Goal: Task Accomplishment & Management: Manage account settings

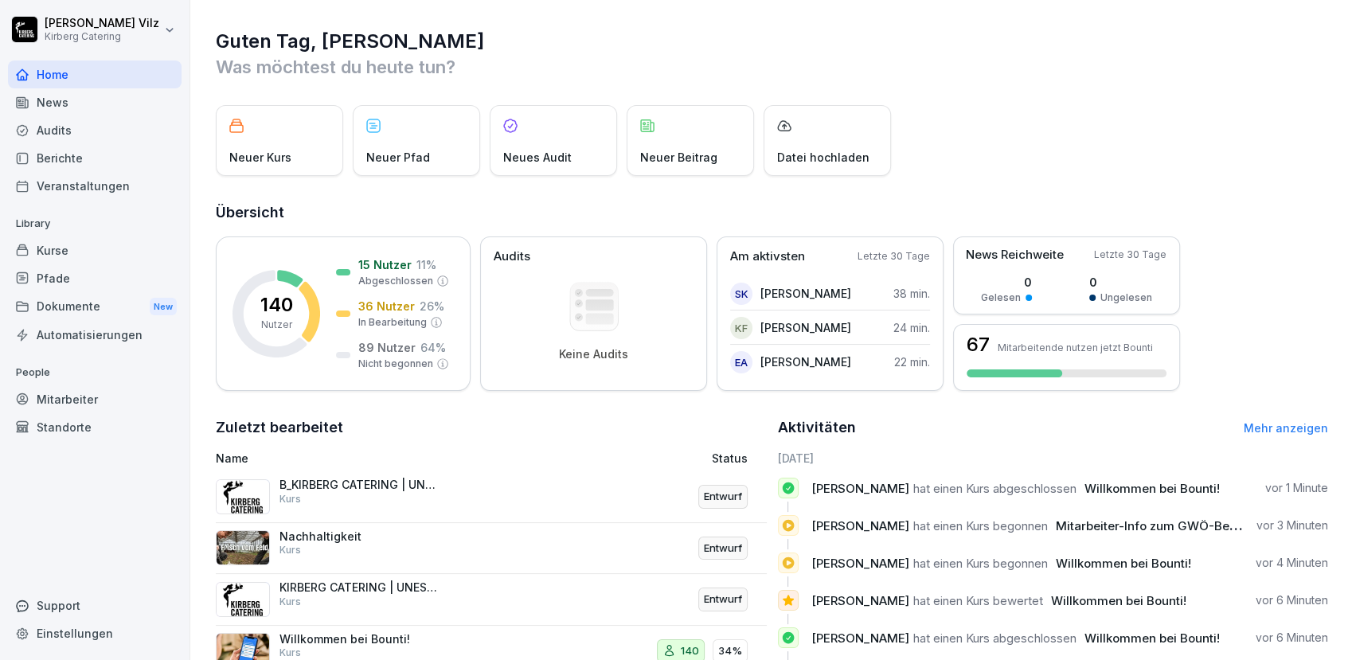
click at [70, 100] on div "News" at bounding box center [95, 102] width 174 height 28
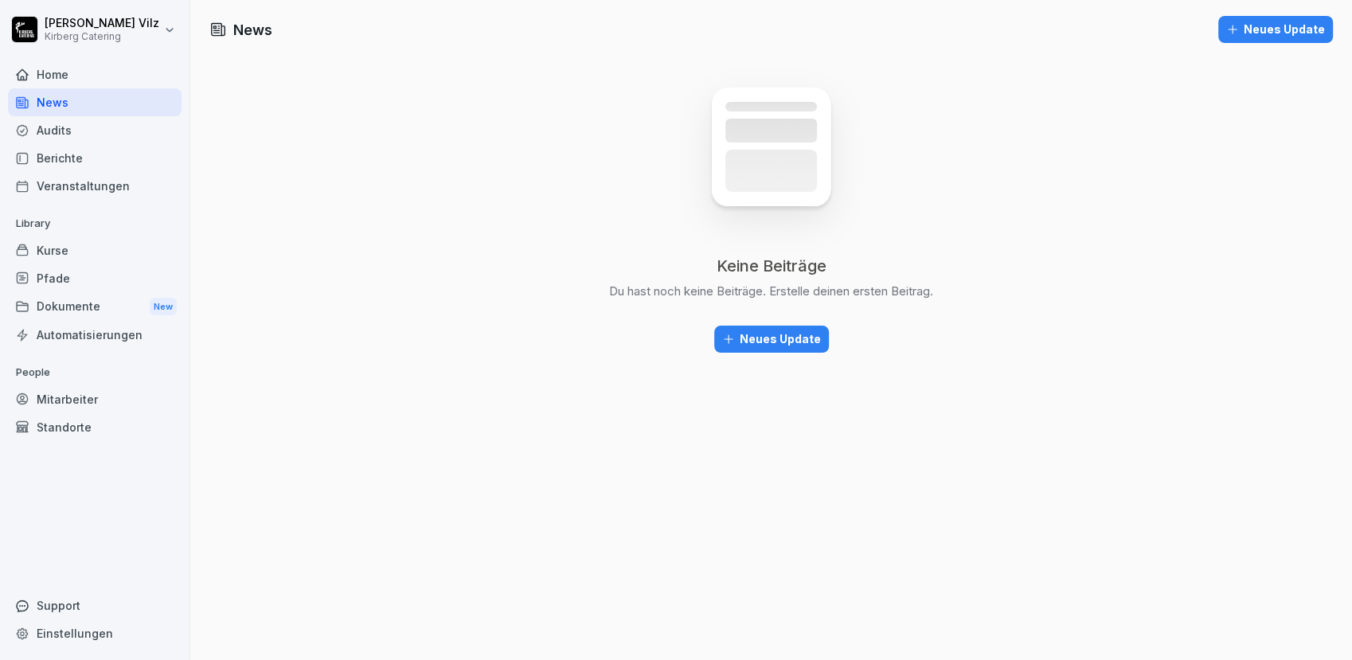
click at [752, 339] on div "Neues Update" at bounding box center [771, 339] width 99 height 18
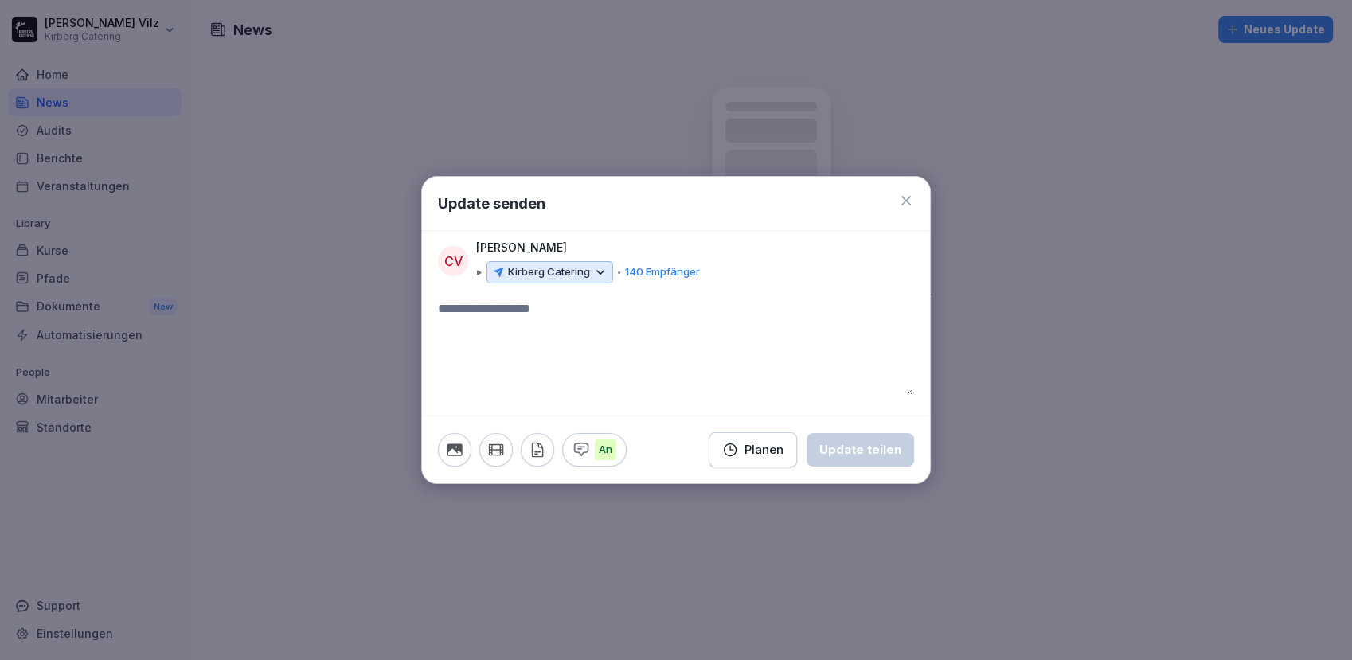
click at [906, 201] on icon at bounding box center [906, 201] width 10 height 10
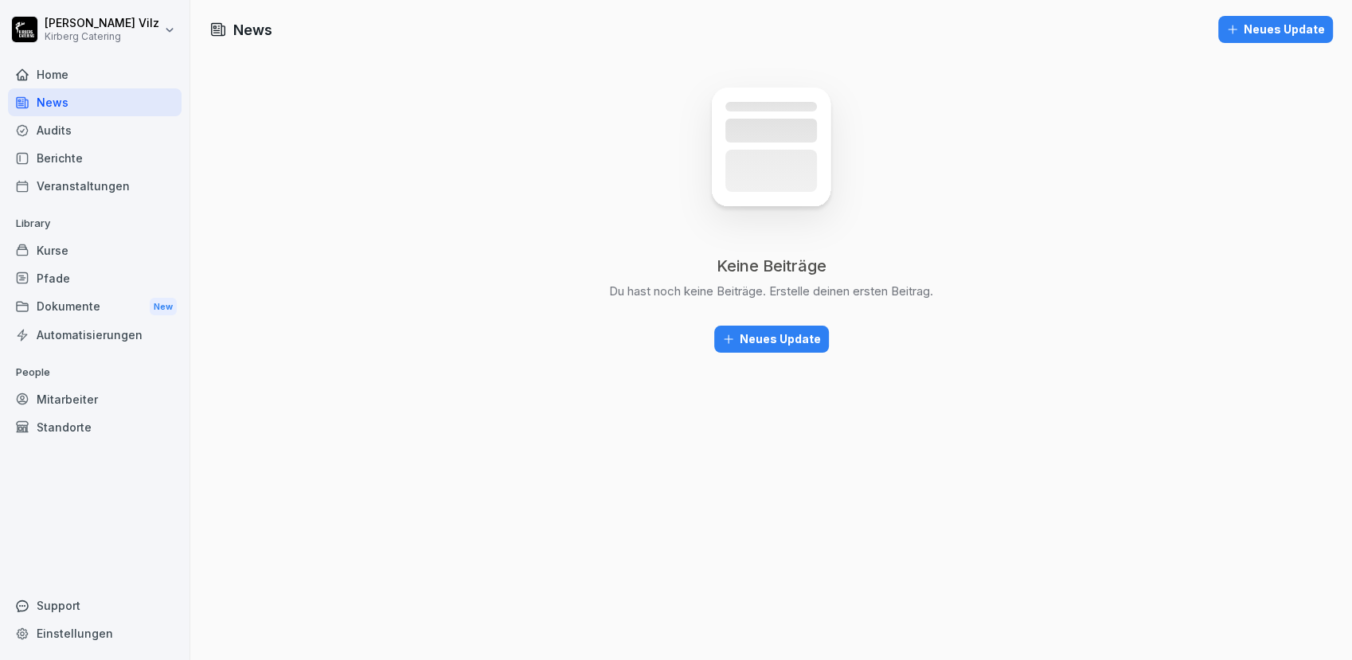
click at [63, 252] on div "Kurse" at bounding box center [95, 250] width 174 height 28
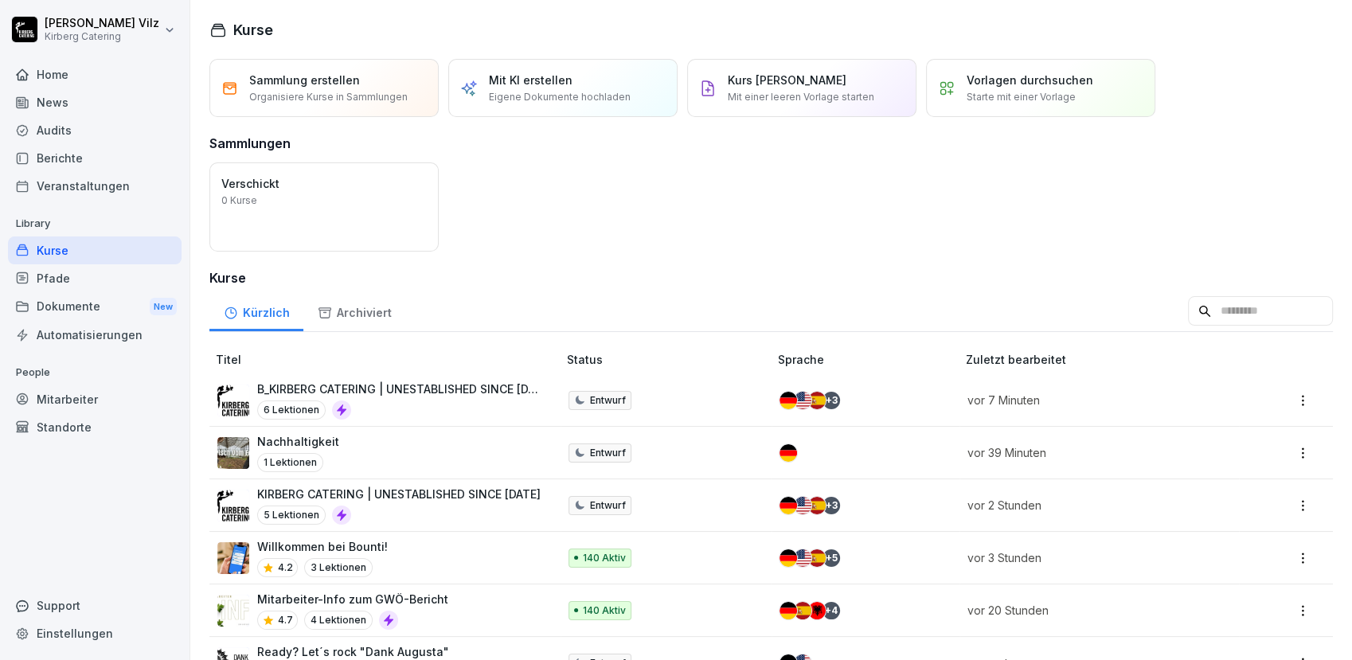
scroll to position [88, 0]
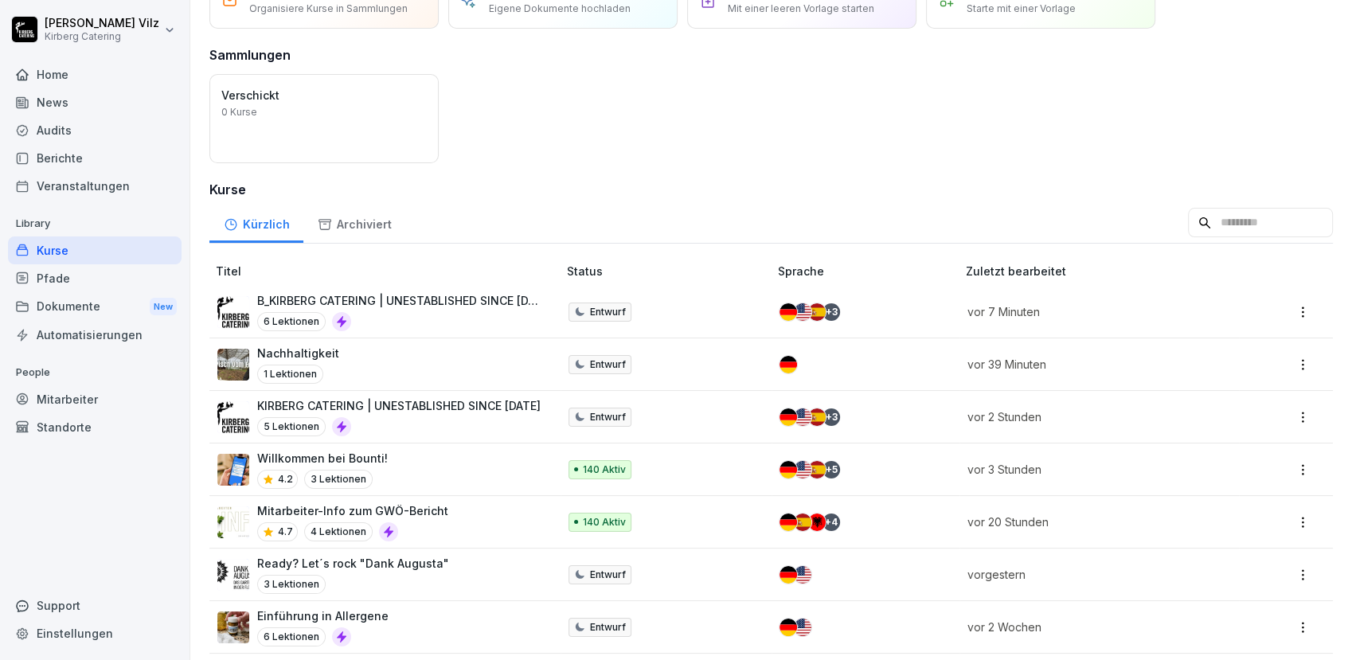
click at [439, 518] on p "Mitarbeiter-Info zum GWÖ-Bericht" at bounding box center [352, 510] width 191 height 17
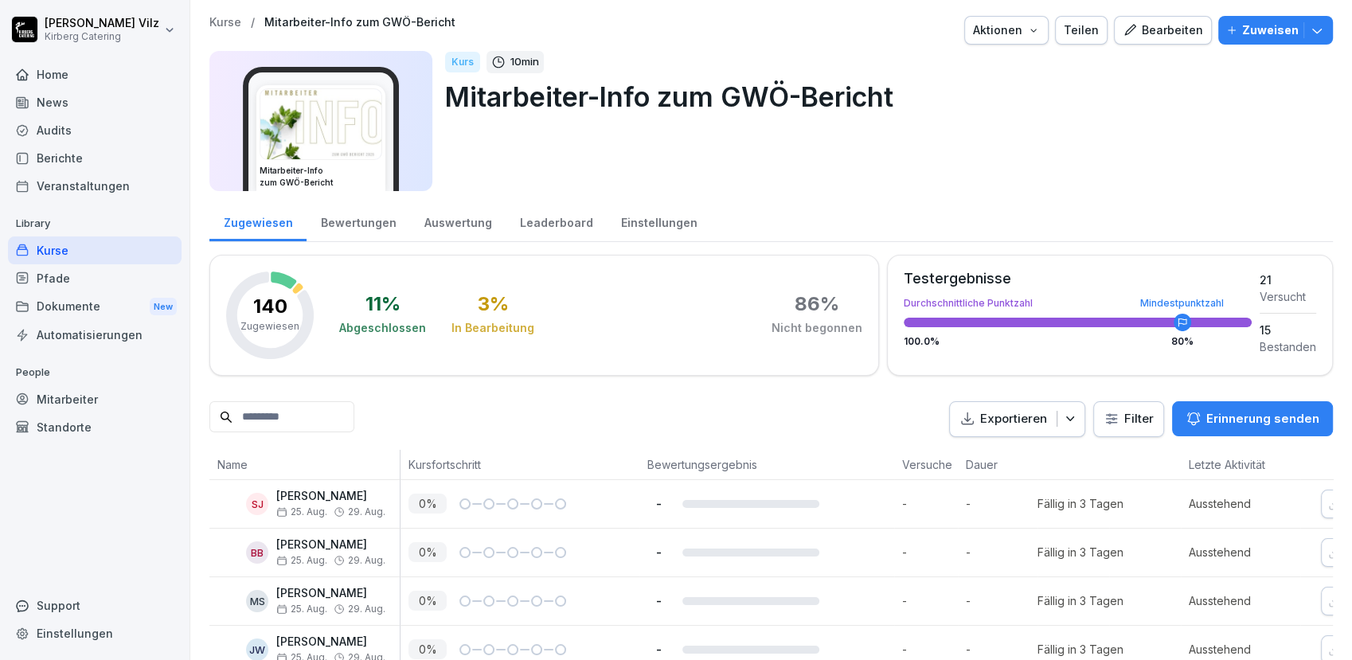
click at [463, 227] on div "Auswertung" at bounding box center [458, 221] width 96 height 41
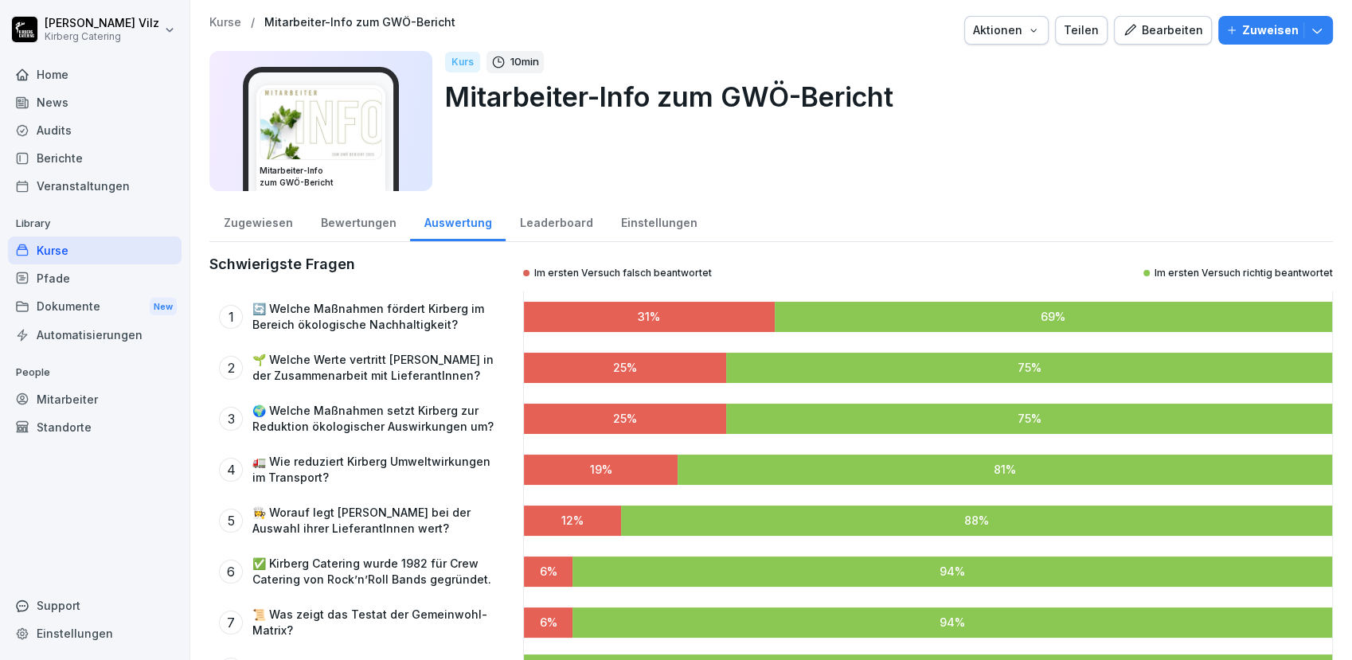
click at [562, 224] on div "Leaderboard" at bounding box center [556, 221] width 101 height 41
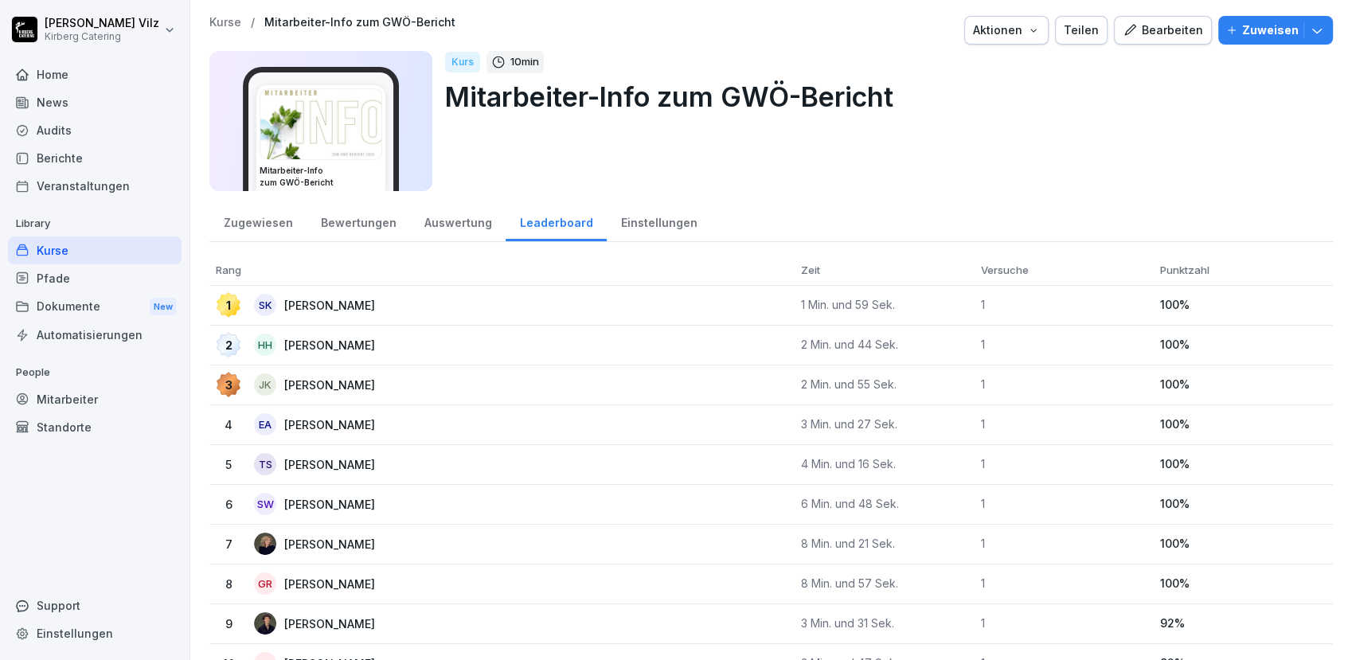
click at [465, 221] on div "Auswertung" at bounding box center [458, 221] width 96 height 41
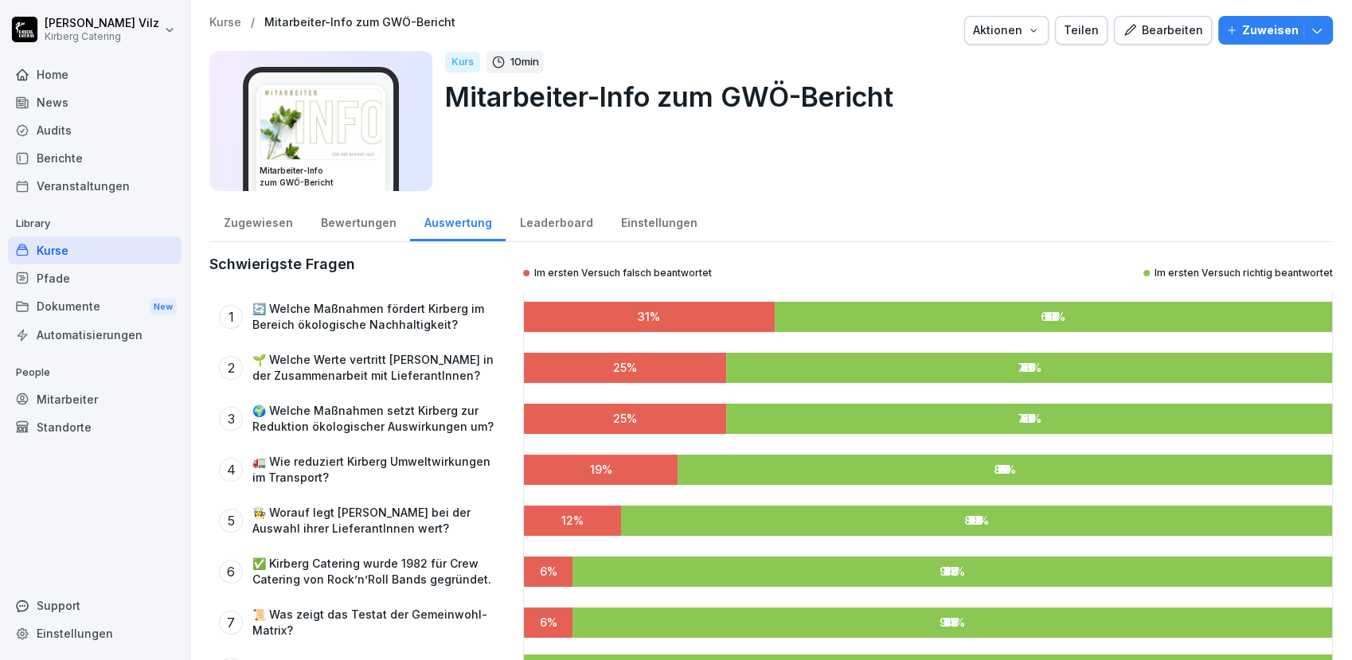
click at [368, 222] on div "Bewertungen" at bounding box center [358, 221] width 103 height 41
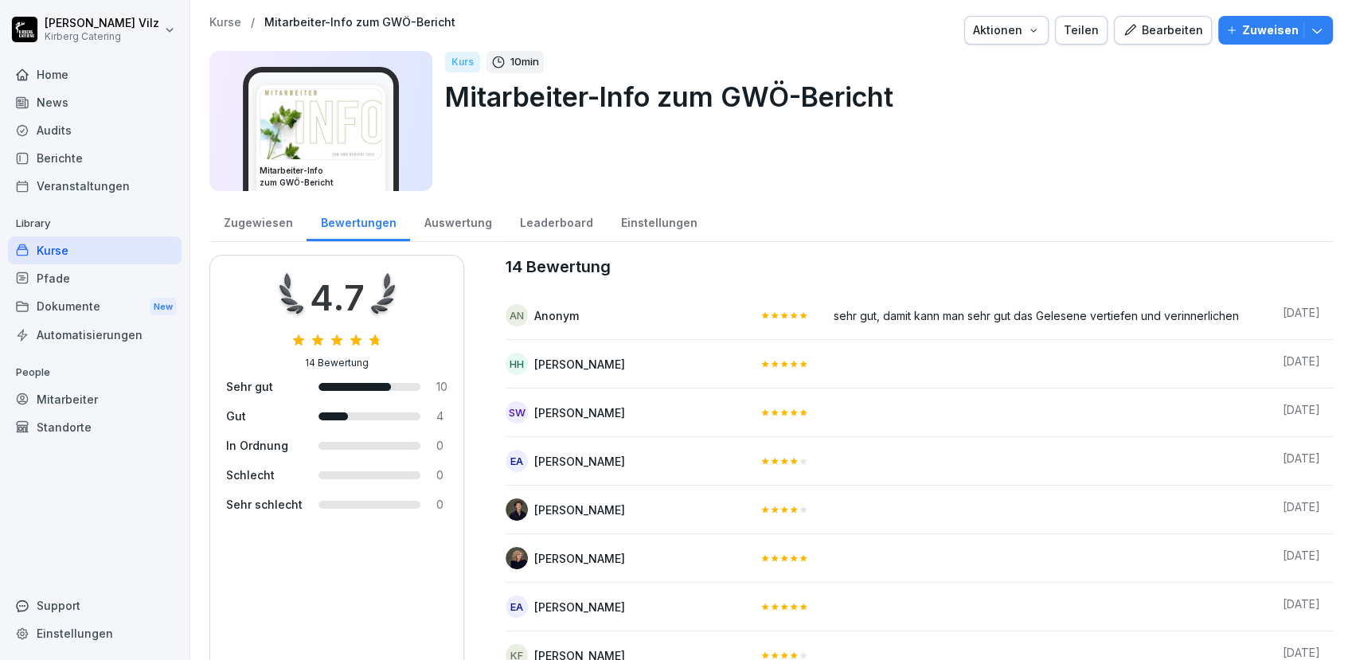
click at [258, 217] on div "Zugewiesen" at bounding box center [257, 221] width 97 height 41
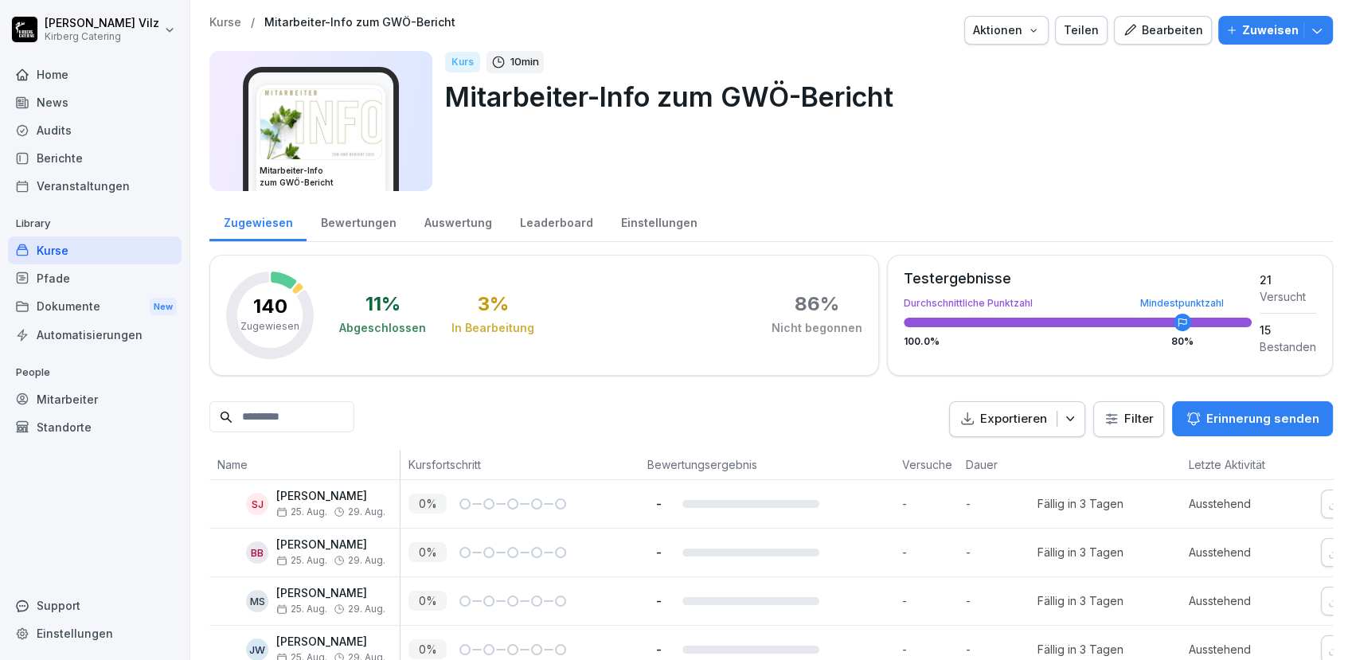
click at [61, 404] on div "Mitarbeiter" at bounding box center [95, 399] width 174 height 28
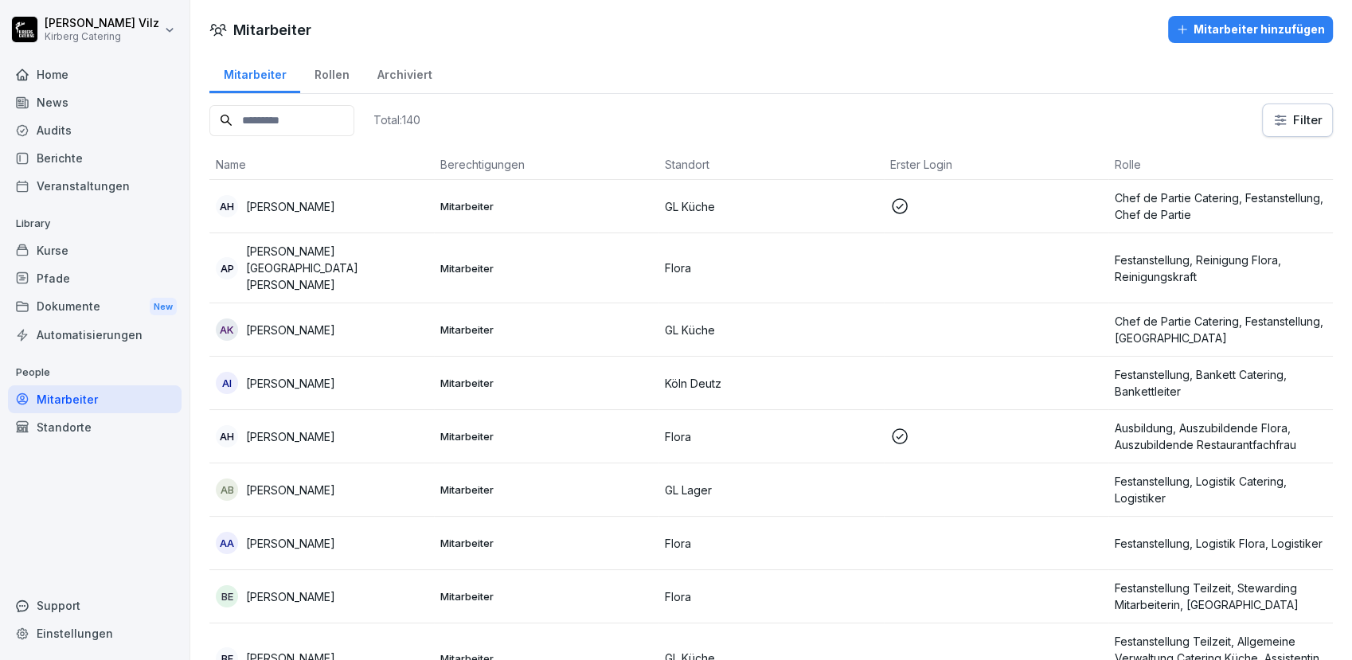
click at [273, 123] on input at bounding box center [281, 120] width 145 height 31
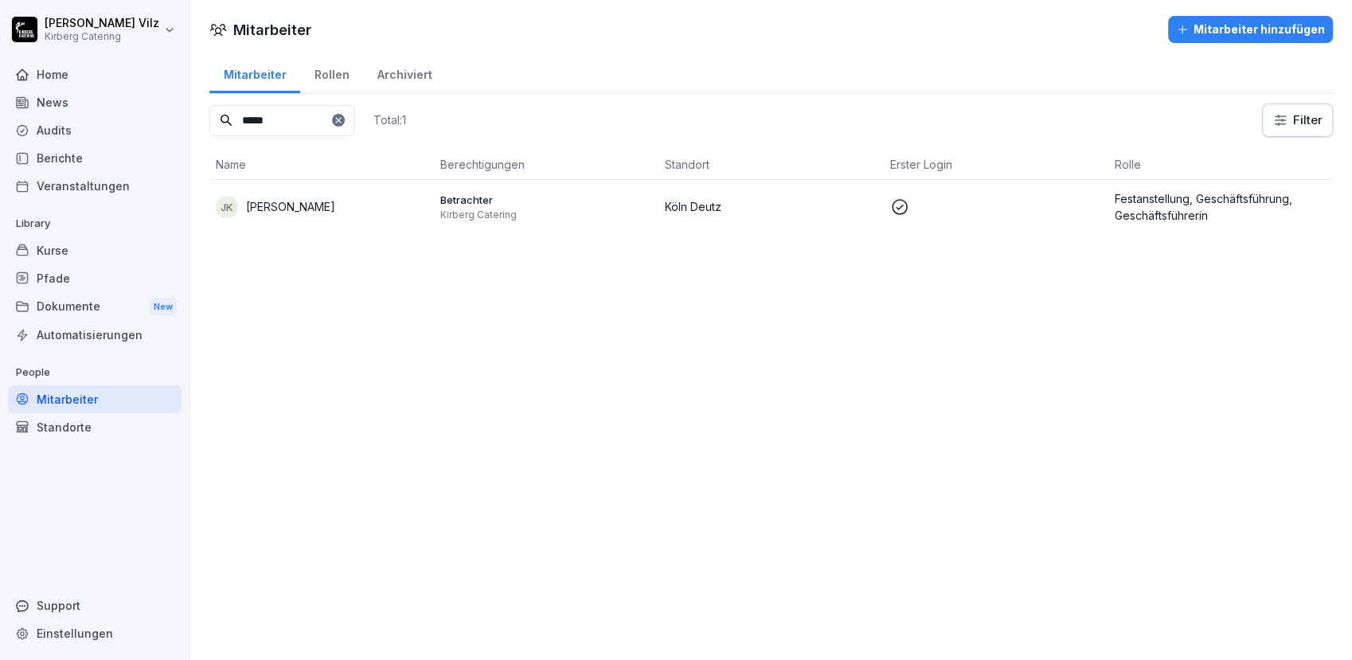
type input "*****"
click at [282, 196] on div "JK Jutta Kirberg" at bounding box center [322, 207] width 212 height 22
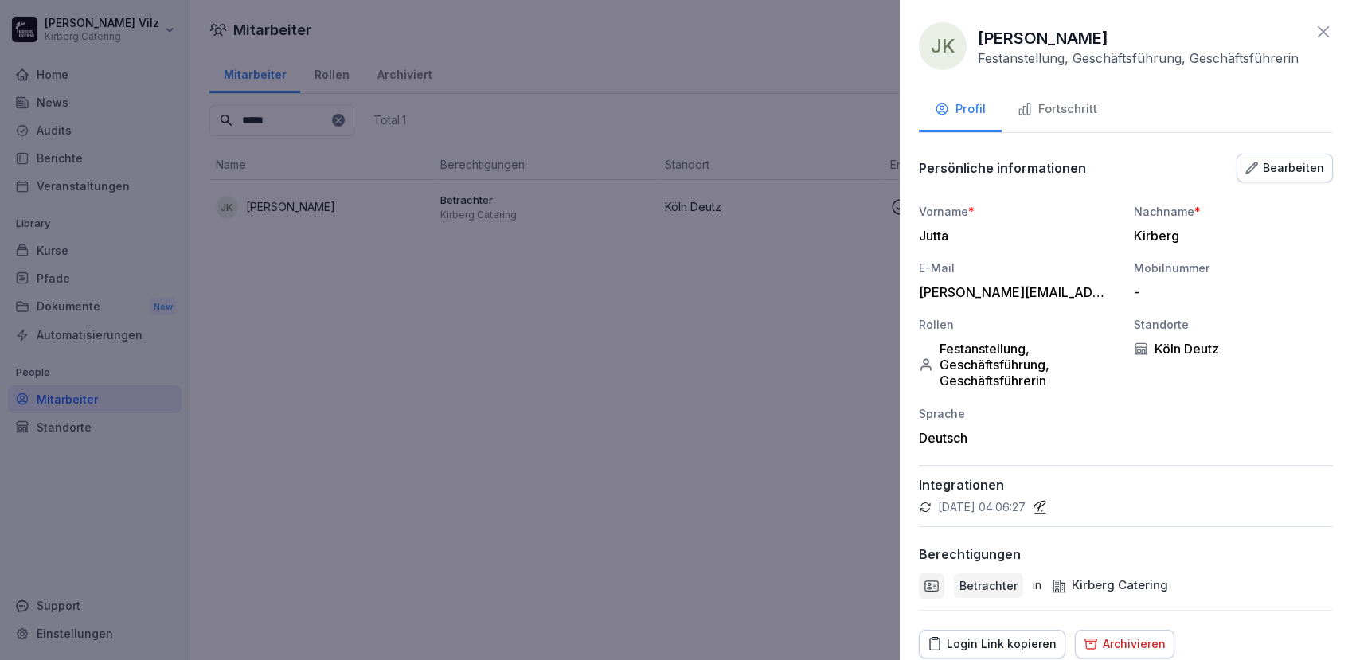
click at [1276, 171] on div "Bearbeiten" at bounding box center [1284, 168] width 79 height 18
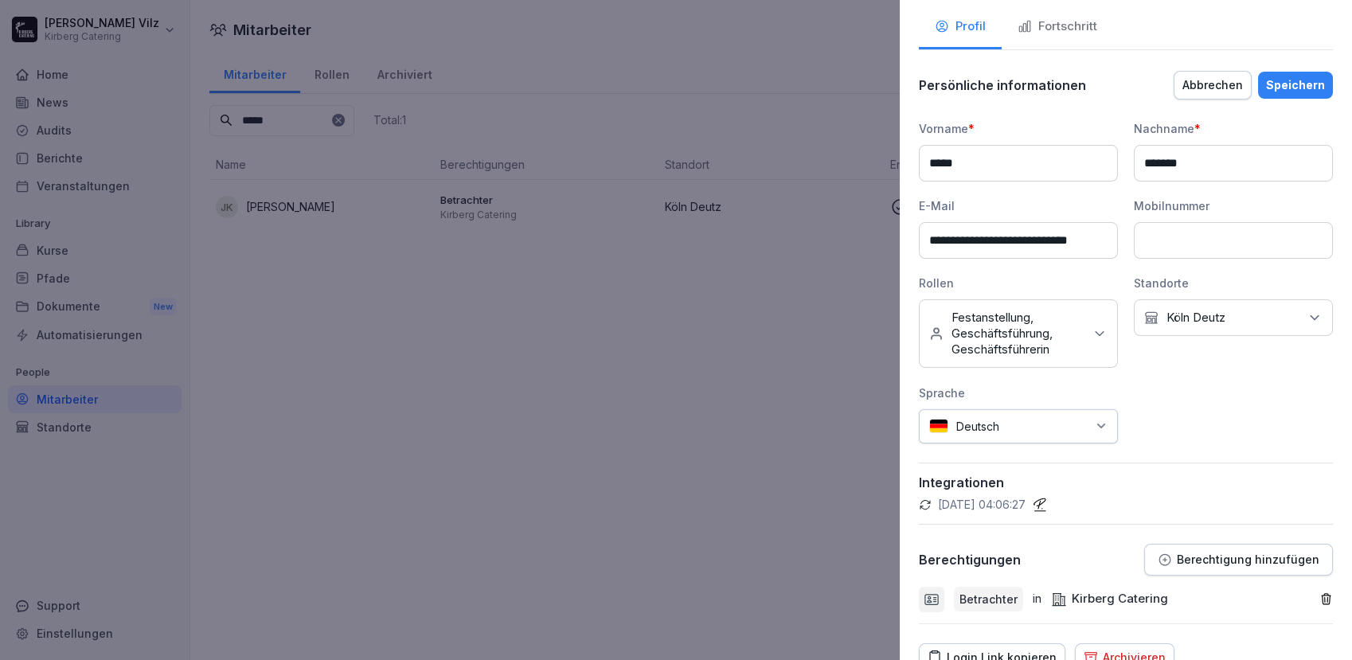
scroll to position [162, 0]
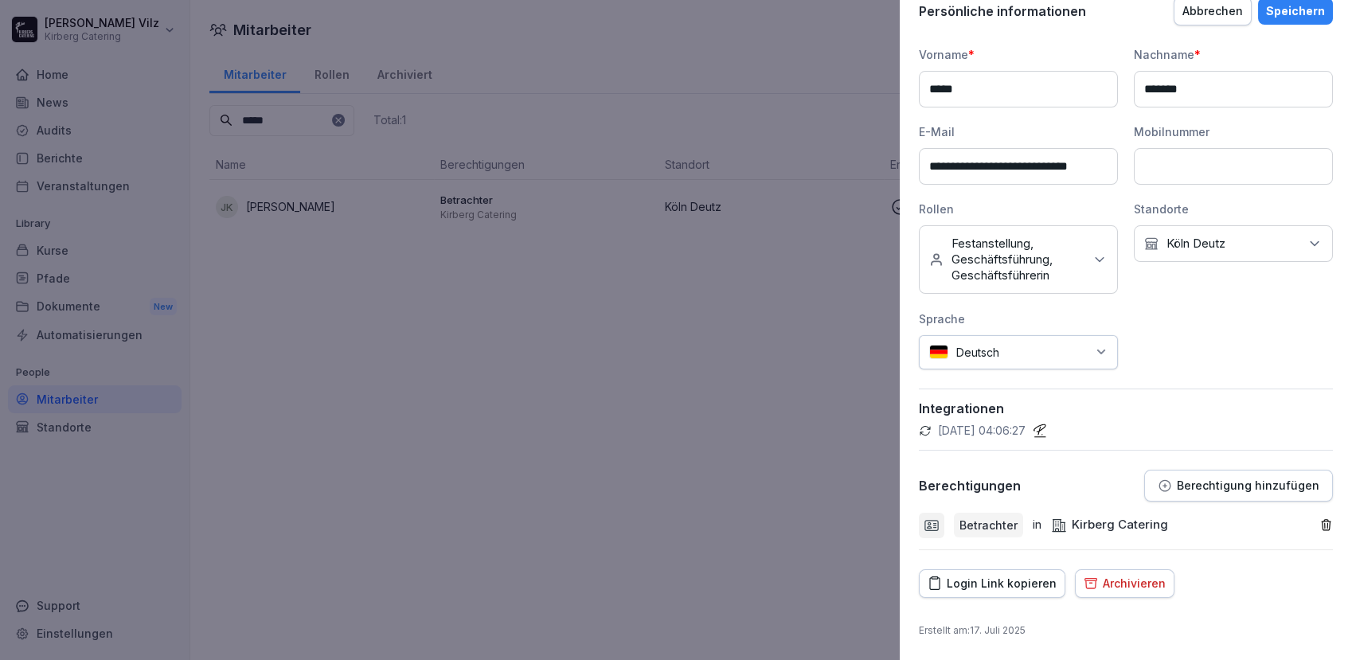
click at [1192, 488] on p "Berechtigung hinzufügen" at bounding box center [1248, 485] width 143 height 13
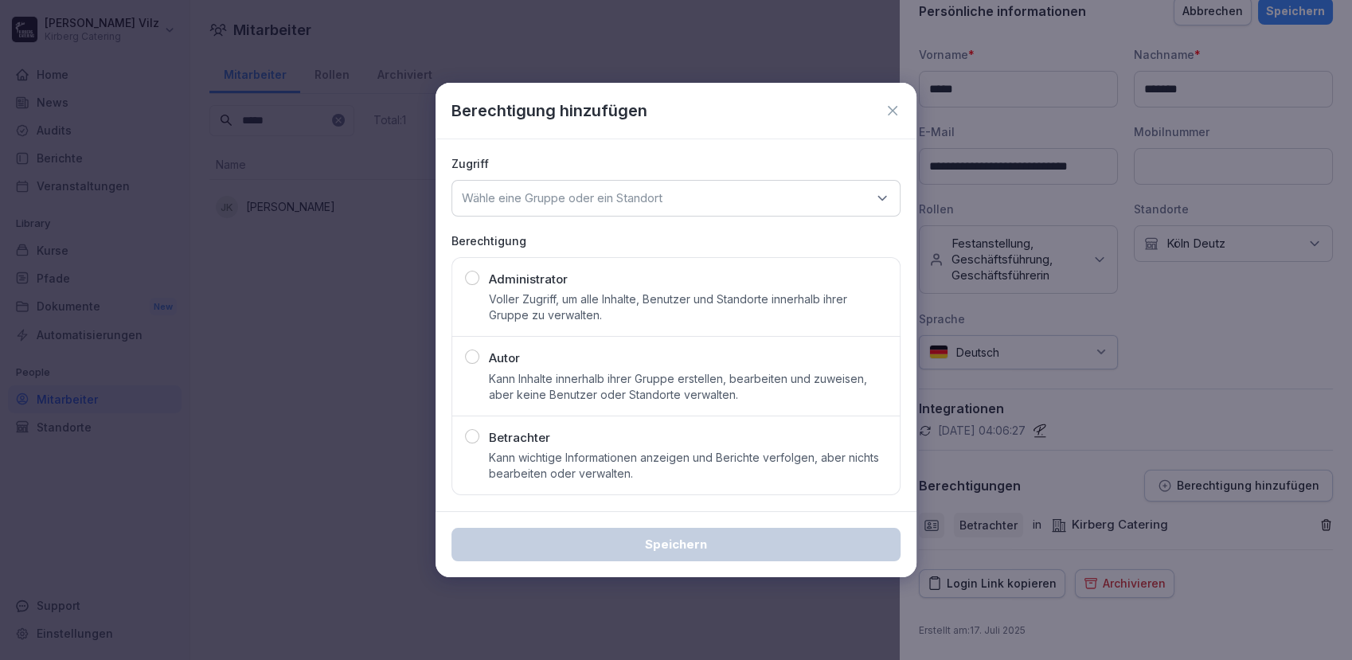
click at [548, 283] on p "Administrator" at bounding box center [528, 280] width 79 height 18
click at [895, 108] on icon at bounding box center [893, 111] width 10 height 10
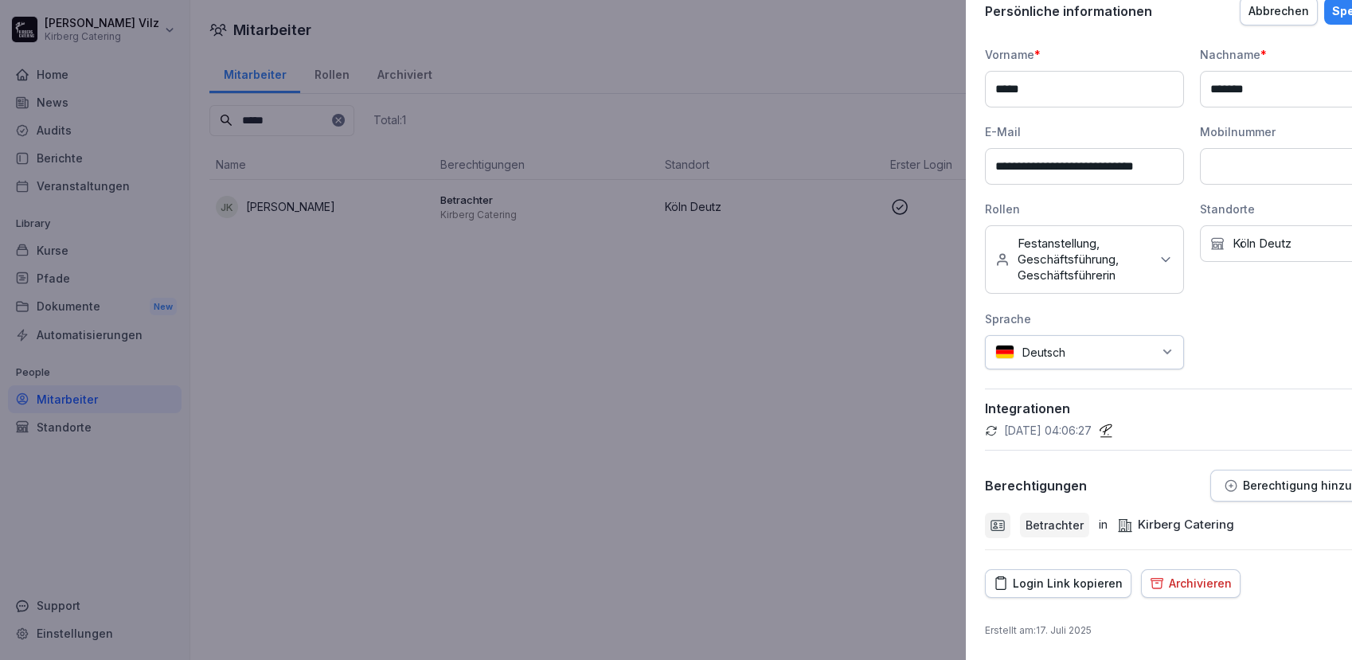
click at [439, 382] on div at bounding box center [676, 330] width 1352 height 660
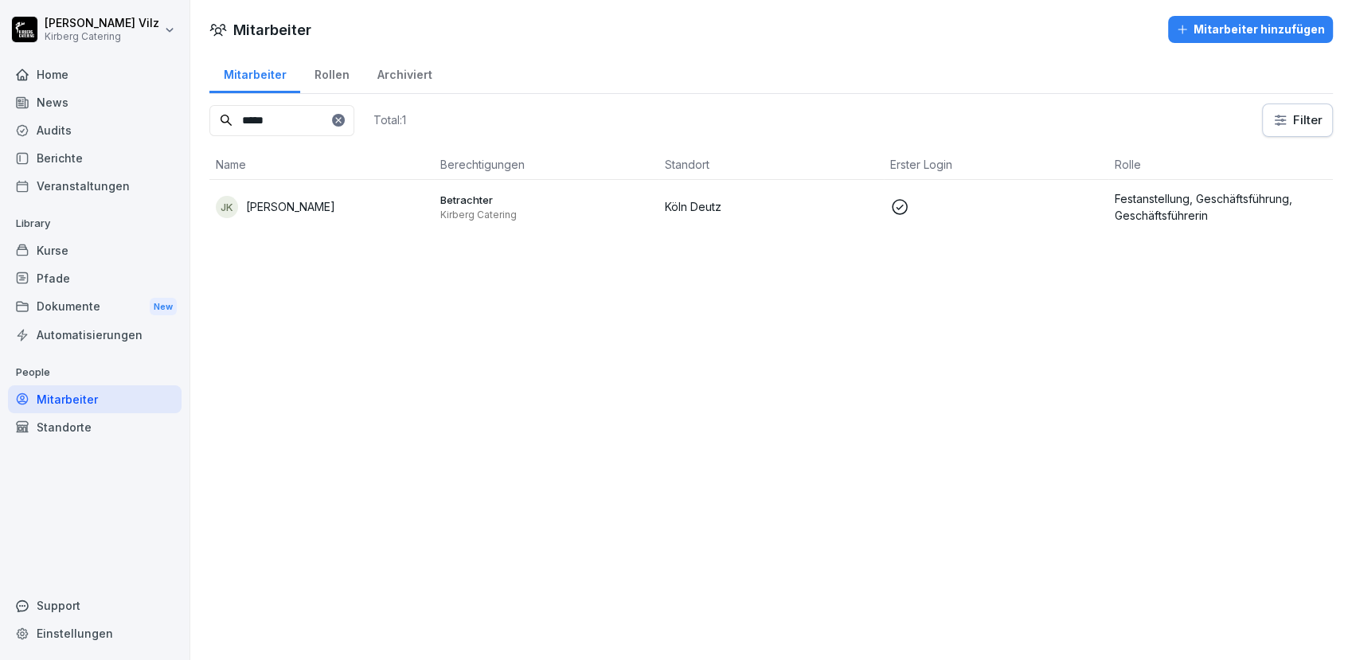
click at [66, 252] on div "Kurse" at bounding box center [95, 250] width 174 height 28
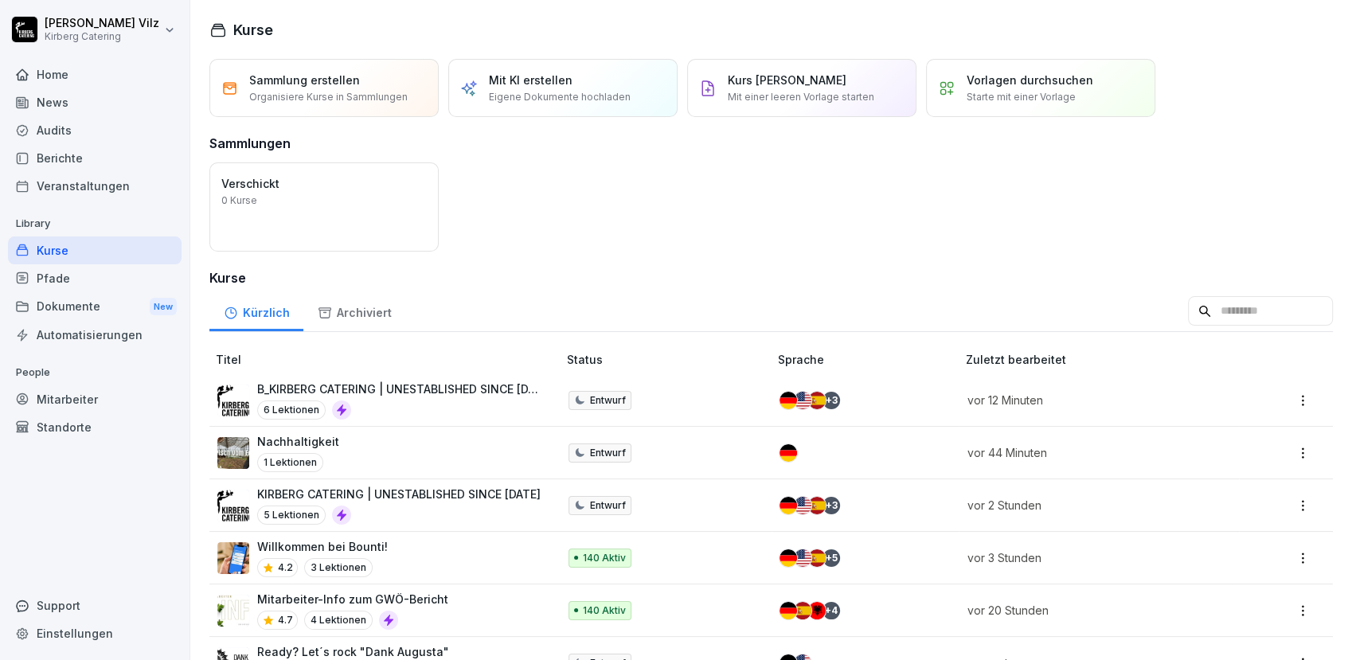
click at [88, 250] on div "Kurse" at bounding box center [95, 250] width 174 height 28
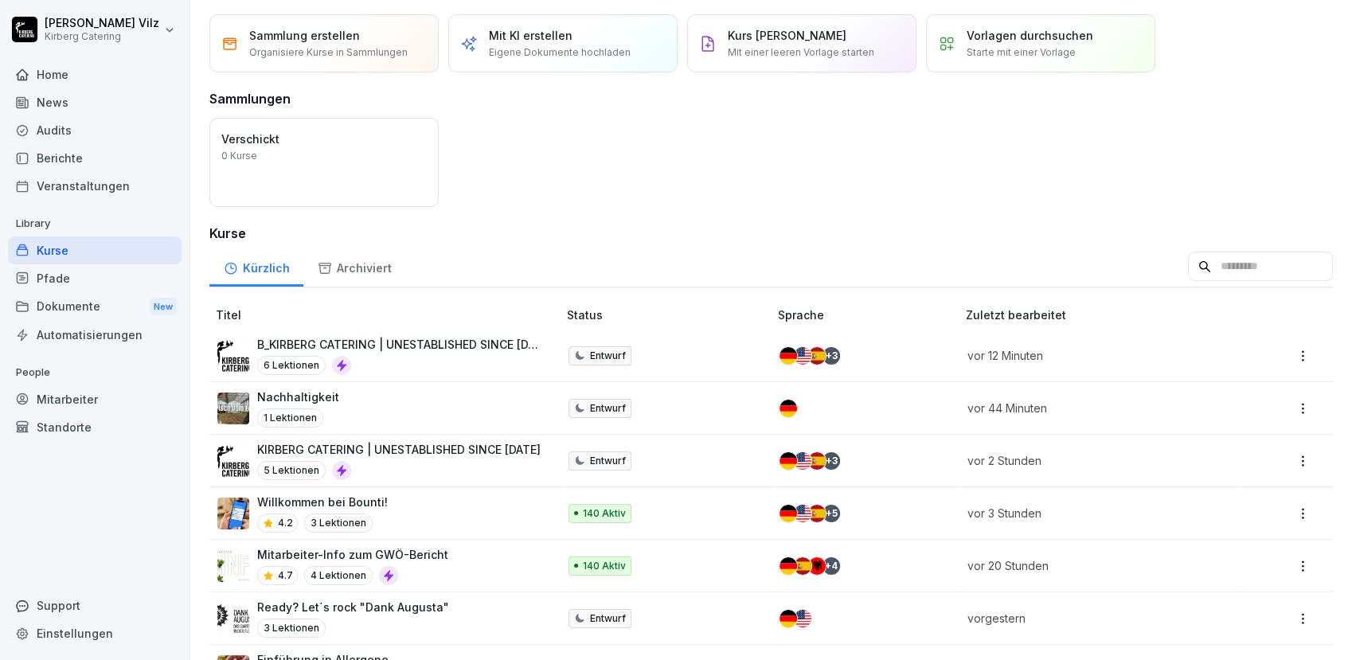
scroll to position [177, 0]
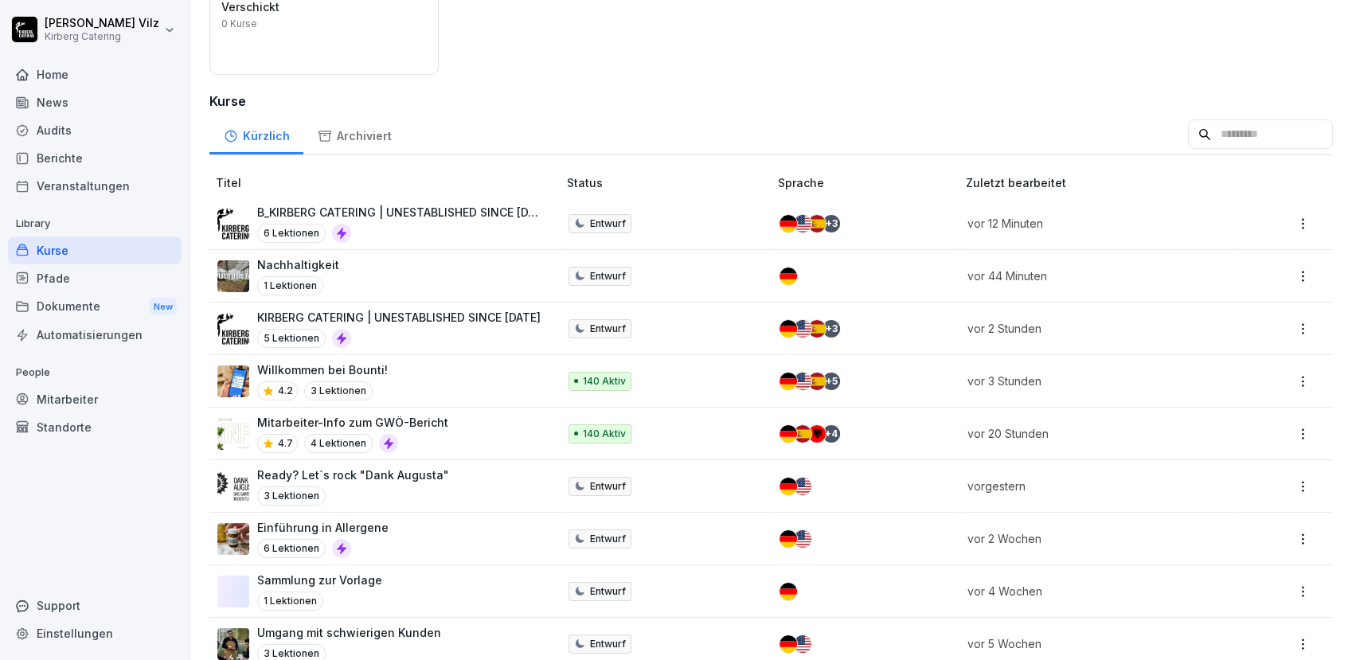
click at [458, 426] on div "Mitarbeiter-Info zum GWÖ-Bericht 4.7 4 Lektionen" at bounding box center [379, 433] width 324 height 39
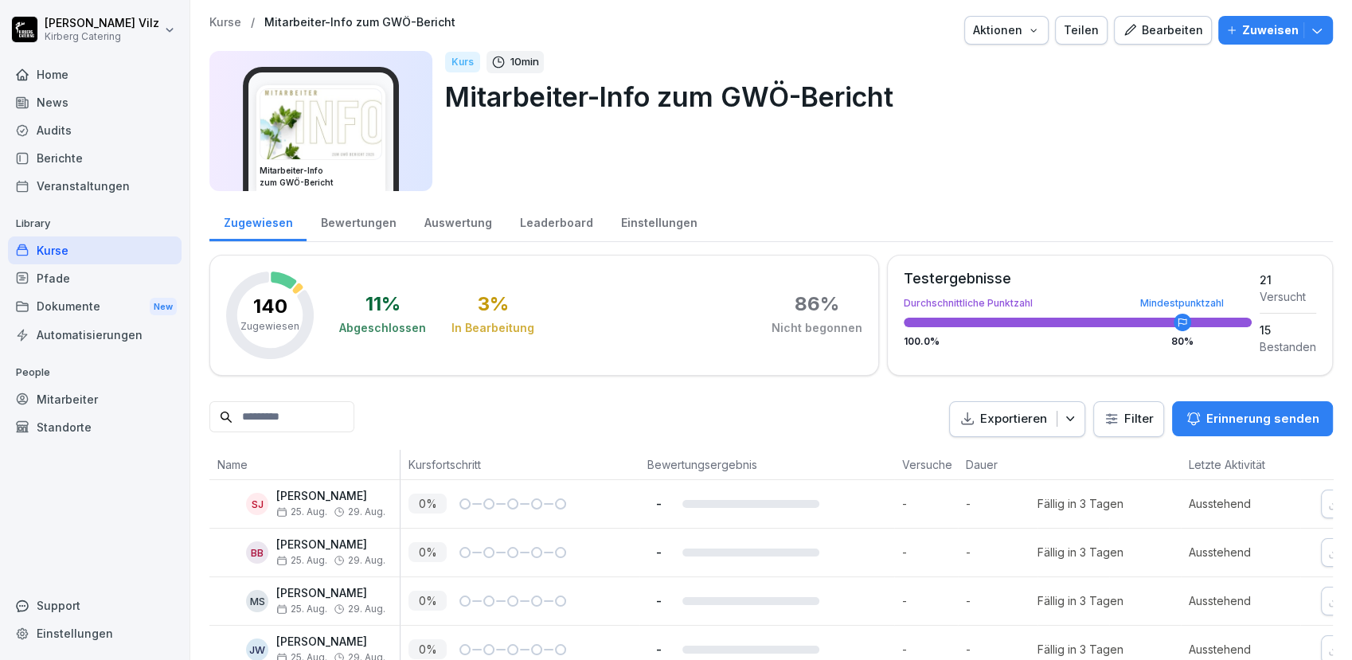
click at [89, 390] on div "Mitarbeiter" at bounding box center [95, 399] width 174 height 28
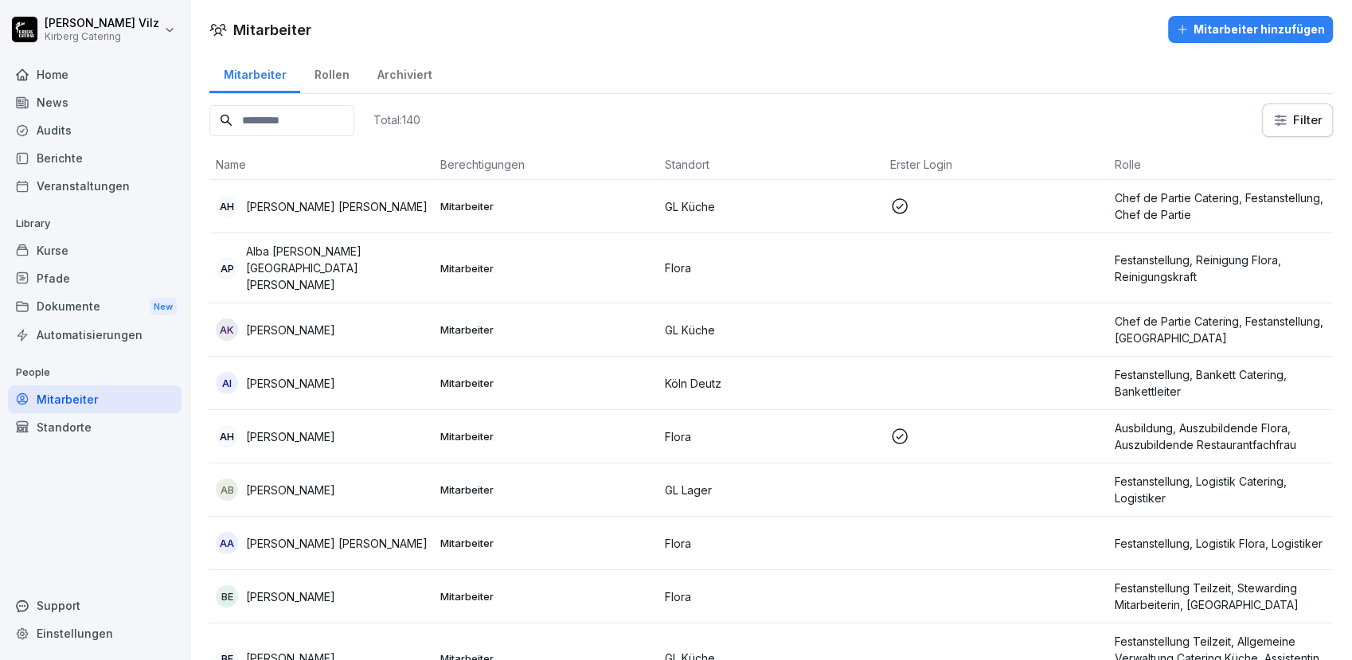
click at [312, 128] on input at bounding box center [281, 120] width 145 height 31
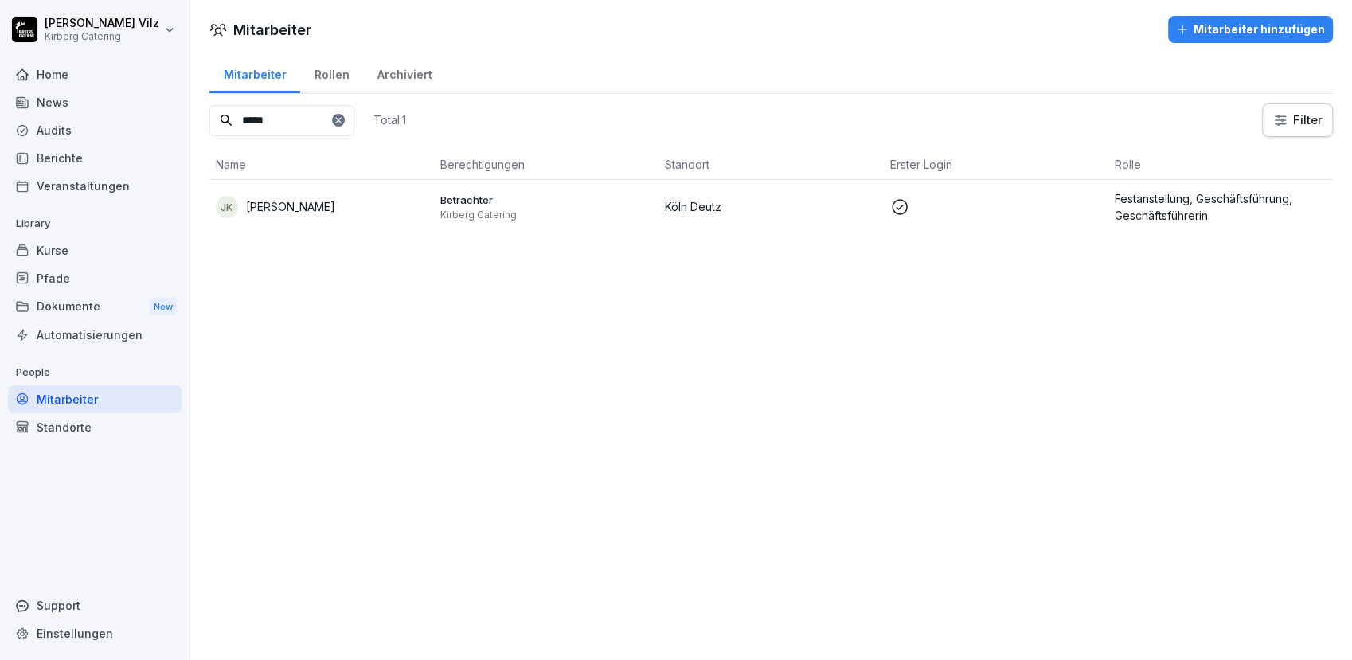
type input "*****"
click at [300, 206] on p "[PERSON_NAME]" at bounding box center [290, 206] width 89 height 17
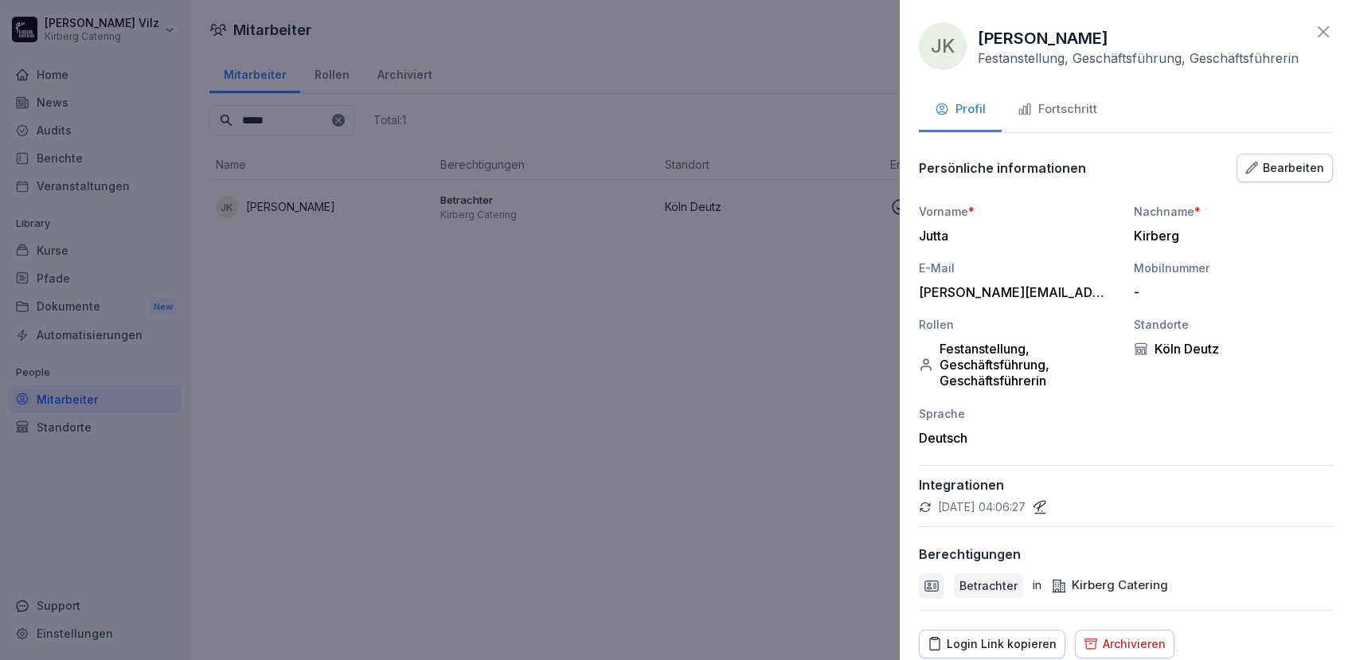
click at [1269, 177] on div "Bearbeiten" at bounding box center [1284, 168] width 79 height 18
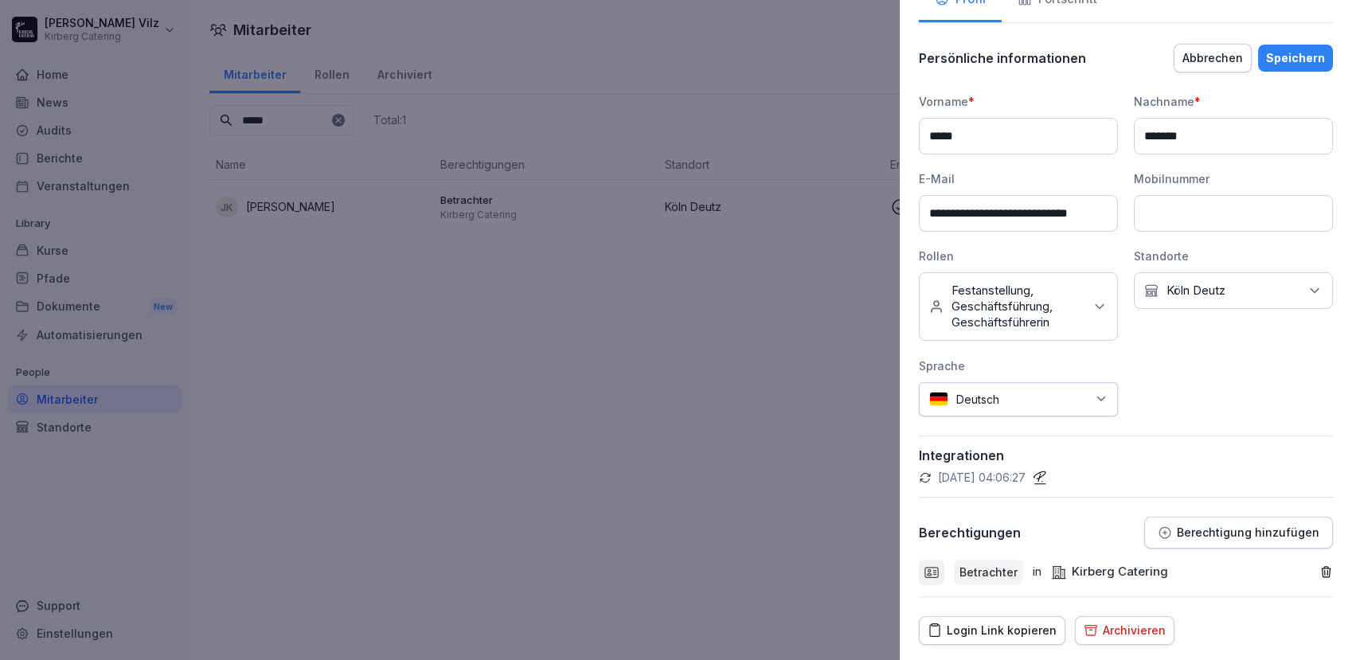
scroll to position [162, 0]
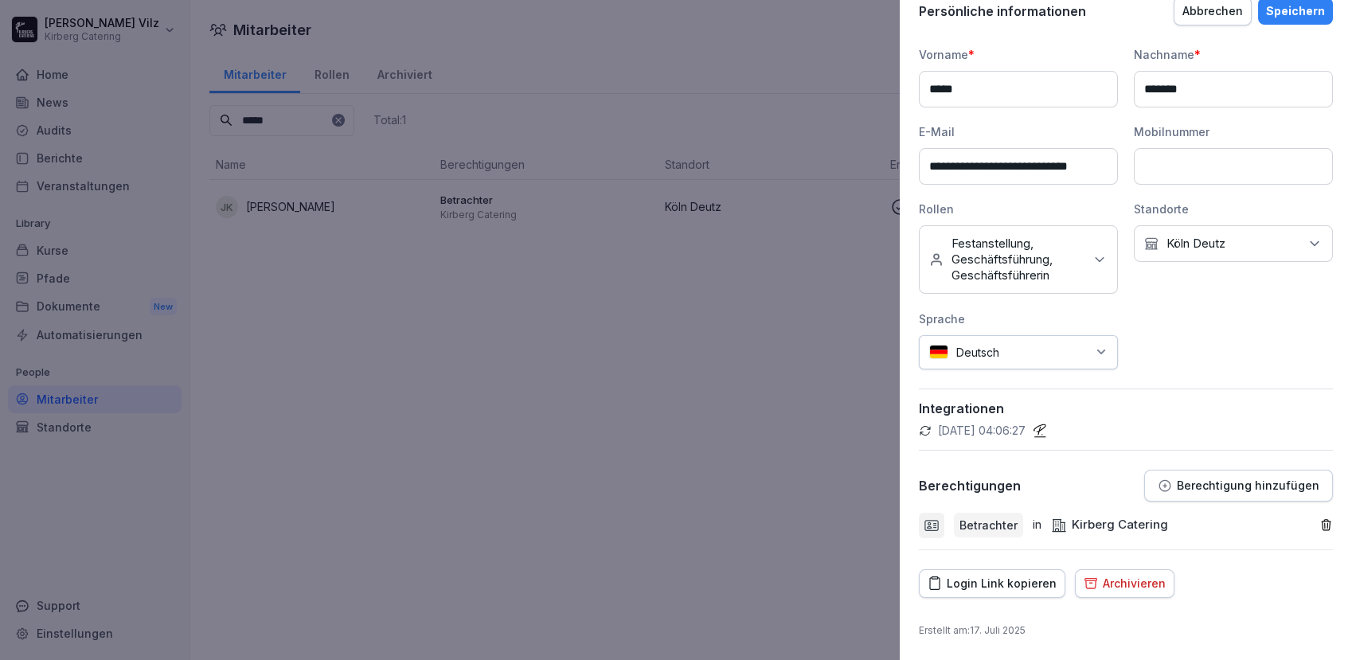
click at [487, 412] on div at bounding box center [676, 330] width 1352 height 660
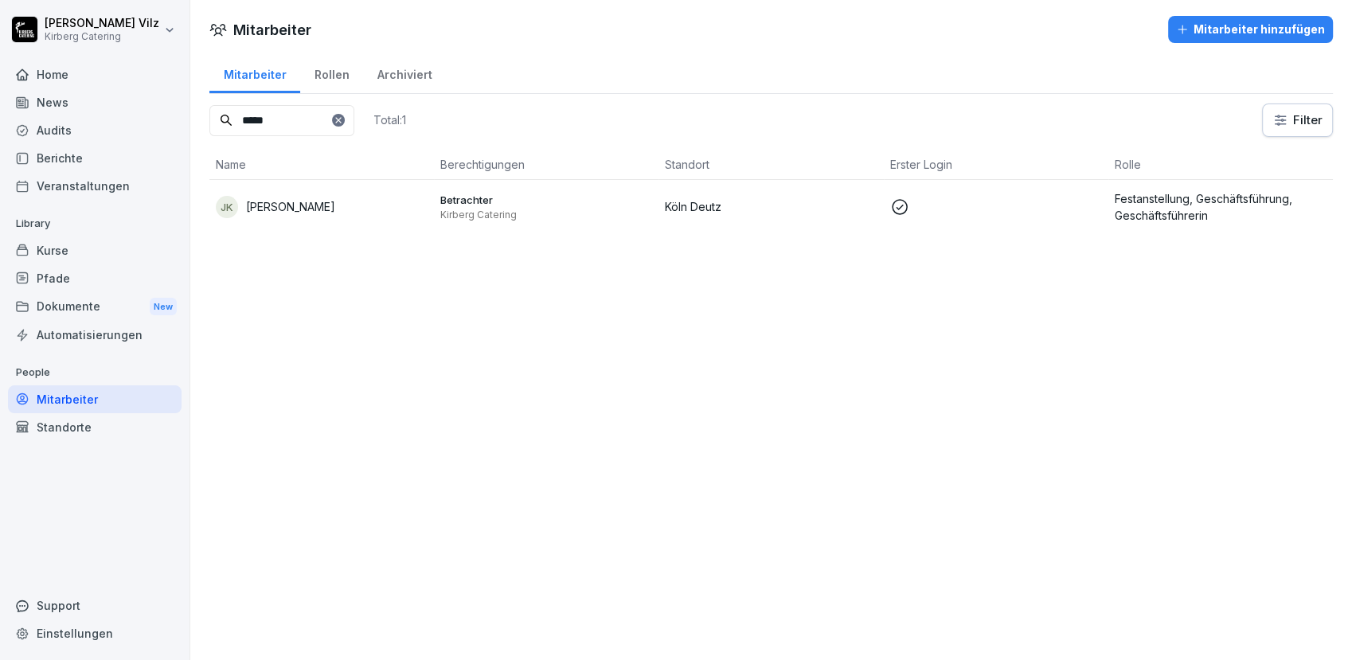
click at [65, 250] on div "Kurse" at bounding box center [95, 250] width 174 height 28
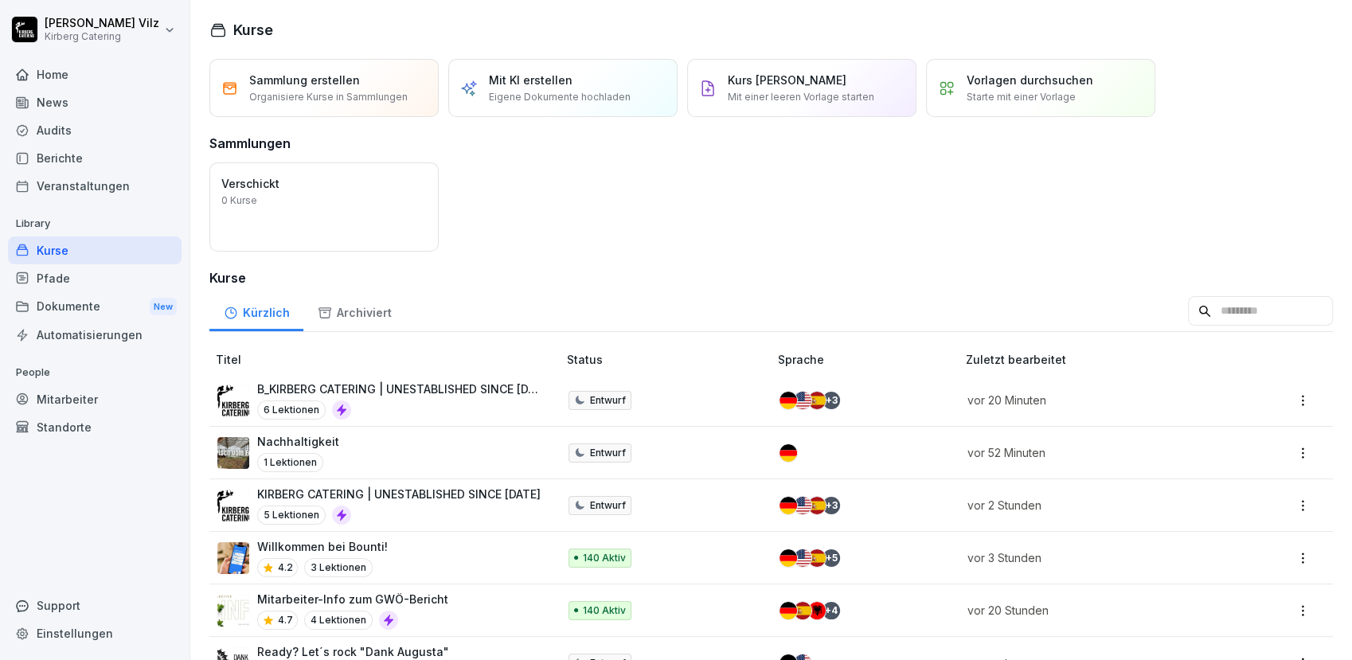
click at [591, 265] on div "Sammlung erstellen Organisiere Kurse in Sammlungen Mit KI erstellen Eigene Doku…" at bounding box center [771, 485] width 1162 height 853
click at [89, 401] on div "Mitarbeiter" at bounding box center [95, 399] width 174 height 28
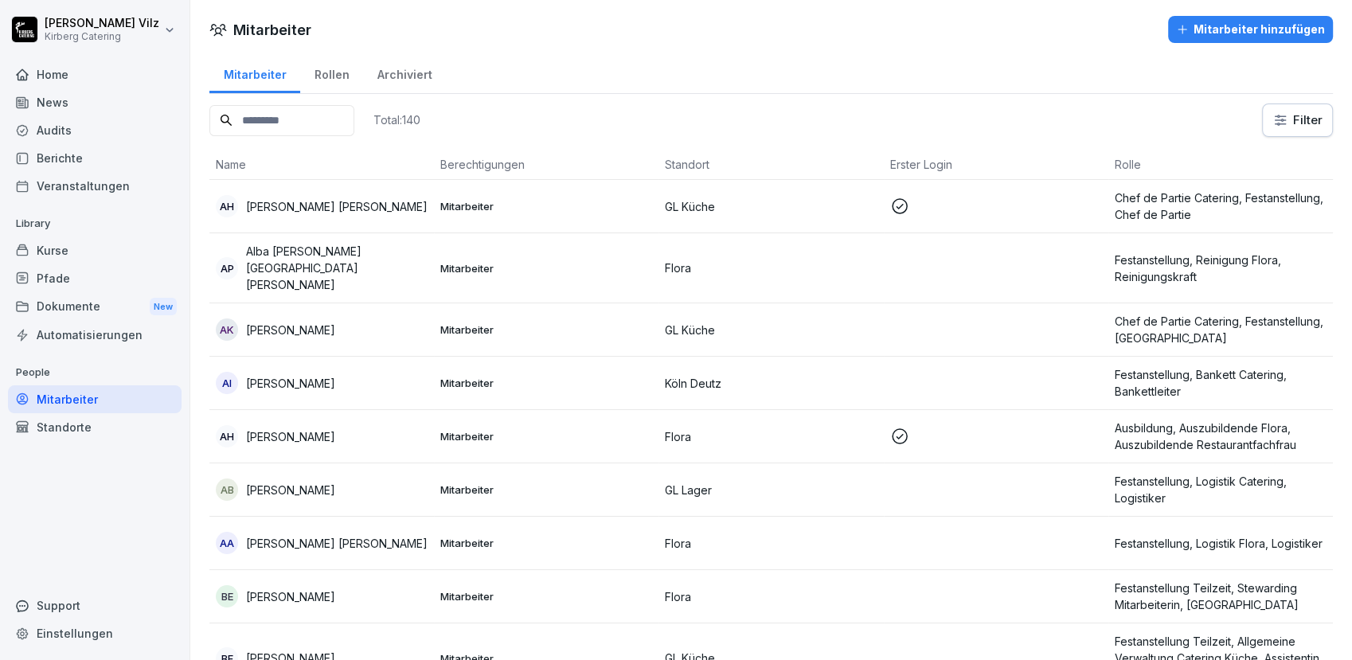
click at [63, 399] on div "Mitarbeiter" at bounding box center [95, 399] width 174 height 28
click at [102, 250] on div "Kurse" at bounding box center [95, 250] width 174 height 28
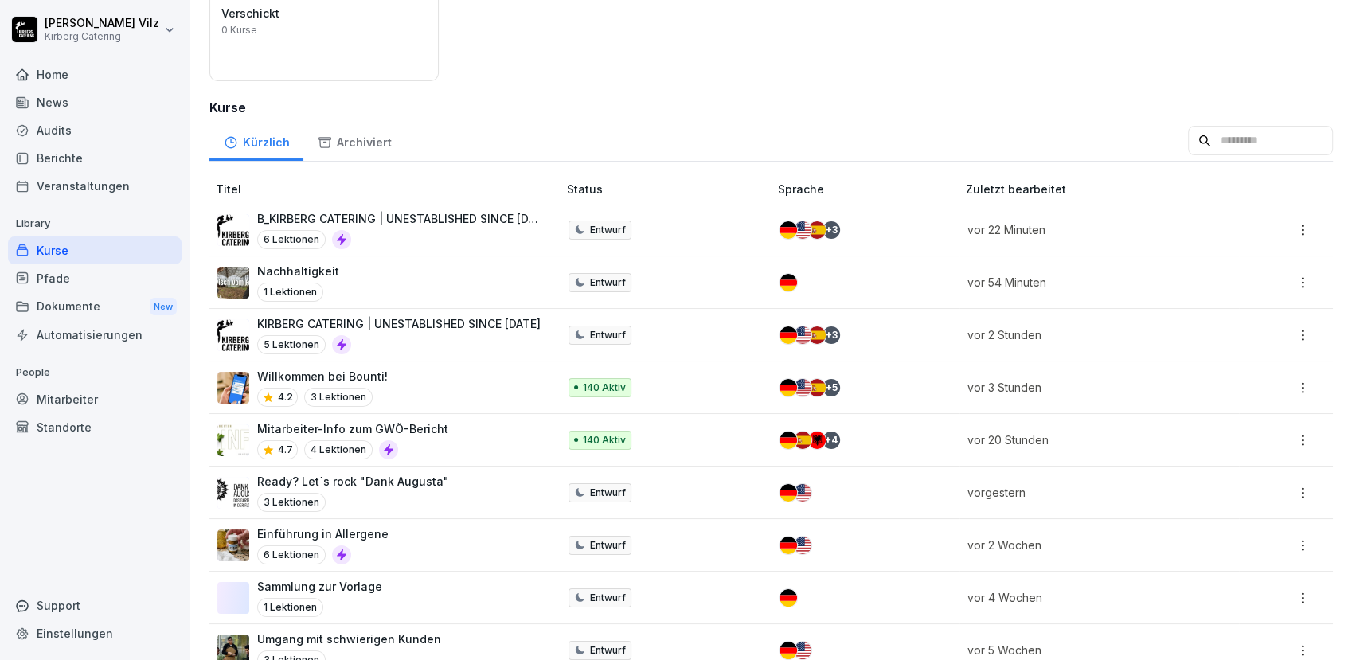
scroll to position [177, 0]
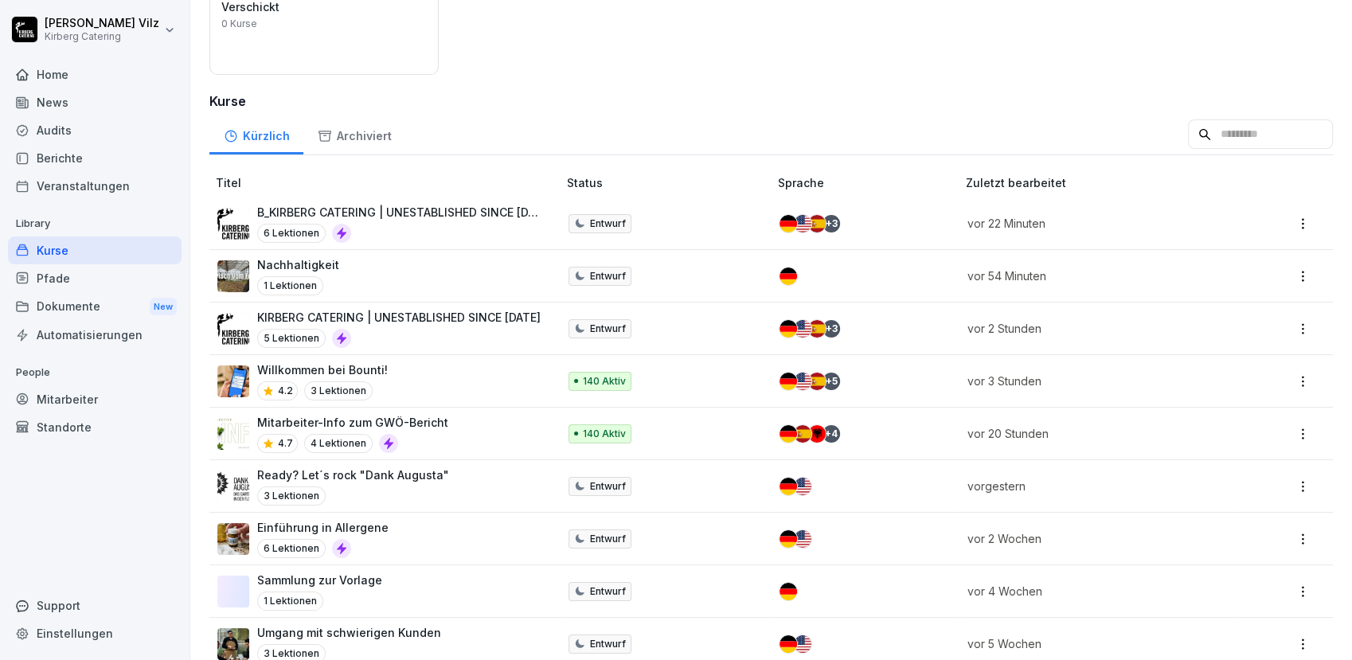
click at [411, 329] on div "5 Lektionen" at bounding box center [398, 338] width 283 height 19
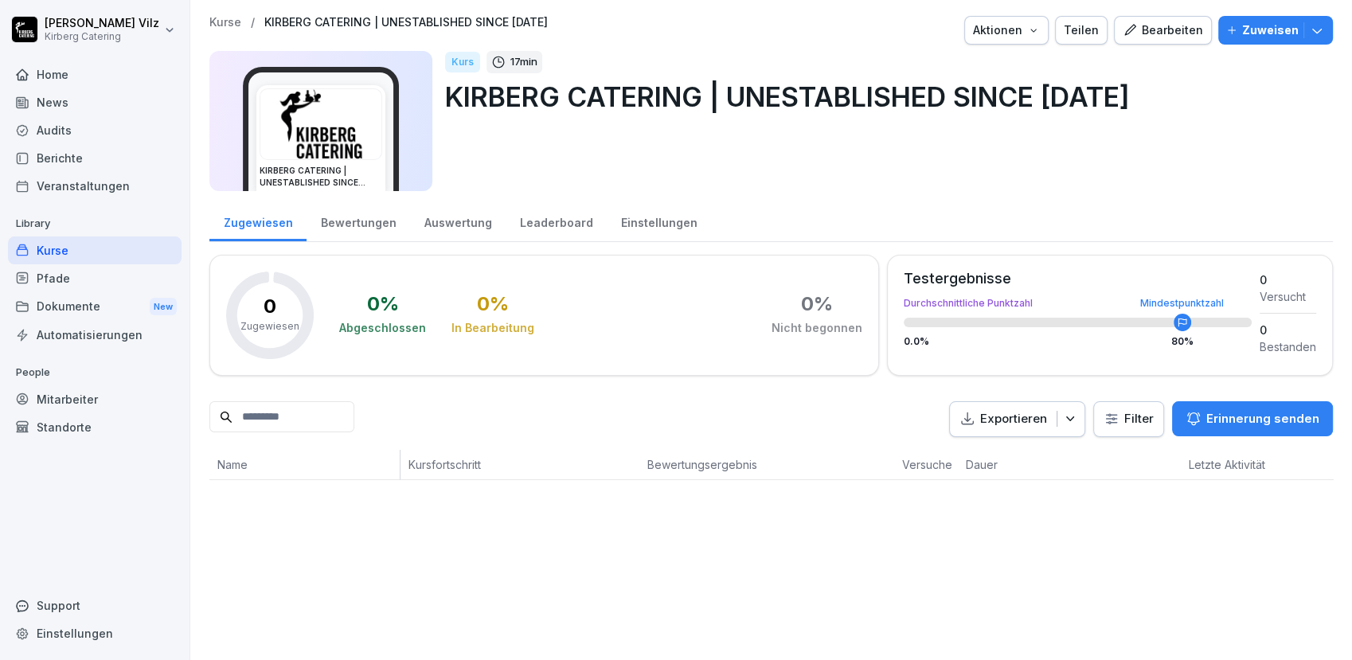
click at [106, 250] on div "Kurse" at bounding box center [95, 250] width 174 height 28
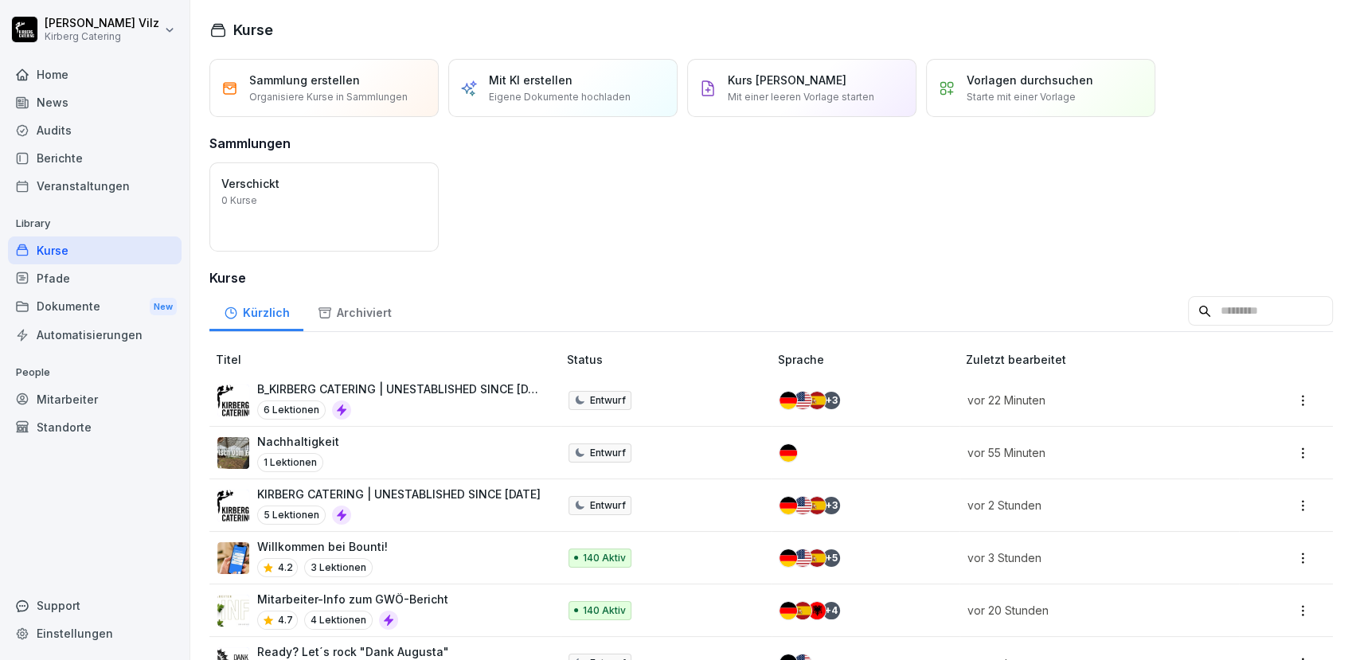
click at [440, 499] on p "KIRBERG CATERING | UNESTABLISHED SINCE [DATE]" at bounding box center [398, 494] width 283 height 17
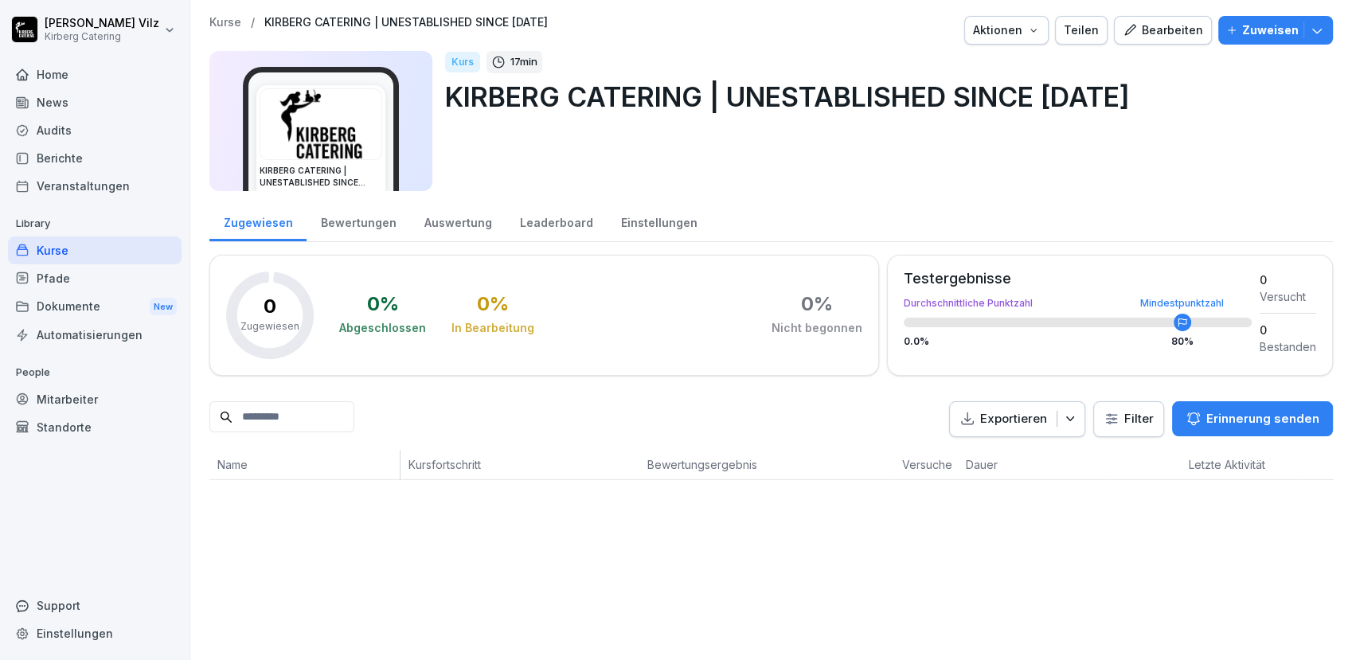
click at [1155, 29] on div "Bearbeiten" at bounding box center [1163, 30] width 80 height 18
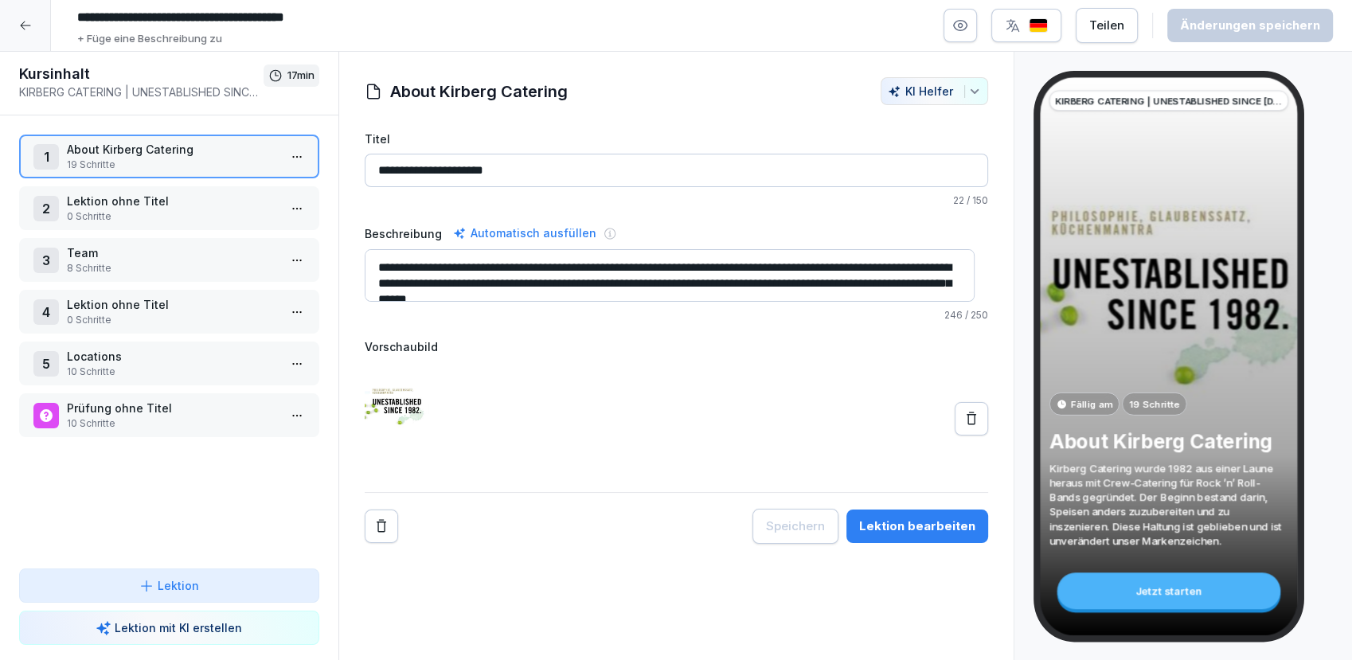
click at [967, 24] on icon "button" at bounding box center [961, 26] width 14 height 10
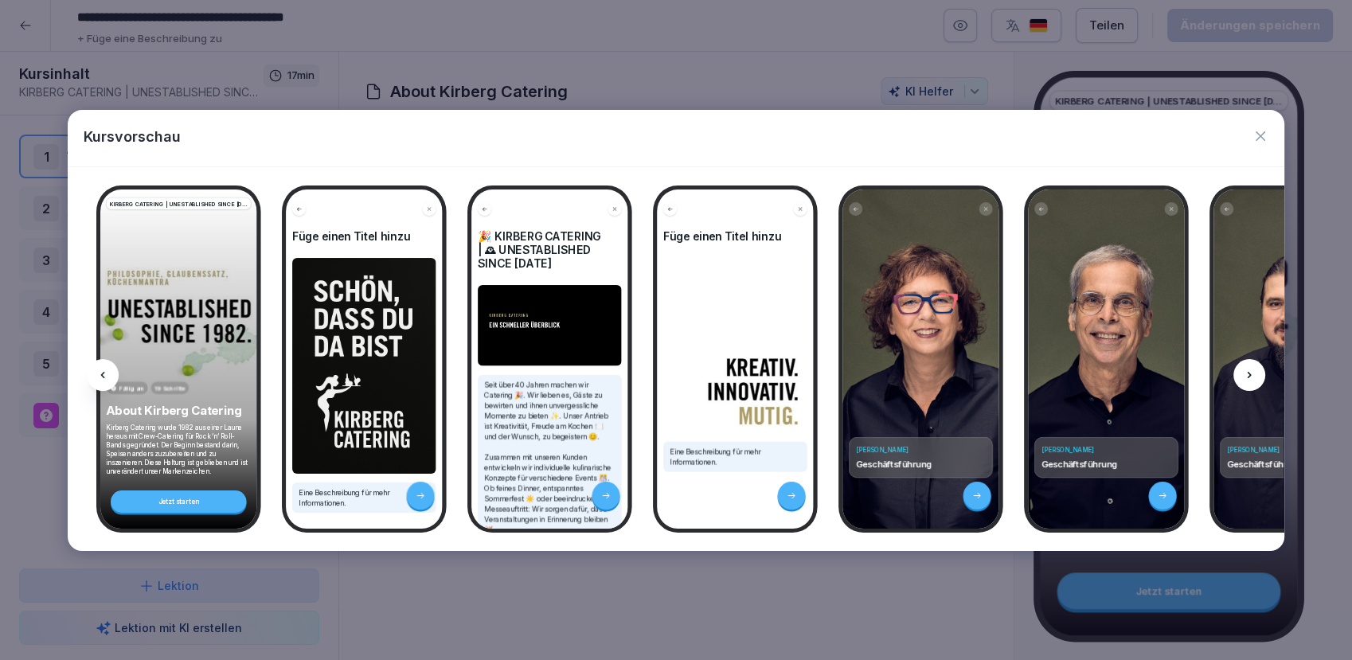
click at [1253, 380] on icon at bounding box center [1249, 375] width 13 height 13
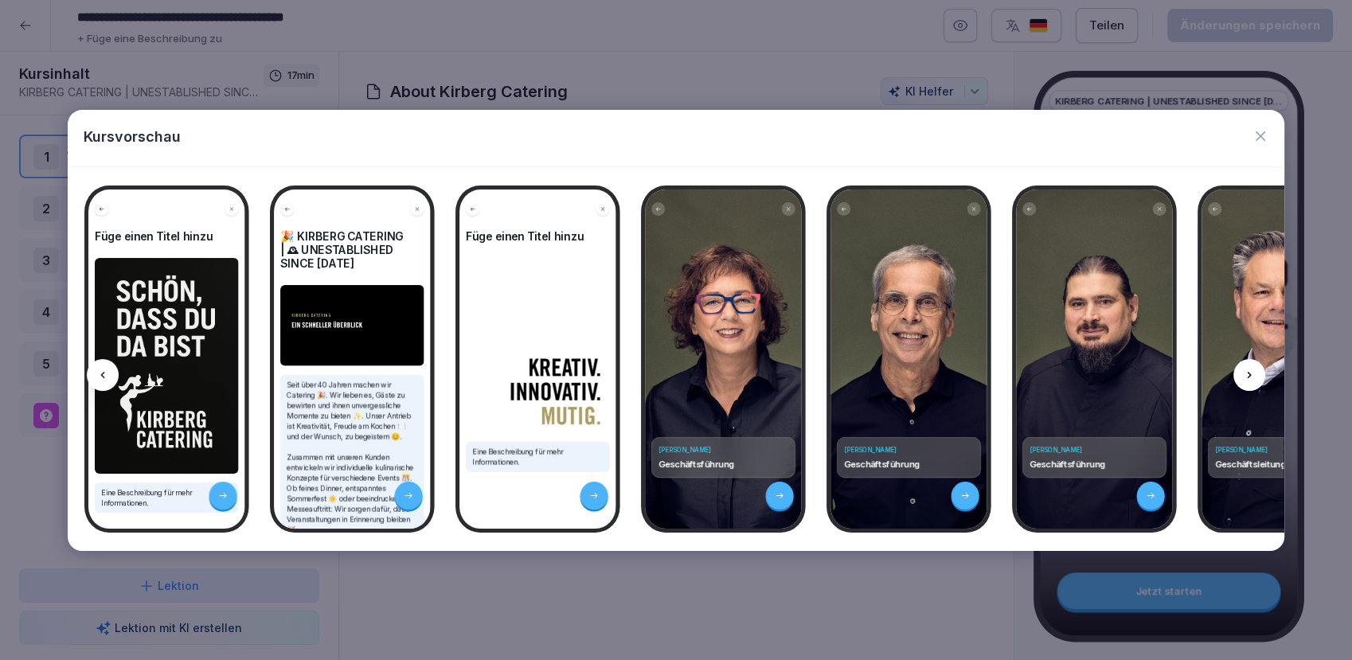
click at [1253, 380] on icon at bounding box center [1249, 375] width 13 height 13
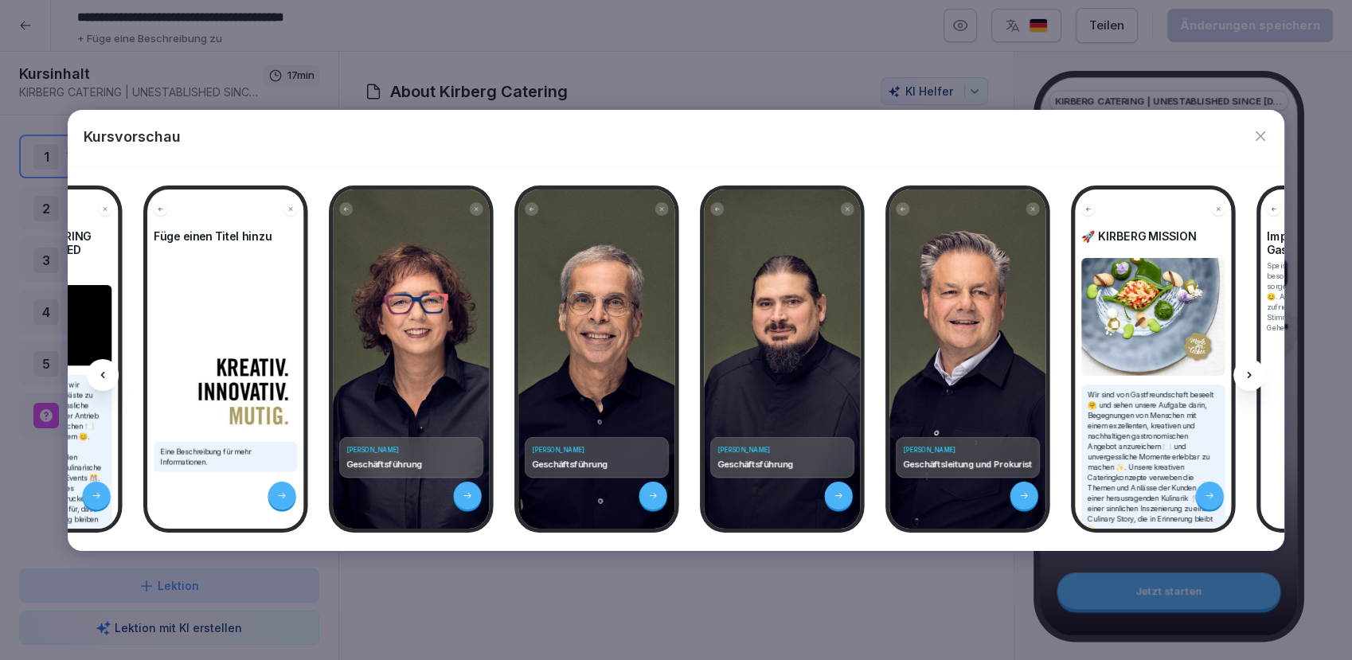
click at [1253, 380] on icon at bounding box center [1249, 375] width 13 height 13
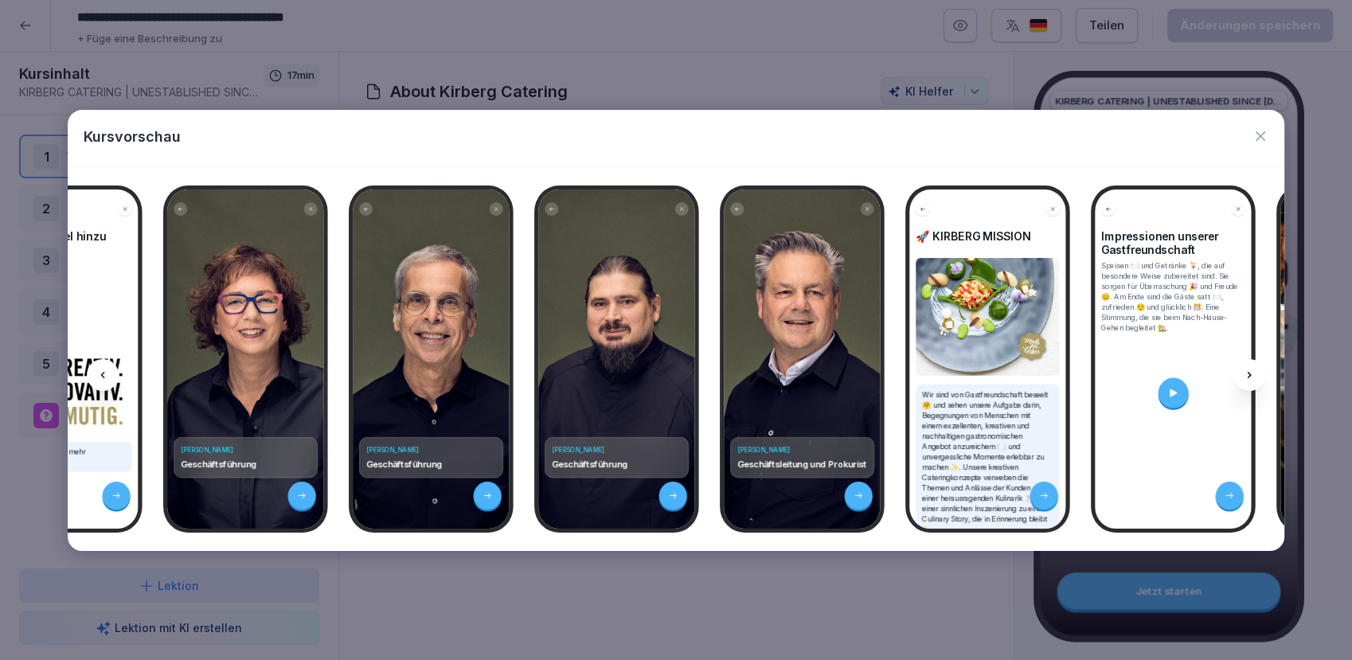
click at [1253, 380] on icon at bounding box center [1249, 375] width 13 height 13
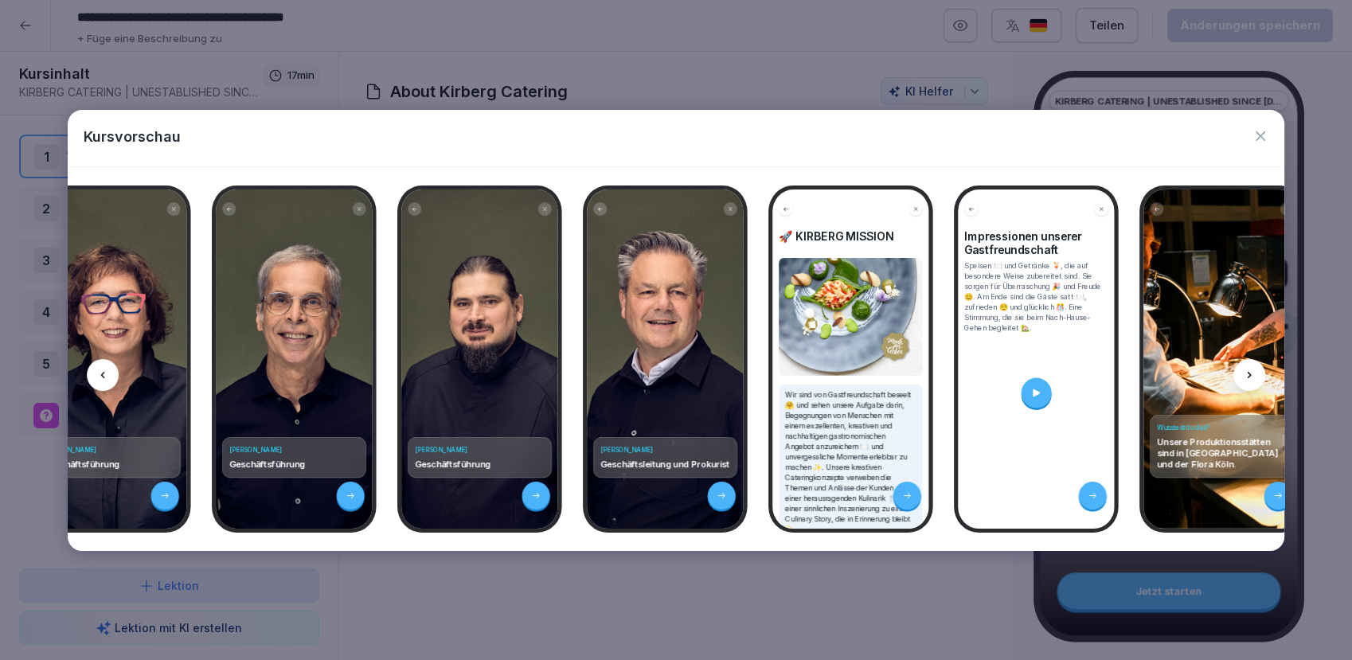
click at [1253, 380] on icon at bounding box center [1249, 375] width 13 height 13
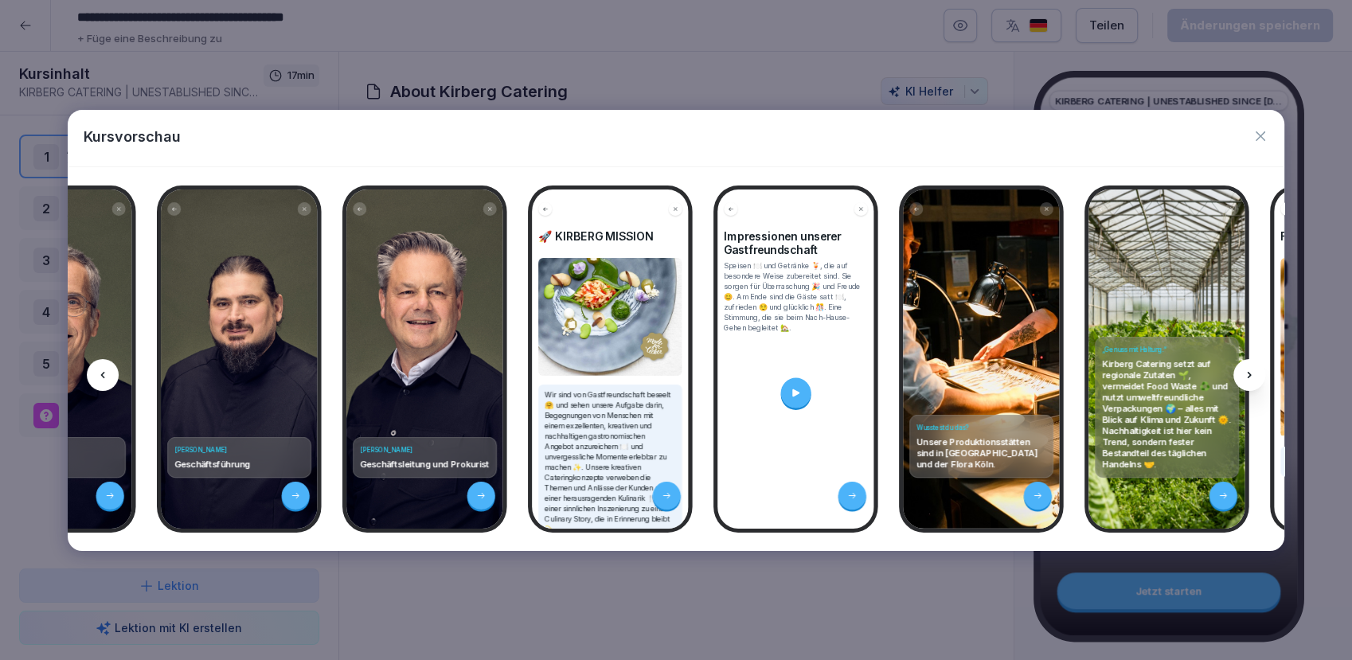
click at [1253, 380] on icon at bounding box center [1249, 375] width 13 height 13
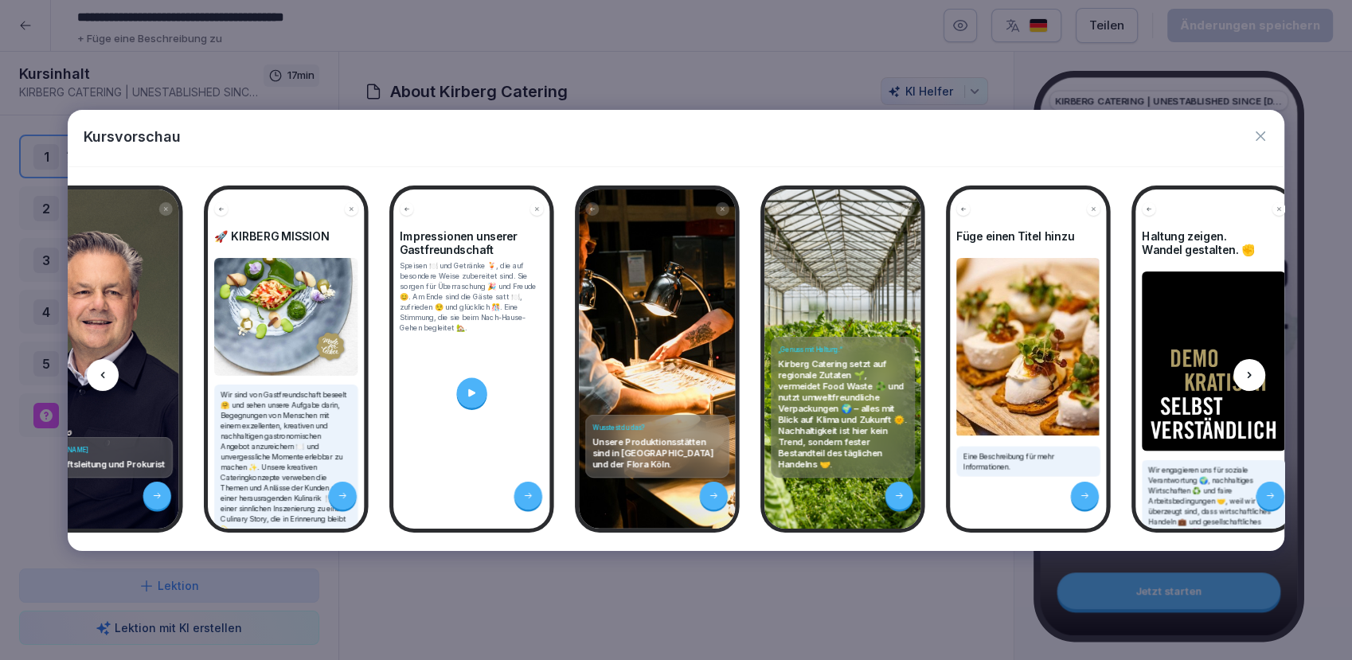
scroll to position [0, 1383]
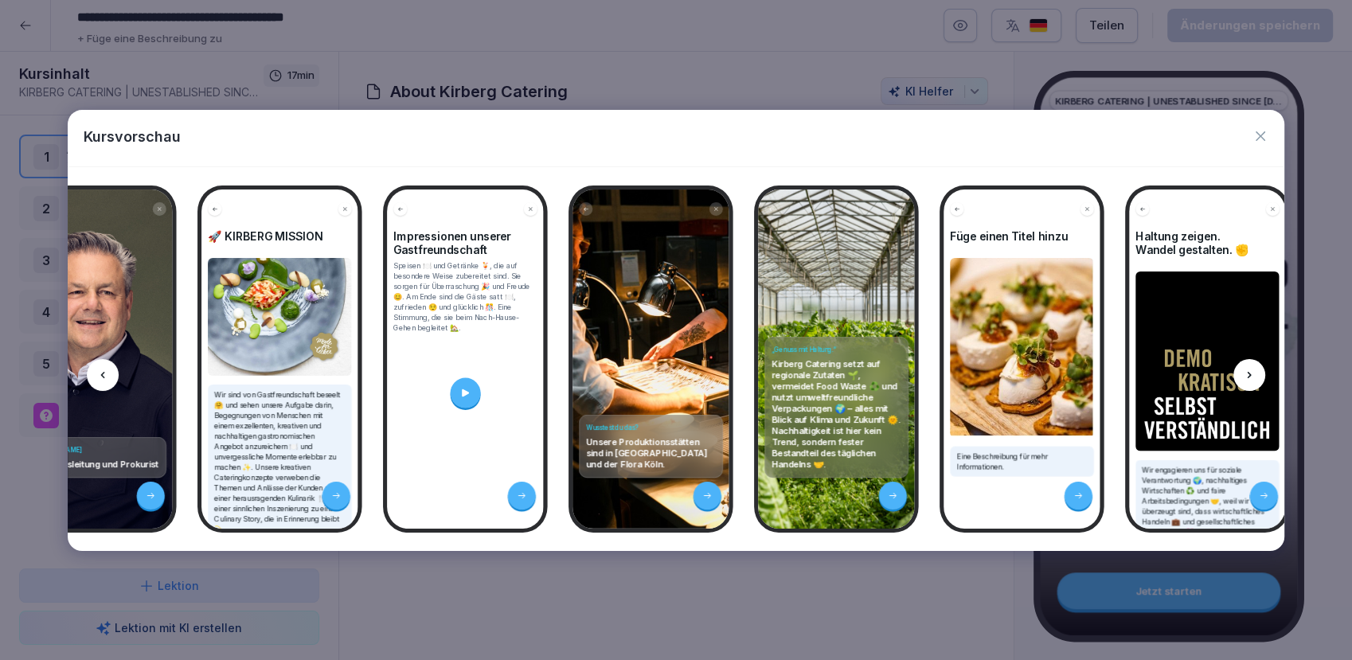
drag, startPoint x: 1253, startPoint y: 380, endPoint x: 1231, endPoint y: 366, distance: 26.1
click at [1231, 366] on img at bounding box center [1207, 361] width 144 height 180
drag, startPoint x: 1231, startPoint y: 366, endPoint x: 1242, endPoint y: 373, distance: 12.8
click at [1242, 373] on div at bounding box center [1249, 375] width 32 height 32
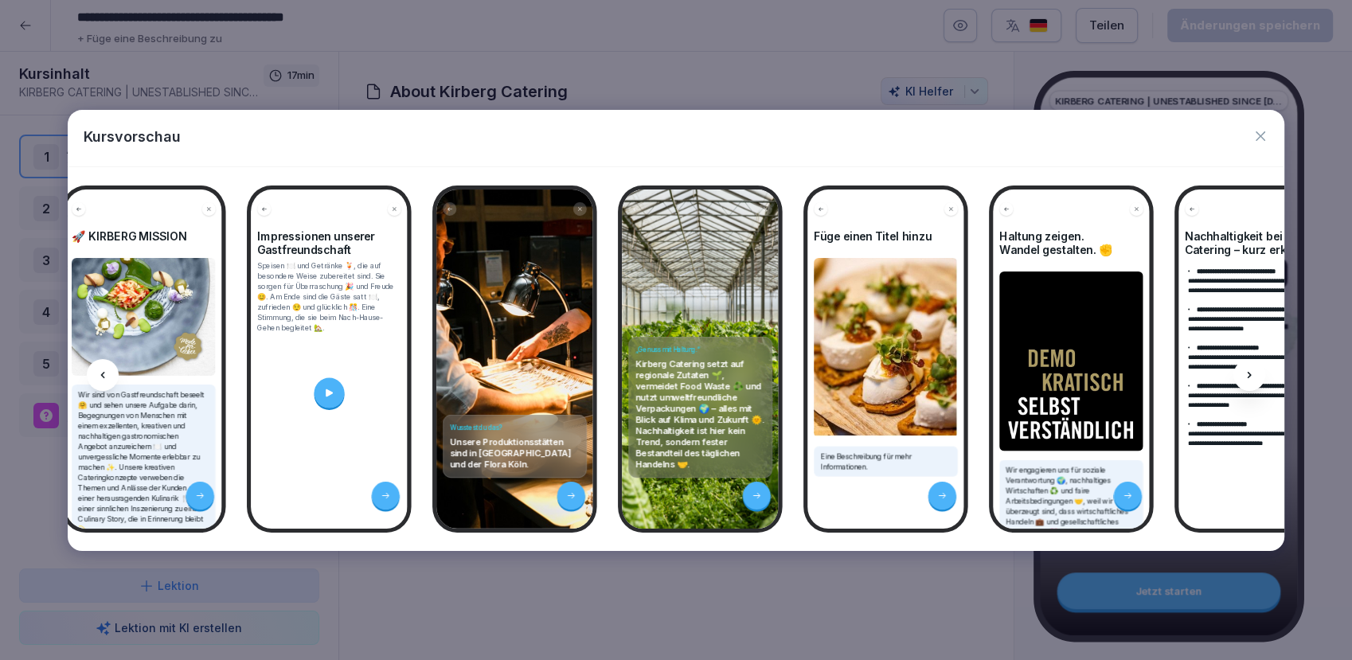
click at [1244, 373] on icon at bounding box center [1249, 375] width 13 height 13
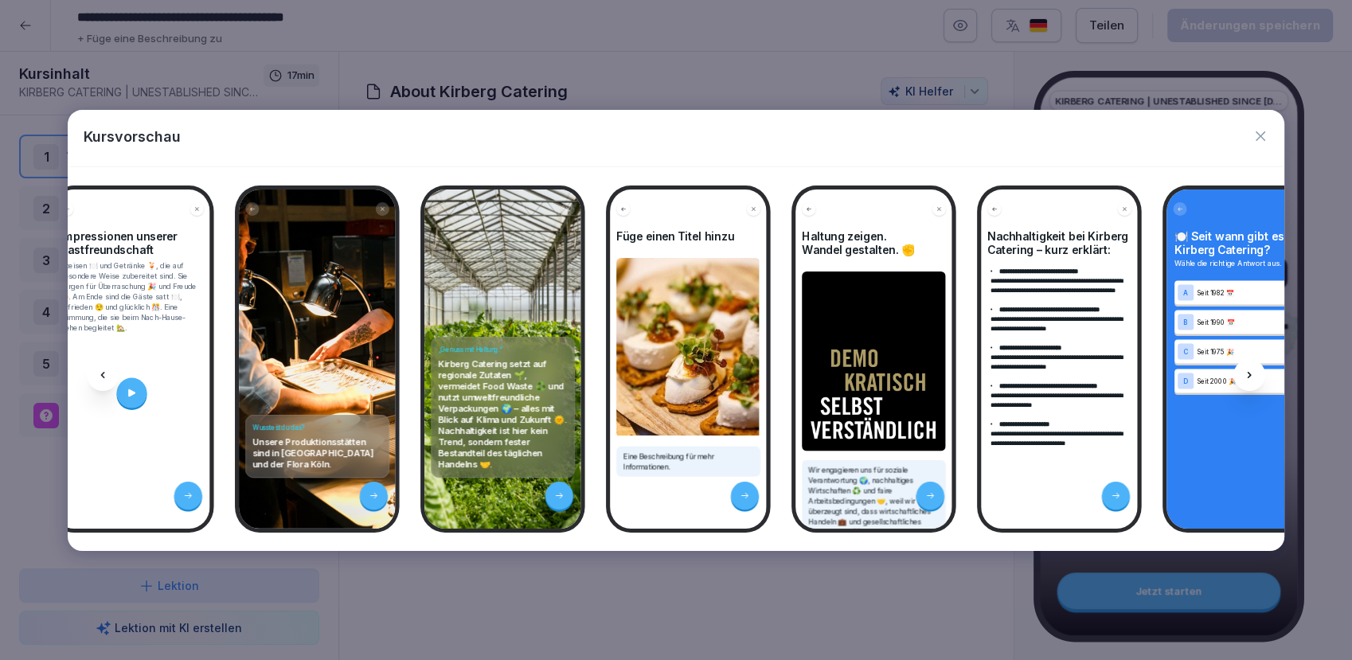
click at [1244, 373] on icon at bounding box center [1249, 375] width 13 height 13
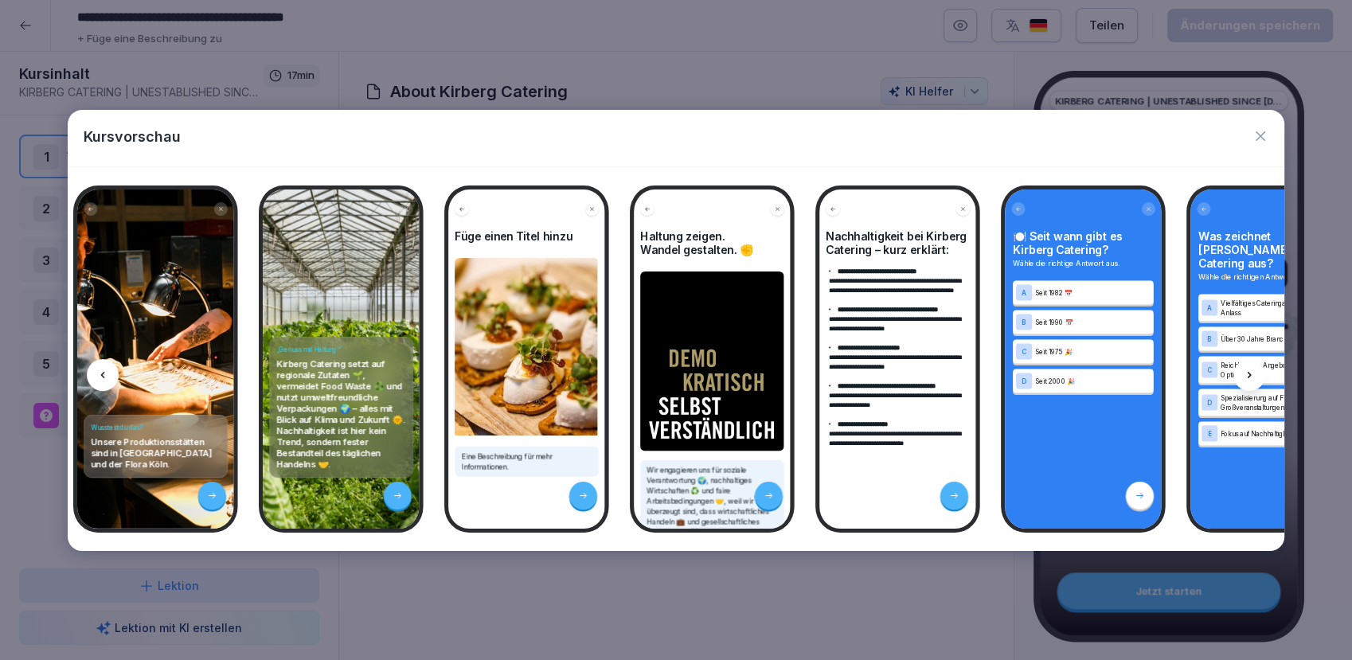
click at [1244, 373] on icon at bounding box center [1249, 375] width 13 height 13
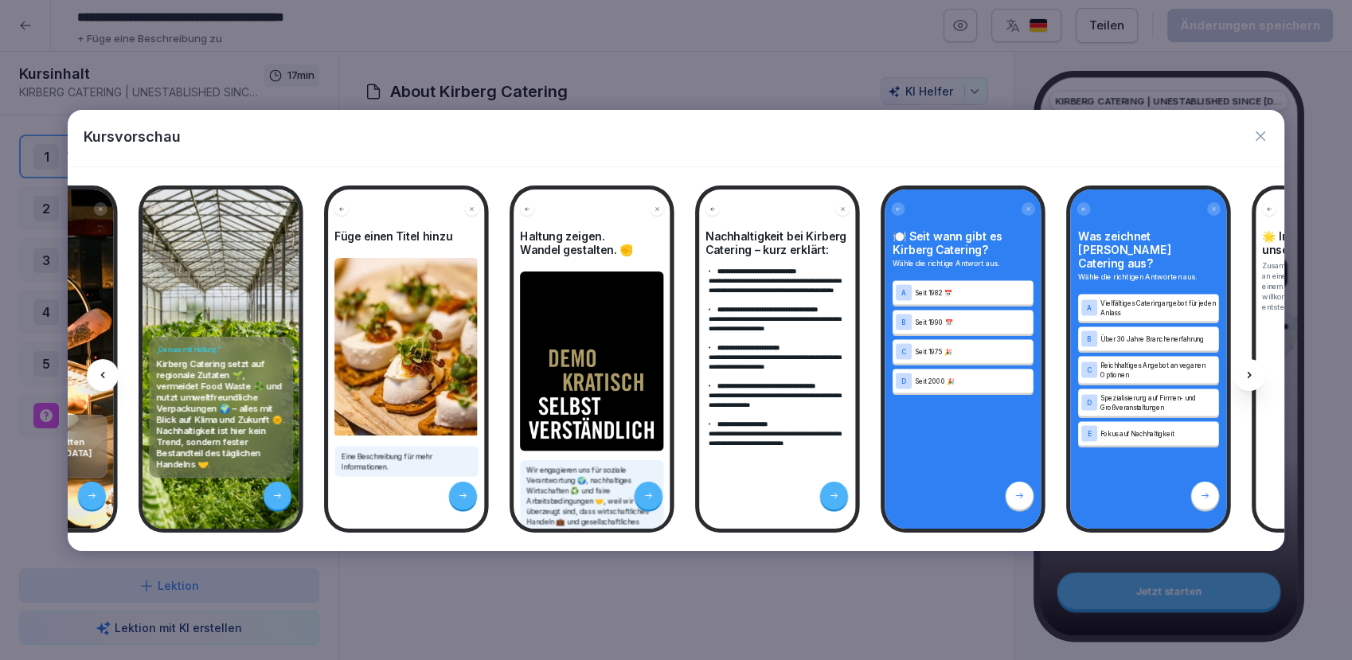
click at [1244, 373] on icon at bounding box center [1249, 375] width 13 height 13
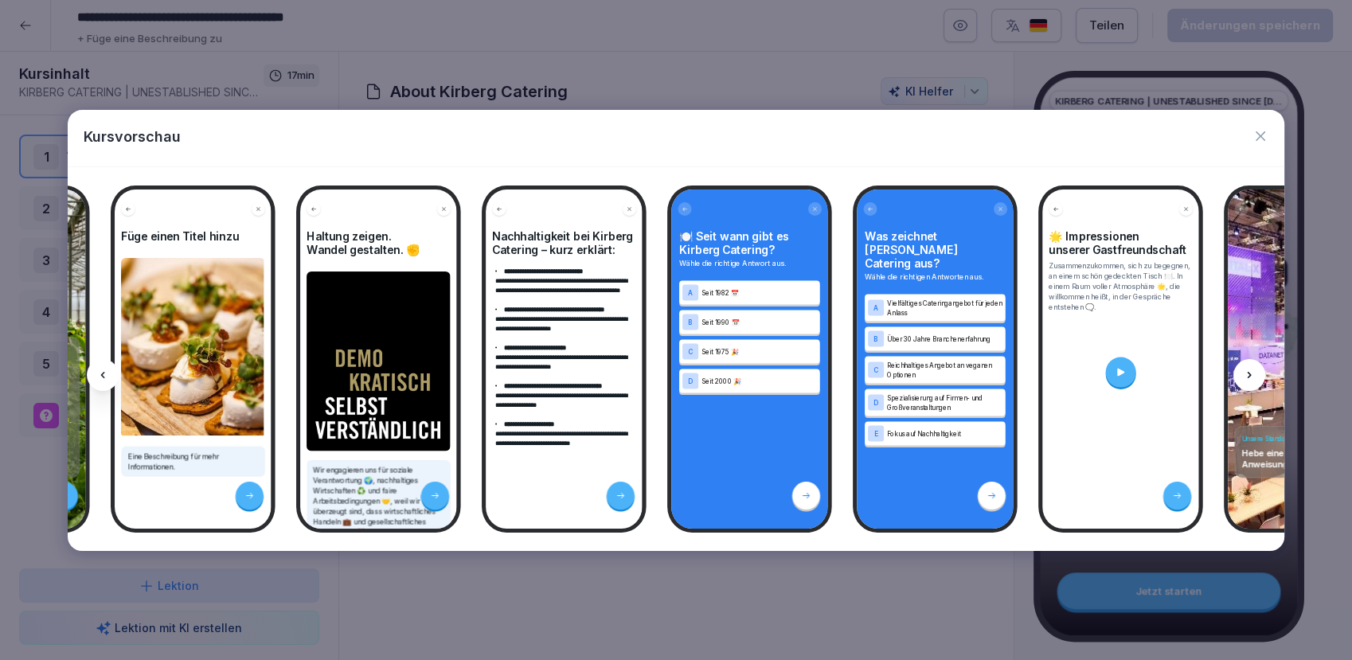
scroll to position [0, 2252]
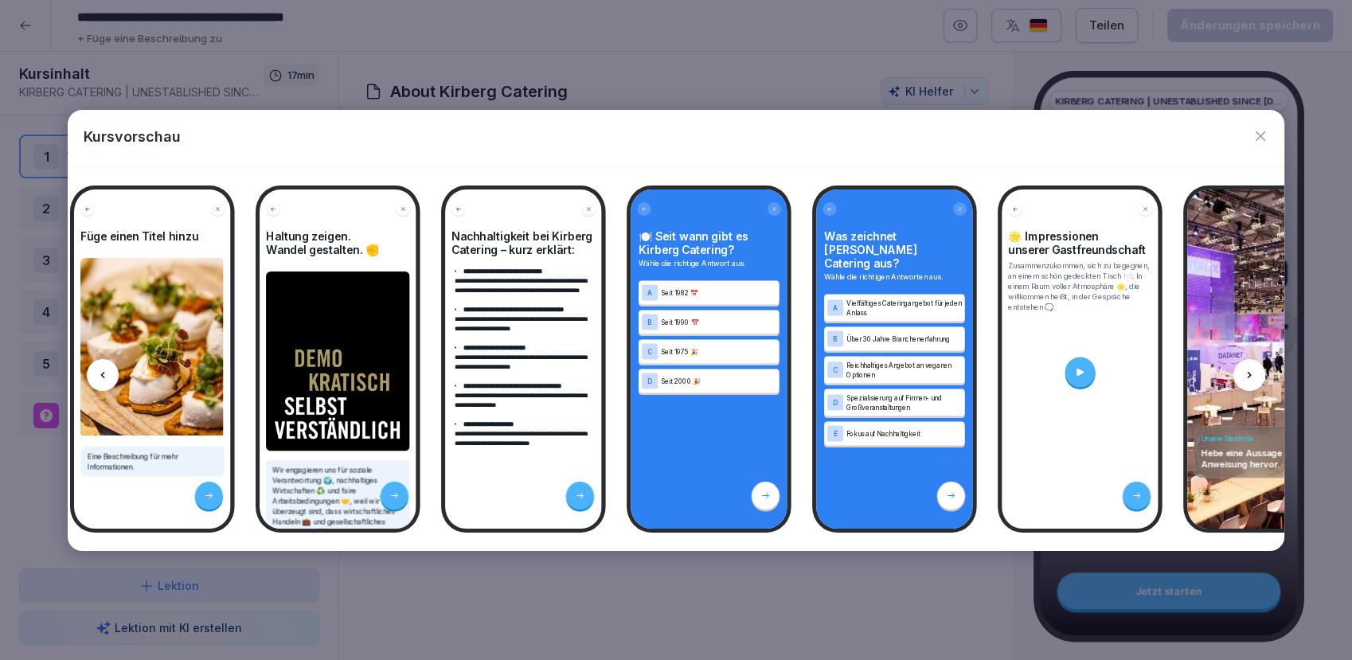
drag, startPoint x: 1244, startPoint y: 373, endPoint x: 1266, endPoint y: 137, distance: 237.5
click at [1266, 137] on icon "button" at bounding box center [1260, 136] width 16 height 16
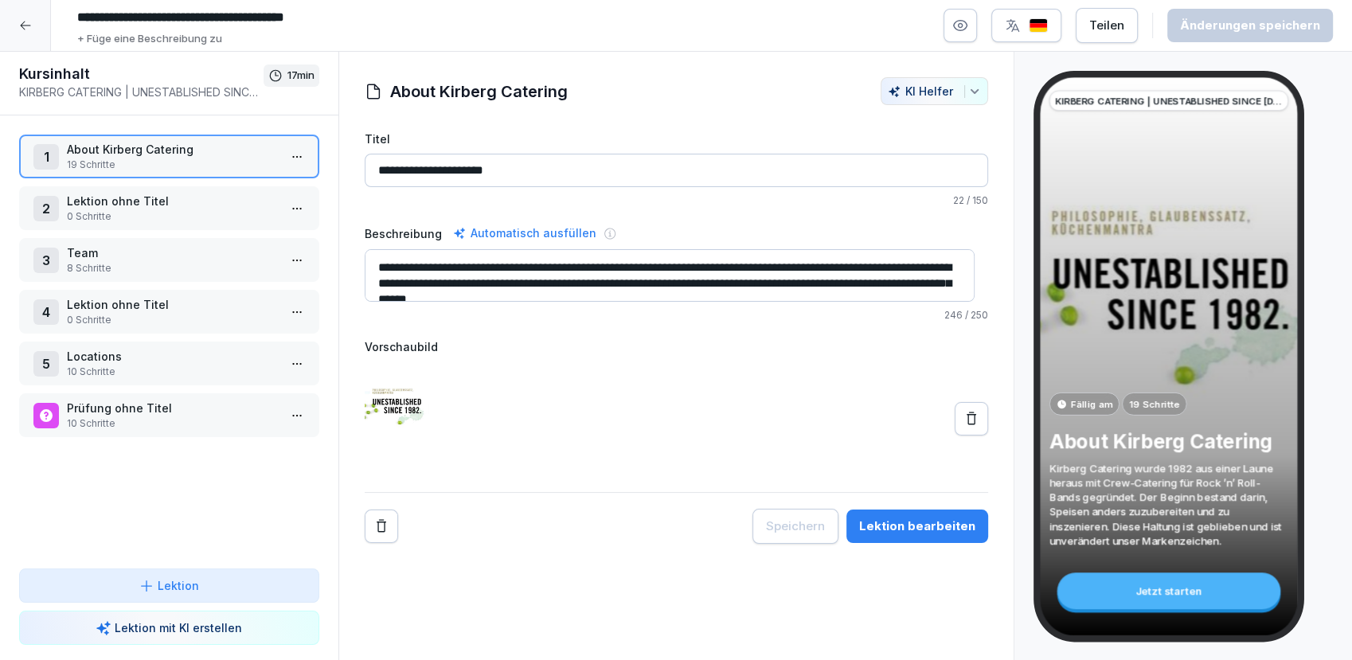
click at [34, 27] on div at bounding box center [25, 25] width 51 height 51
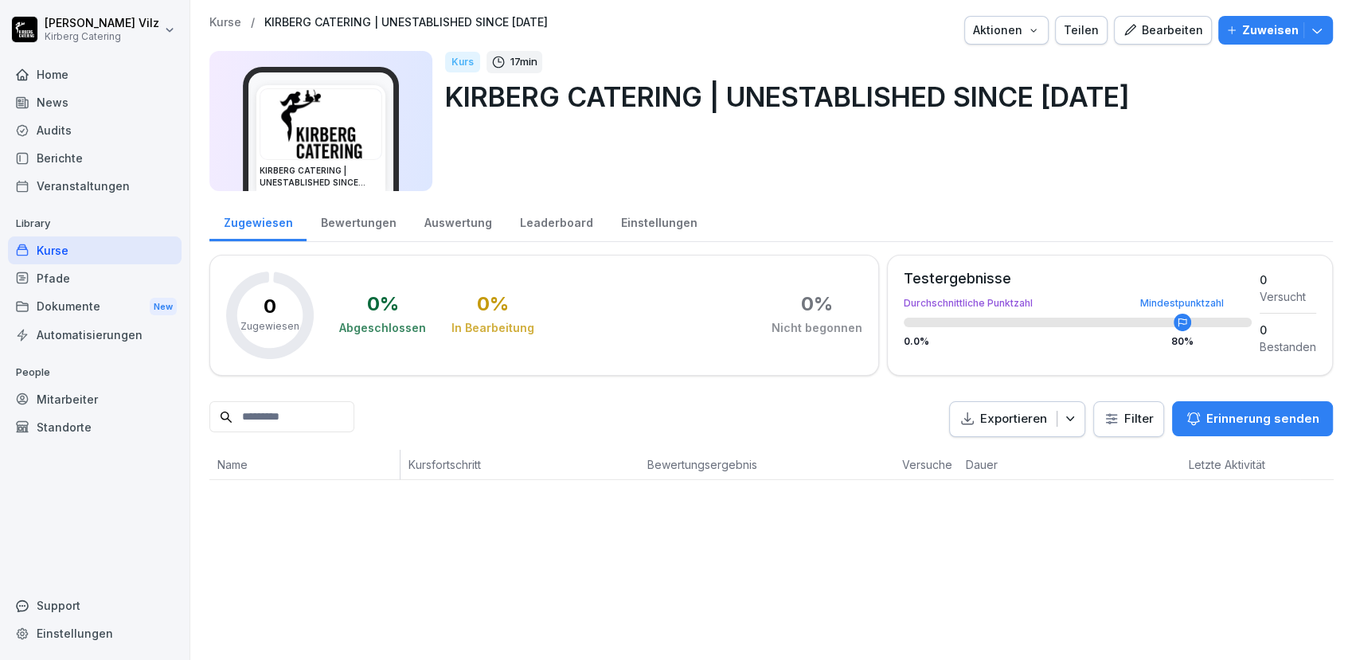
click at [62, 404] on div "Mitarbeiter" at bounding box center [95, 399] width 174 height 28
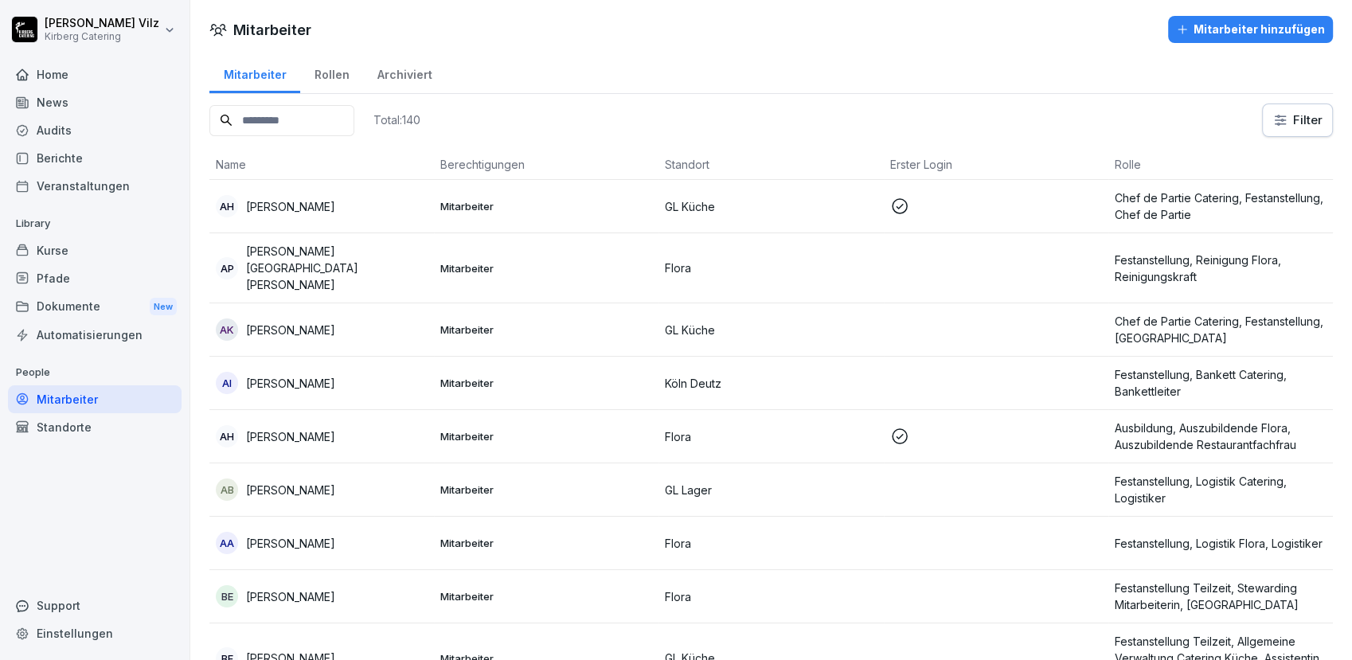
click at [346, 127] on input at bounding box center [281, 120] width 145 height 31
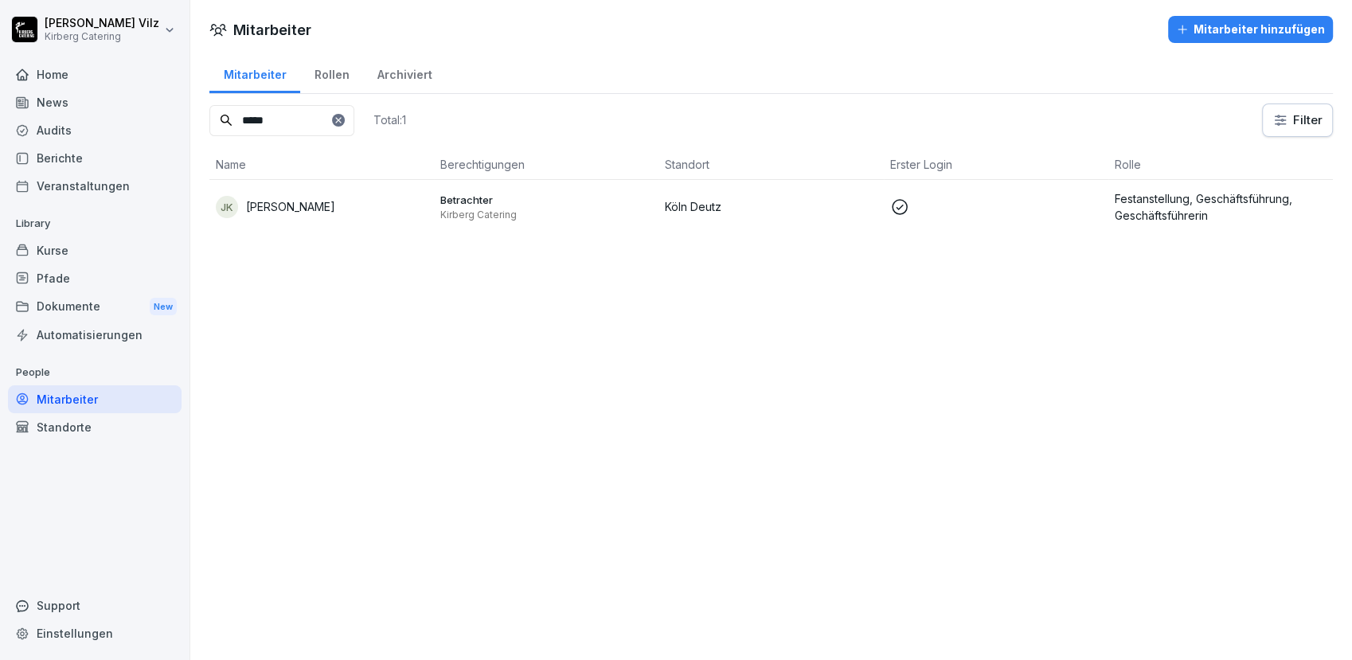
type input "*****"
click at [266, 201] on p "Jutta Kirberg" at bounding box center [290, 206] width 89 height 17
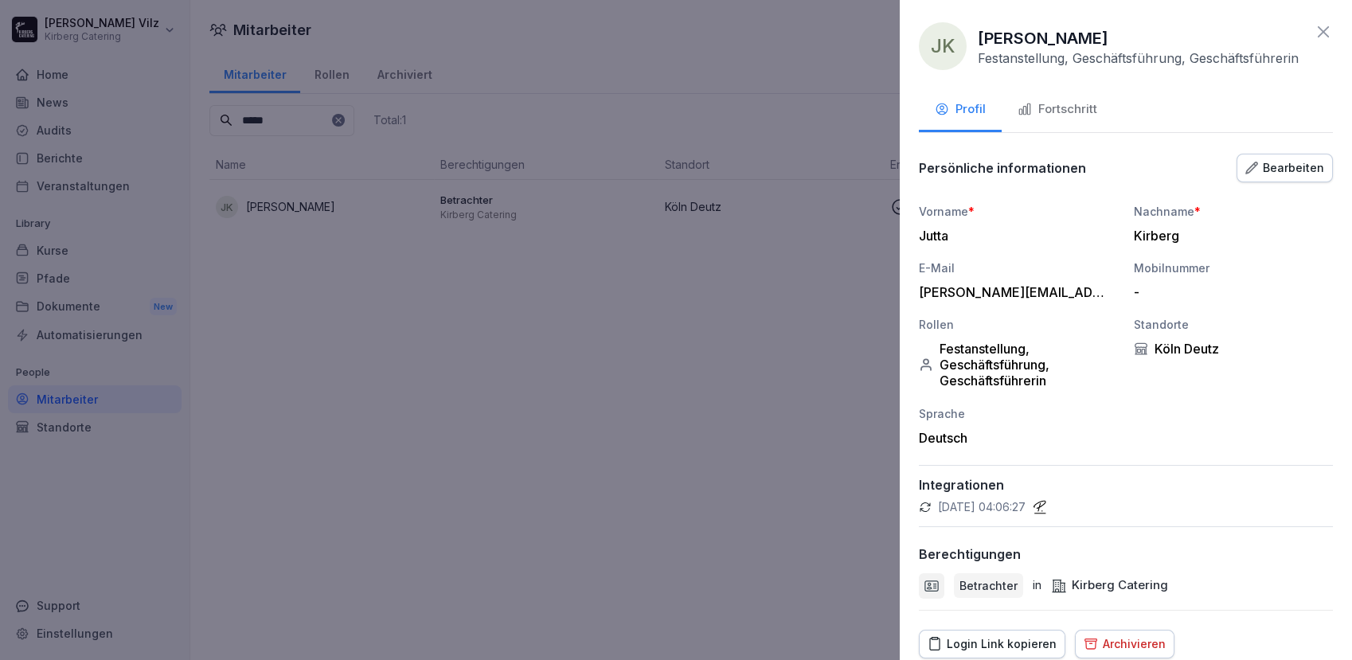
click at [1282, 174] on div "Bearbeiten" at bounding box center [1284, 168] width 79 height 18
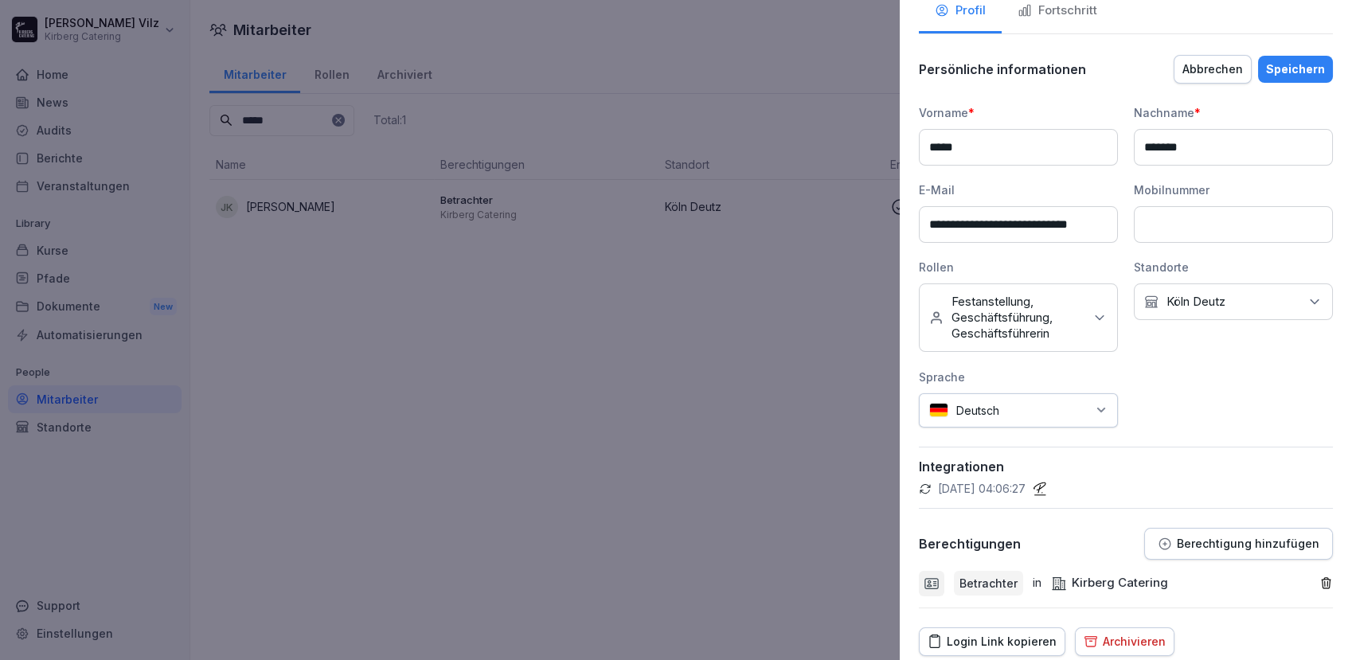
scroll to position [162, 0]
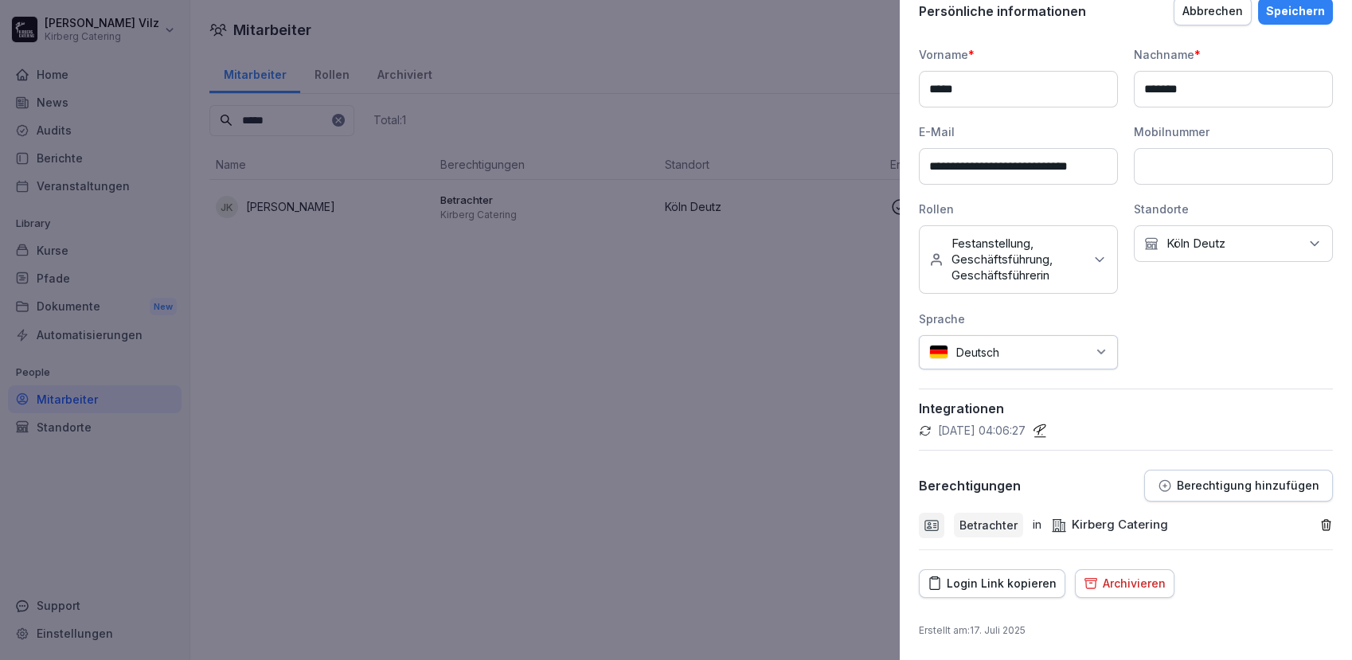
click at [1212, 488] on p "Berechtigung hinzufügen" at bounding box center [1248, 485] width 143 height 13
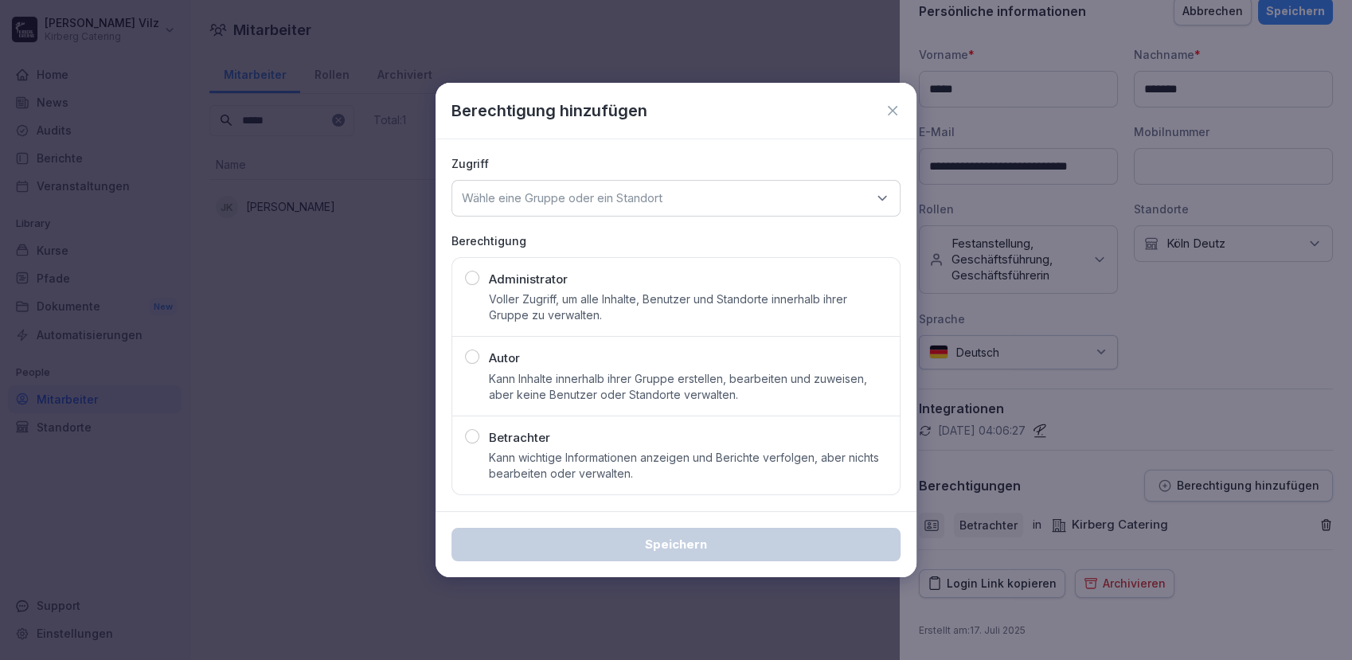
click at [521, 289] on div "Administrator Voller Zugriff, um alle Inhalte, Benutzer und Standorte innerhalb…" at bounding box center [688, 297] width 398 height 53
click at [603, 196] on p "Wähle eine Gruppe oder ein Standort" at bounding box center [562, 198] width 201 height 16
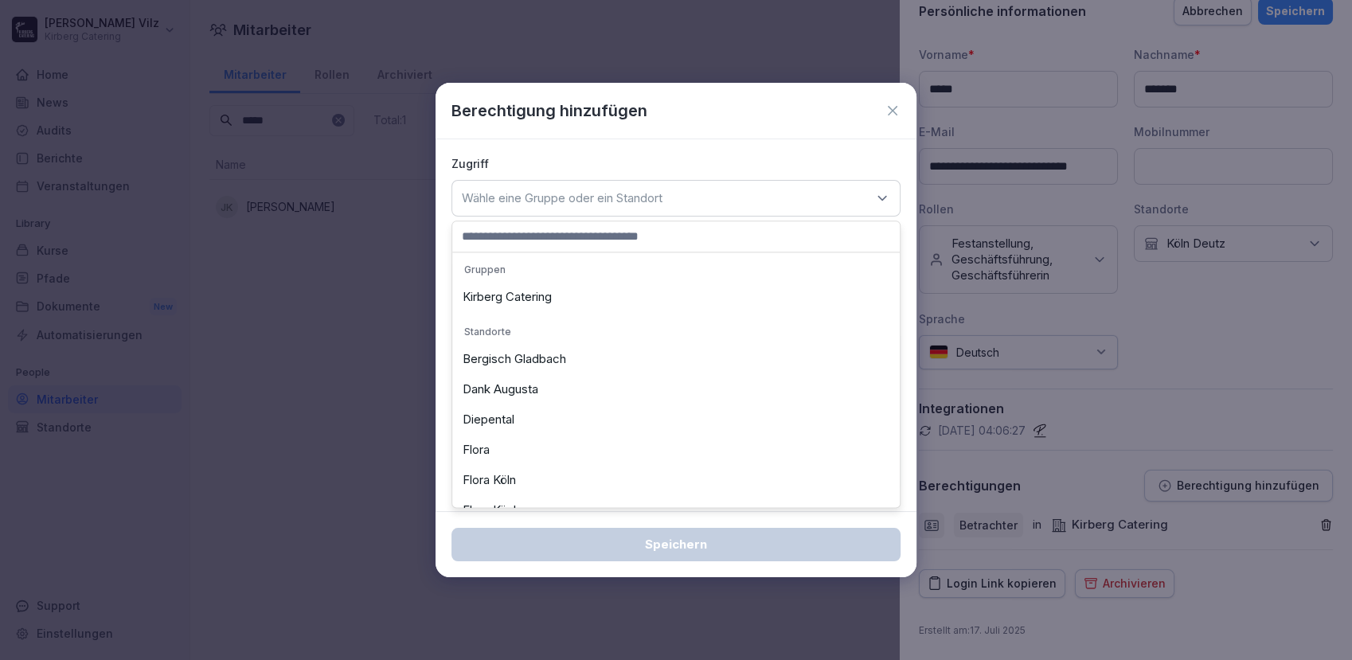
scroll to position [119, 0]
click at [497, 478] on div "Köln Deutz" at bounding box center [675, 482] width 439 height 30
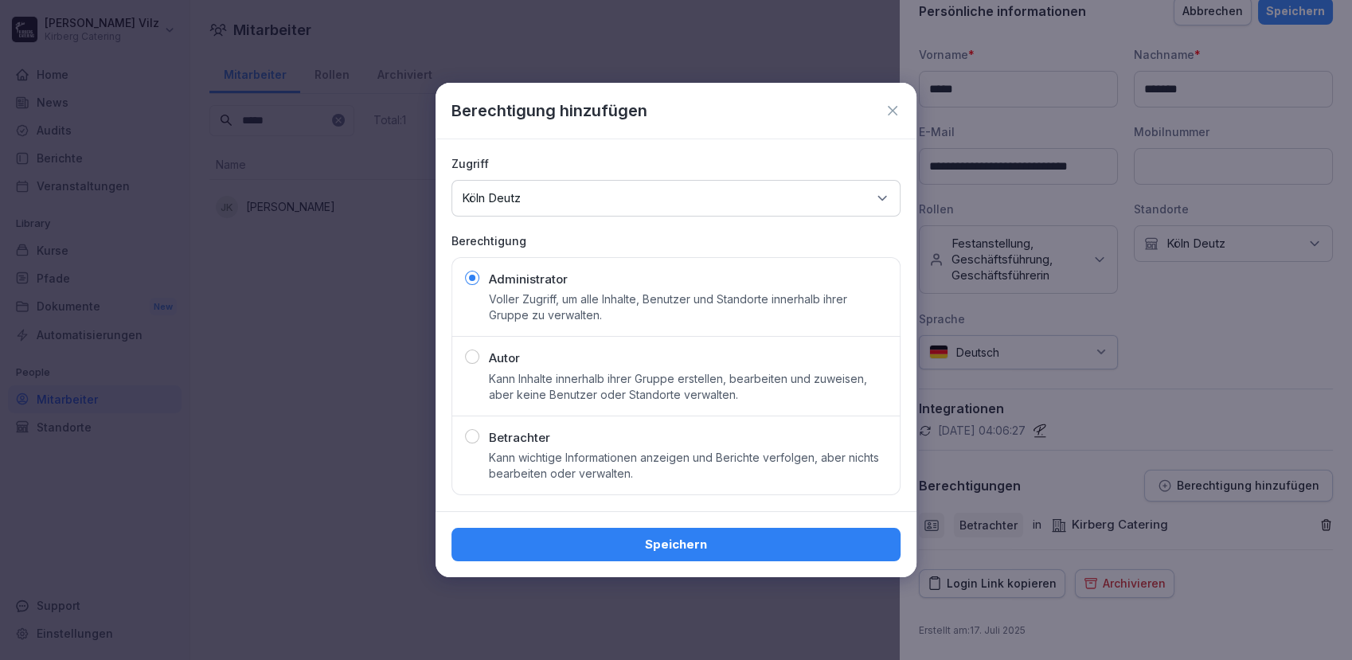
click at [566, 546] on div "Speichern" at bounding box center [676, 545] width 424 height 18
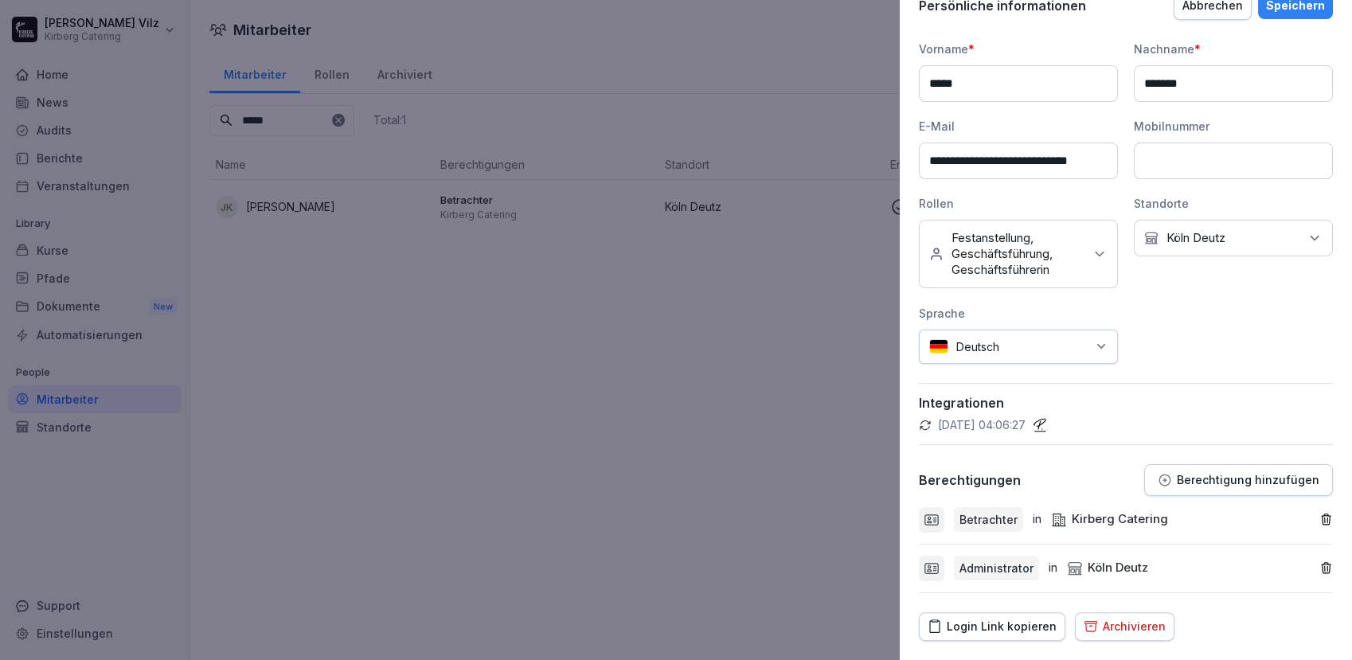
click at [1285, 10] on div "Speichern" at bounding box center [1295, 6] width 59 height 18
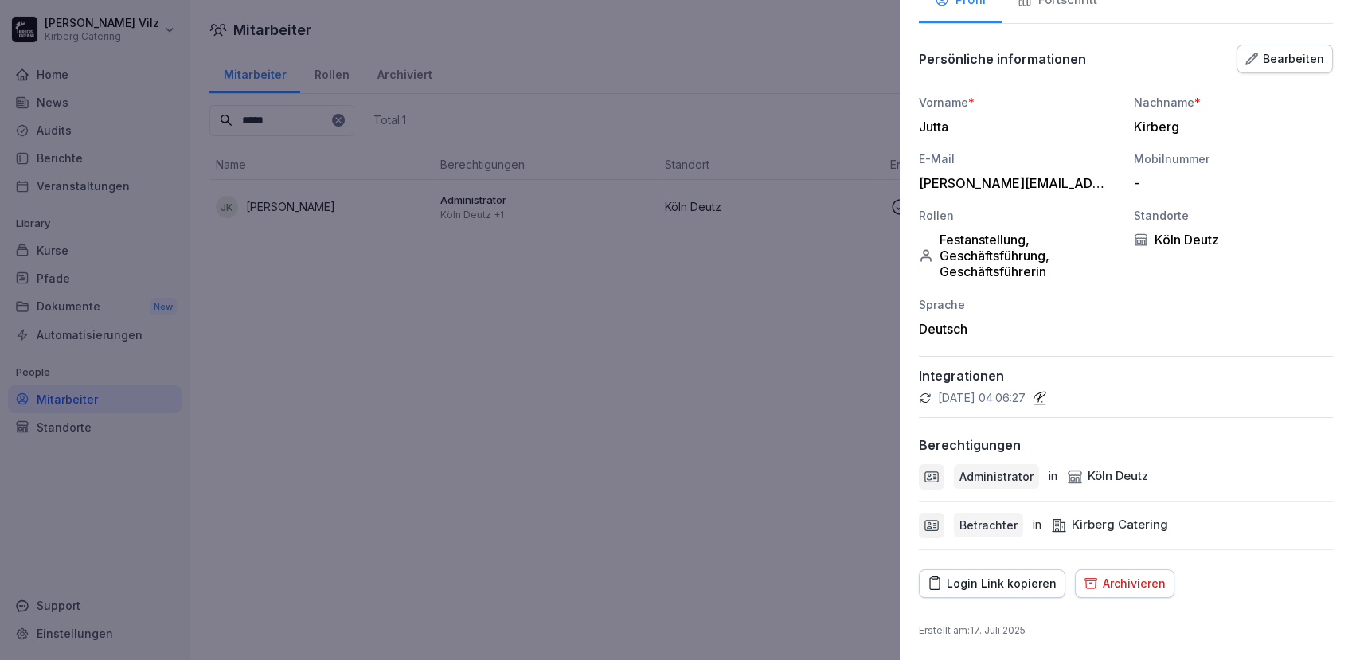
scroll to position [115, 0]
click at [739, 372] on div at bounding box center [676, 330] width 1352 height 660
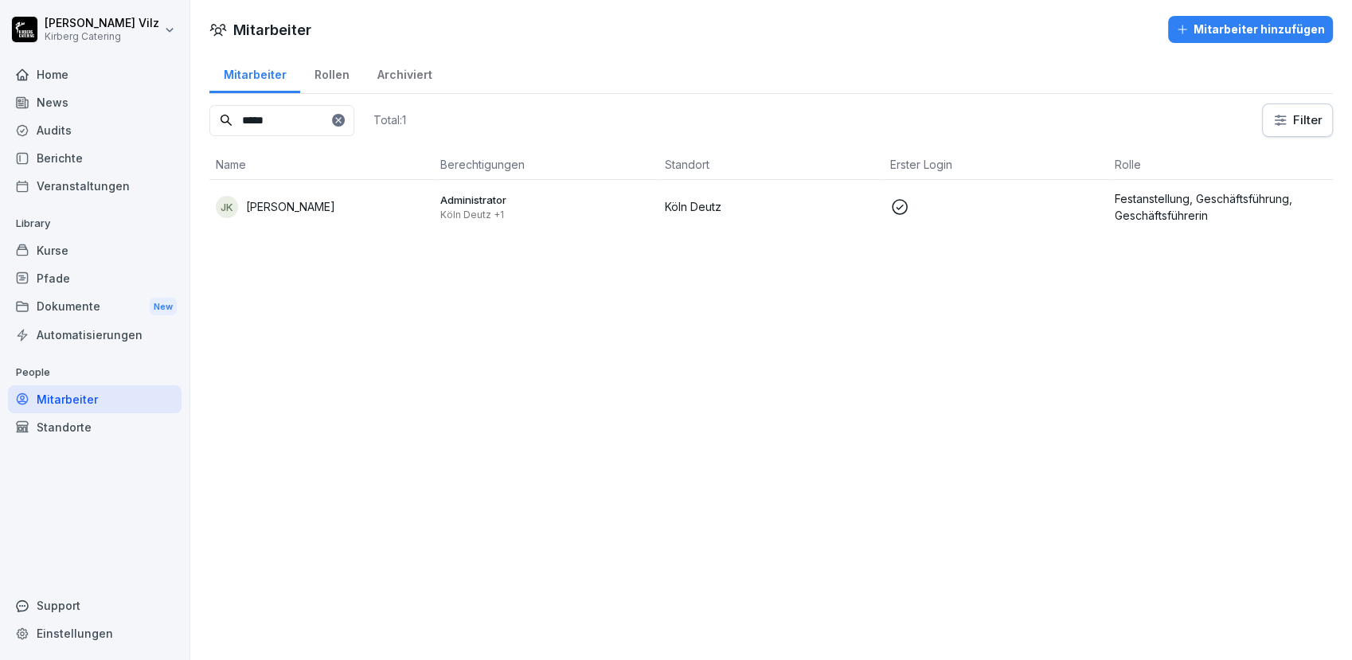
click at [76, 251] on div "Kurse" at bounding box center [95, 250] width 174 height 28
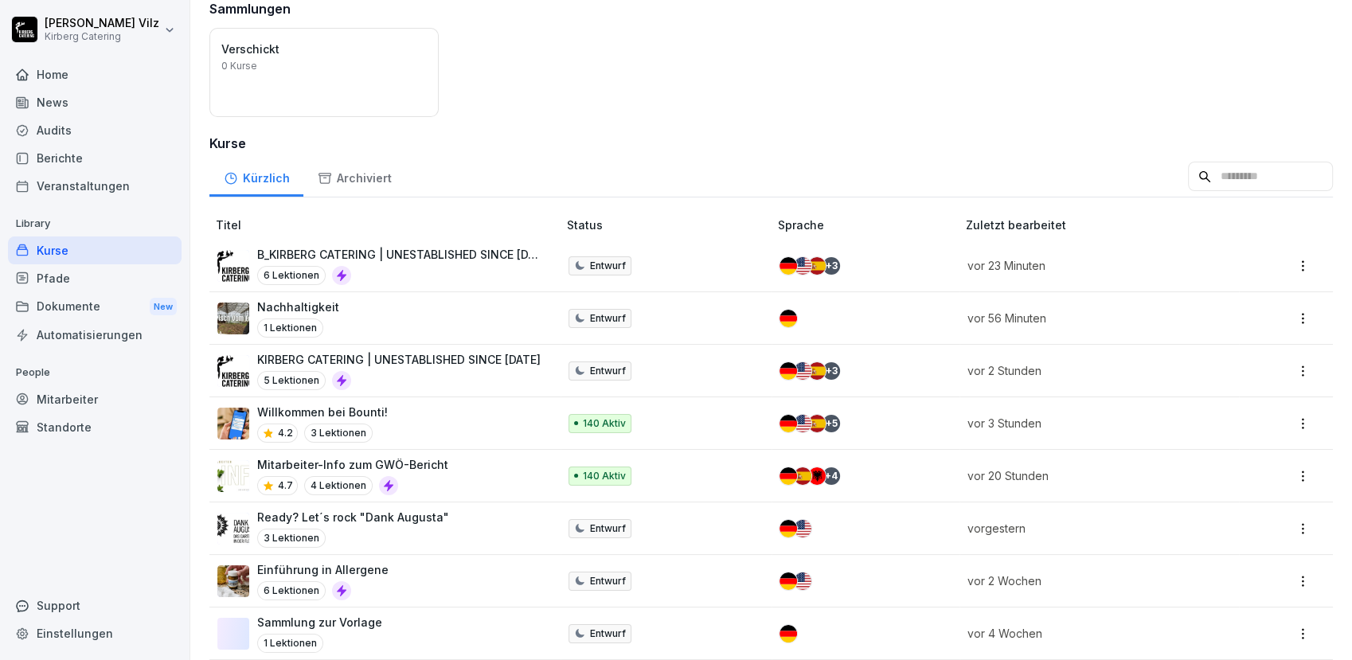
scroll to position [264, 0]
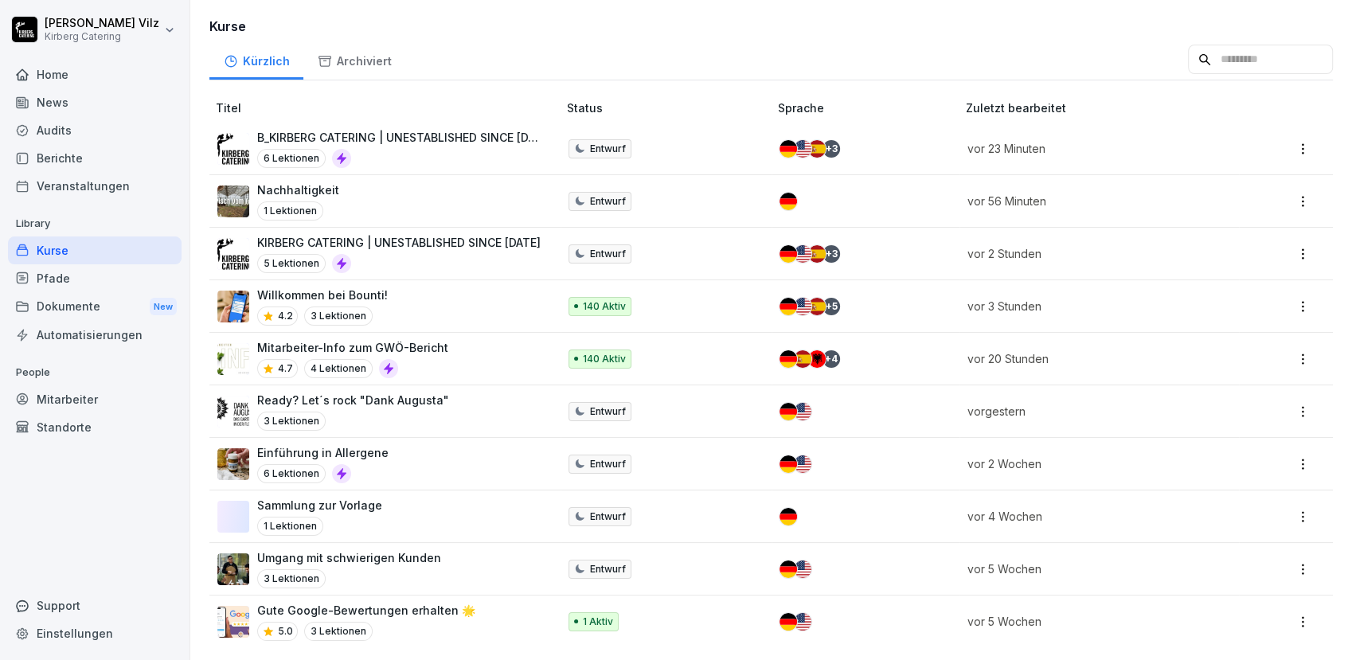
click at [55, 252] on div "Kurse" at bounding box center [95, 250] width 174 height 28
click at [382, 397] on div "Ready? Let´s rock "Dank Augusta" 3 Lektionen" at bounding box center [353, 411] width 192 height 39
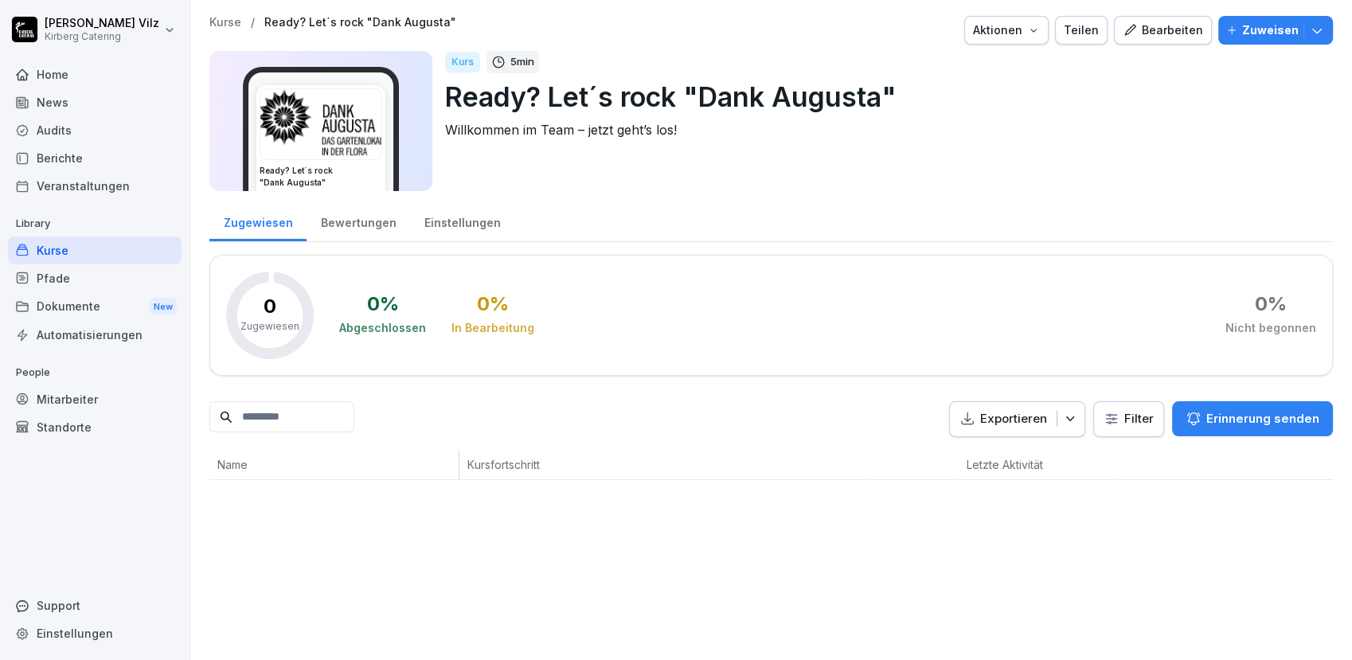
click at [377, 588] on div "Kurse / Ready? Let´s rock "Dank Augusta" Aktionen Teilen Bearbeiten Zuweisen Re…" at bounding box center [771, 330] width 1162 height 660
click at [79, 248] on div "Kurse" at bounding box center [95, 250] width 174 height 28
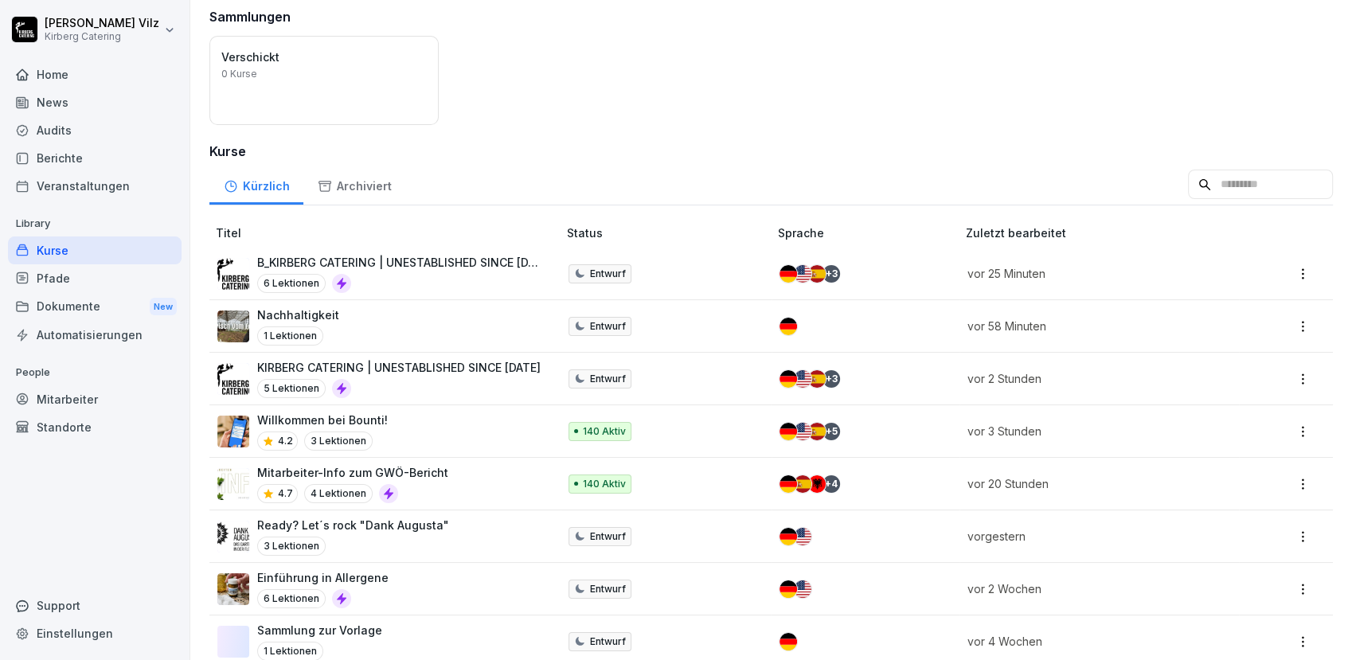
scroll to position [177, 0]
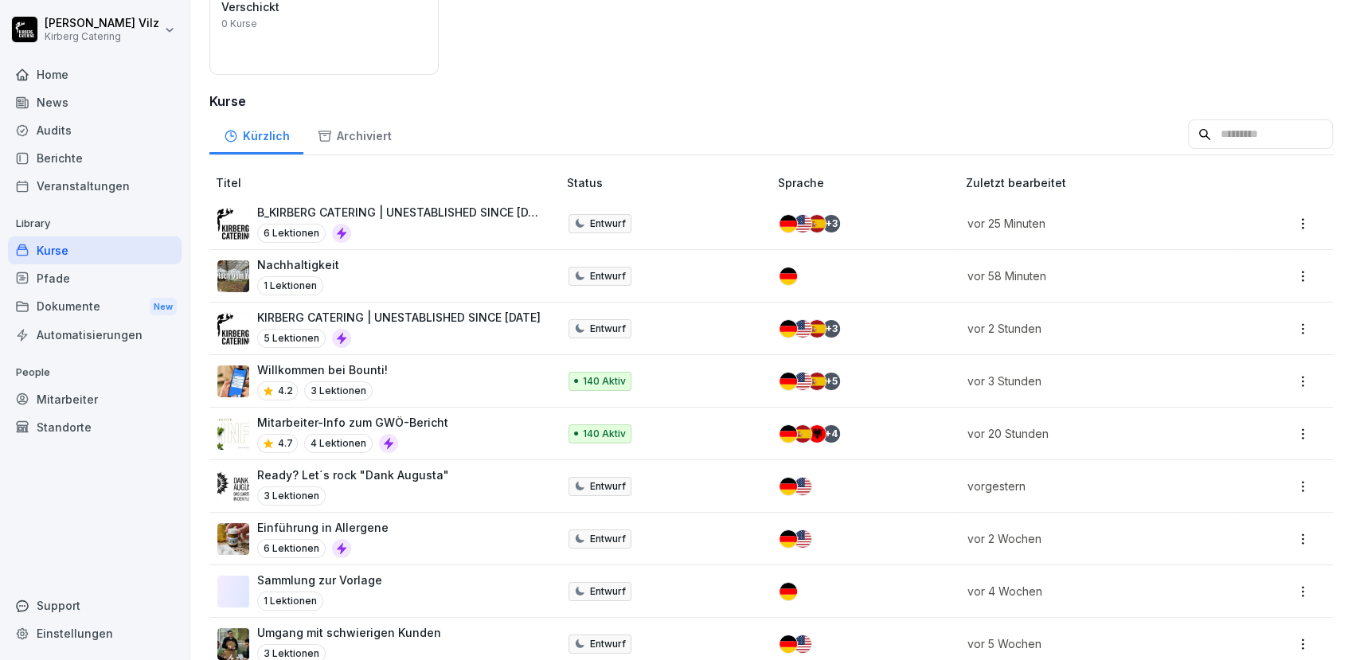
click at [416, 488] on div "3 Lektionen" at bounding box center [353, 495] width 192 height 19
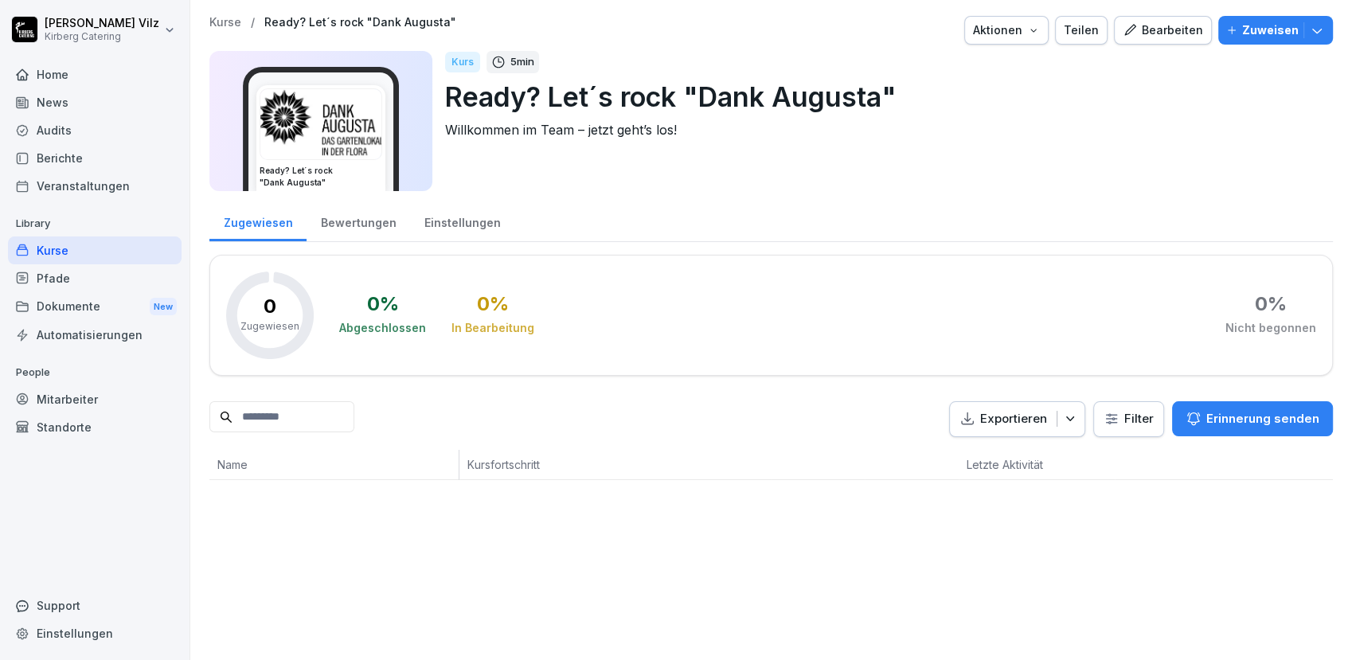
click at [1153, 25] on div "Bearbeiten" at bounding box center [1163, 30] width 80 height 18
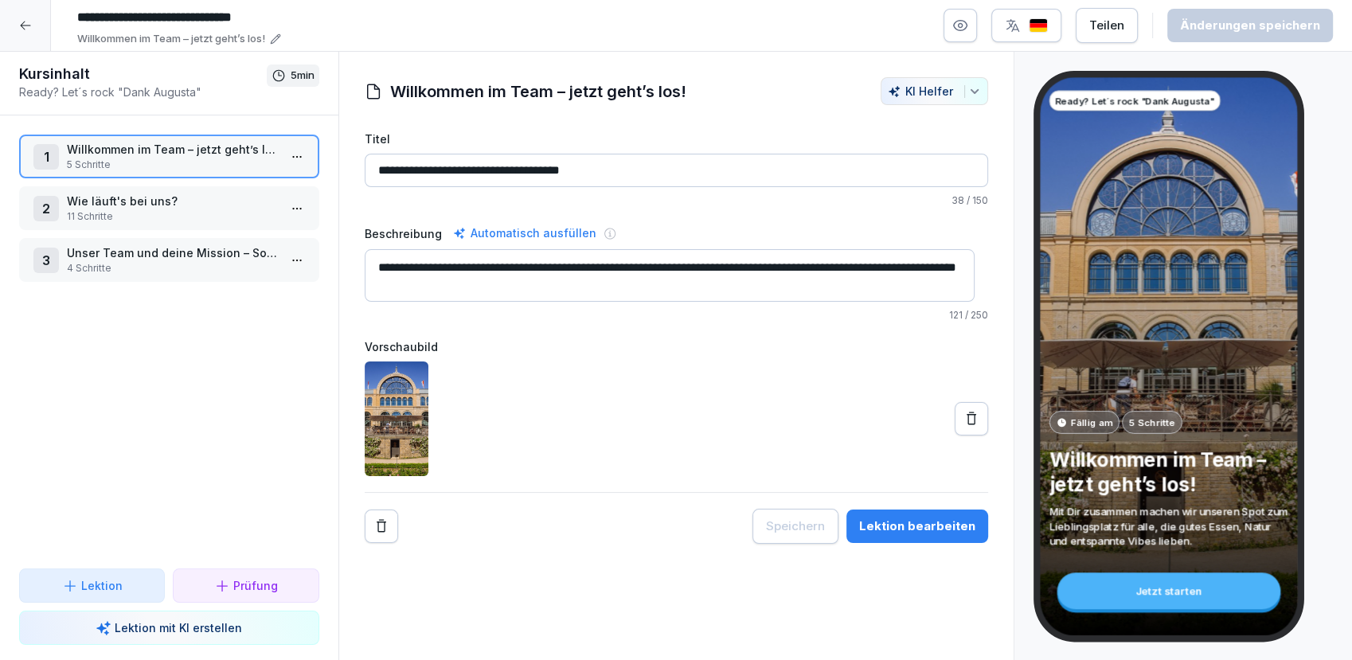
click at [294, 156] on html "**********" at bounding box center [676, 330] width 1352 height 660
click at [256, 182] on div "Schritte bearbeiten" at bounding box center [224, 187] width 122 height 17
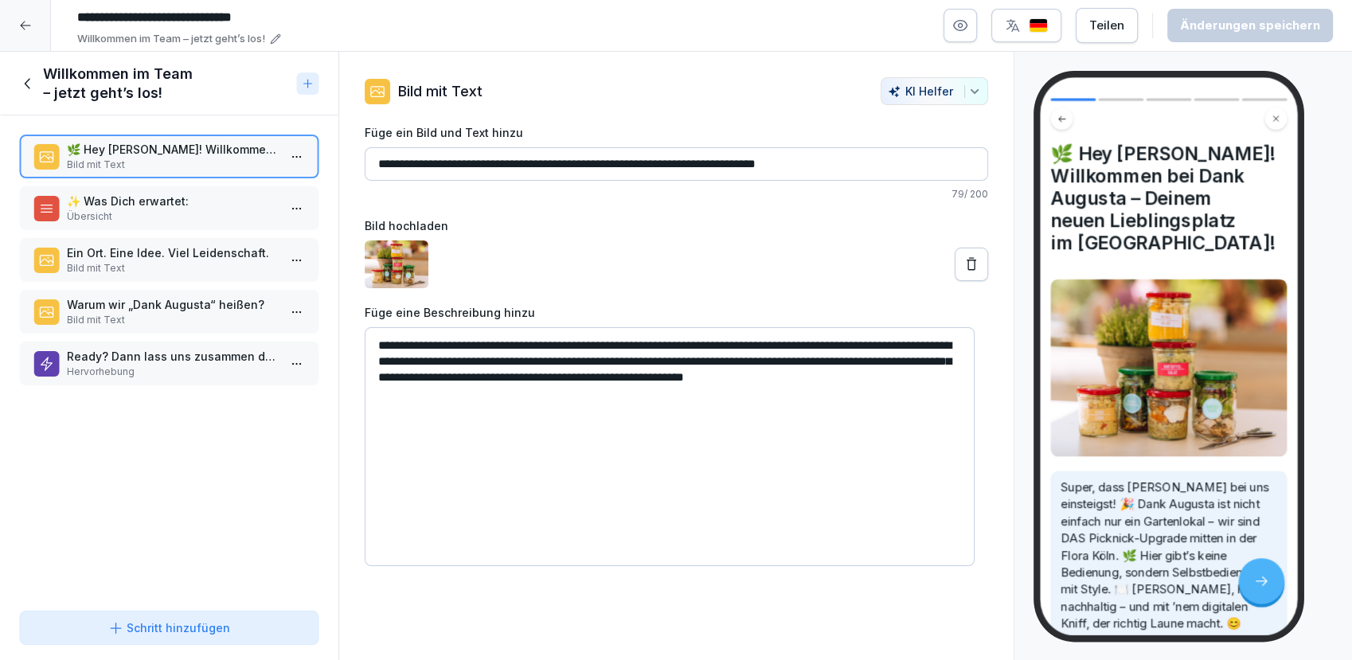
click at [444, 161] on input "**********" at bounding box center [676, 163] width 623 height 33
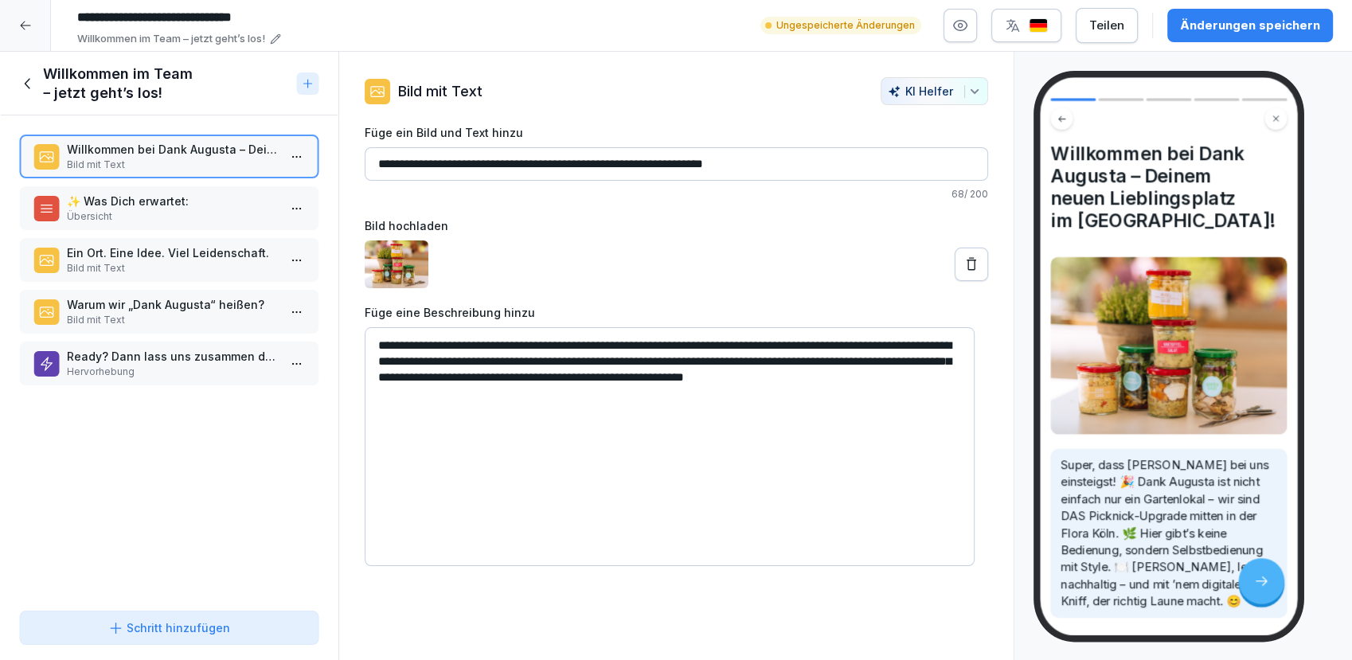
click at [697, 165] on input "**********" at bounding box center [676, 163] width 623 height 33
type input "**********"
click at [763, 124] on label "Füge ein Bild und Text hinzu" at bounding box center [676, 132] width 623 height 17
click at [763, 147] on input "**********" at bounding box center [676, 163] width 623 height 33
click at [1212, 23] on div "Änderungen speichern" at bounding box center [1250, 26] width 140 height 18
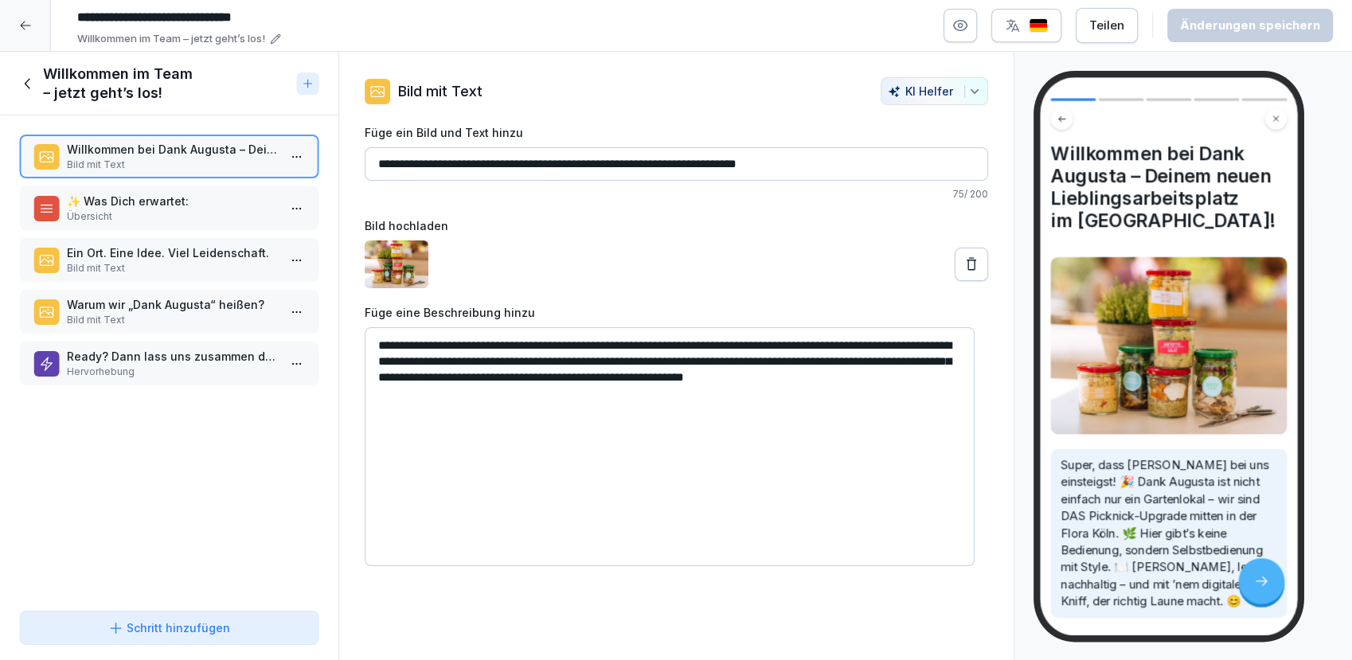
click at [616, 67] on div "**********" at bounding box center [676, 356] width 676 height 609
click at [873, 343] on textarea "**********" at bounding box center [670, 446] width 610 height 239
drag, startPoint x: 698, startPoint y: 361, endPoint x: 845, endPoint y: 356, distance: 147.4
click at [845, 356] on textarea "**********" at bounding box center [670, 446] width 610 height 239
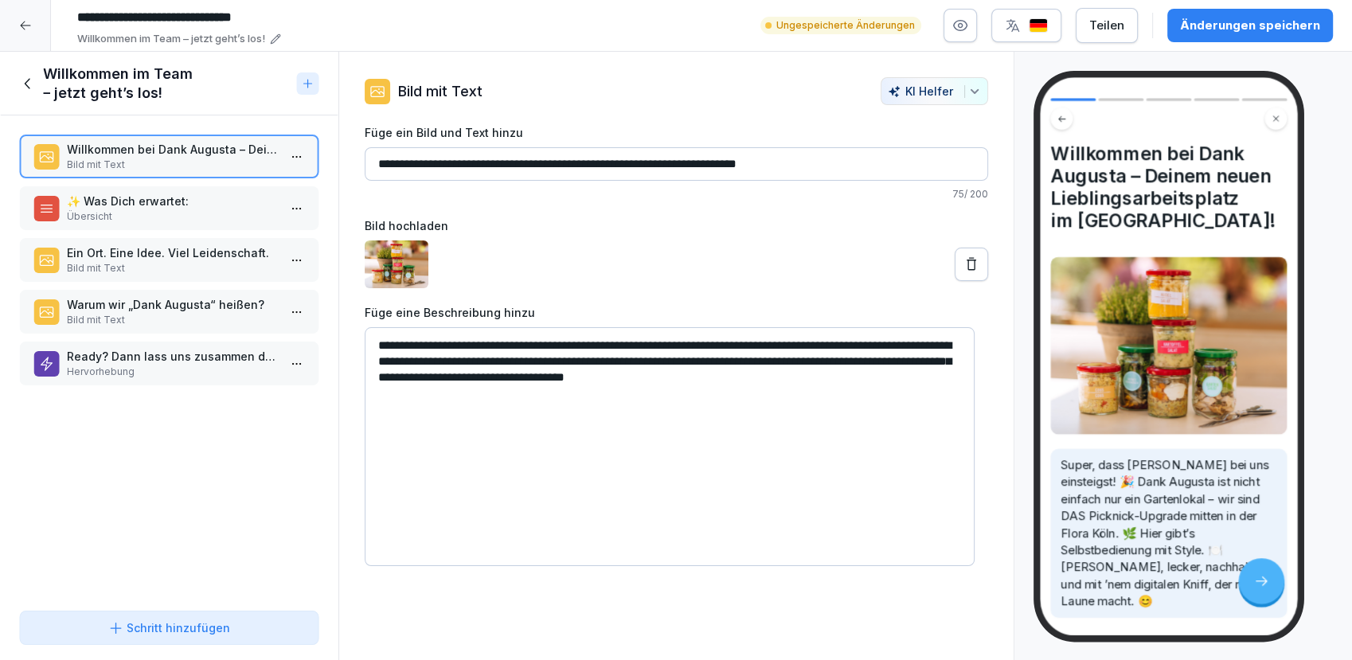
type textarea "**********"
click at [968, 18] on icon "button" at bounding box center [960, 26] width 16 height 16
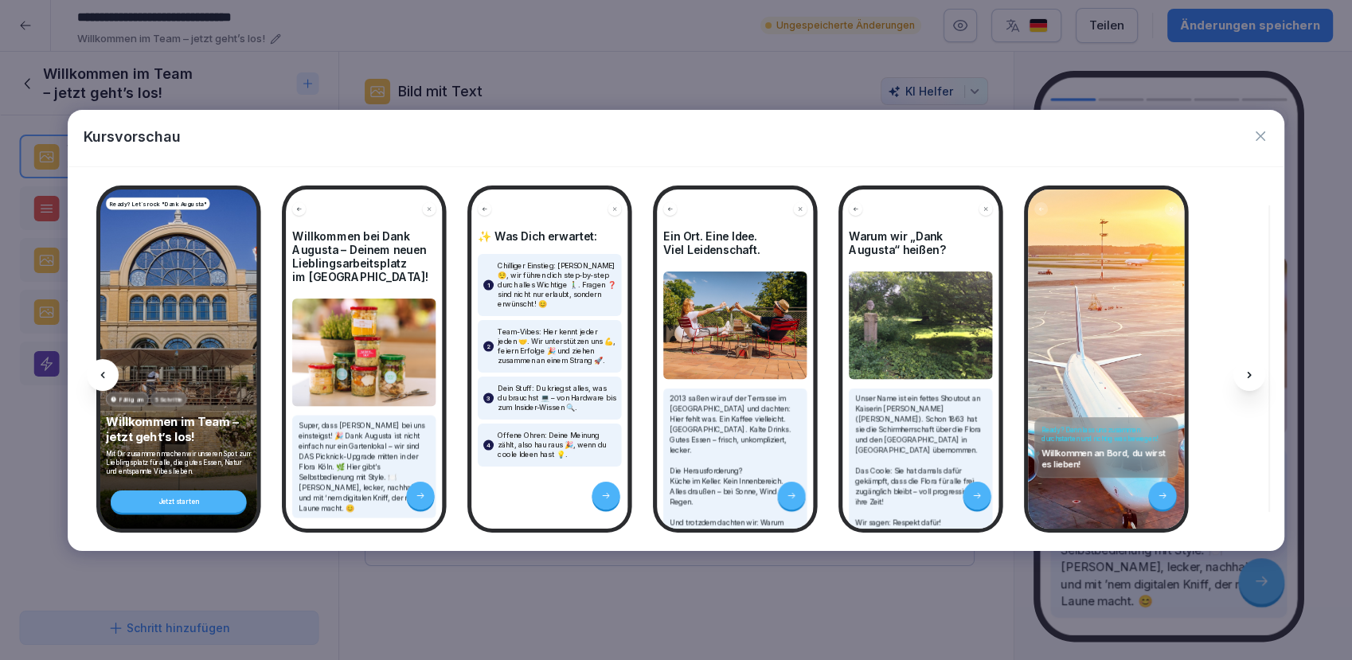
click at [1248, 381] on div at bounding box center [1249, 375] width 32 height 32
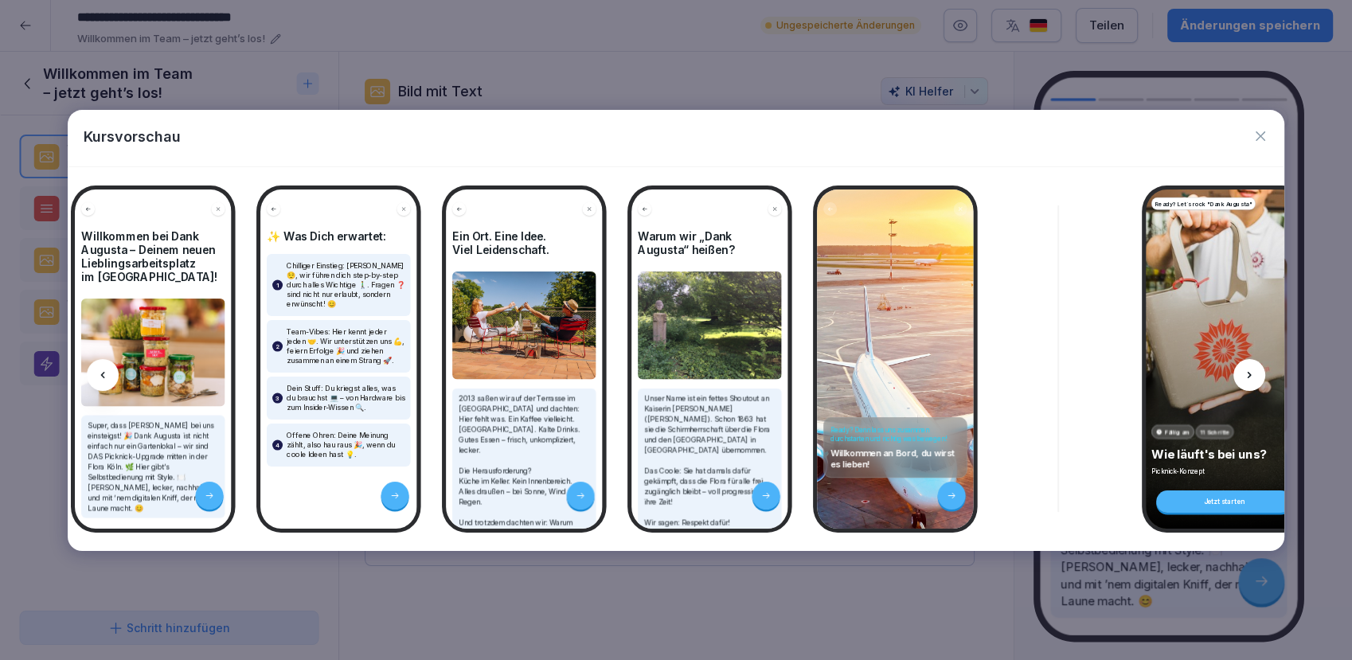
scroll to position [0, 212]
click at [1248, 377] on icon at bounding box center [1249, 375] width 4 height 6
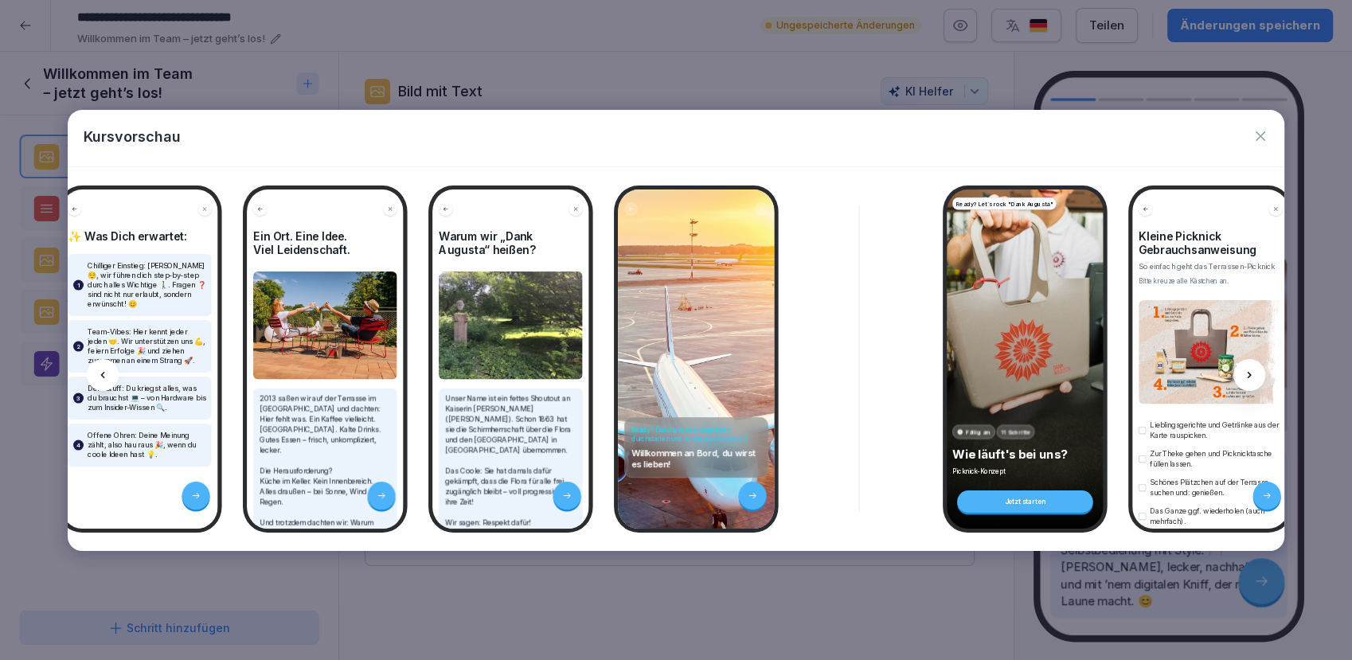
scroll to position [0, 425]
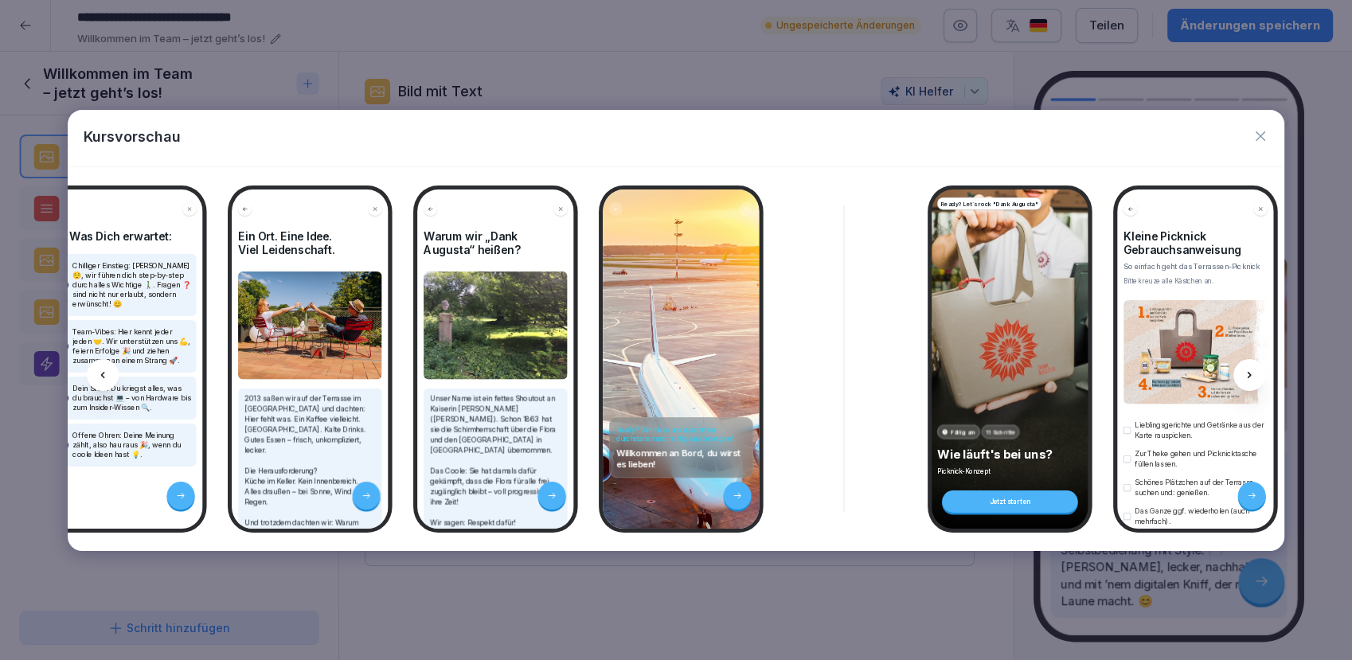
click at [1248, 377] on icon at bounding box center [1249, 375] width 4 height 6
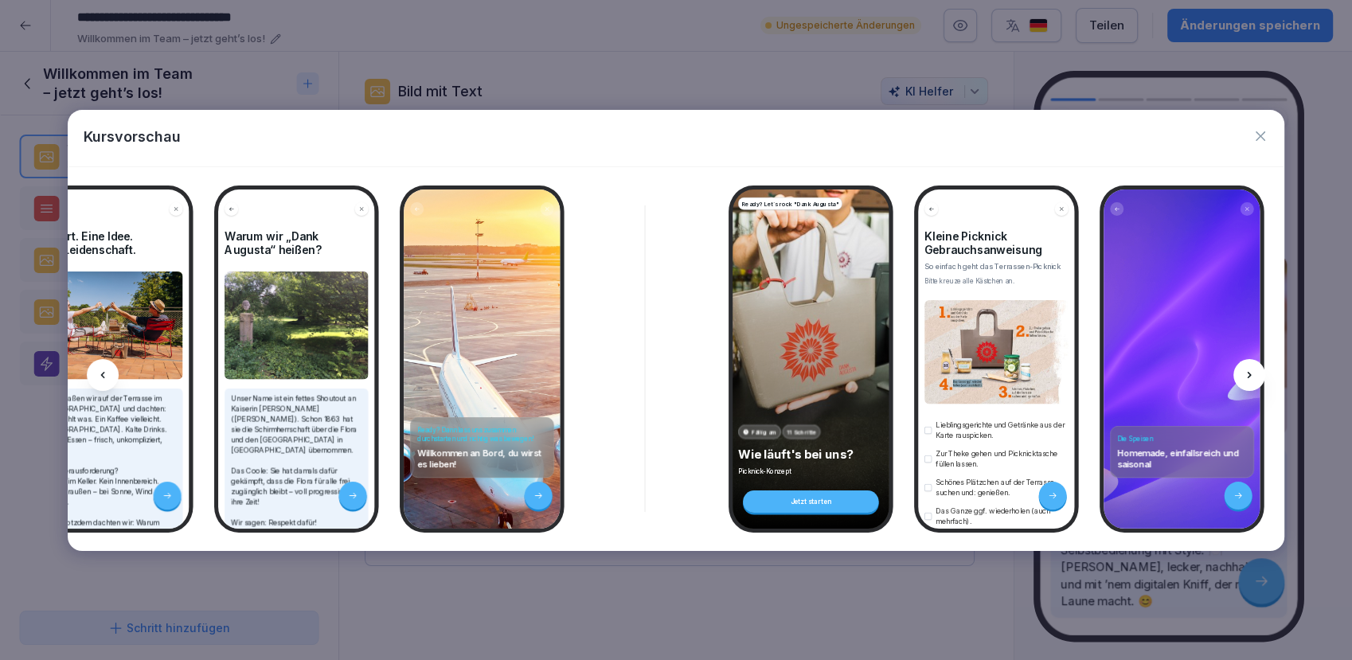
click at [1248, 377] on icon at bounding box center [1249, 375] width 4 height 6
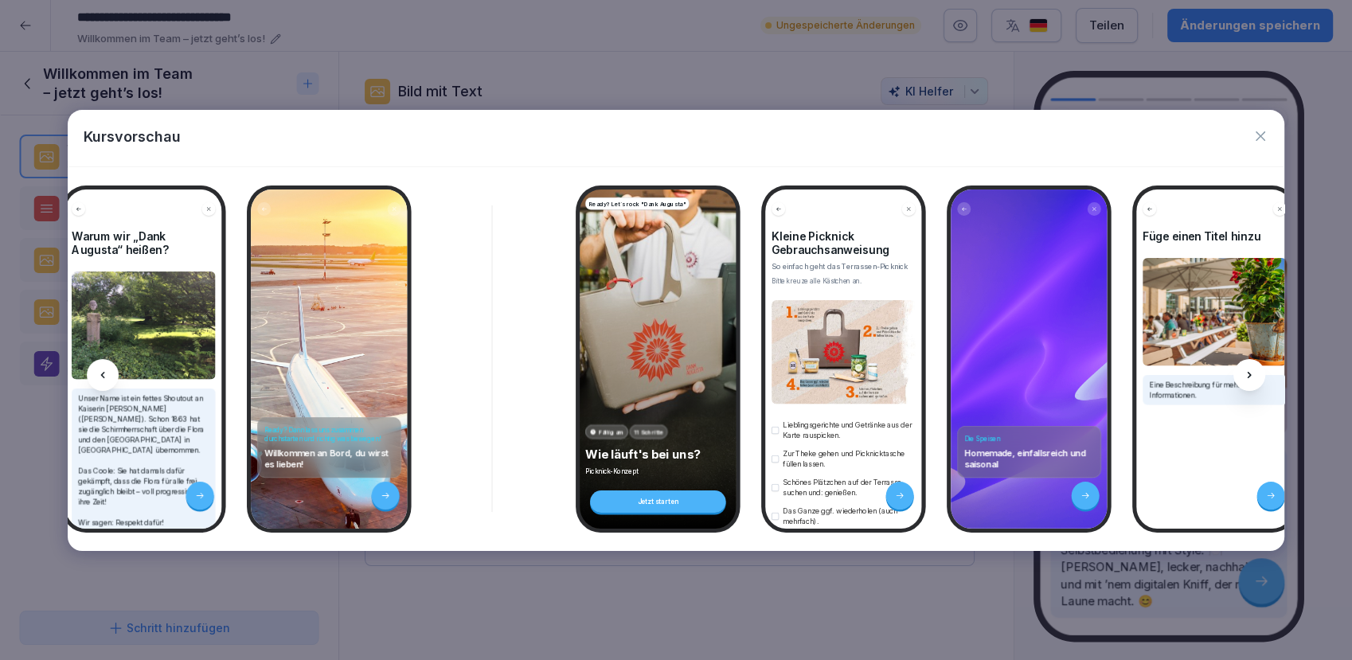
click at [1248, 377] on icon at bounding box center [1249, 375] width 13 height 13
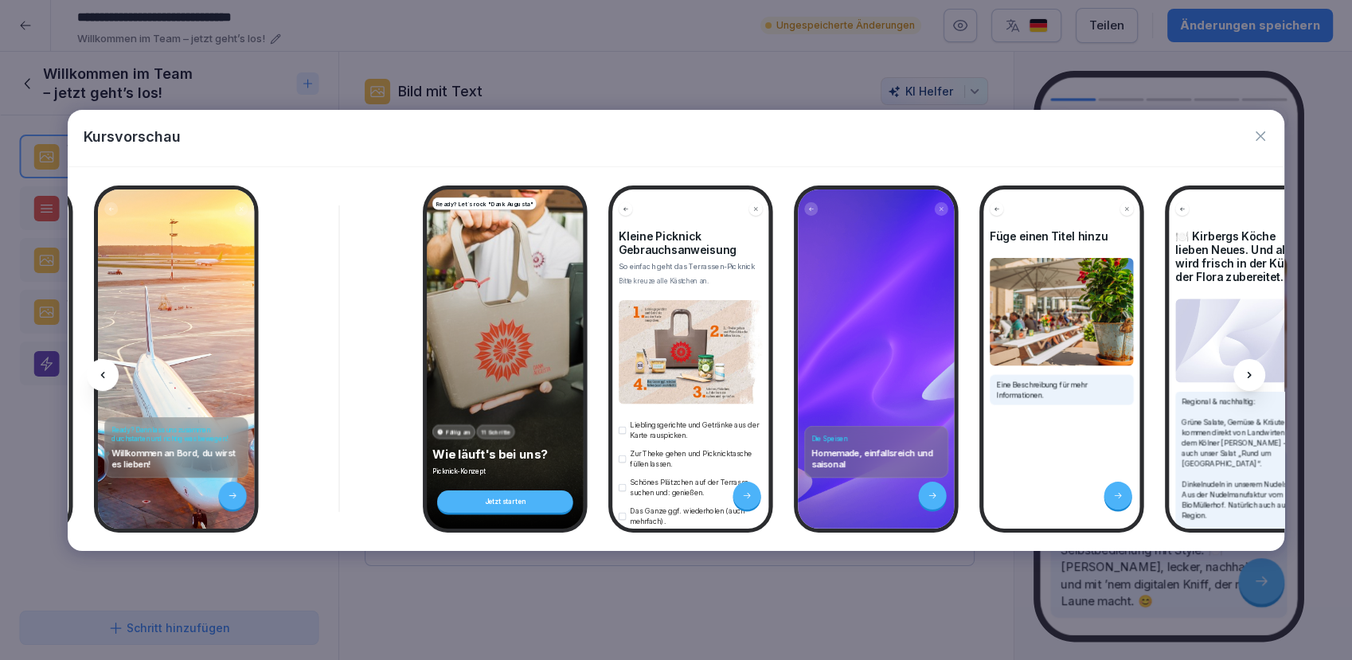
scroll to position [0, 999]
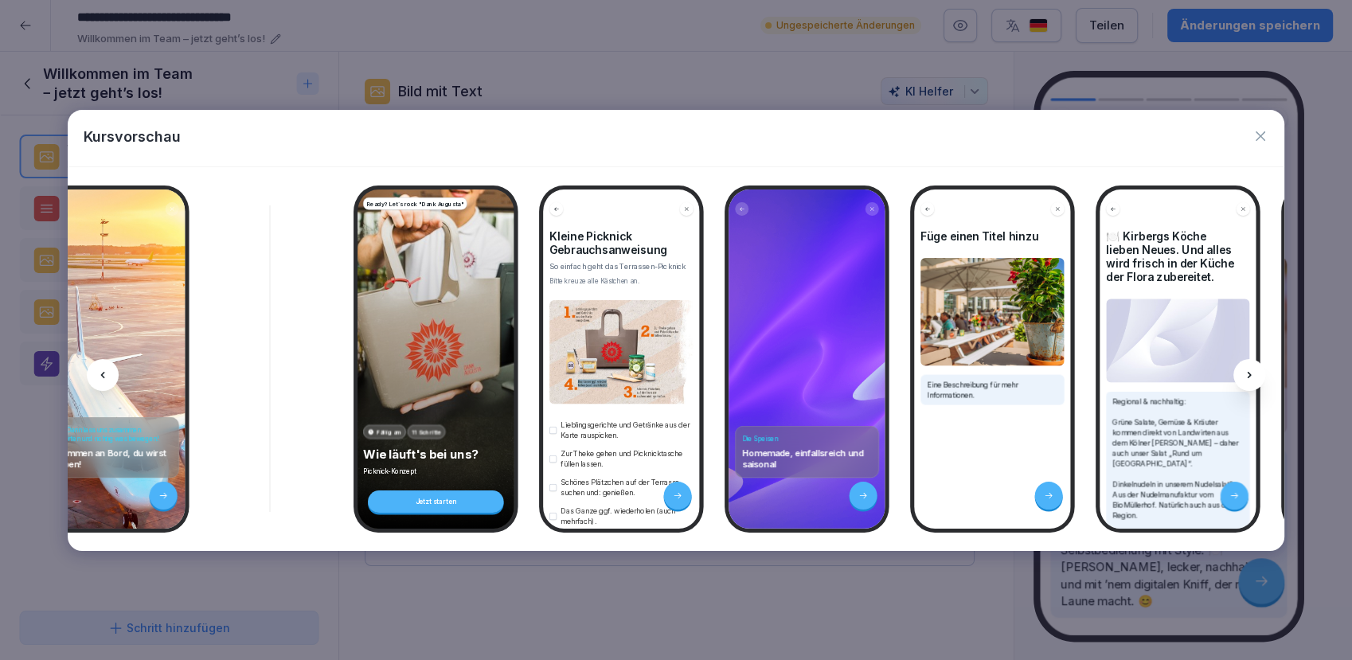
click at [115, 373] on div at bounding box center [103, 375] width 32 height 32
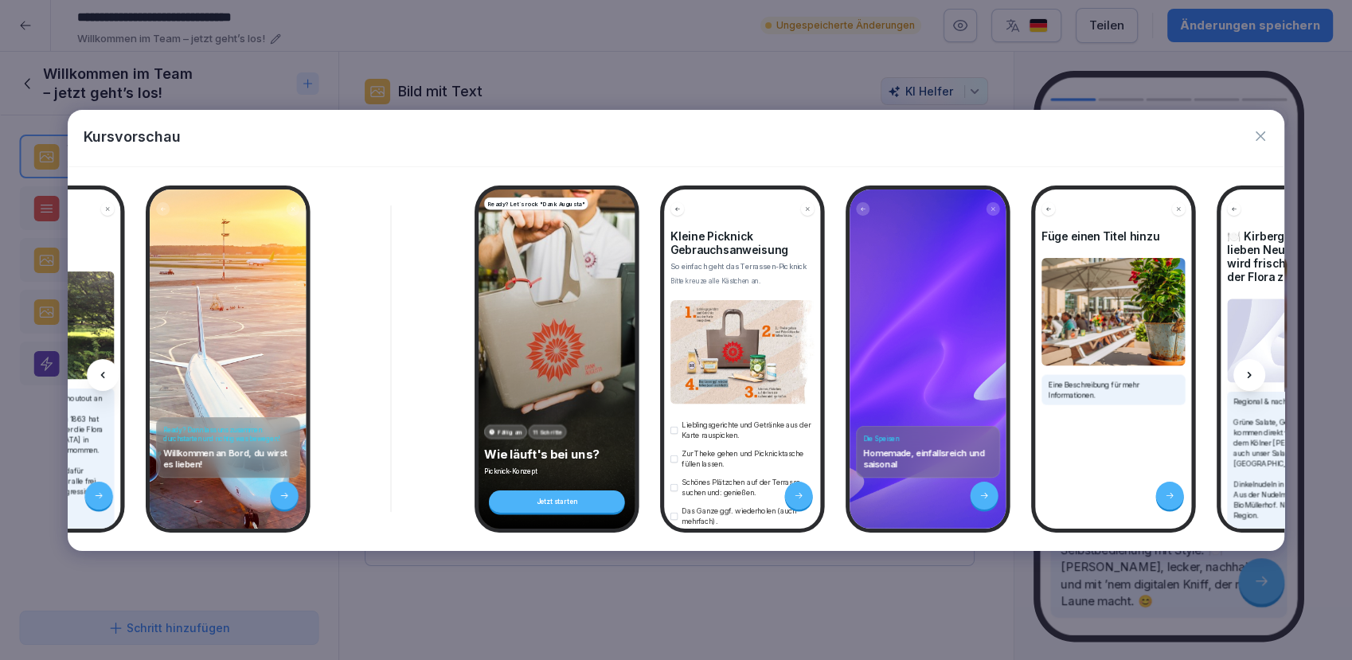
click at [115, 373] on div at bounding box center [103, 375] width 32 height 32
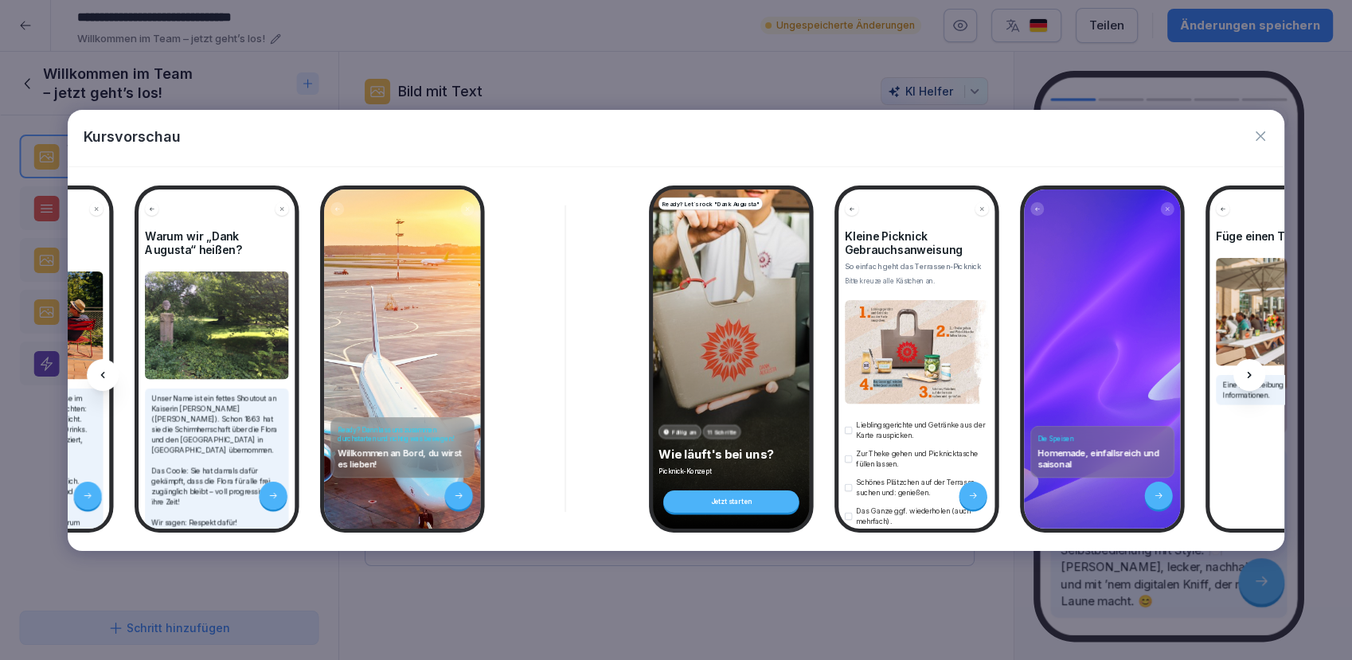
click at [115, 373] on div at bounding box center [103, 375] width 32 height 32
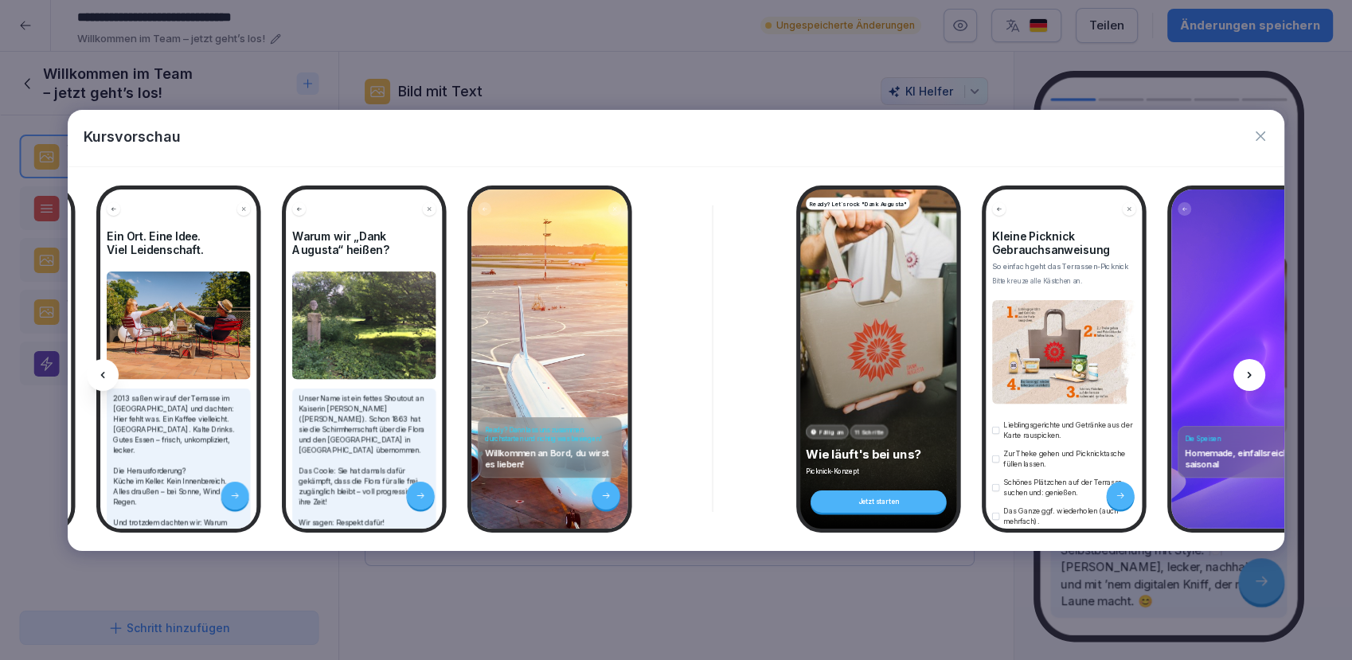
click at [115, 373] on div at bounding box center [103, 375] width 32 height 32
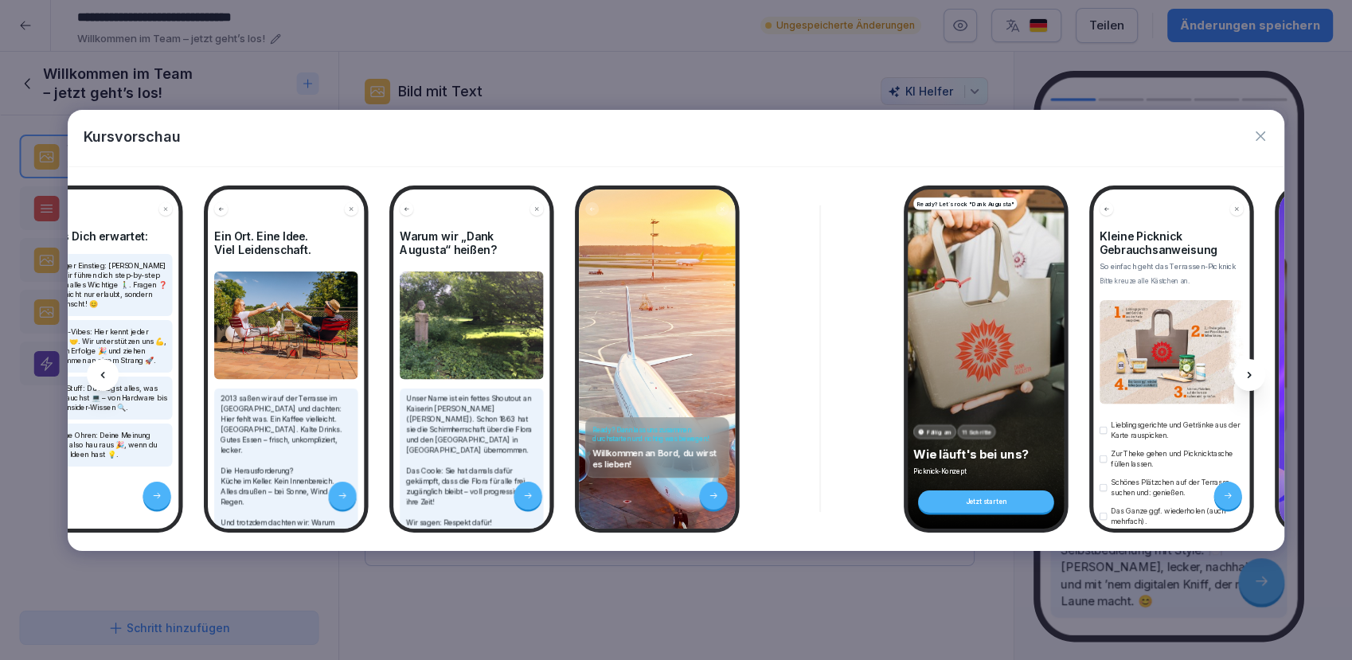
click at [115, 373] on div at bounding box center [103, 375] width 32 height 32
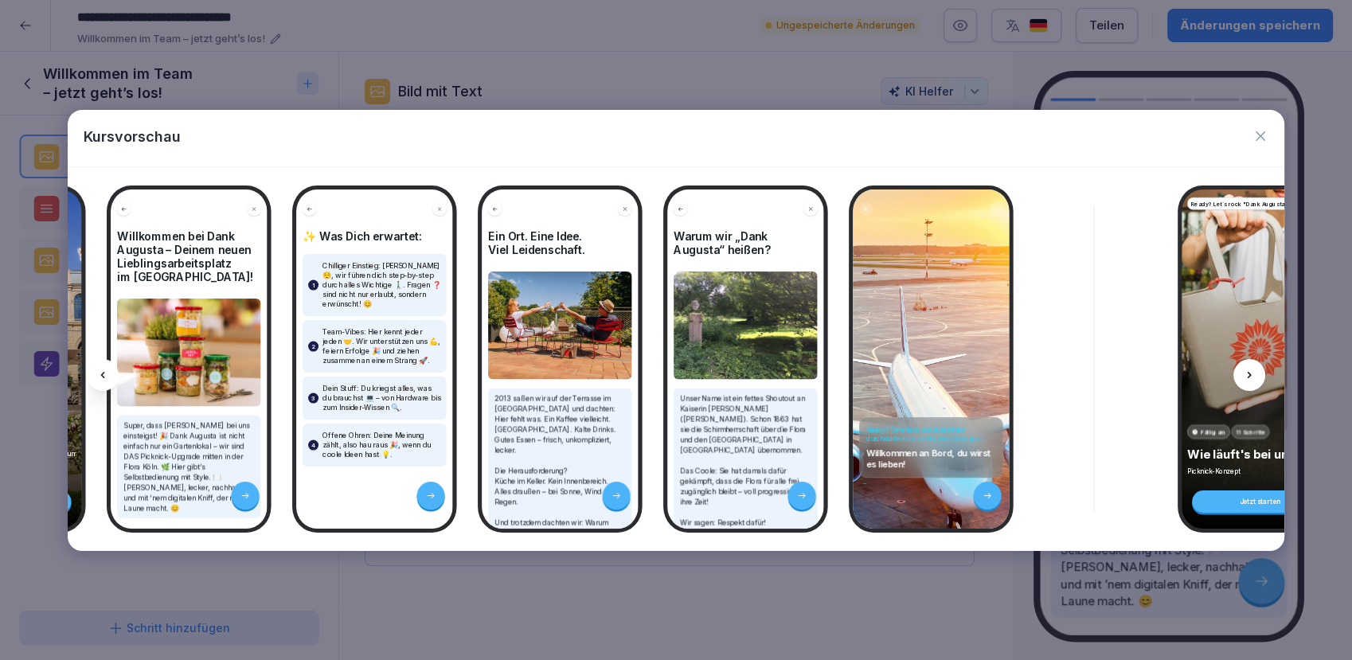
click at [115, 373] on div at bounding box center [103, 375] width 32 height 32
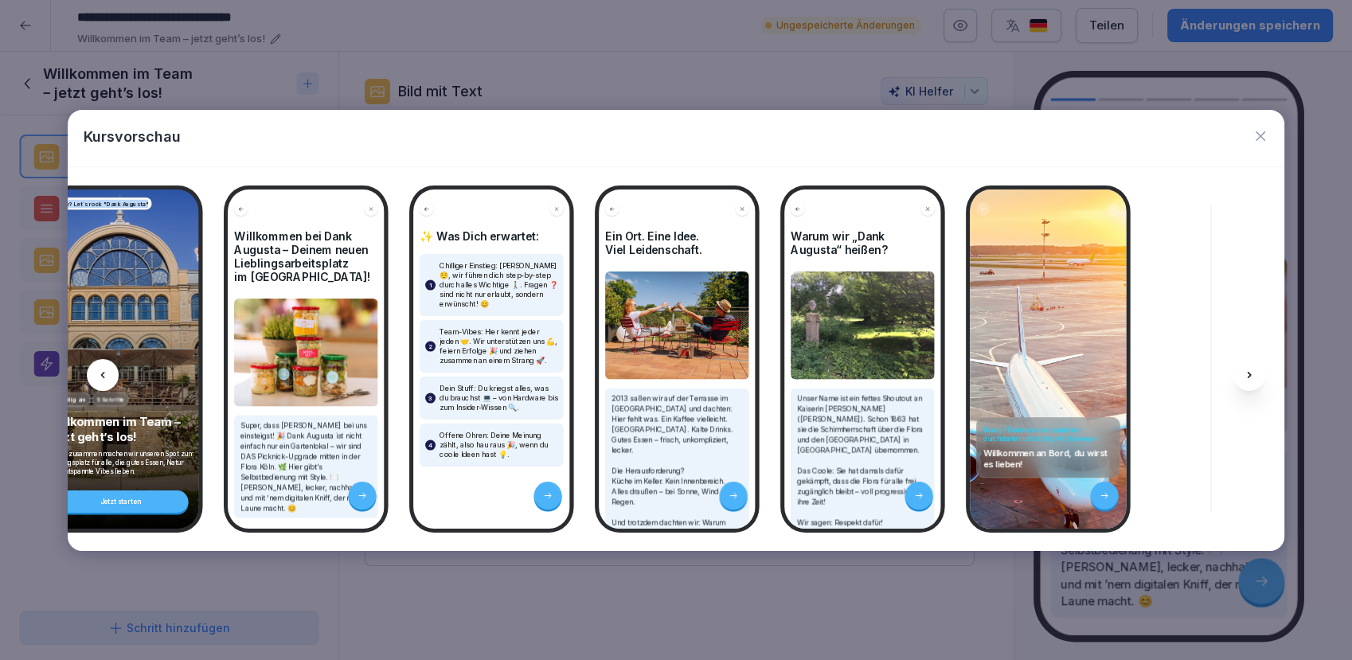
scroll to position [0, 0]
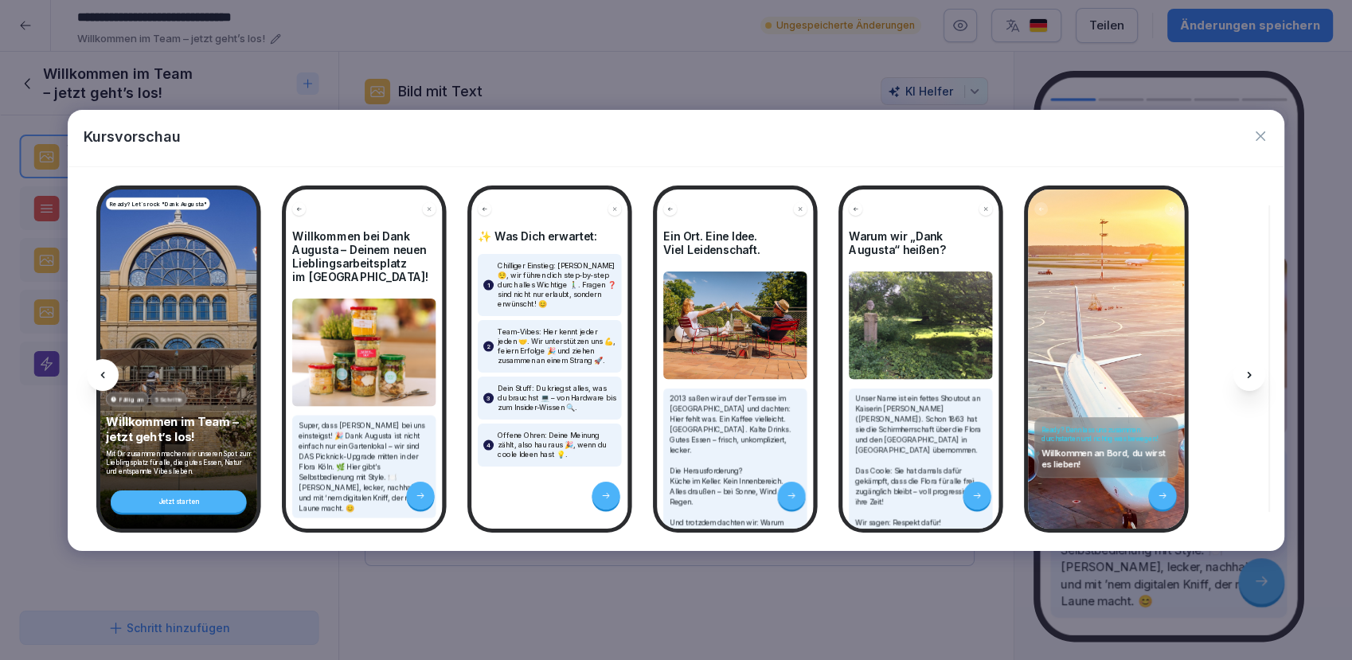
click at [1248, 377] on icon at bounding box center [1249, 375] width 4 height 6
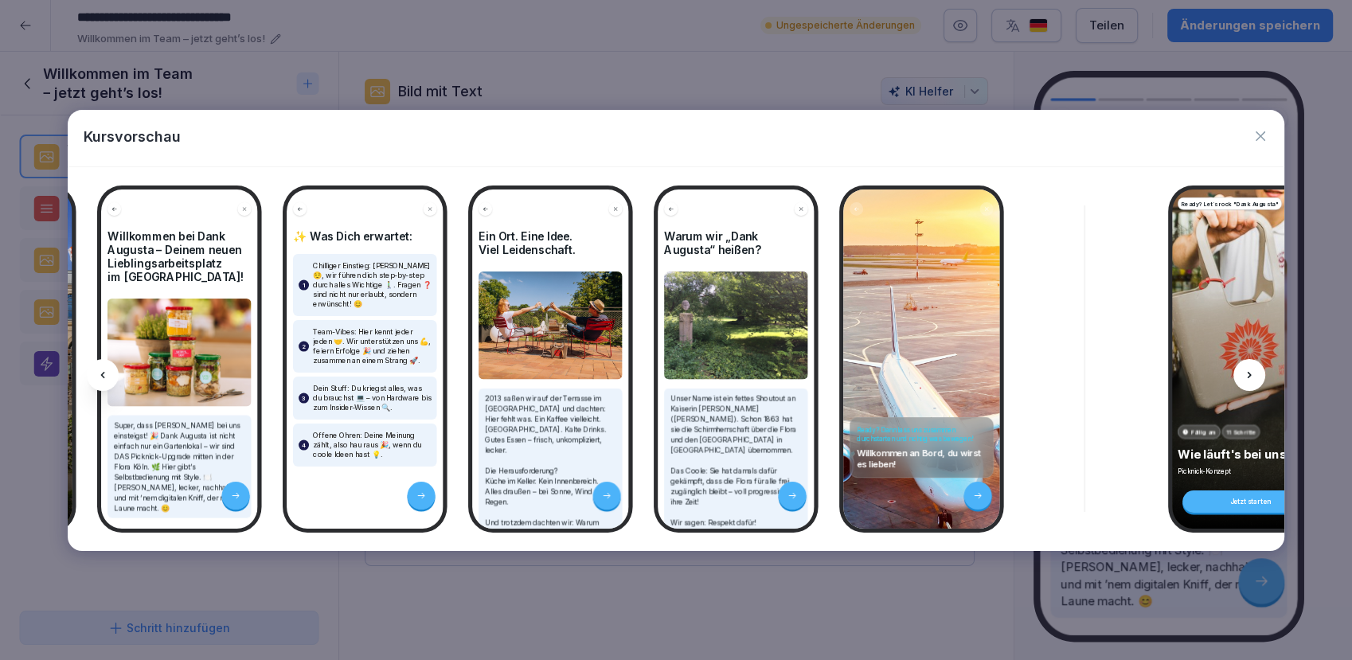
click at [1248, 377] on icon at bounding box center [1249, 375] width 4 height 6
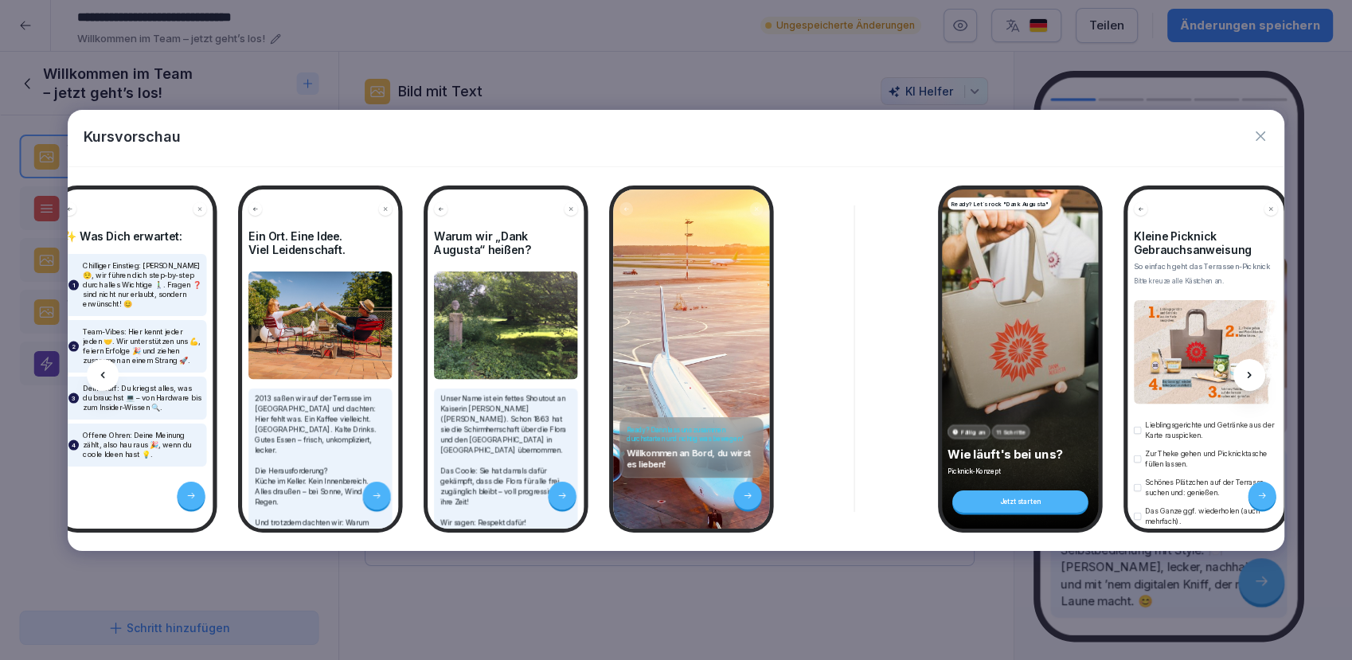
click at [1248, 377] on icon at bounding box center [1249, 375] width 13 height 13
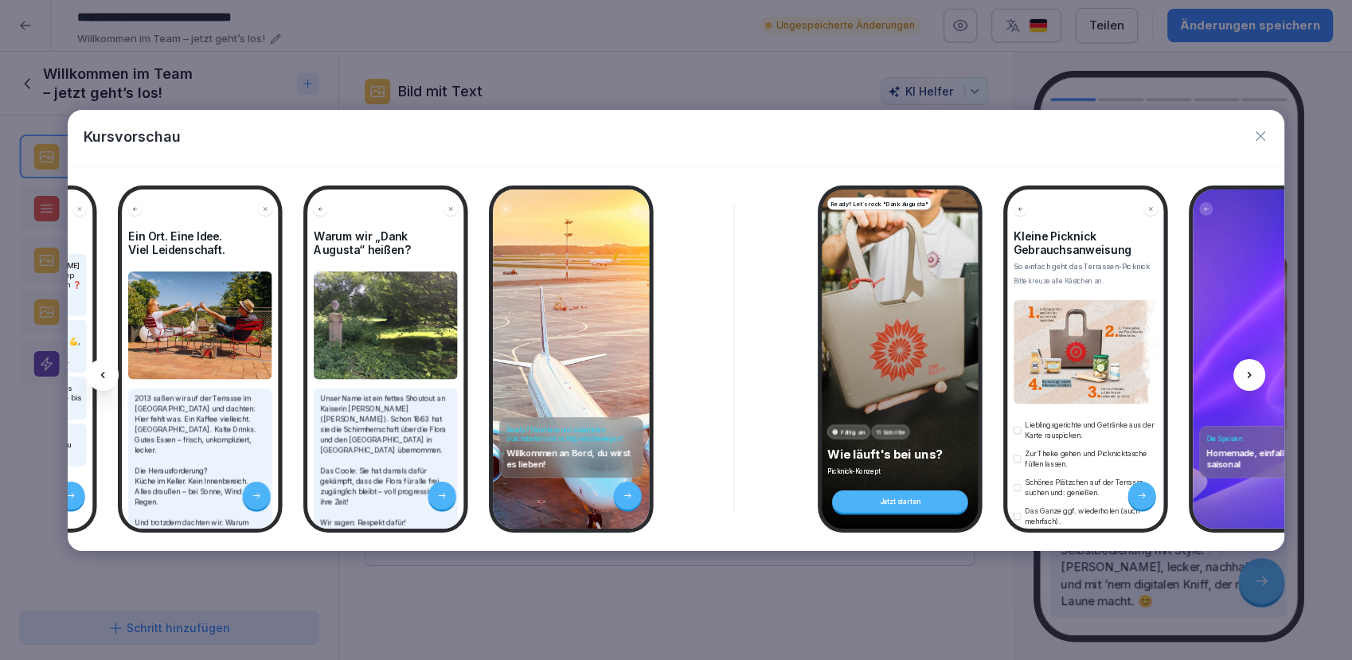
click at [1248, 377] on icon at bounding box center [1249, 375] width 4 height 6
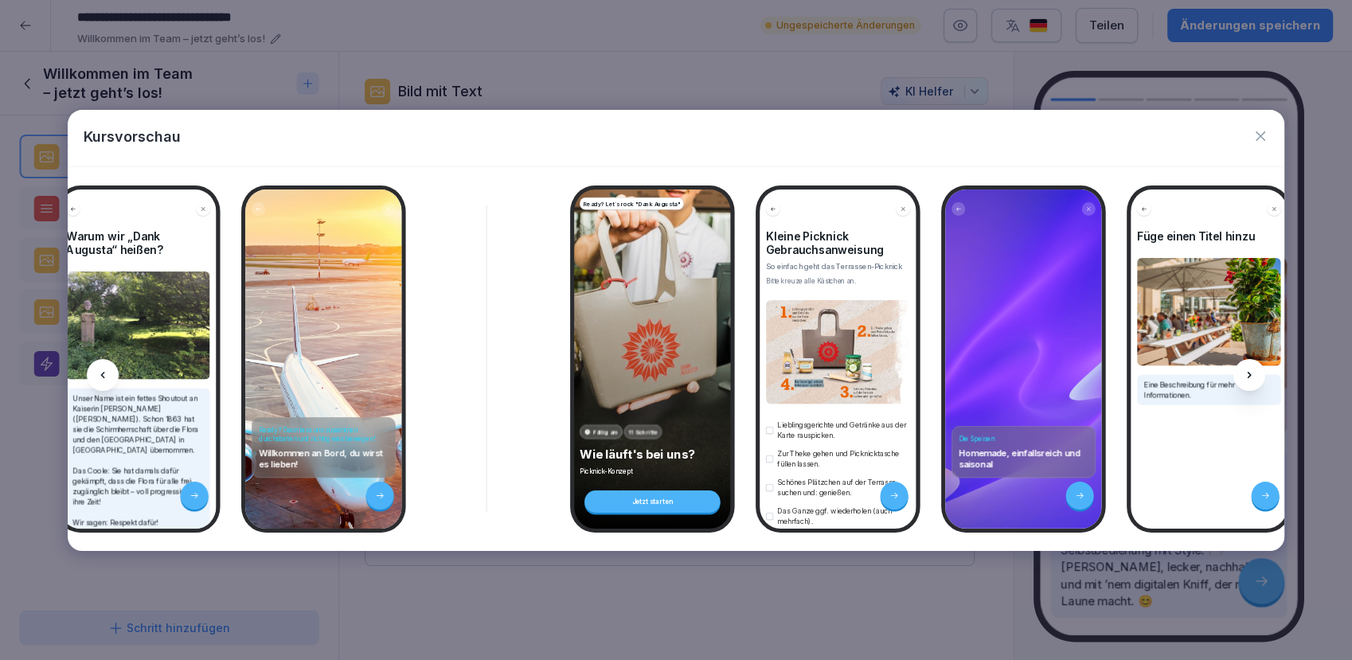
click at [1248, 377] on icon at bounding box center [1249, 375] width 13 height 13
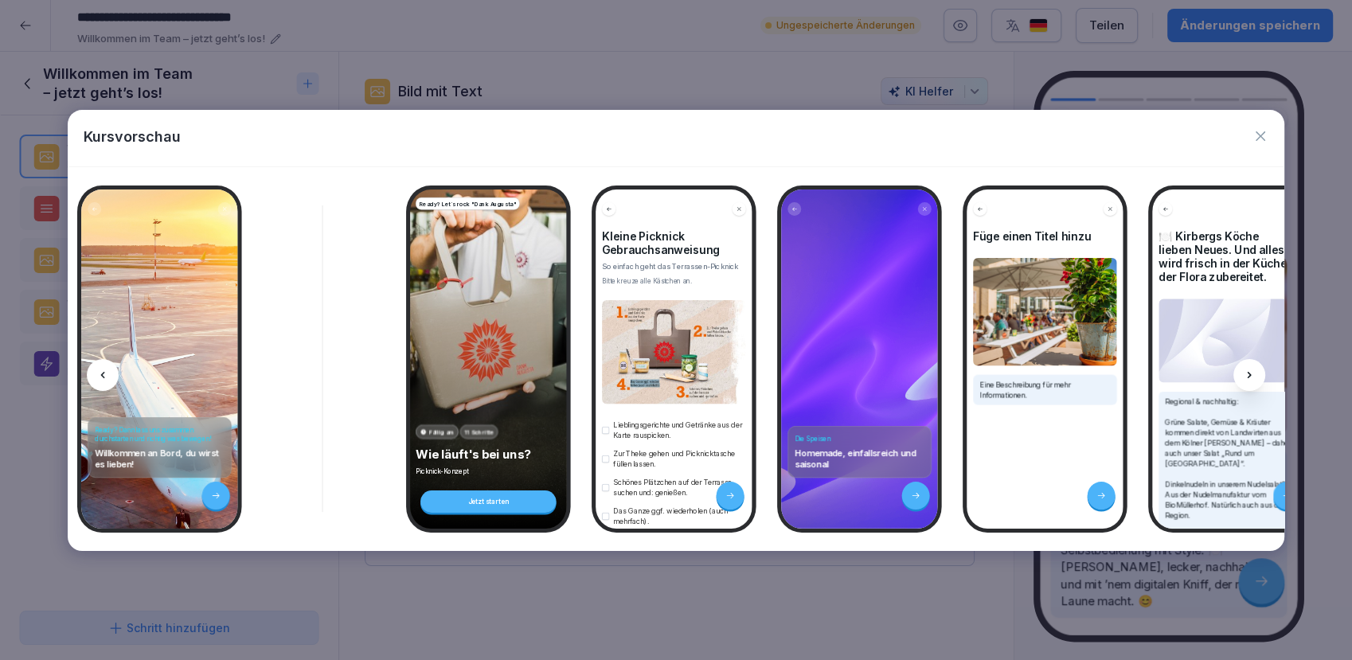
click at [1248, 377] on icon at bounding box center [1249, 375] width 13 height 13
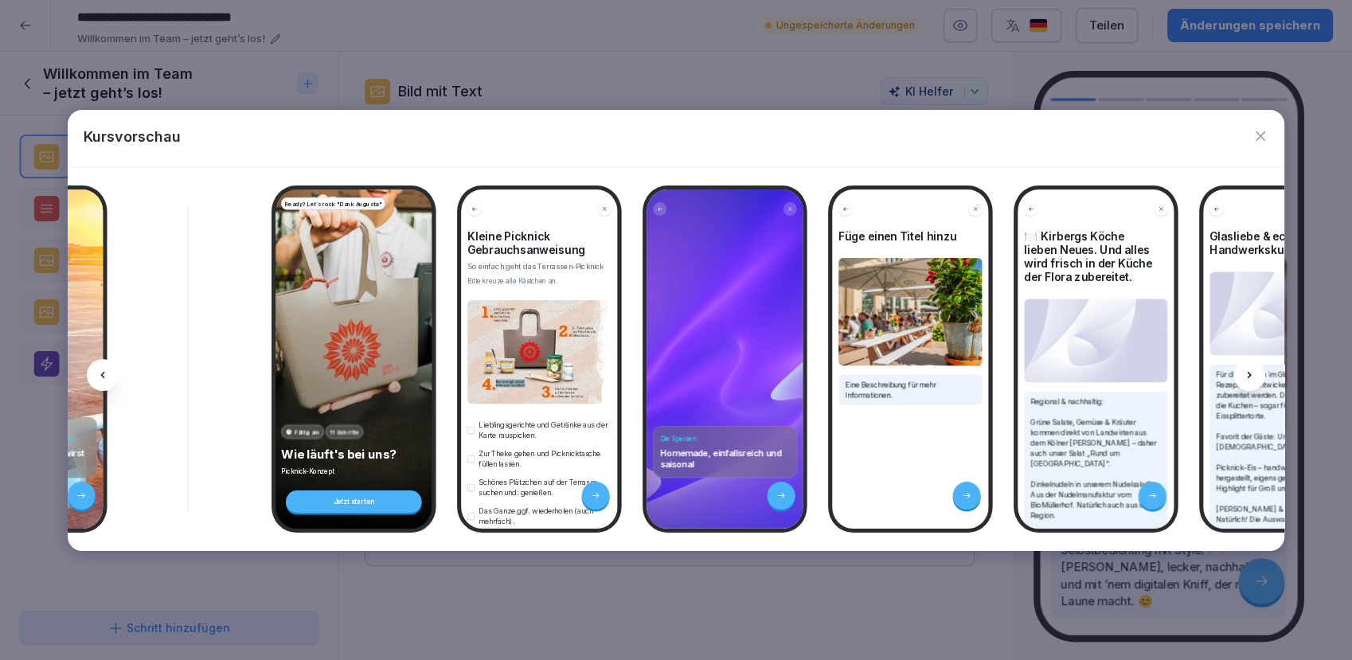
click at [1248, 377] on icon at bounding box center [1249, 375] width 13 height 13
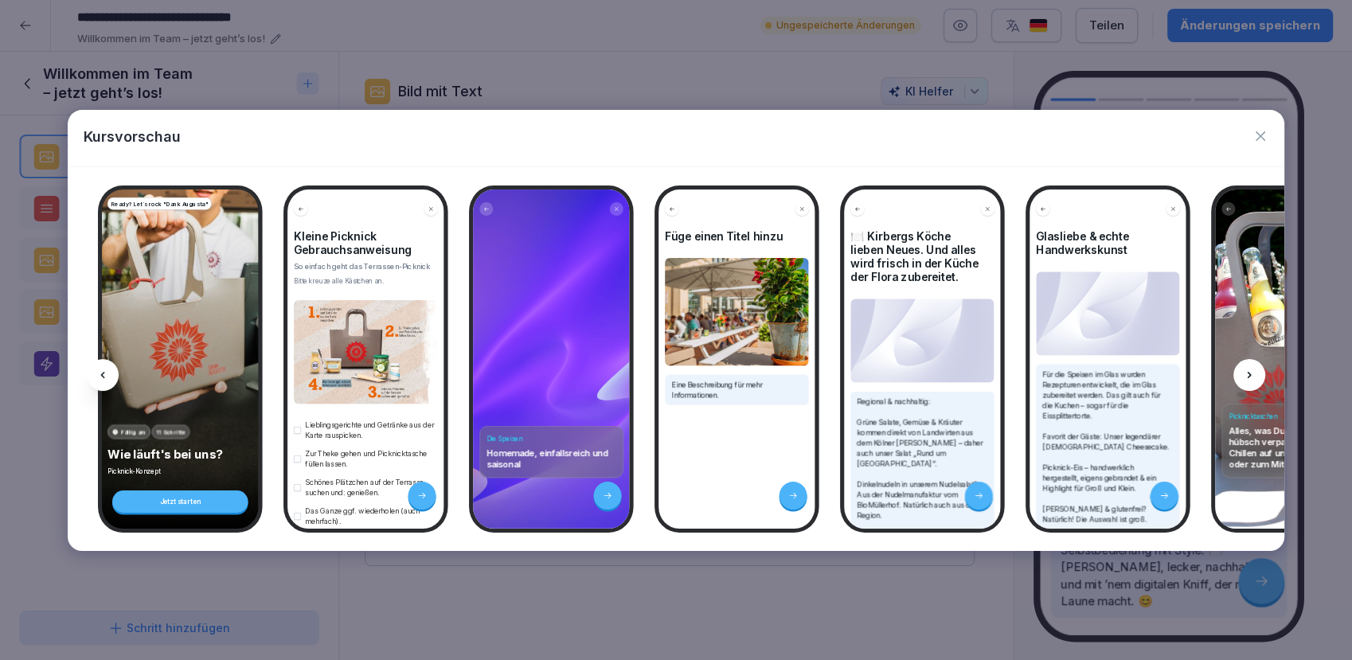
click at [1248, 377] on icon at bounding box center [1249, 375] width 13 height 13
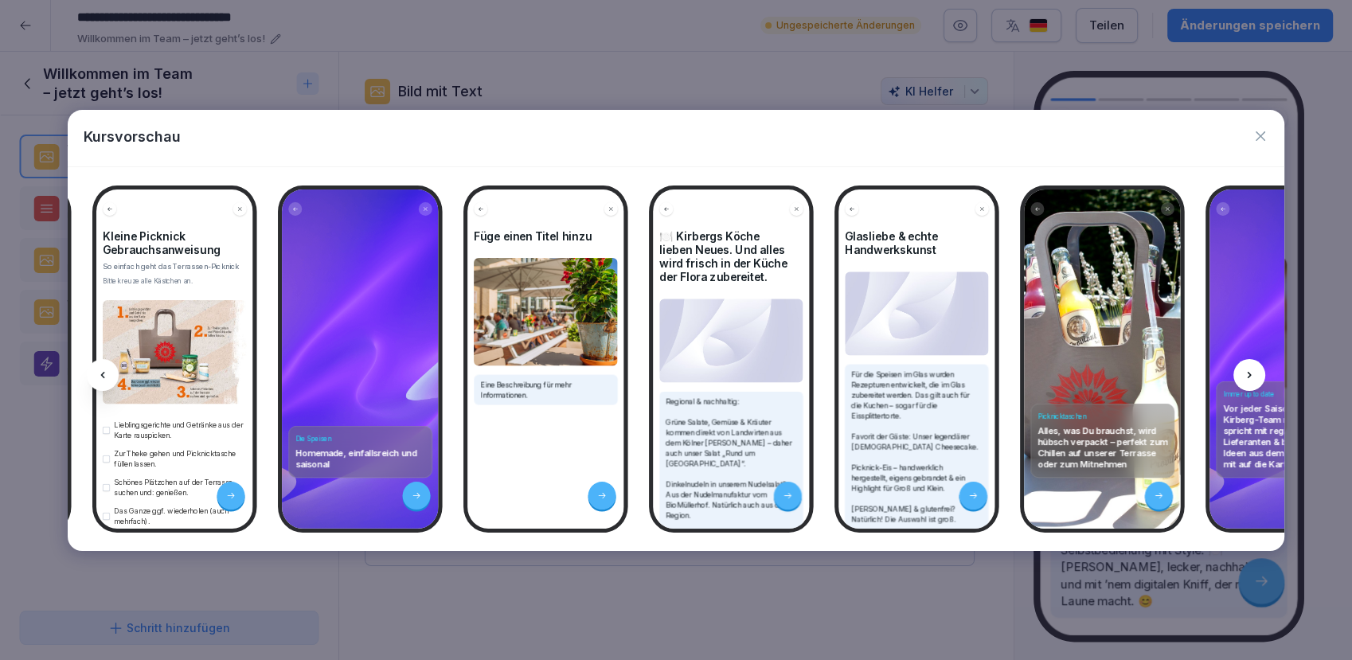
click at [1248, 377] on icon at bounding box center [1249, 375] width 13 height 13
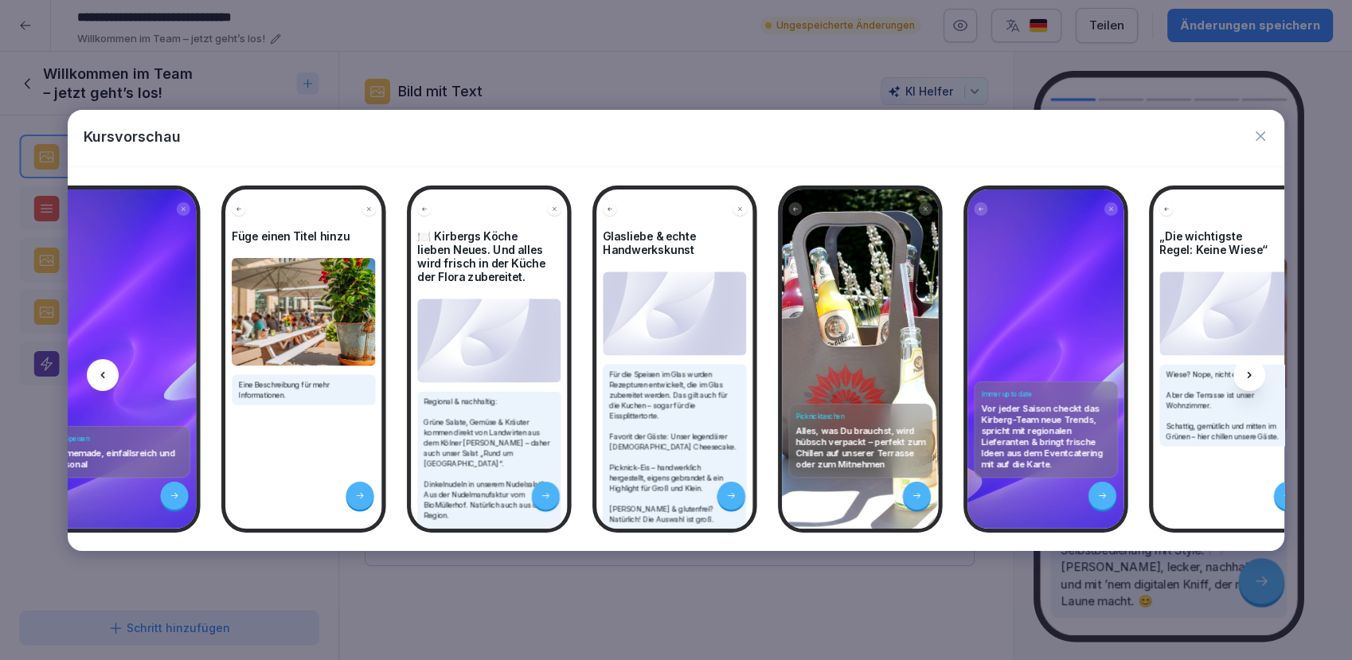
scroll to position [0, 1700]
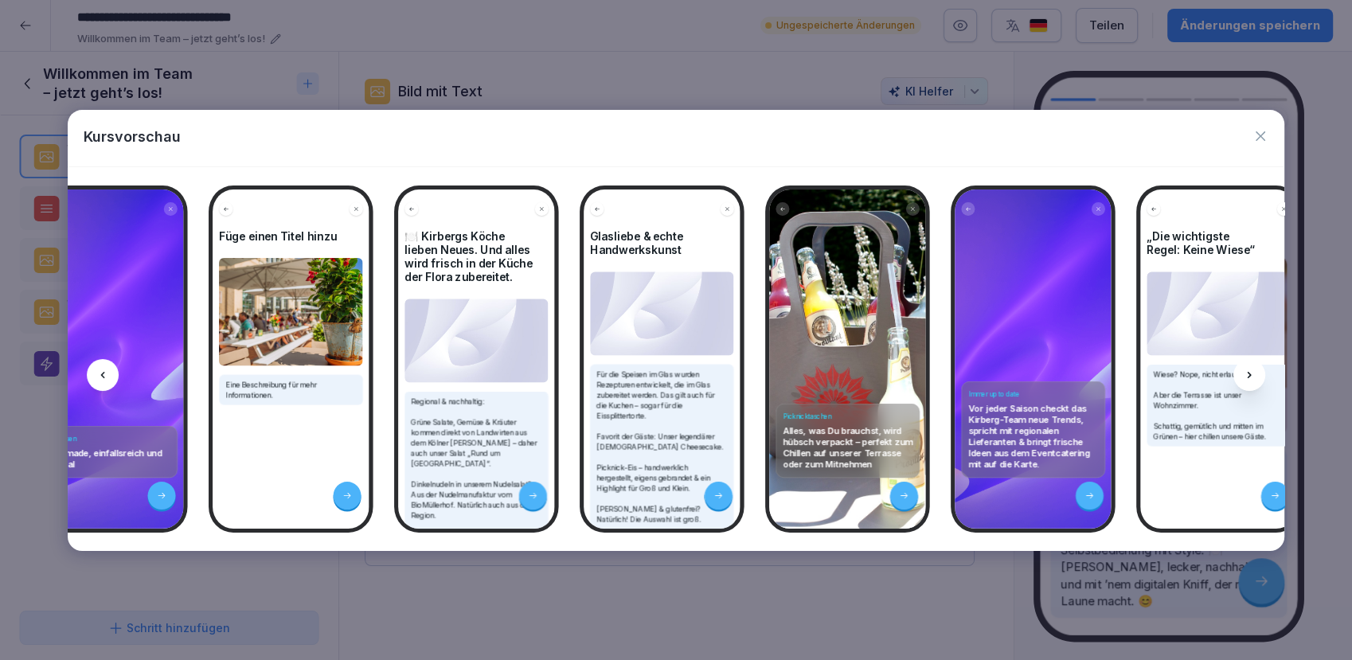
click at [1248, 377] on icon at bounding box center [1249, 375] width 13 height 13
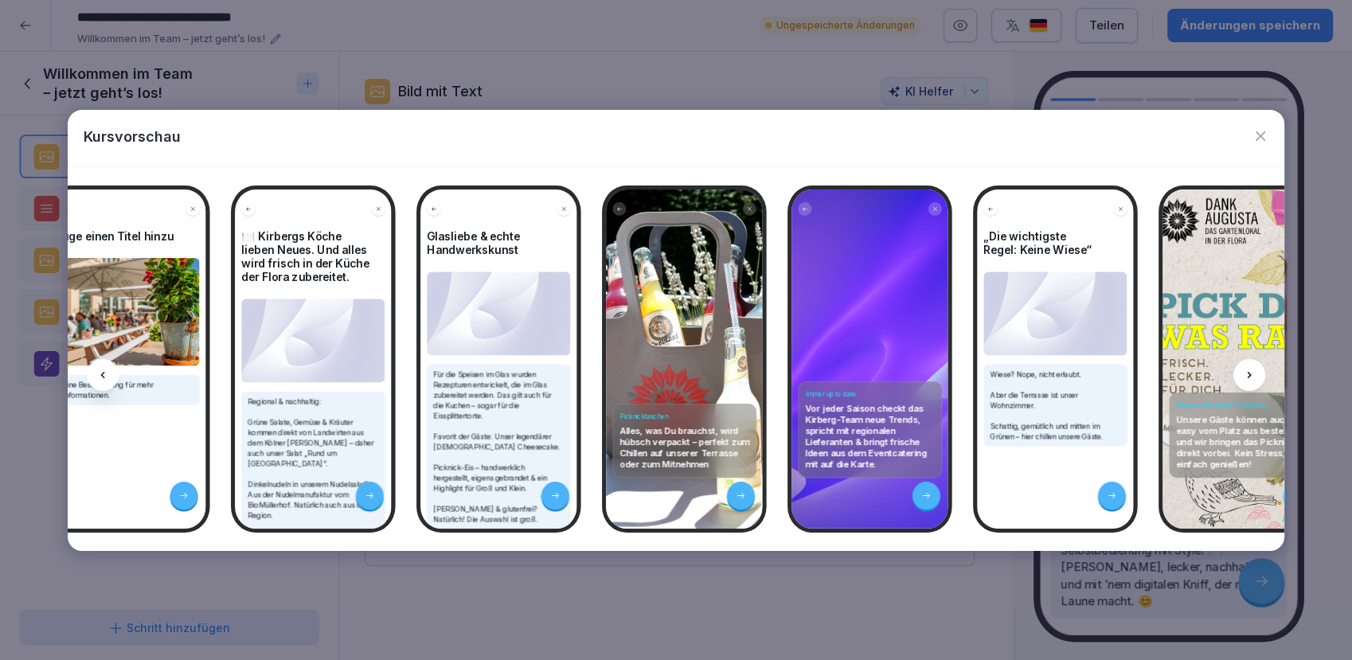
click at [1248, 377] on icon at bounding box center [1249, 375] width 4 height 6
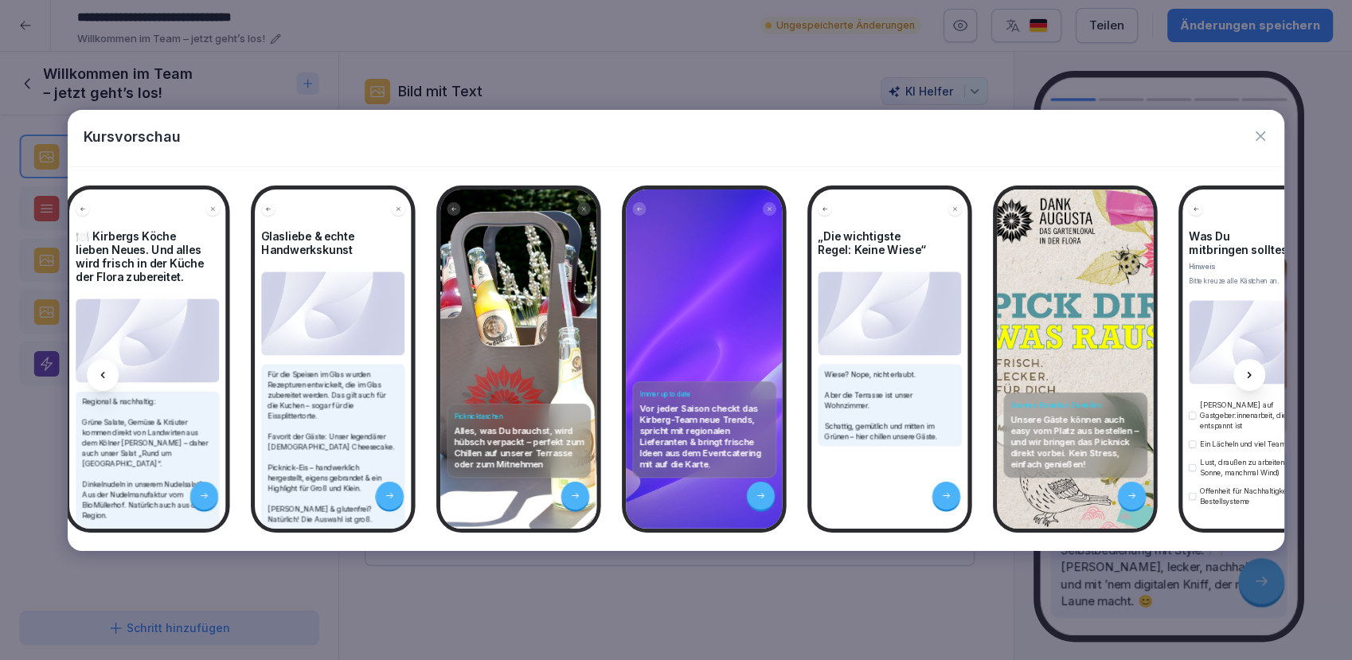
click at [1248, 377] on icon at bounding box center [1249, 375] width 13 height 13
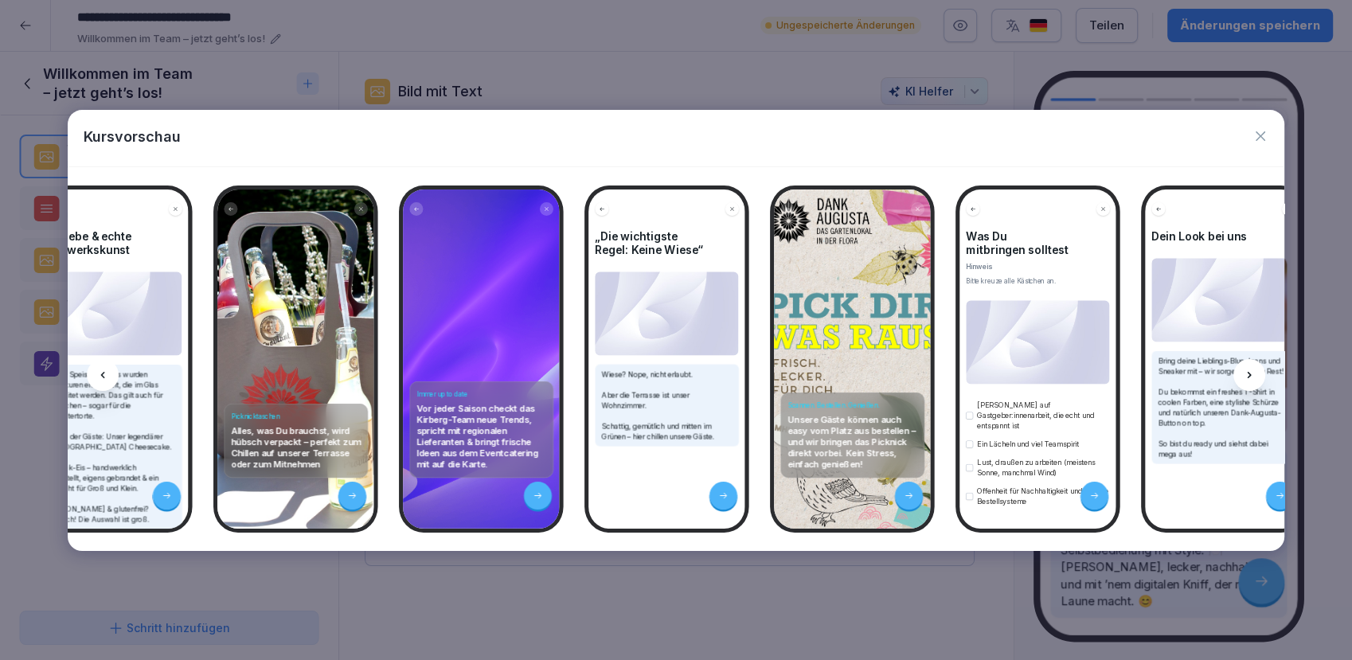
click at [1248, 377] on icon at bounding box center [1249, 375] width 13 height 13
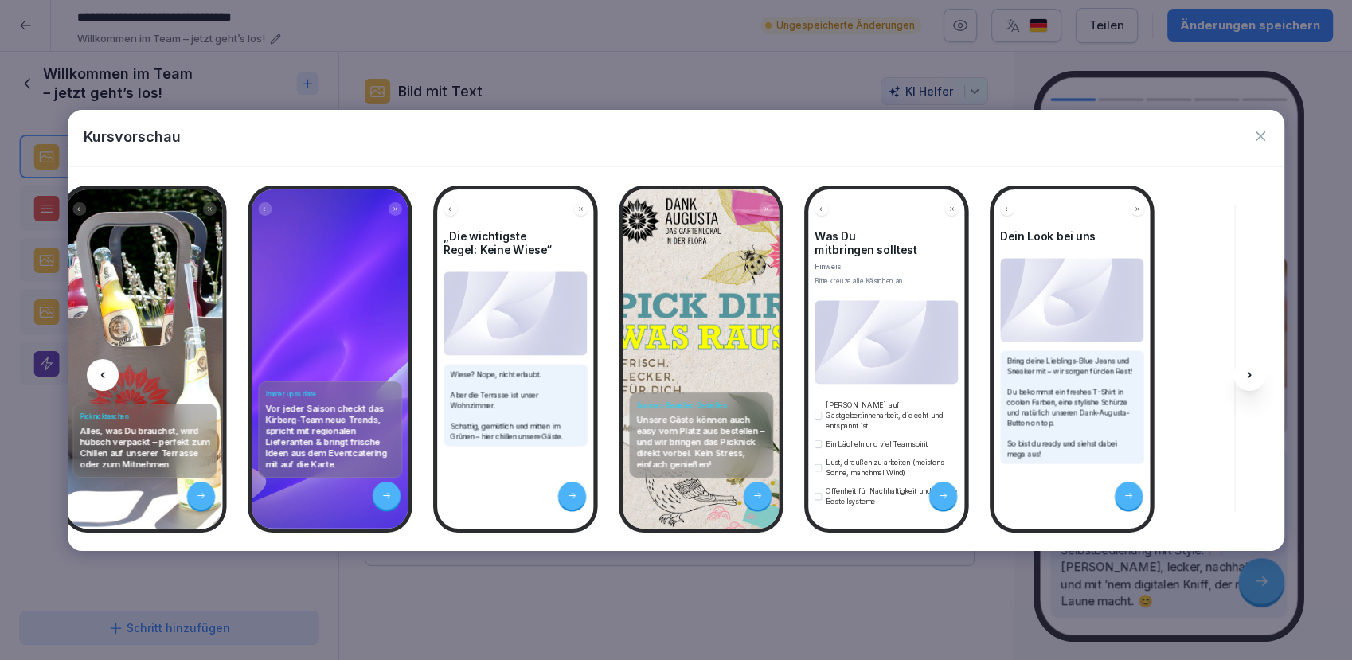
click at [1248, 377] on icon at bounding box center [1249, 375] width 13 height 13
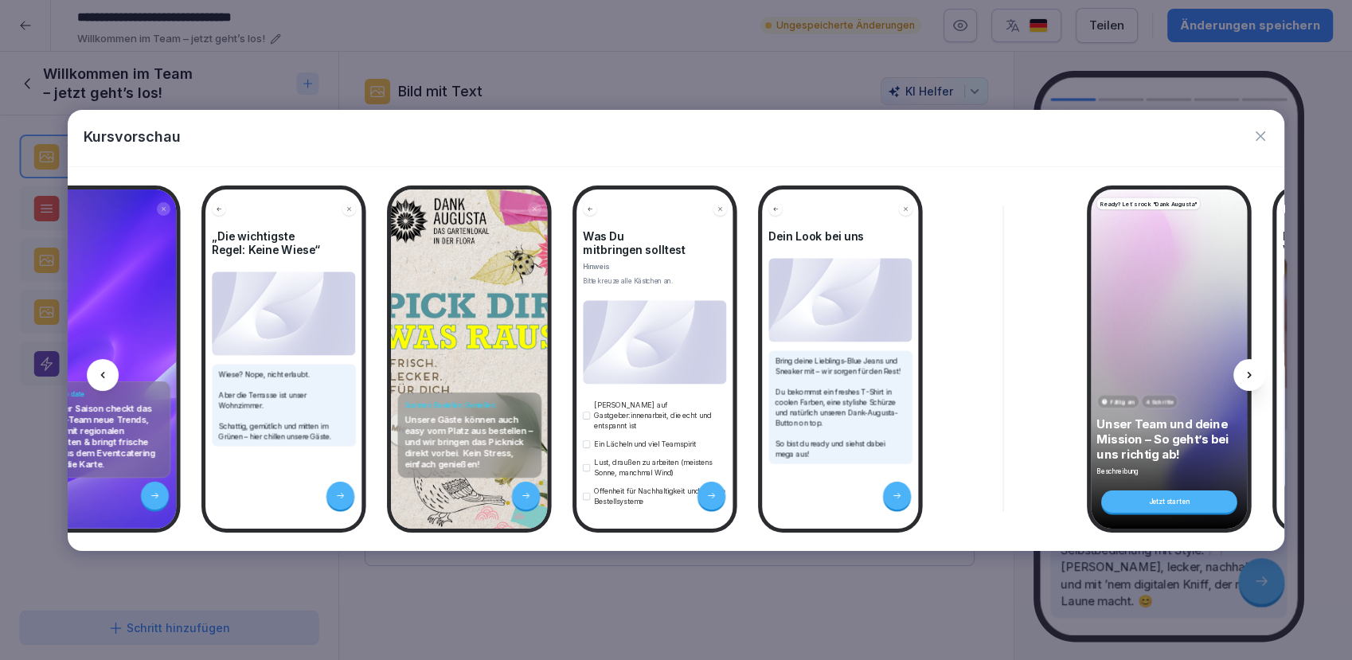
scroll to position [0, 2637]
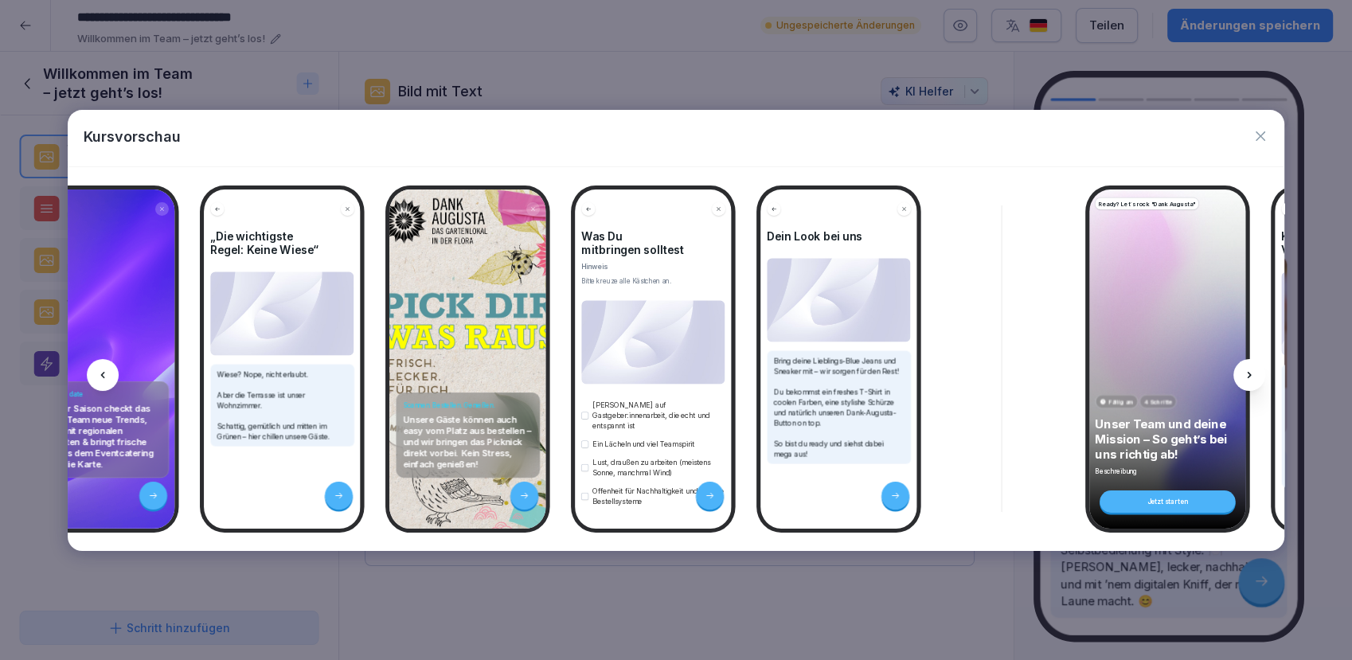
click at [110, 376] on div at bounding box center [103, 375] width 32 height 32
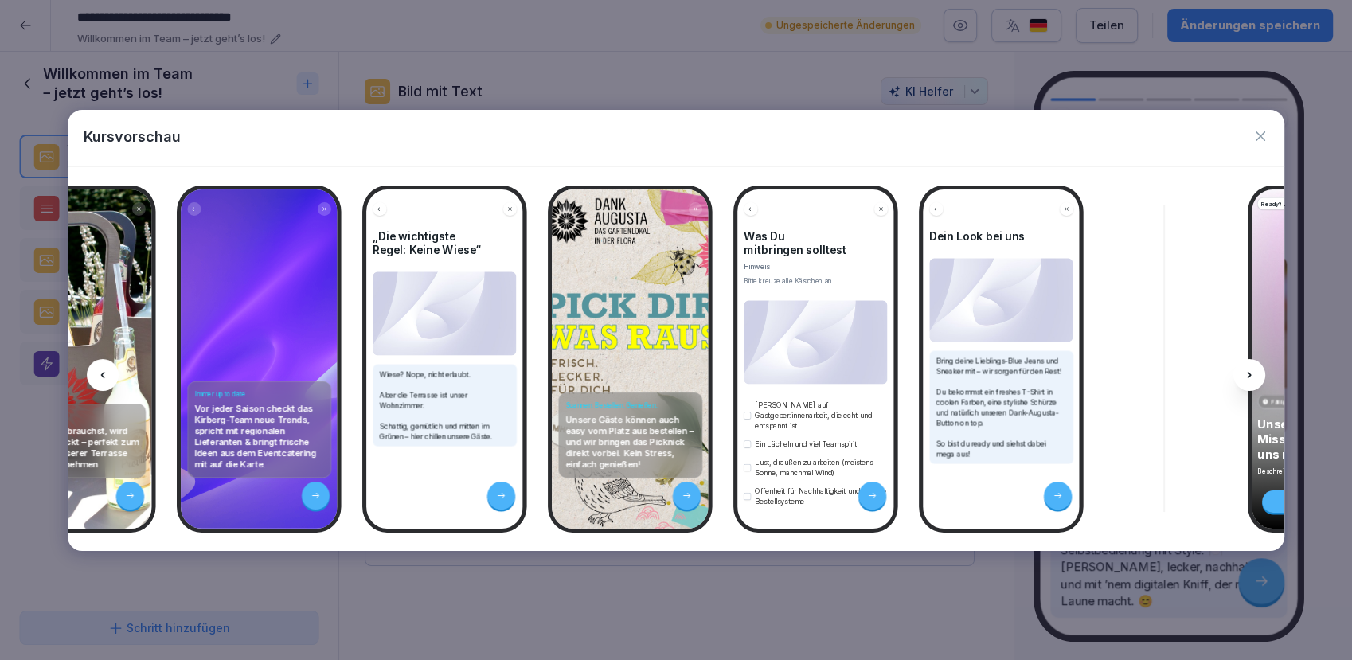
click at [110, 376] on div at bounding box center [103, 375] width 32 height 32
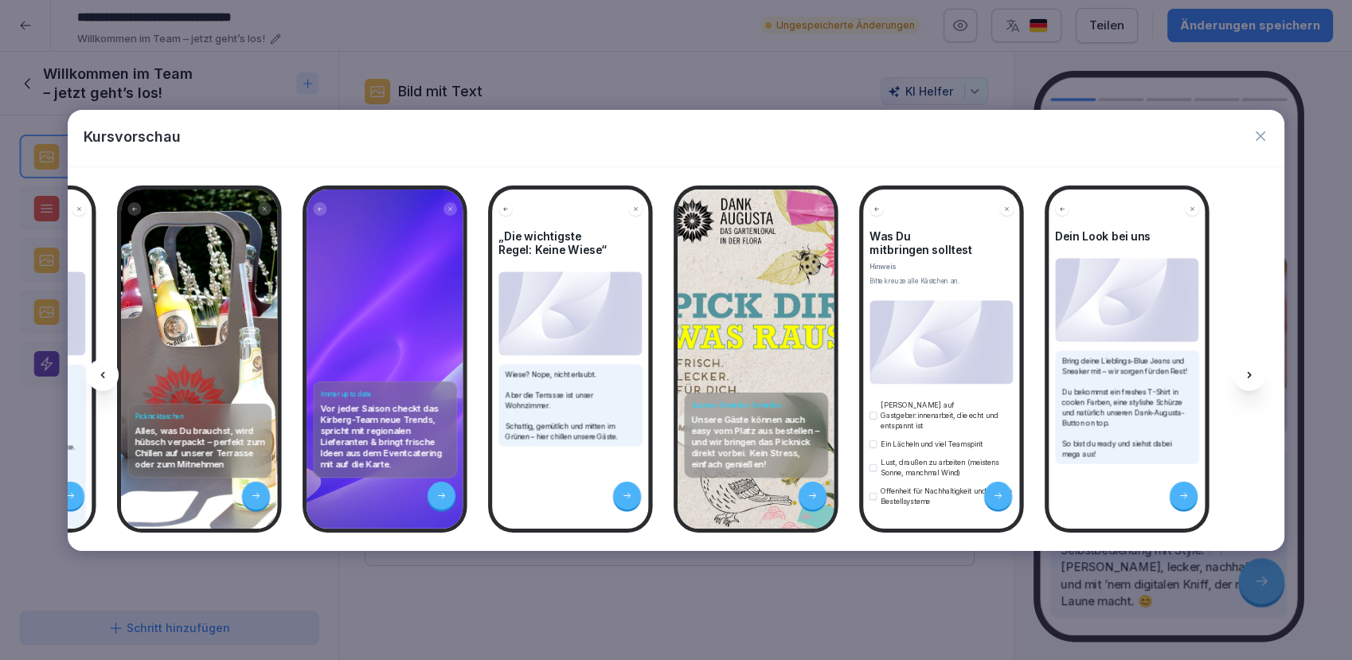
click at [110, 376] on div at bounding box center [103, 375] width 32 height 32
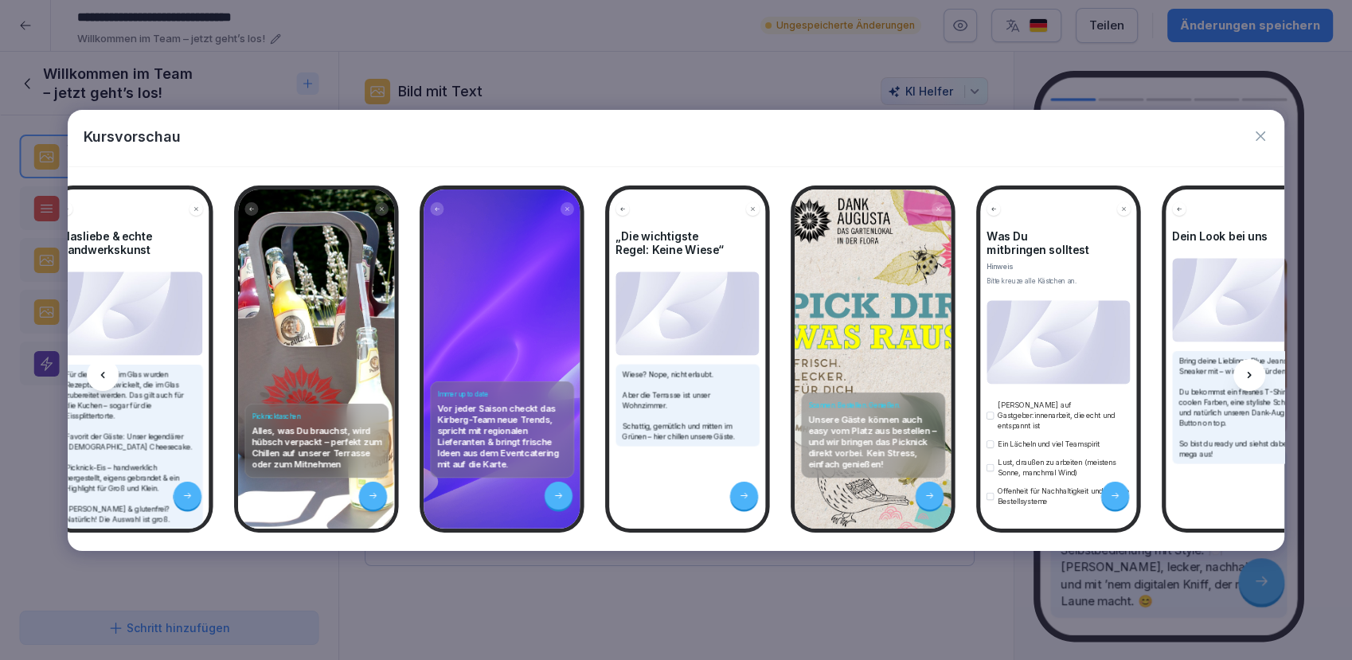
click at [110, 376] on div at bounding box center [103, 375] width 32 height 32
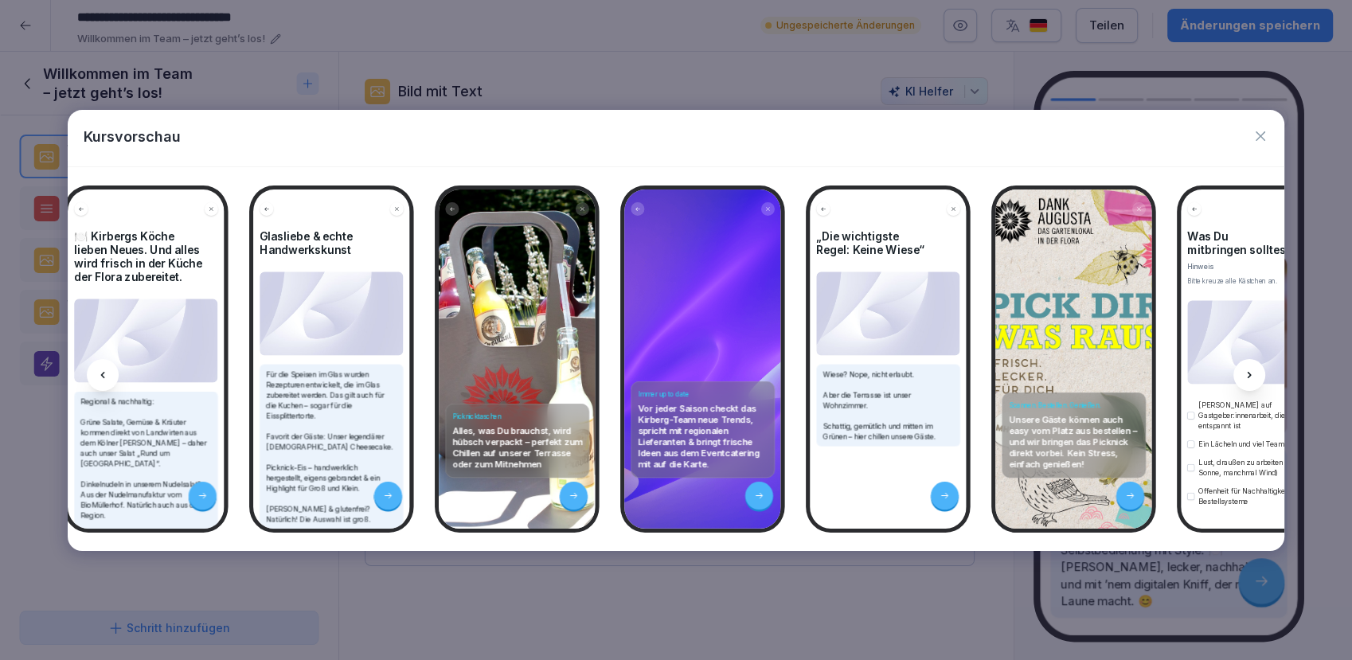
click at [110, 376] on div at bounding box center [103, 375] width 32 height 32
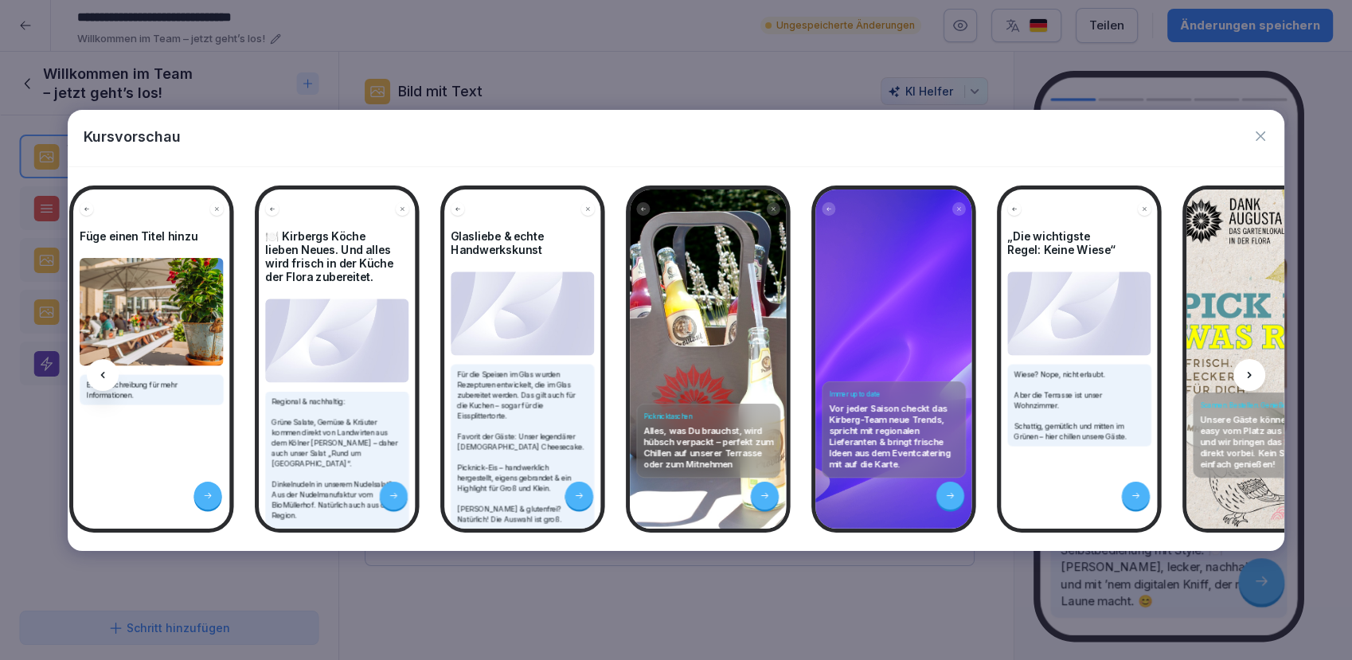
click at [110, 376] on div at bounding box center [103, 375] width 32 height 32
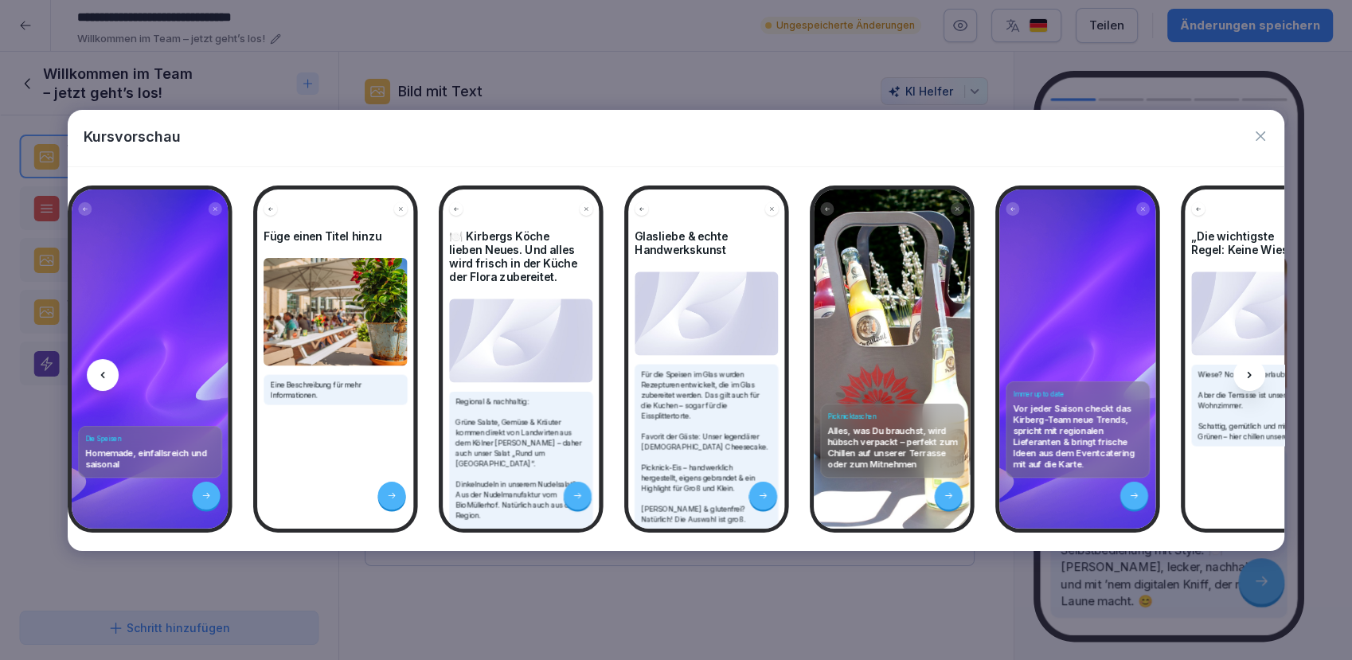
click at [110, 376] on div at bounding box center [103, 375] width 32 height 32
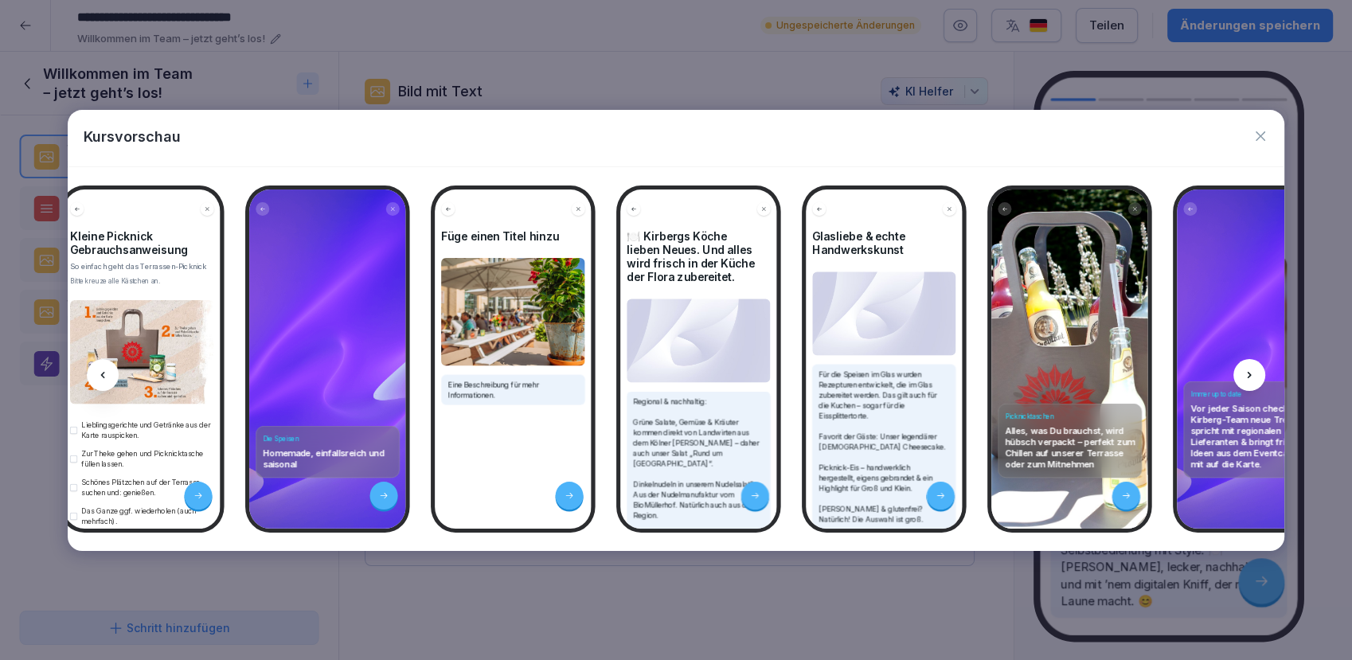
click at [110, 376] on div at bounding box center [103, 375] width 32 height 32
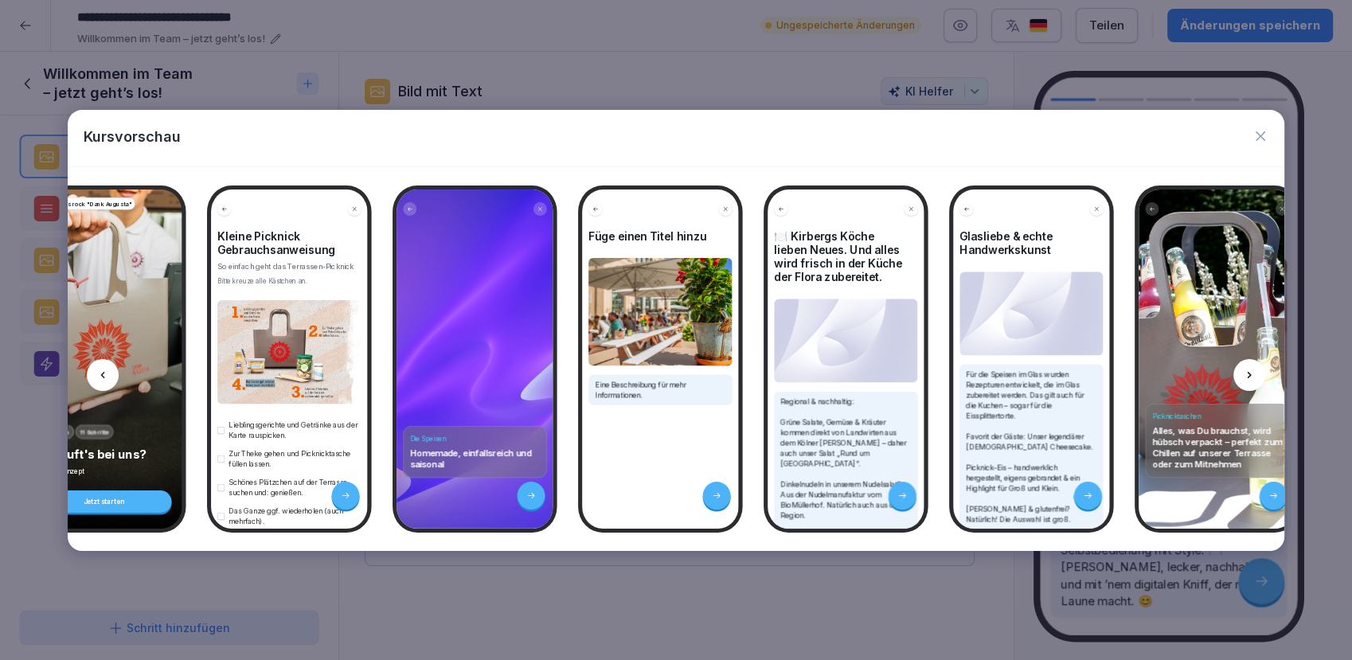
click at [110, 376] on div at bounding box center [103, 375] width 32 height 32
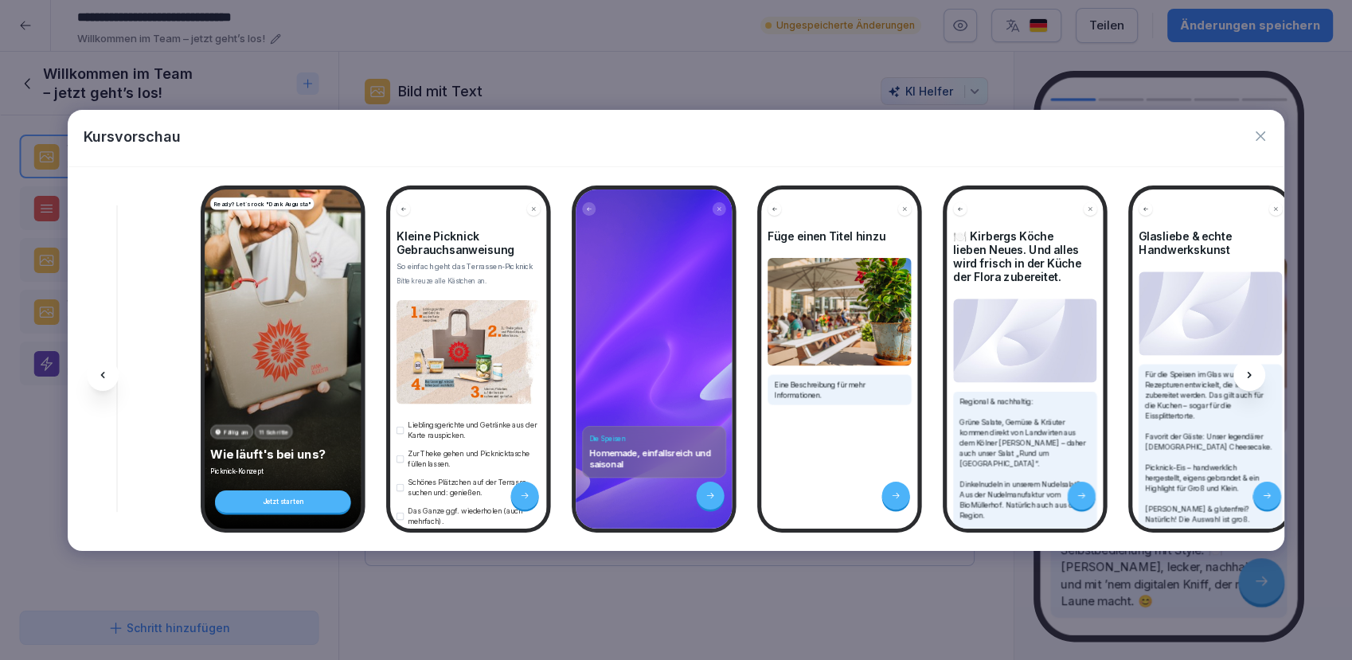
click at [110, 376] on div at bounding box center [103, 375] width 32 height 32
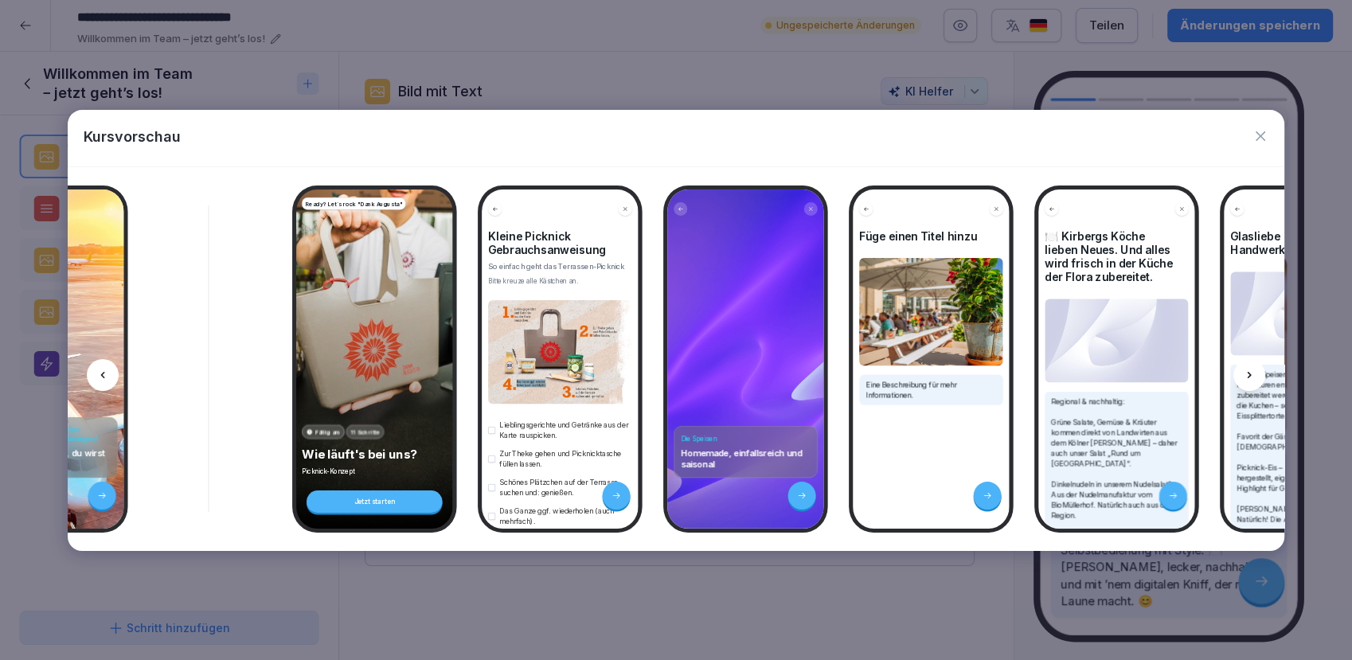
click at [110, 376] on div at bounding box center [103, 375] width 32 height 32
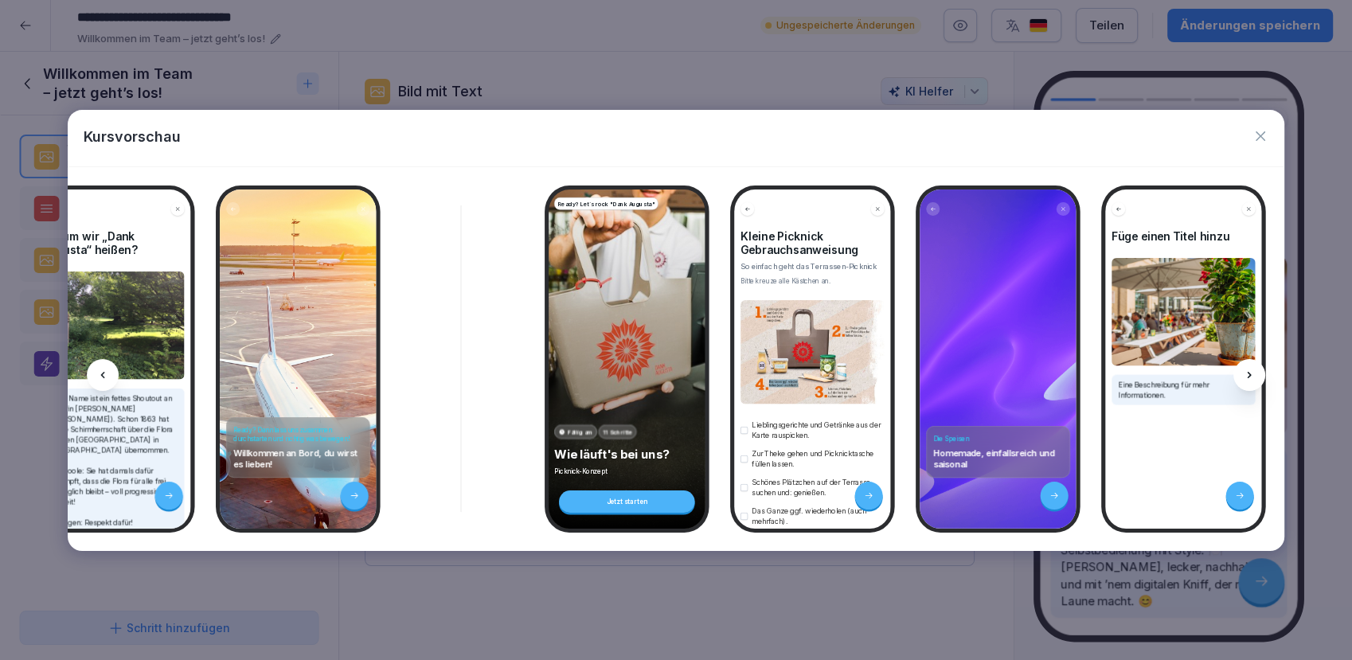
click at [110, 376] on div at bounding box center [103, 375] width 32 height 32
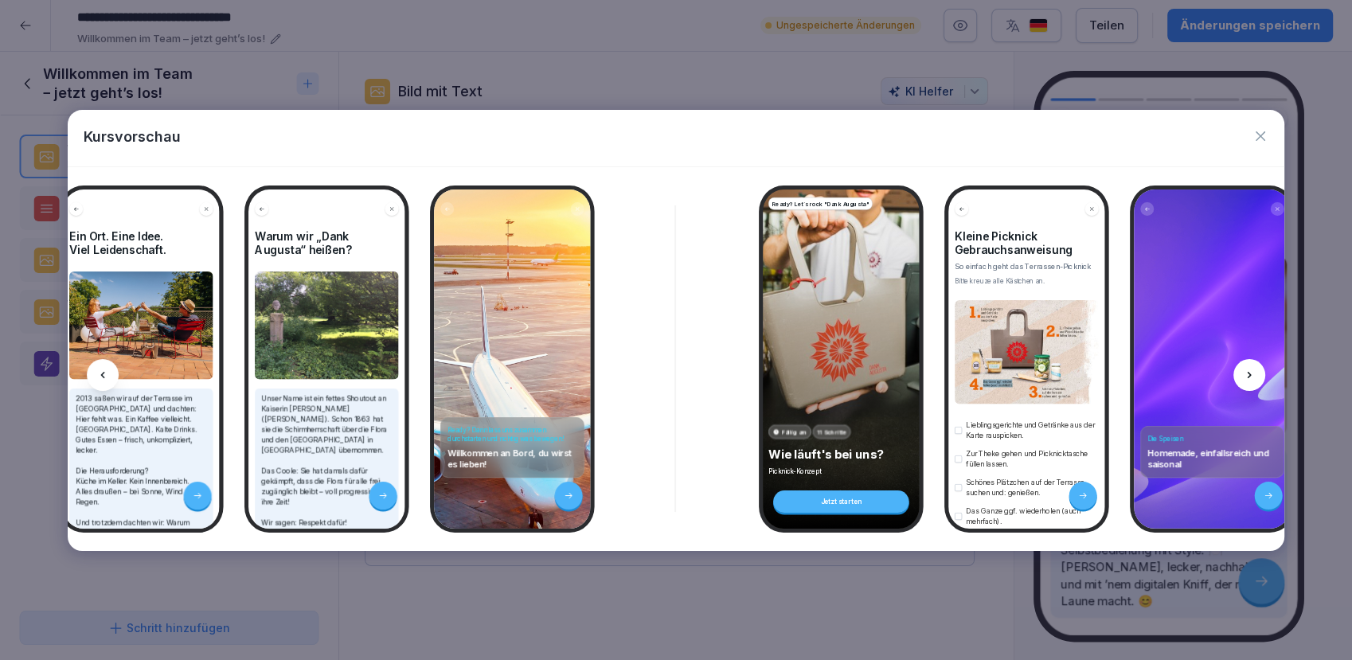
click at [110, 376] on div at bounding box center [103, 375] width 32 height 32
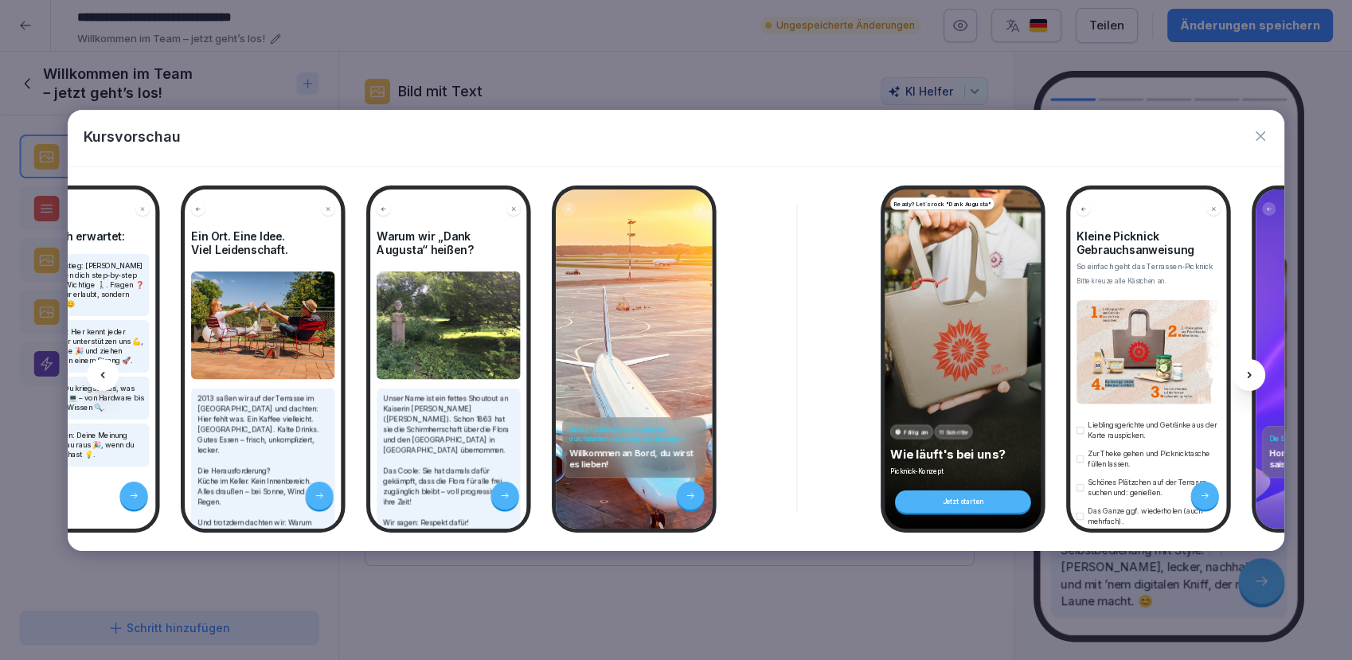
click at [110, 376] on div at bounding box center [103, 375] width 32 height 32
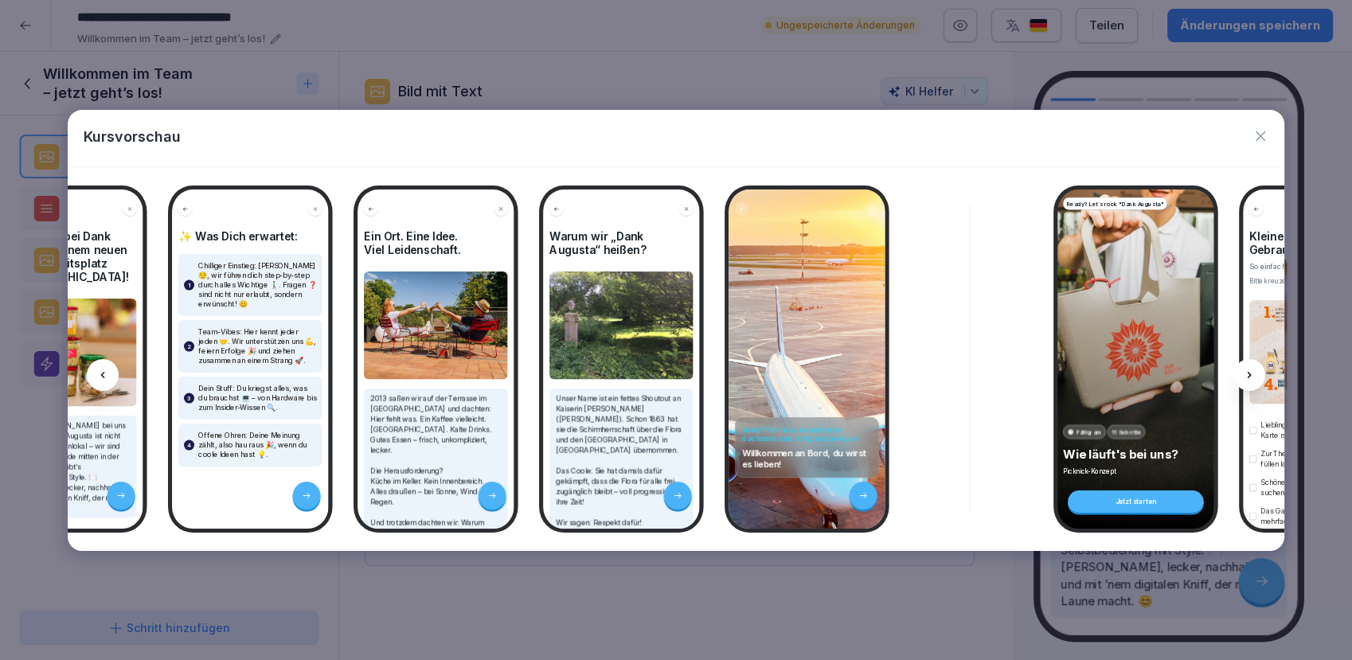
click at [110, 376] on div at bounding box center [103, 375] width 32 height 32
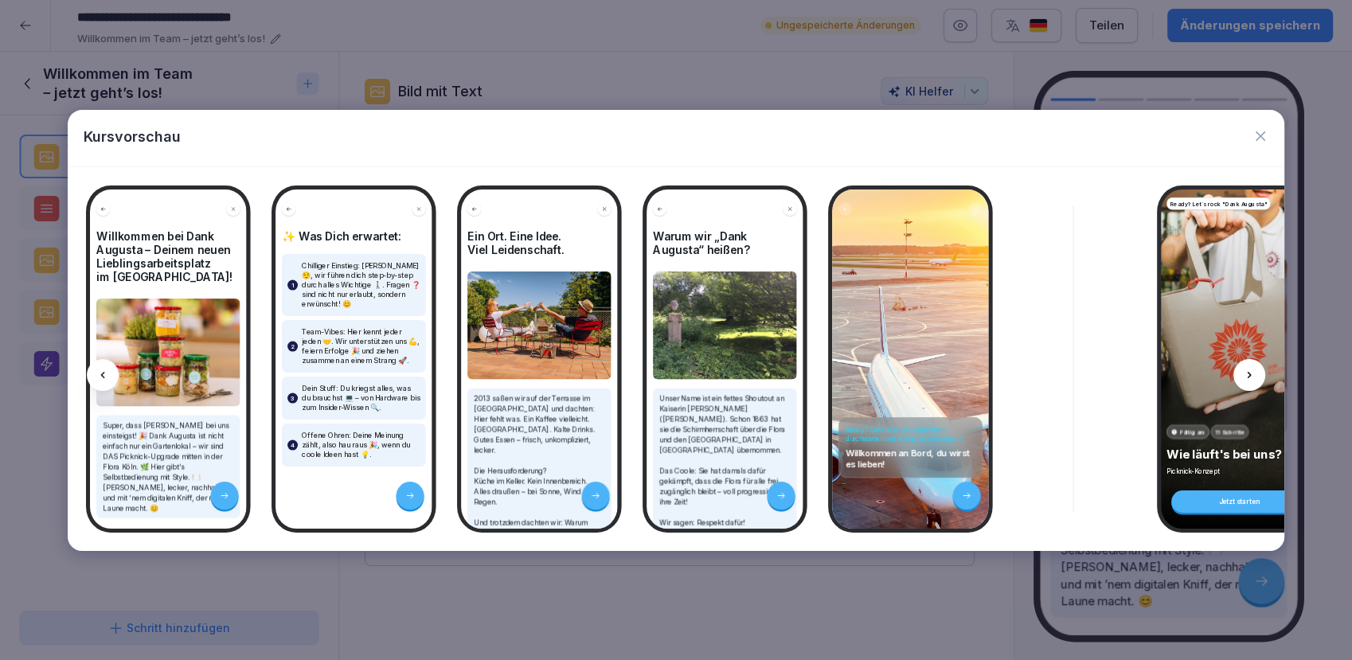
scroll to position [0, 83]
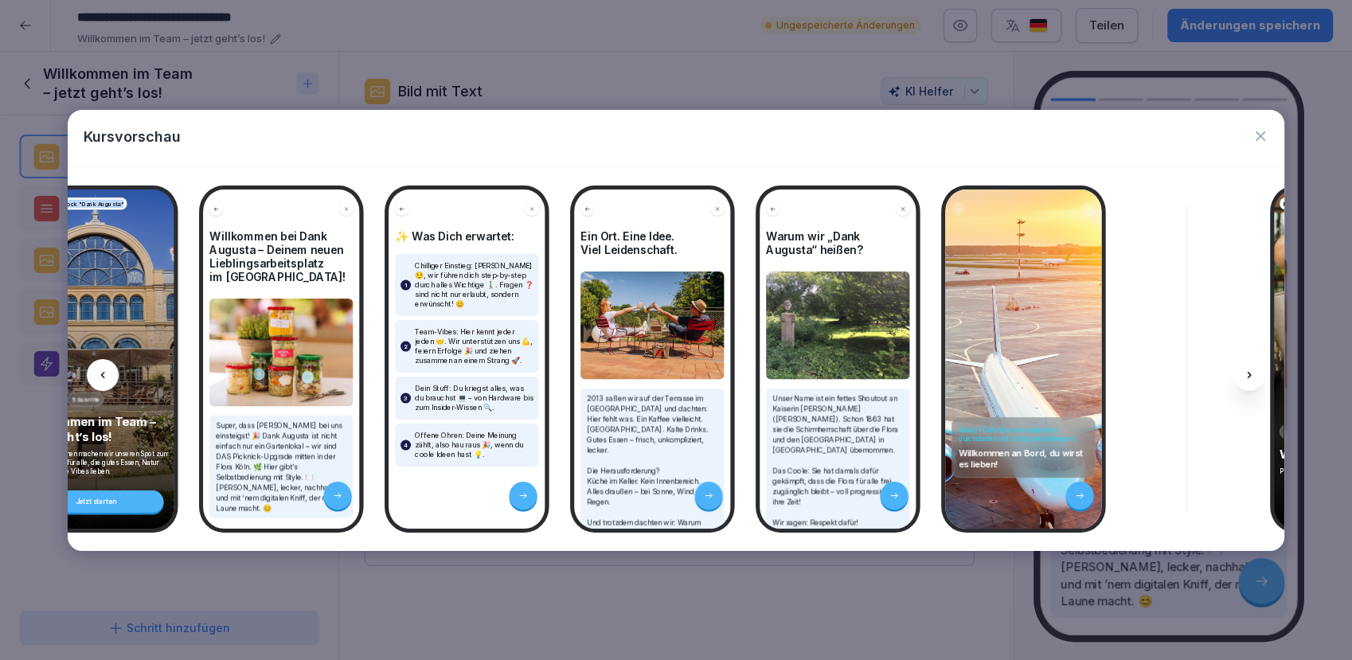
click at [110, 376] on div at bounding box center [103, 375] width 32 height 32
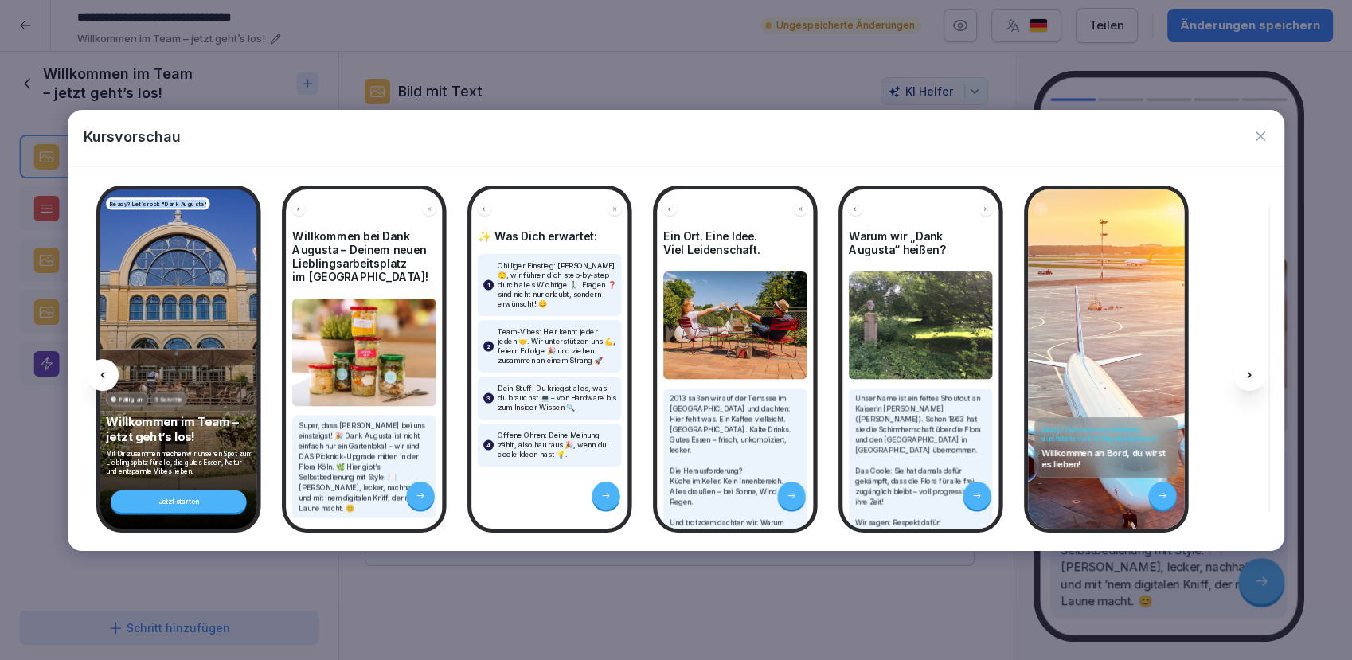
scroll to position [0, 0]
click at [110, 376] on div at bounding box center [103, 375] width 32 height 32
click at [1253, 376] on icon at bounding box center [1249, 375] width 13 height 13
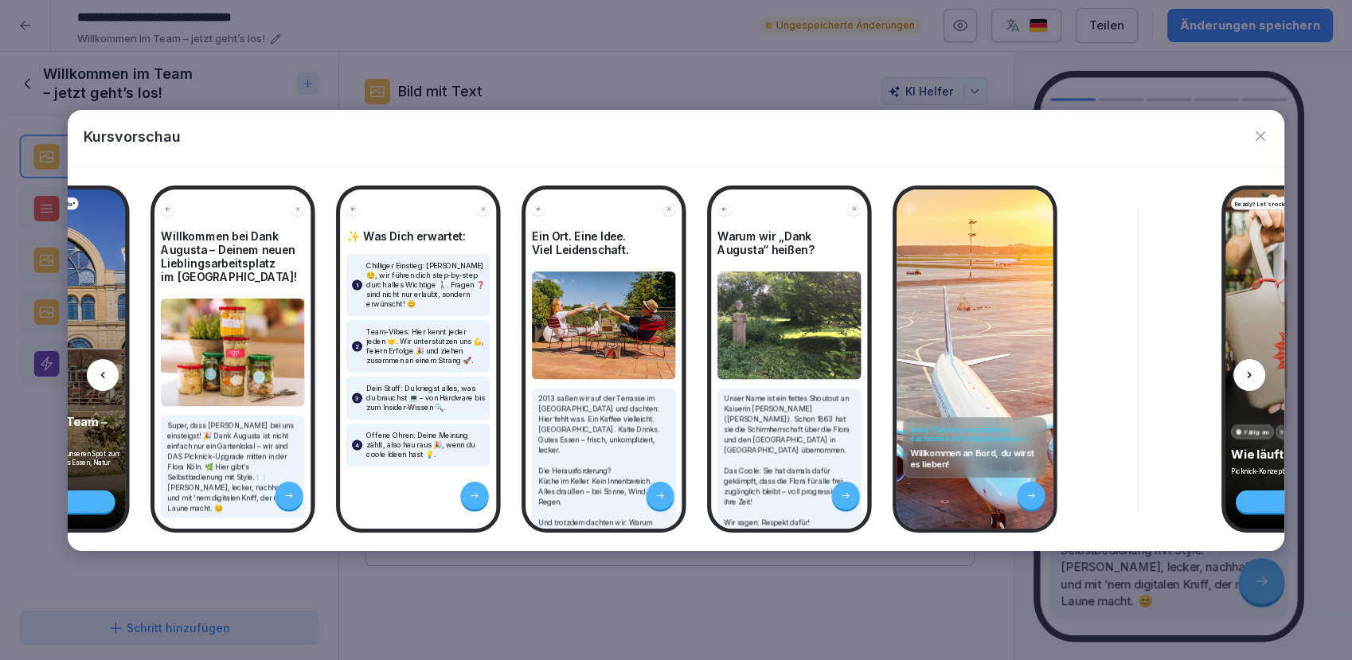
click at [1253, 376] on icon at bounding box center [1249, 375] width 13 height 13
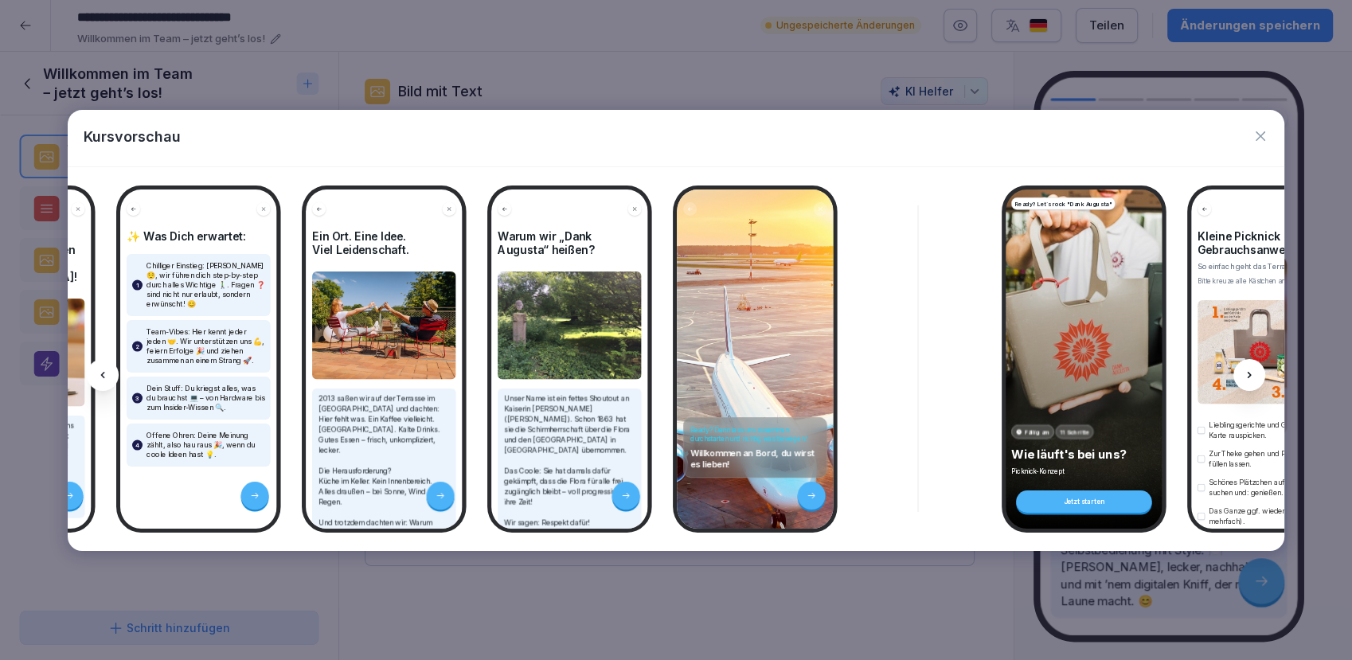
click at [1253, 376] on icon at bounding box center [1249, 375] width 13 height 13
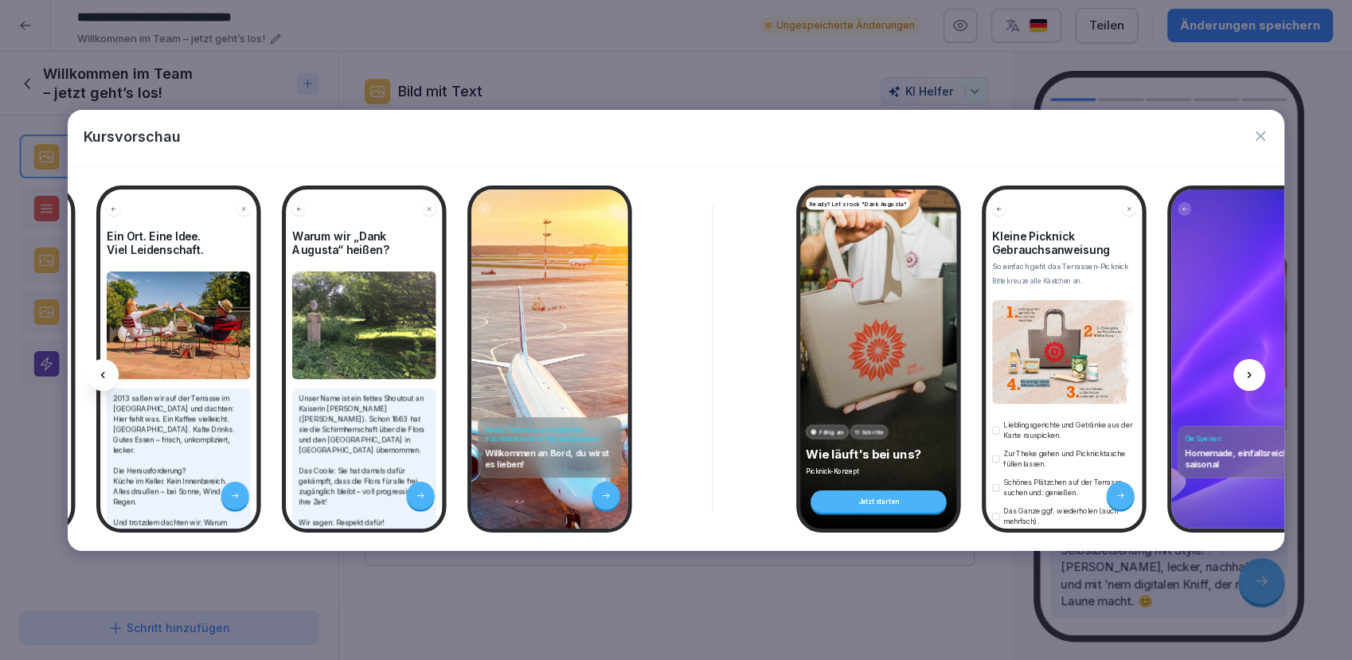
click at [1253, 376] on icon at bounding box center [1249, 375] width 13 height 13
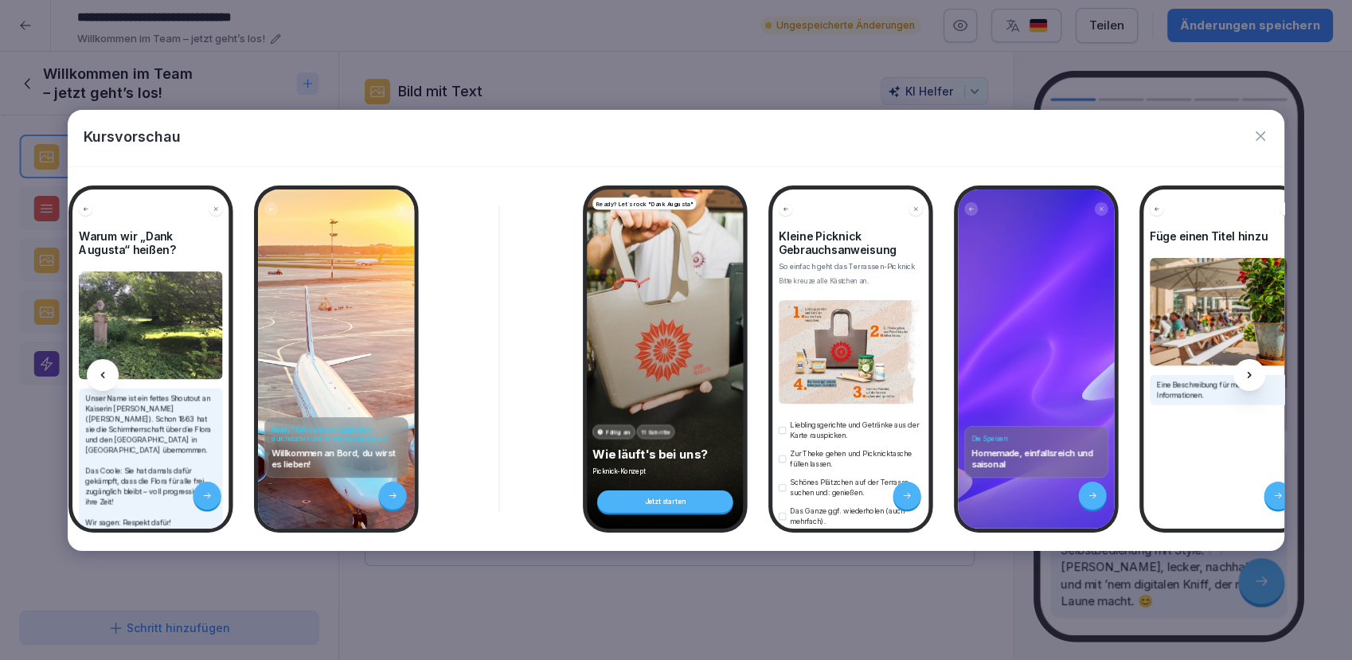
click at [1253, 376] on icon at bounding box center [1249, 375] width 13 height 13
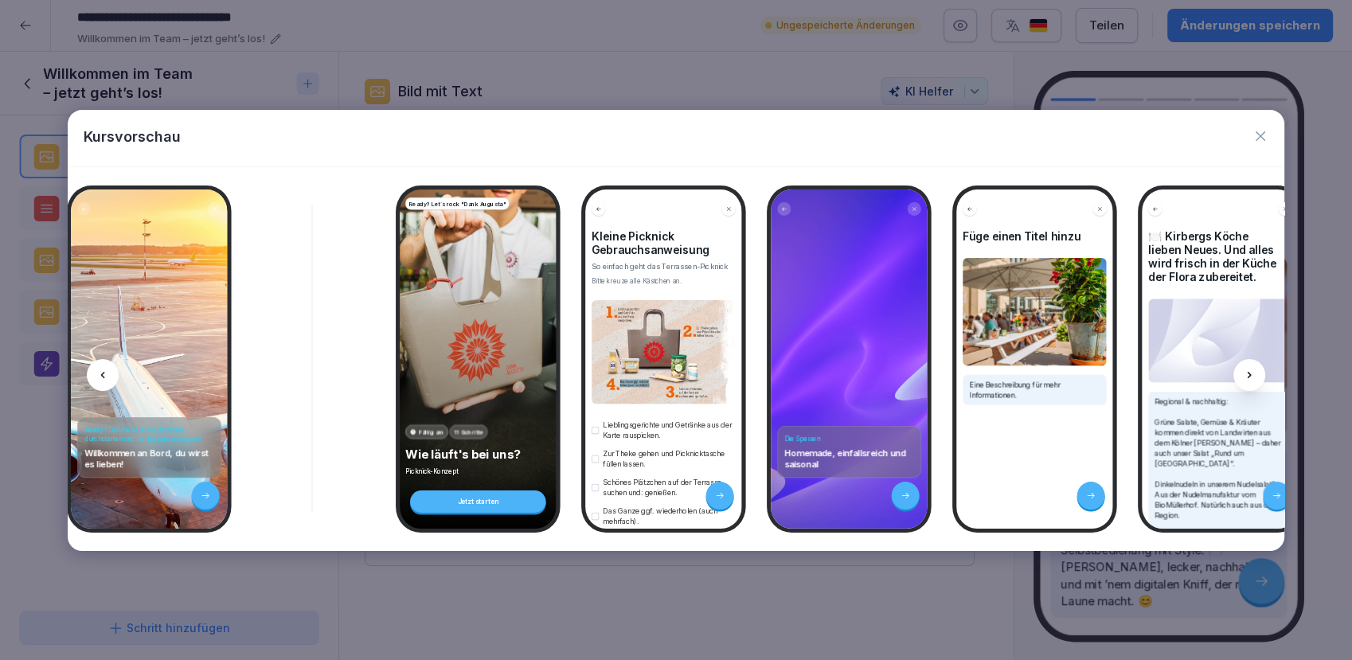
click at [1253, 376] on icon at bounding box center [1249, 375] width 13 height 13
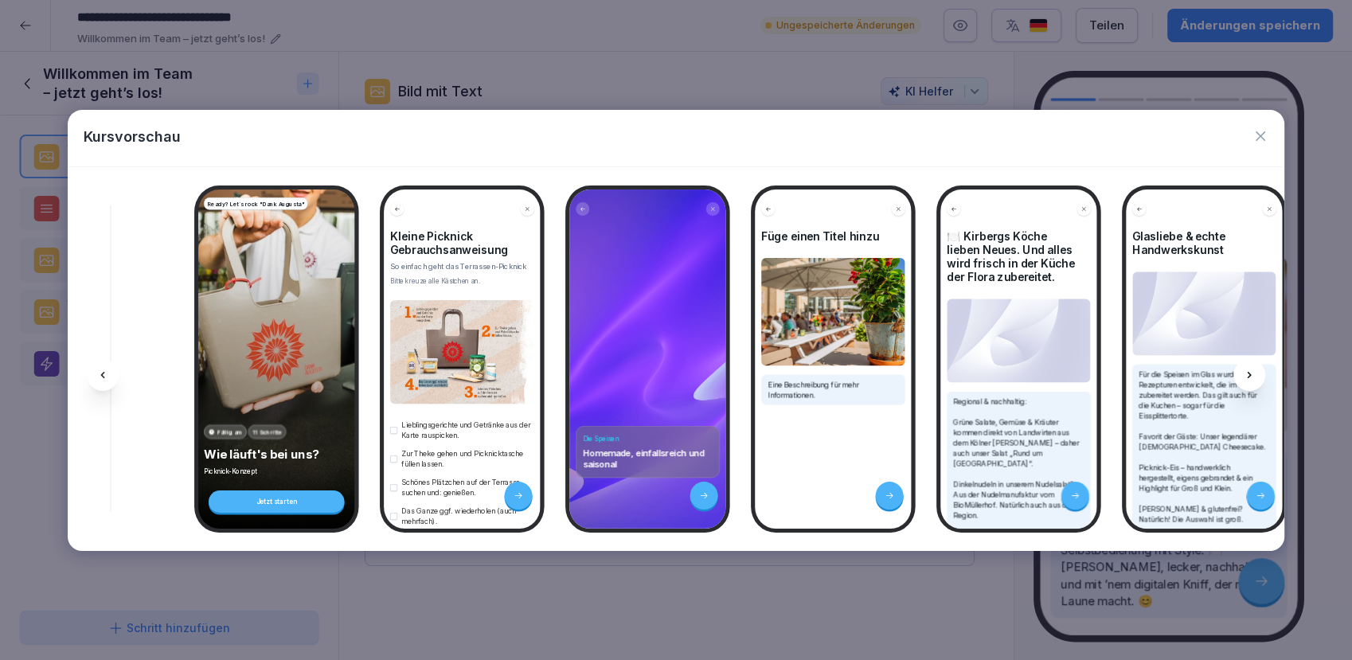
click at [1253, 376] on icon at bounding box center [1249, 375] width 13 height 13
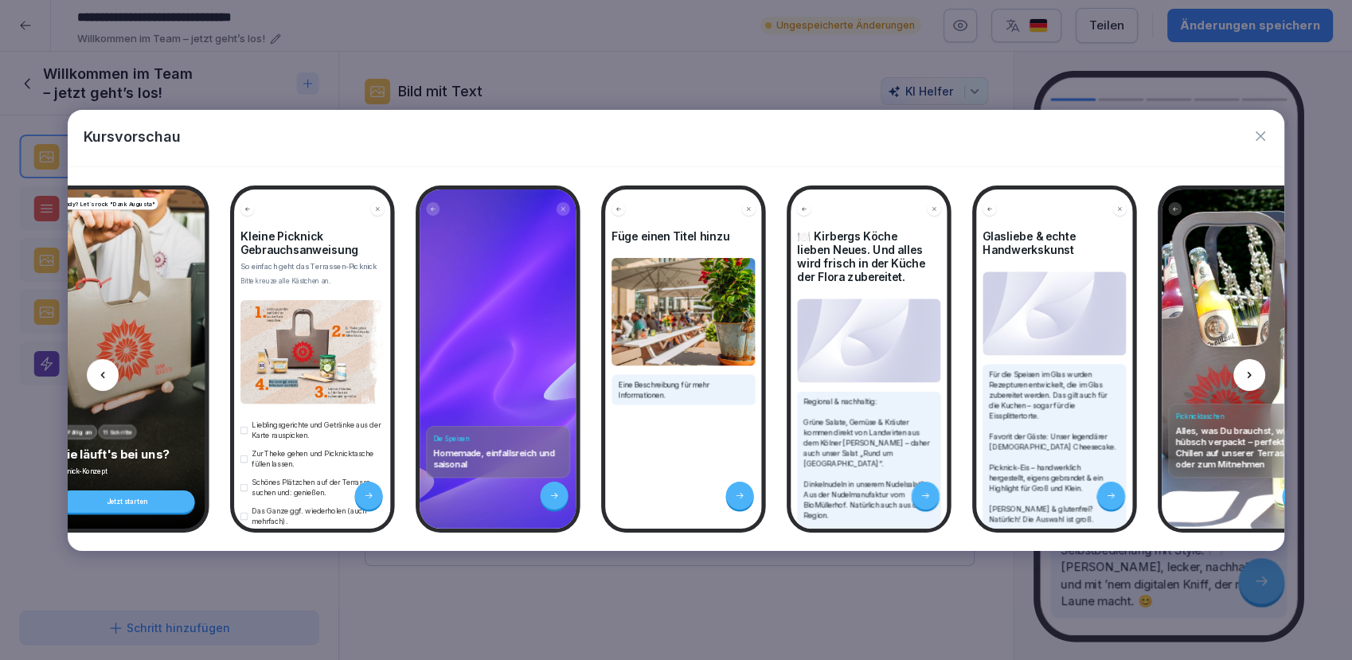
click at [1253, 376] on icon at bounding box center [1249, 375] width 13 height 13
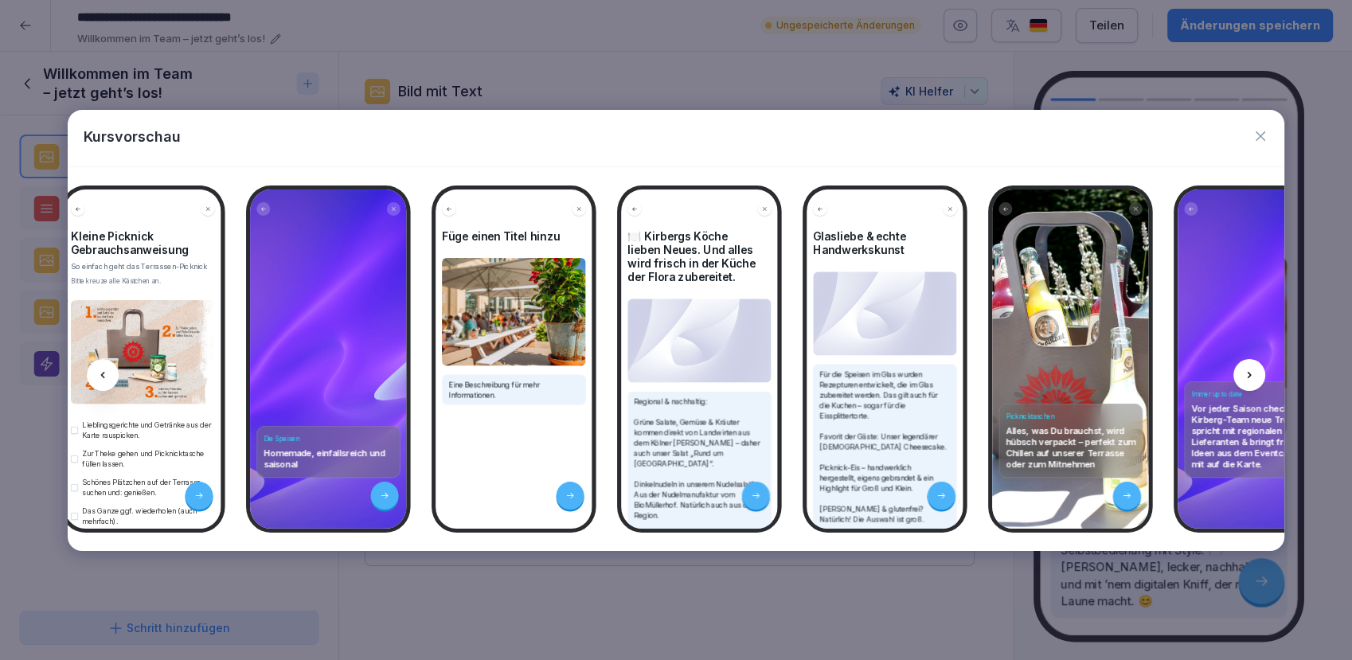
click at [1253, 376] on icon at bounding box center [1249, 375] width 13 height 13
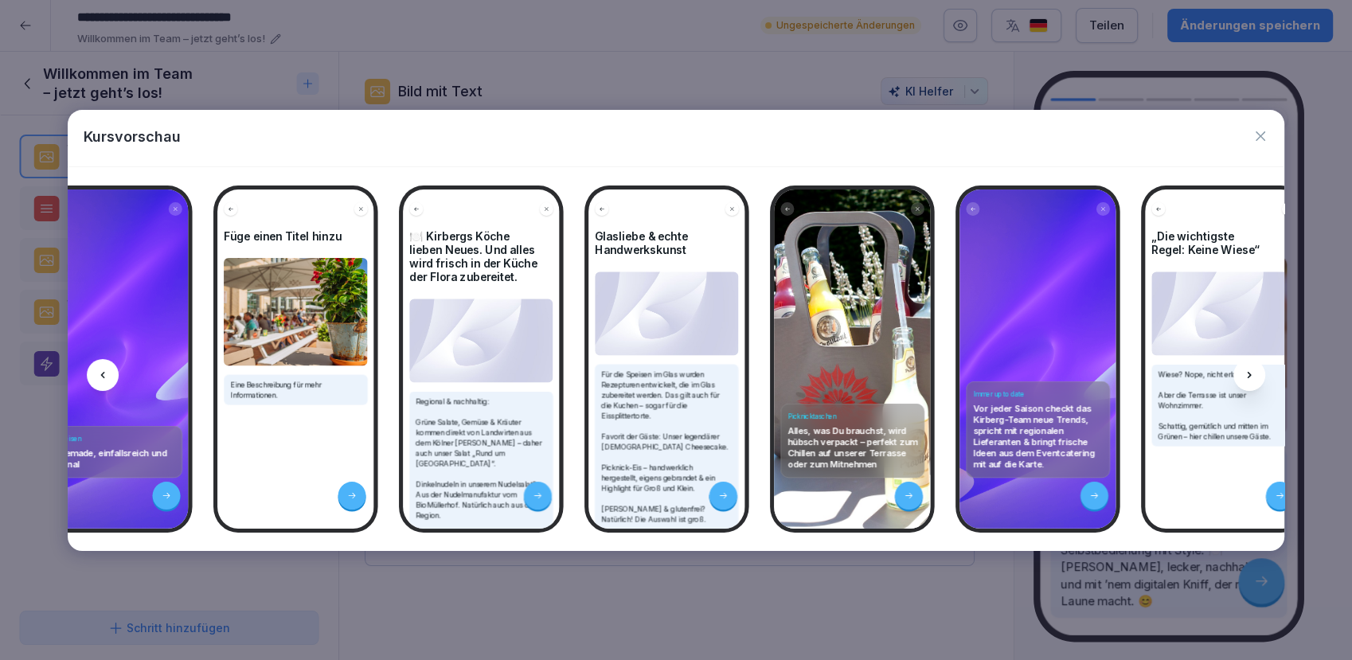
scroll to position [0, 1767]
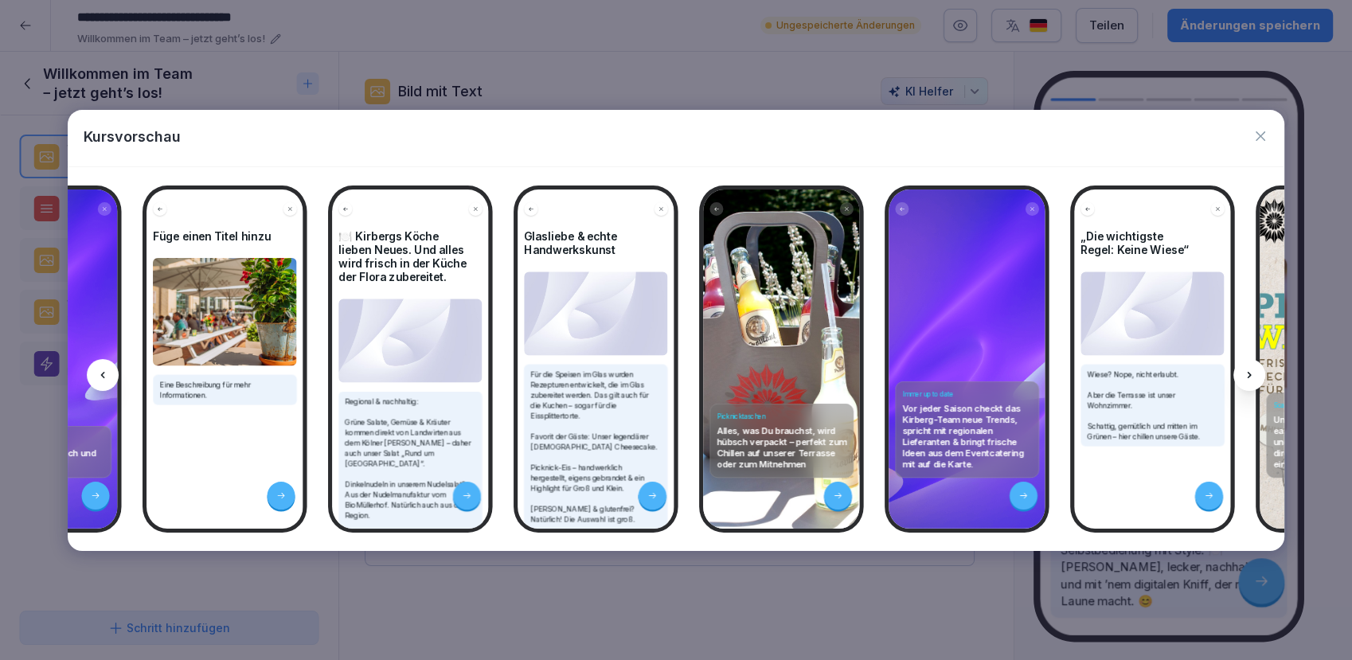
click at [1253, 376] on icon at bounding box center [1249, 375] width 13 height 13
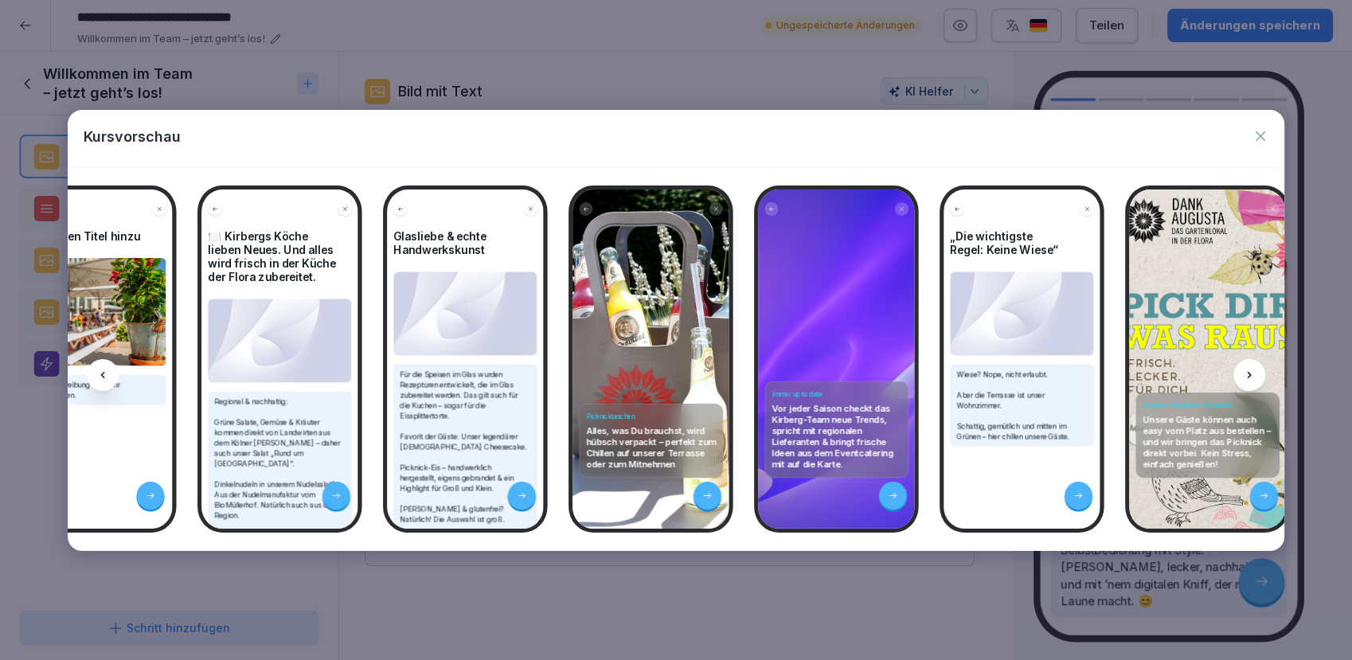
click at [1253, 376] on icon at bounding box center [1249, 375] width 13 height 13
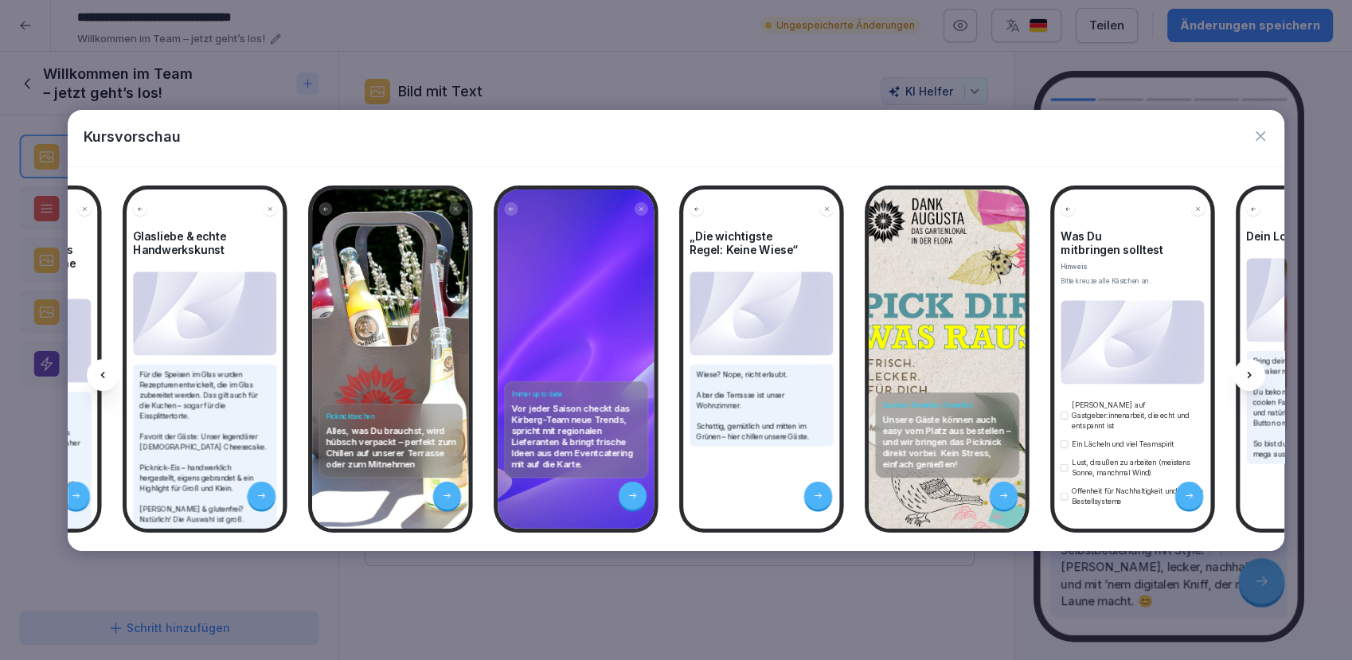
scroll to position [0, 2159]
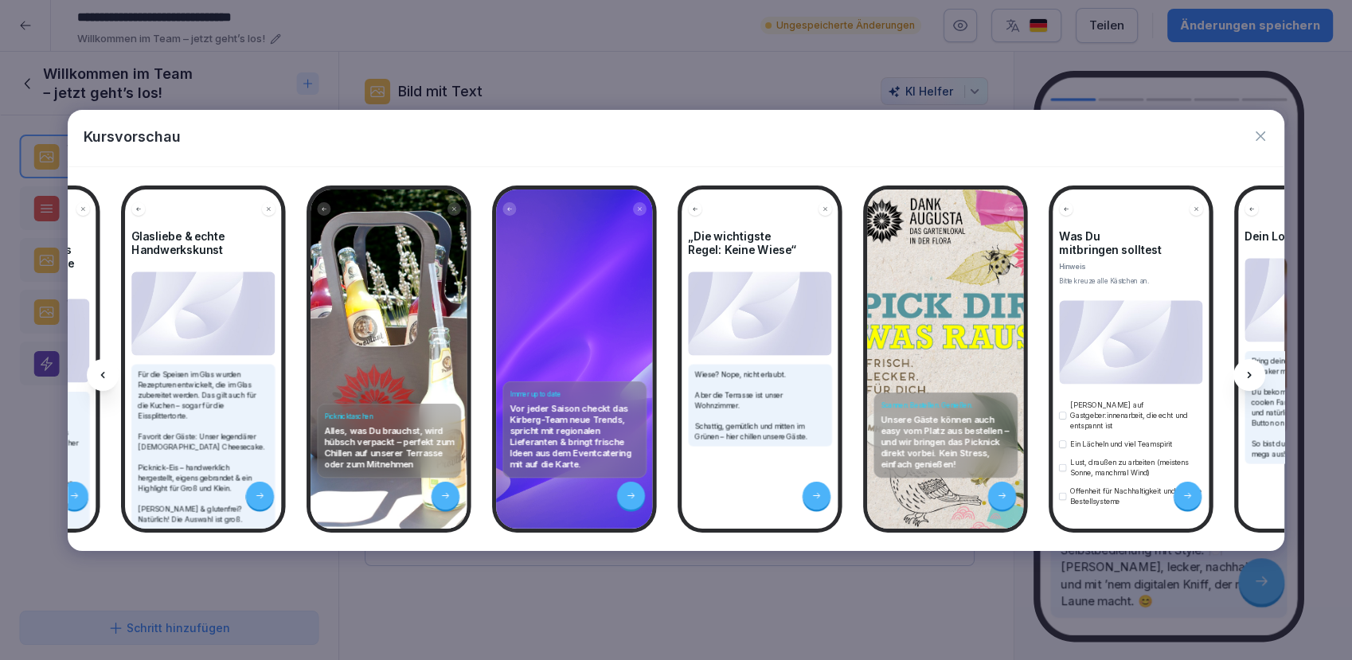
click at [1253, 376] on icon at bounding box center [1249, 375] width 13 height 13
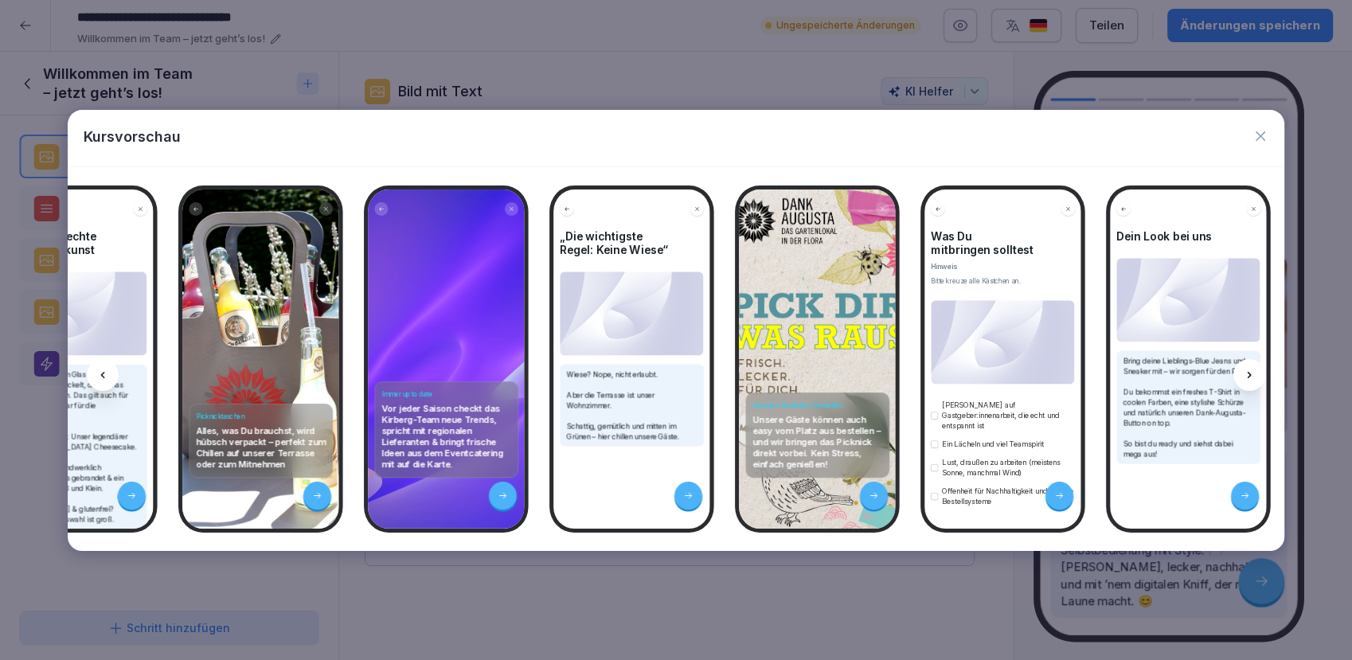
click at [1253, 376] on icon at bounding box center [1249, 375] width 13 height 13
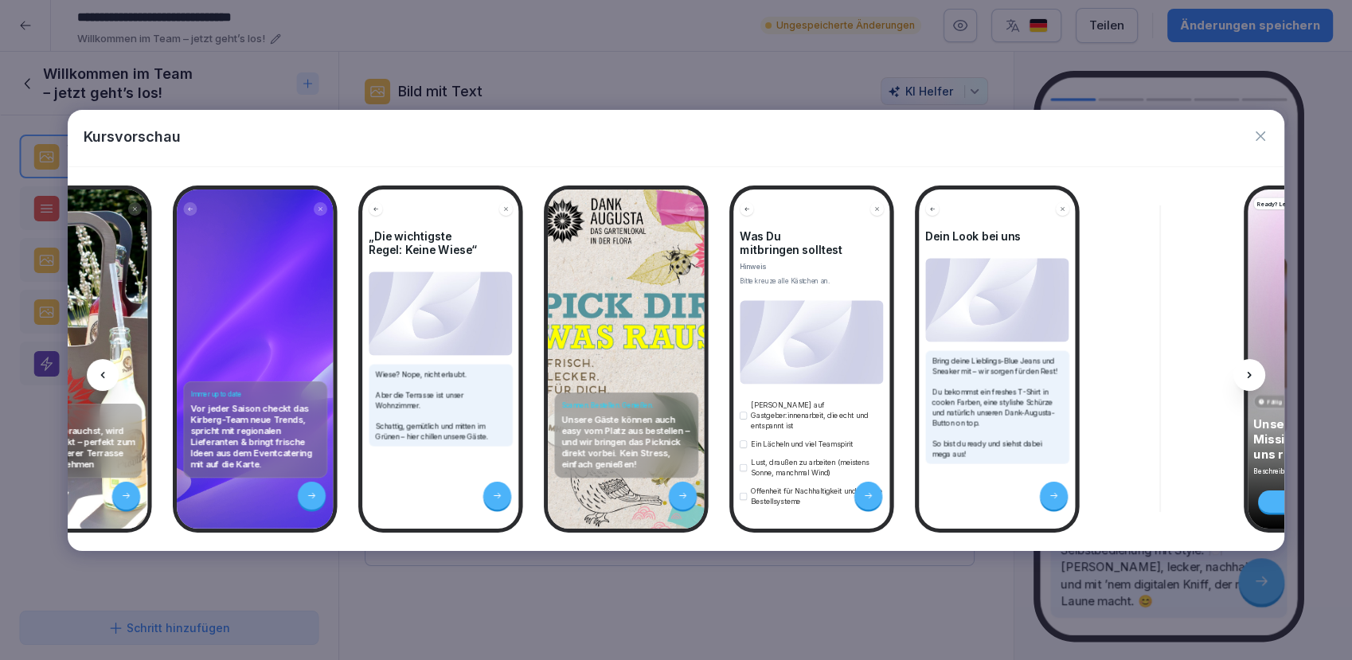
click at [1253, 376] on icon at bounding box center [1249, 375] width 13 height 13
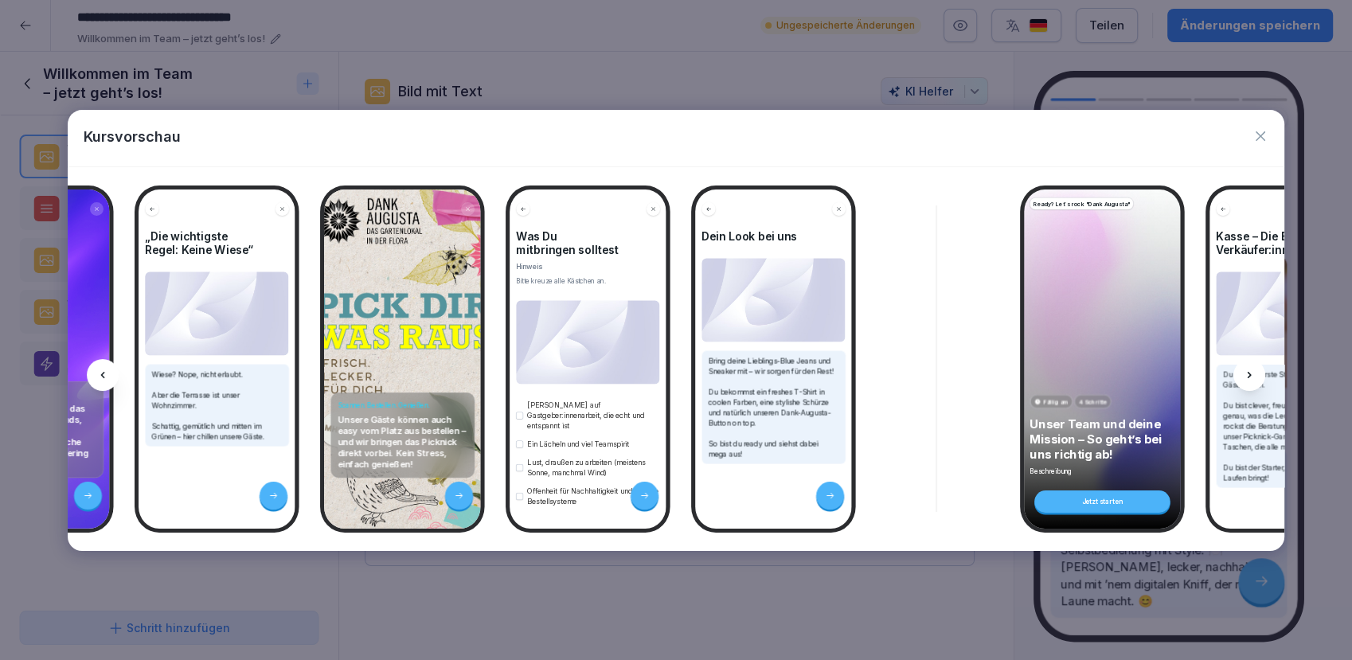
click at [1253, 376] on icon at bounding box center [1249, 375] width 13 height 13
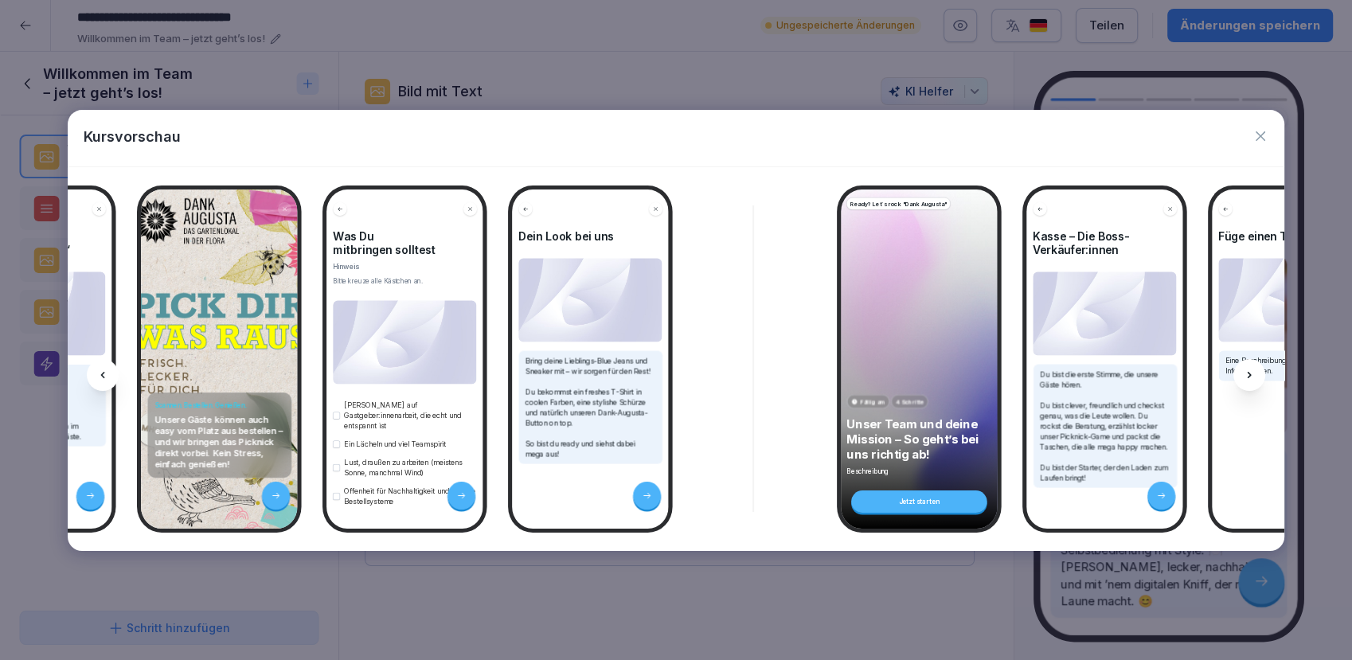
click at [1253, 376] on icon at bounding box center [1249, 375] width 13 height 13
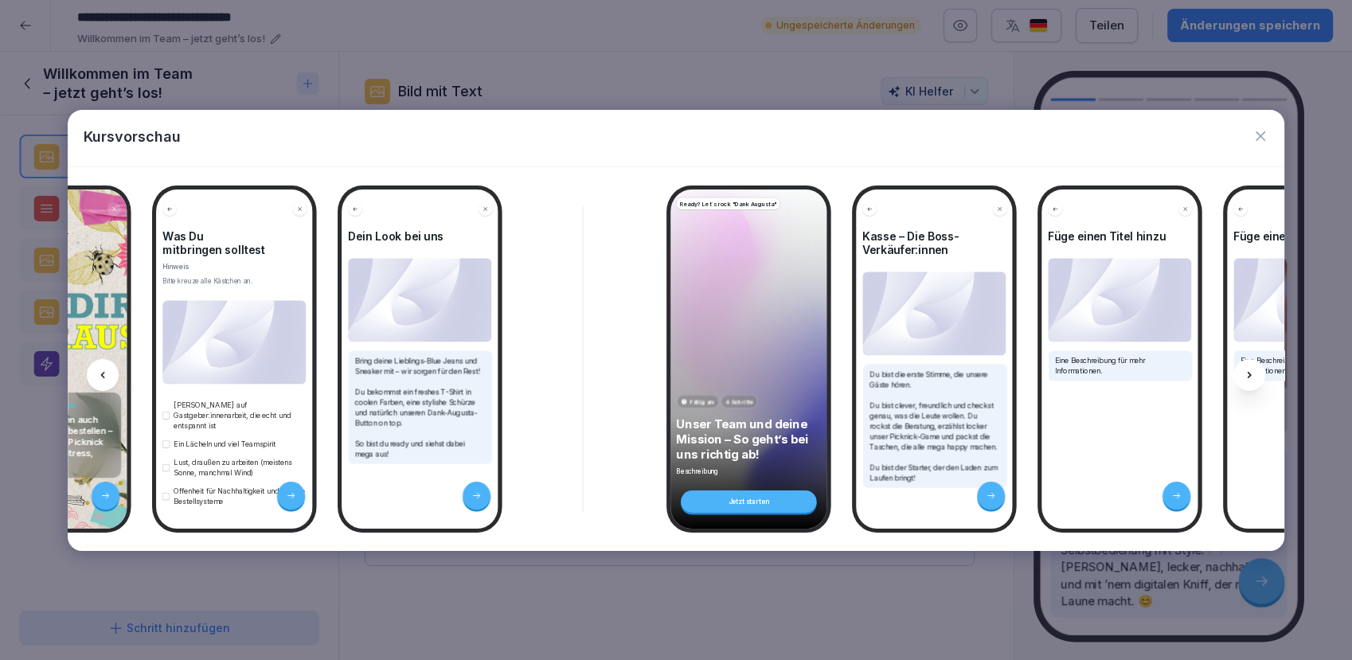
click at [1253, 376] on icon at bounding box center [1249, 375] width 13 height 13
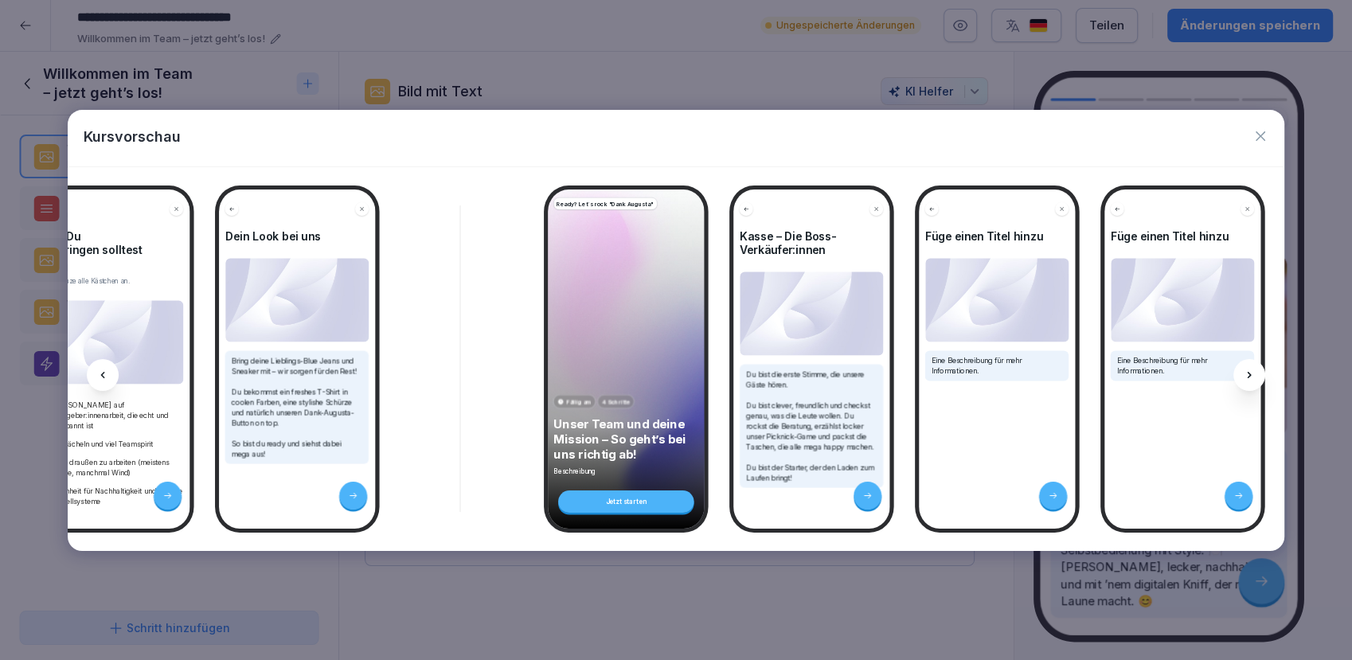
click at [1253, 376] on icon at bounding box center [1249, 375] width 13 height 13
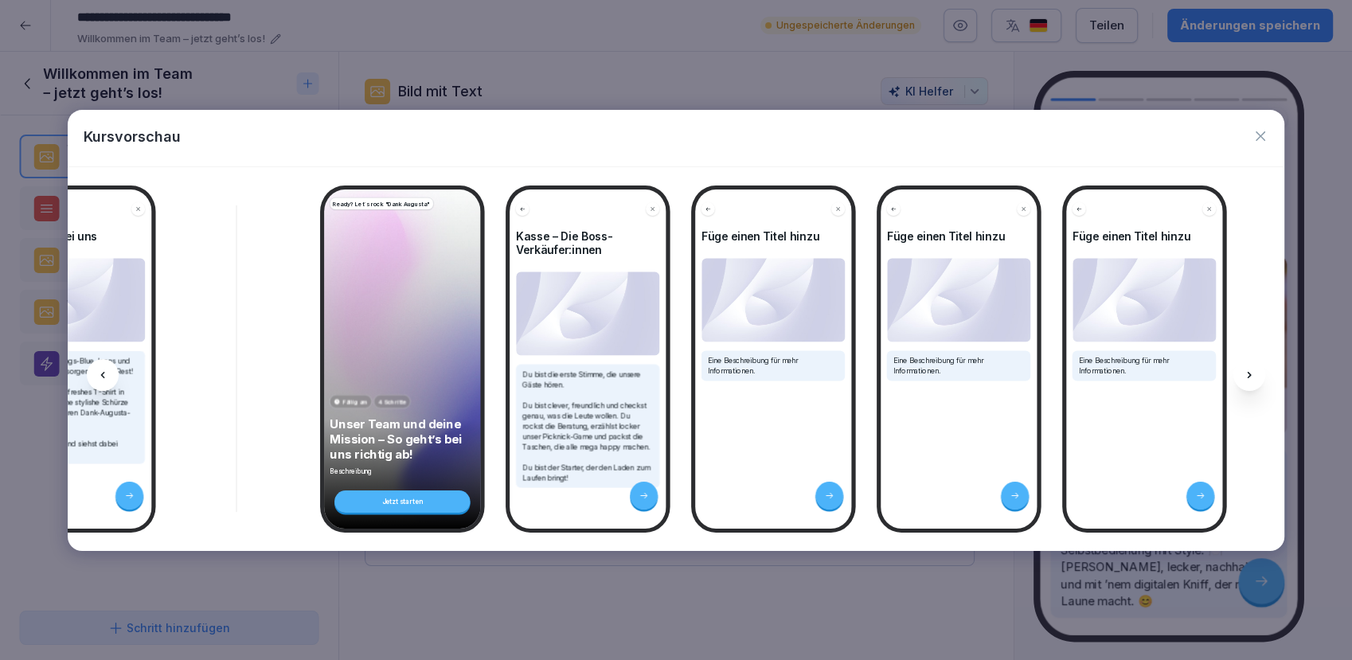
click at [1253, 376] on icon at bounding box center [1249, 375] width 13 height 13
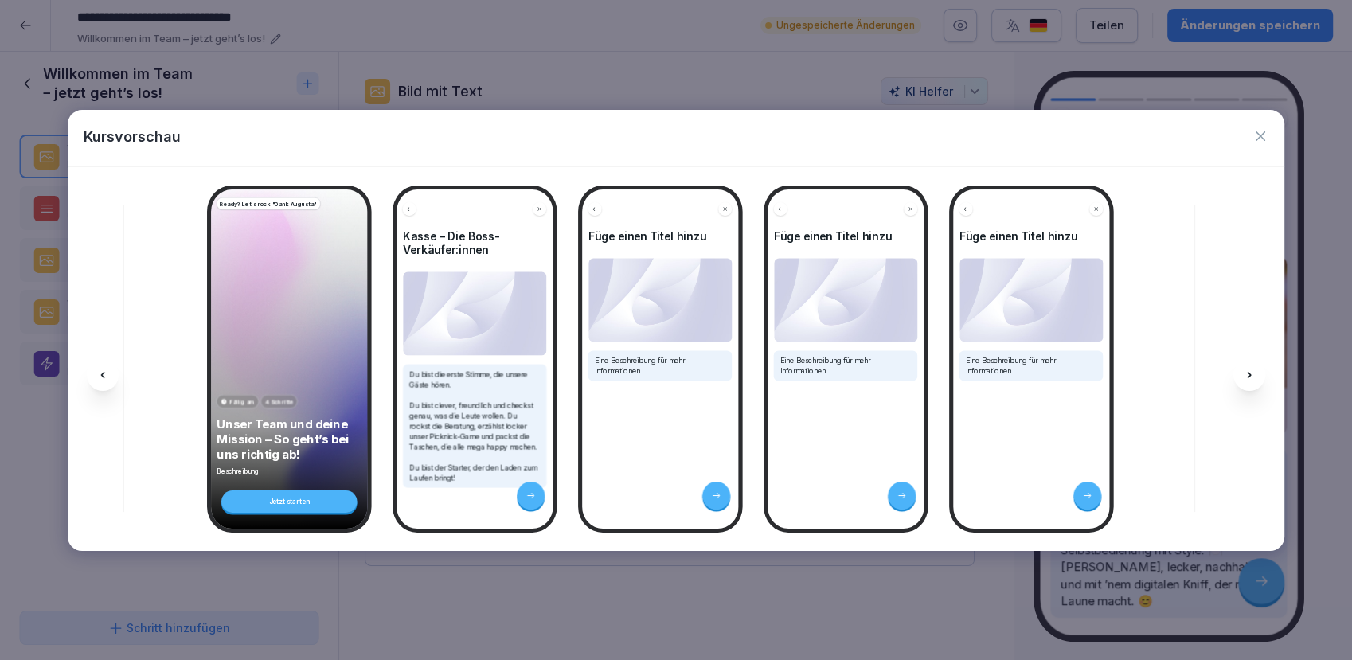
click at [101, 379] on icon at bounding box center [102, 375] width 13 height 13
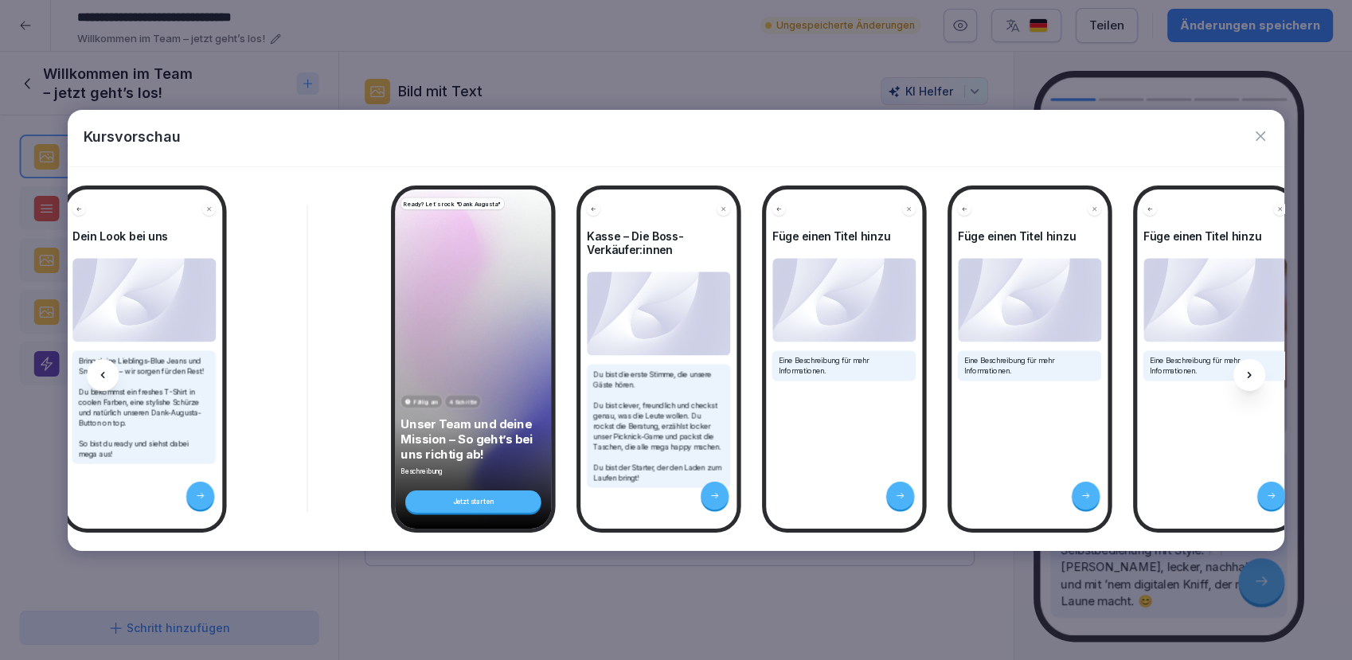
click at [101, 379] on icon at bounding box center [102, 375] width 13 height 13
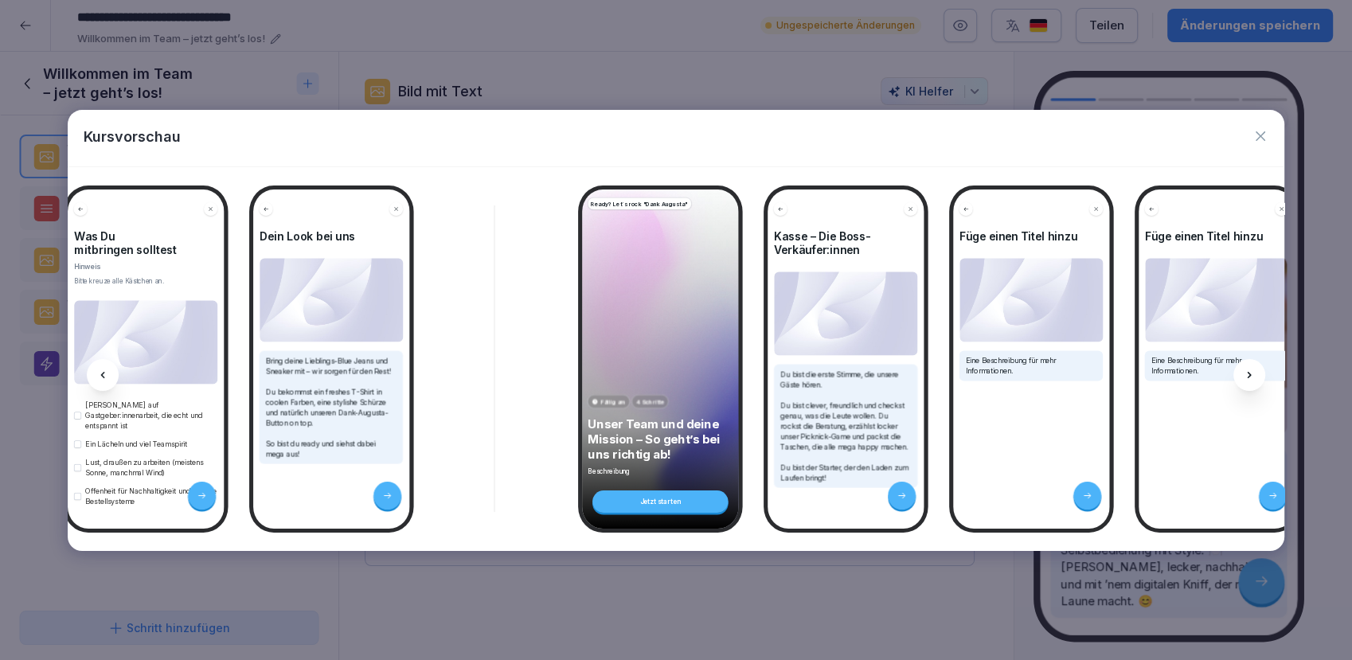
click at [101, 379] on icon at bounding box center [102, 375] width 13 height 13
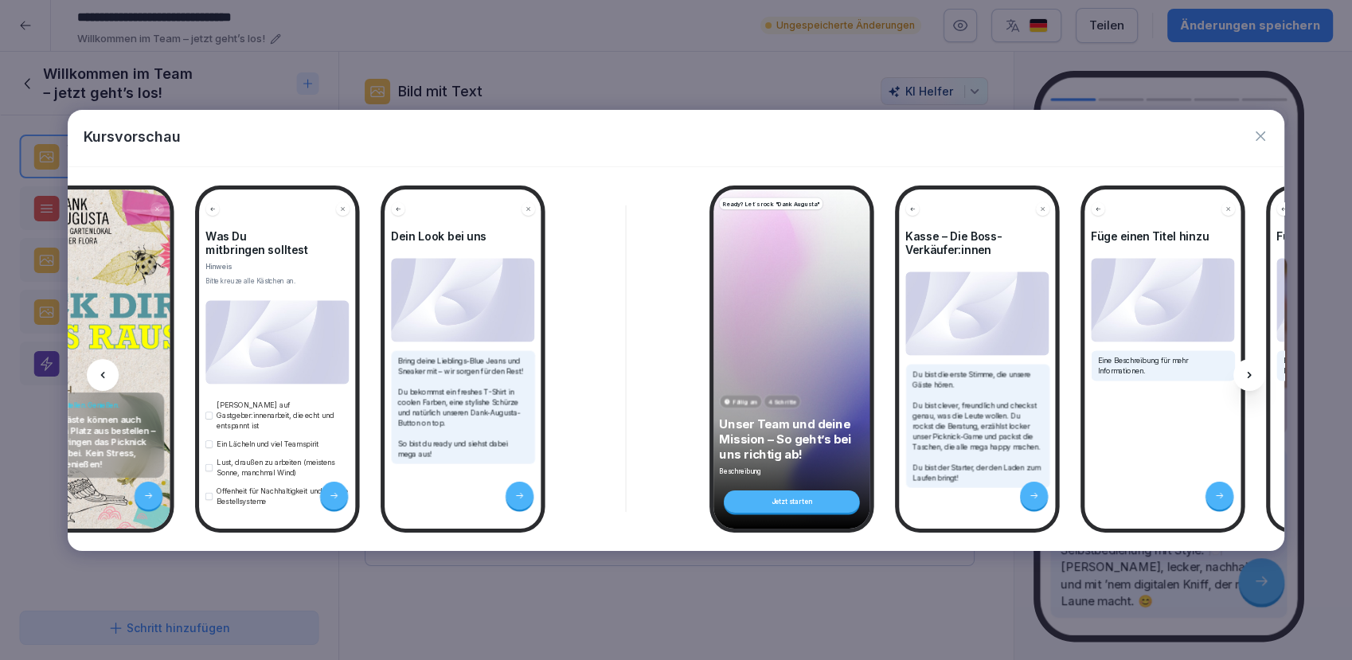
click at [101, 379] on icon at bounding box center [102, 375] width 13 height 13
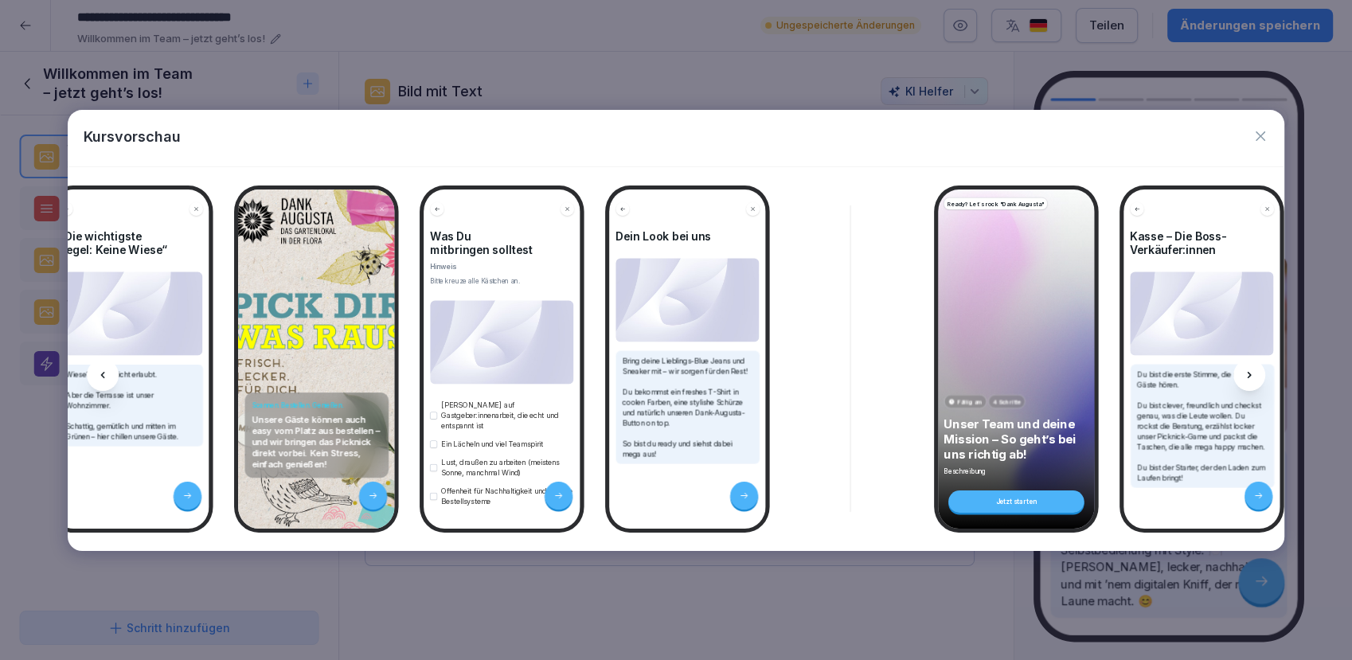
click at [101, 379] on icon at bounding box center [102, 375] width 13 height 13
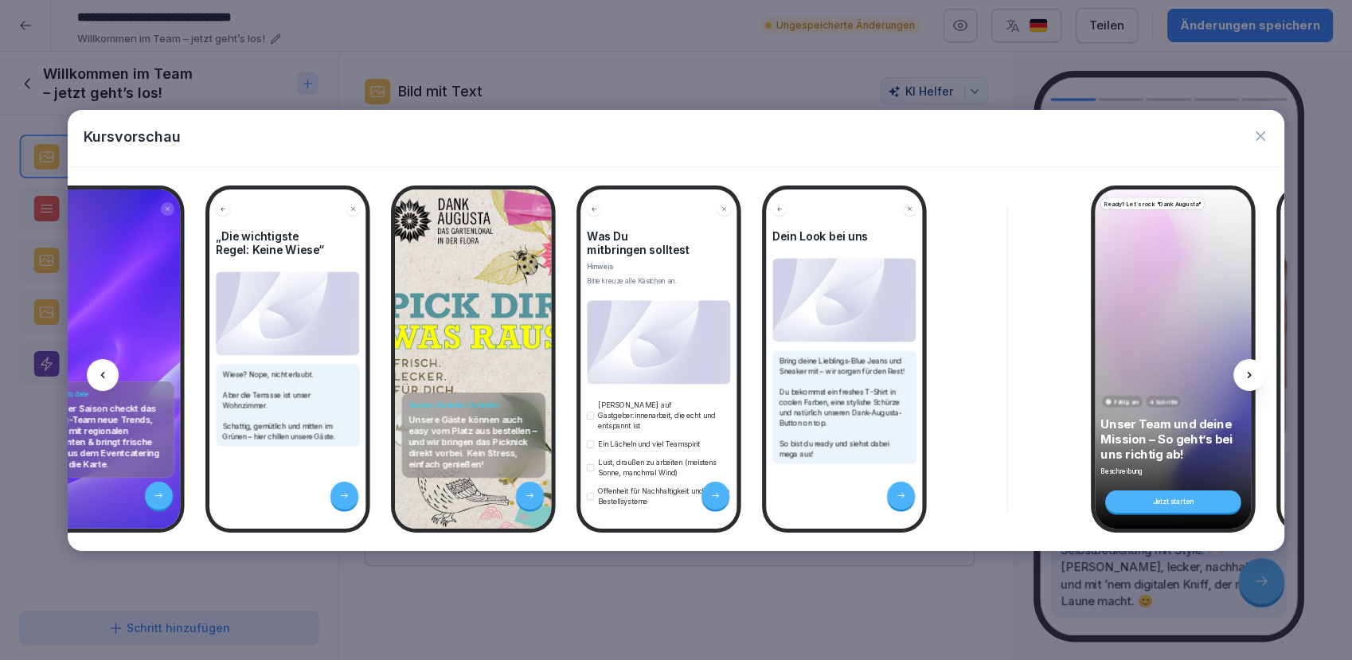
click at [101, 379] on icon at bounding box center [102, 375] width 13 height 13
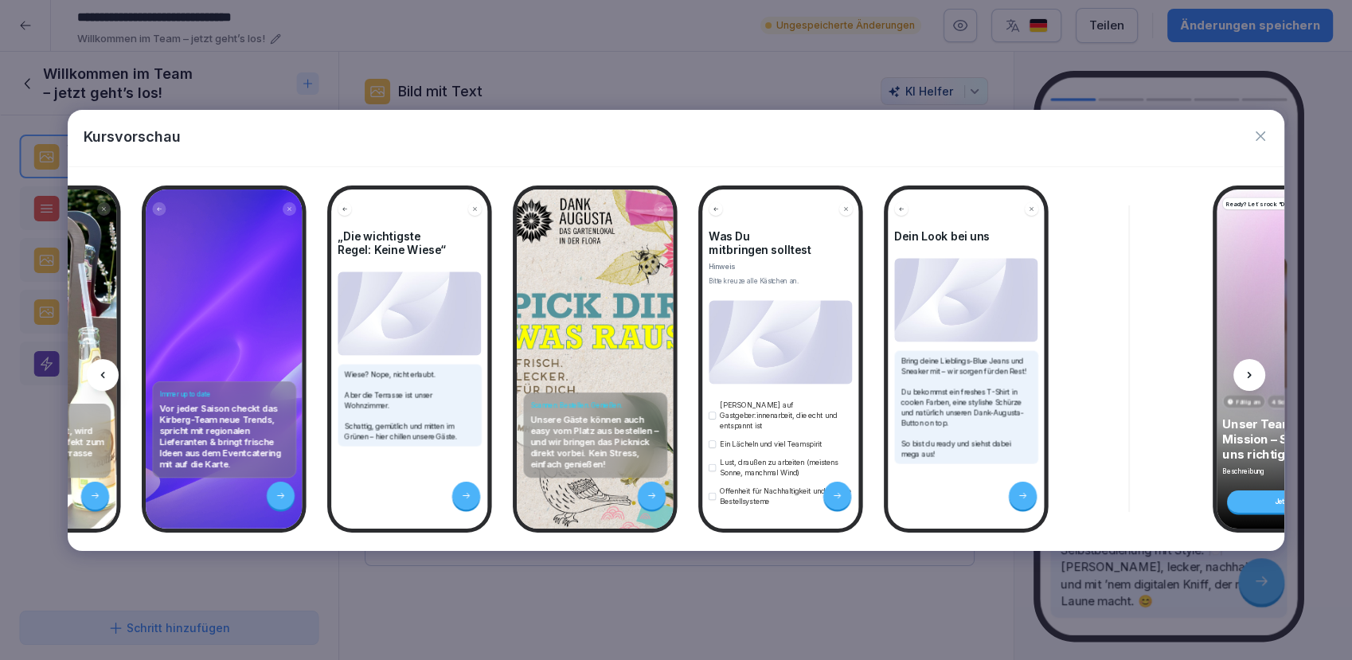
click at [101, 379] on icon at bounding box center [102, 375] width 13 height 13
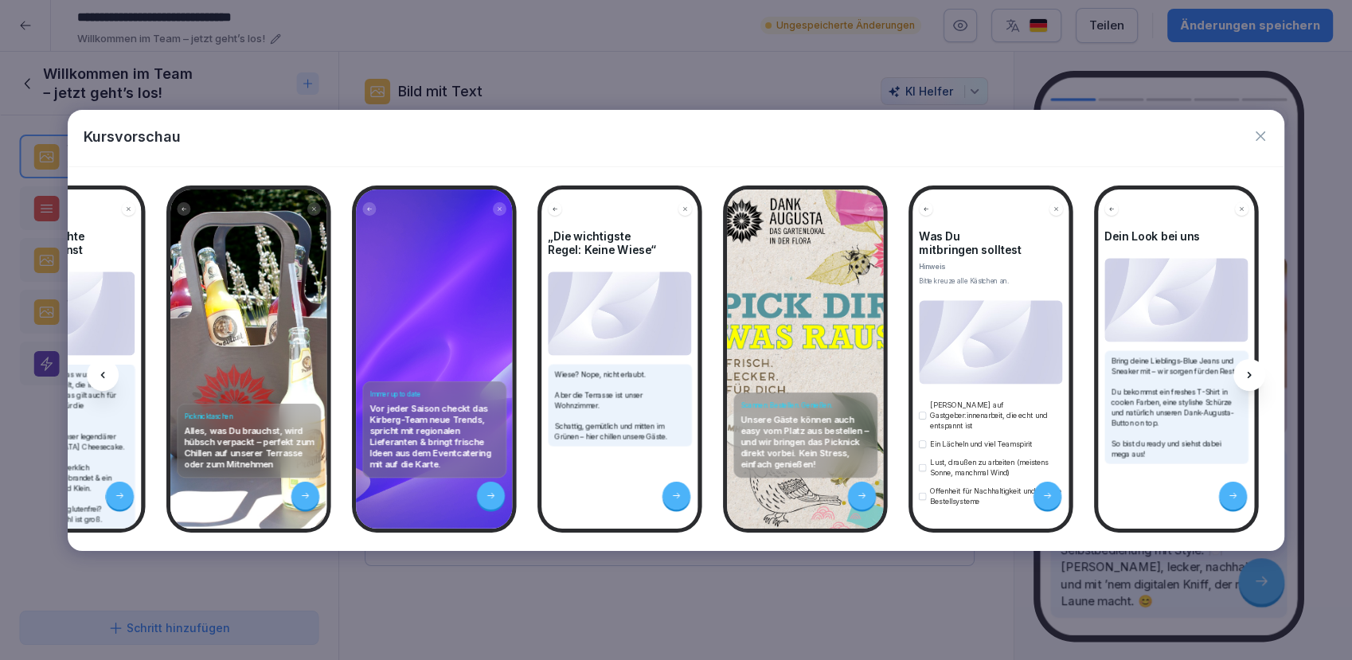
click at [101, 379] on icon at bounding box center [102, 375] width 13 height 13
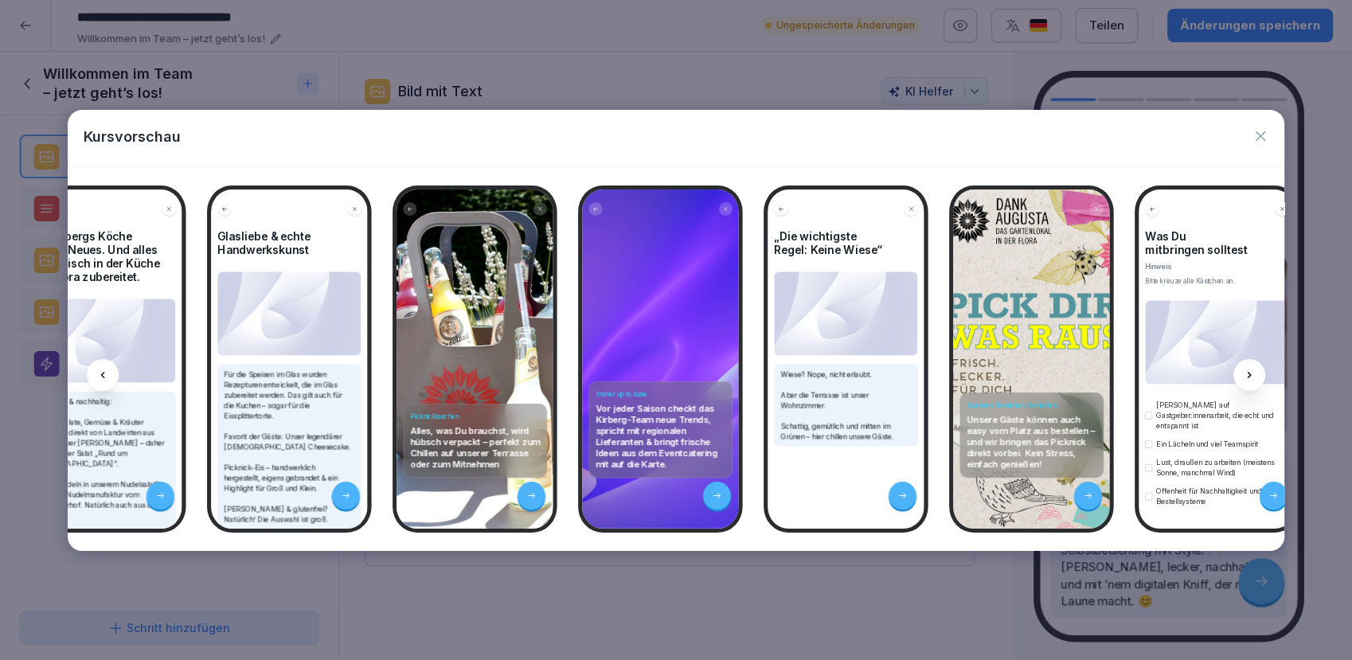
click at [101, 379] on icon at bounding box center [102, 375] width 13 height 13
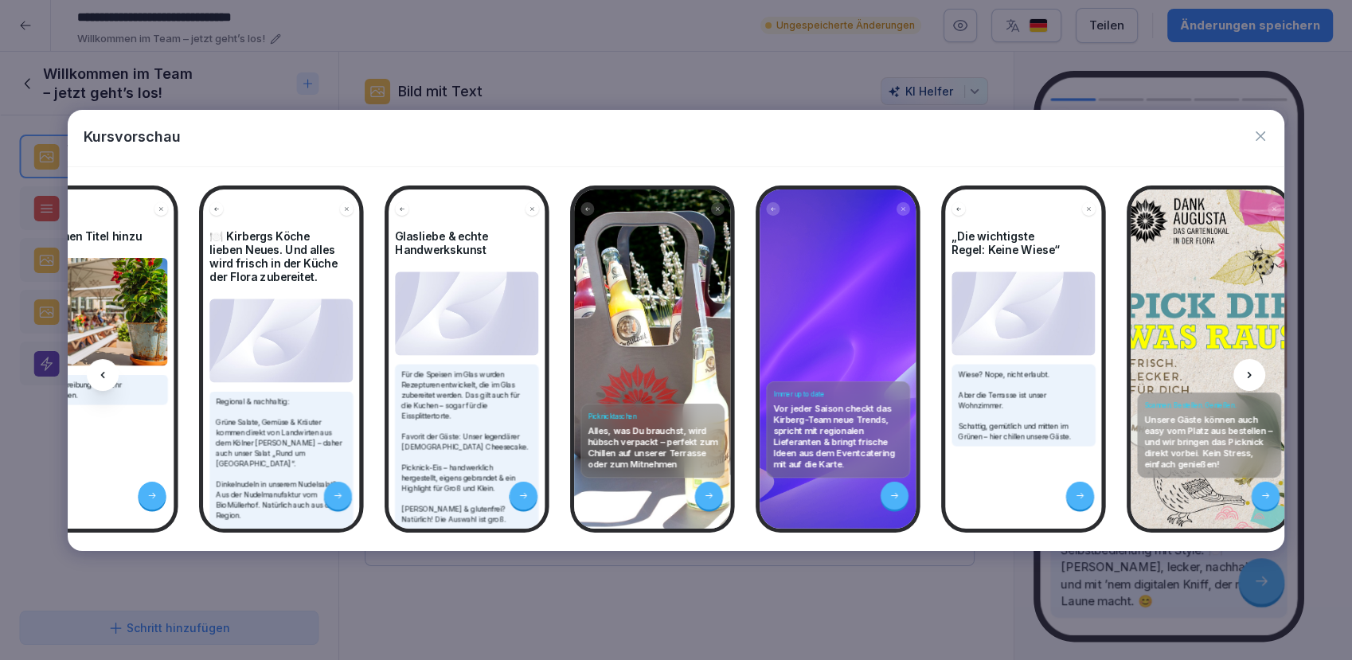
click at [101, 379] on icon at bounding box center [102, 375] width 13 height 13
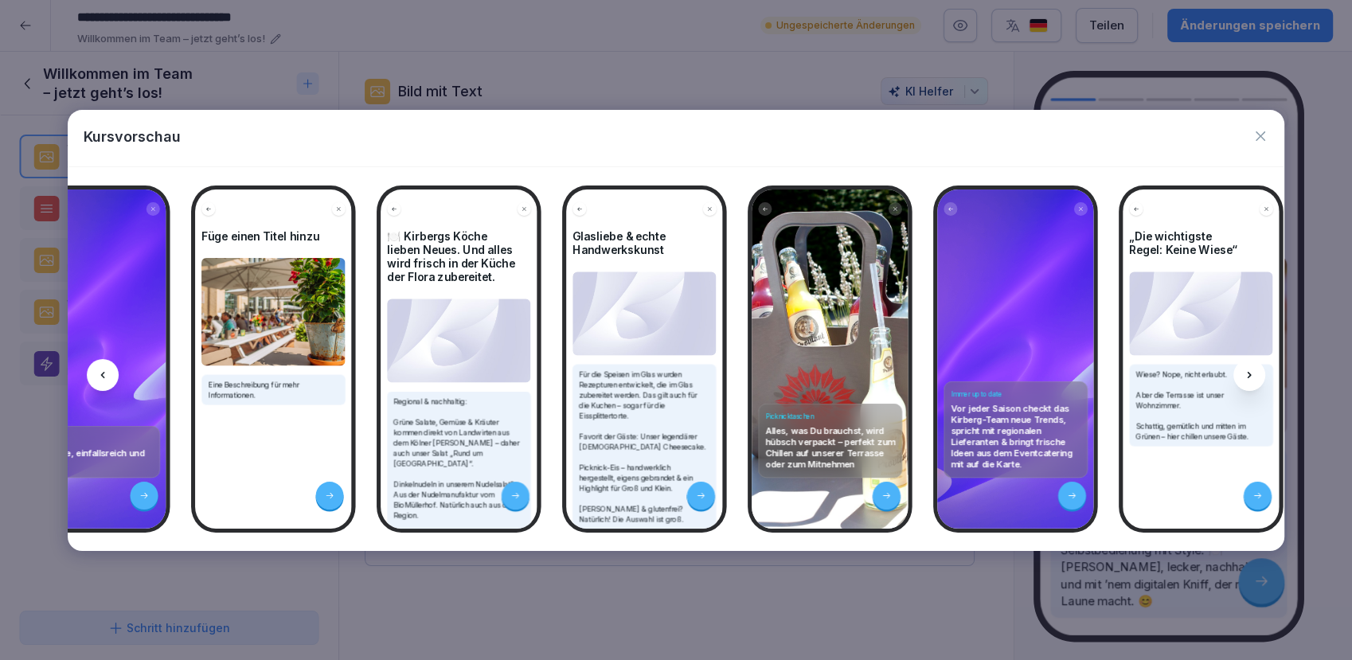
click at [101, 379] on icon at bounding box center [102, 375] width 13 height 13
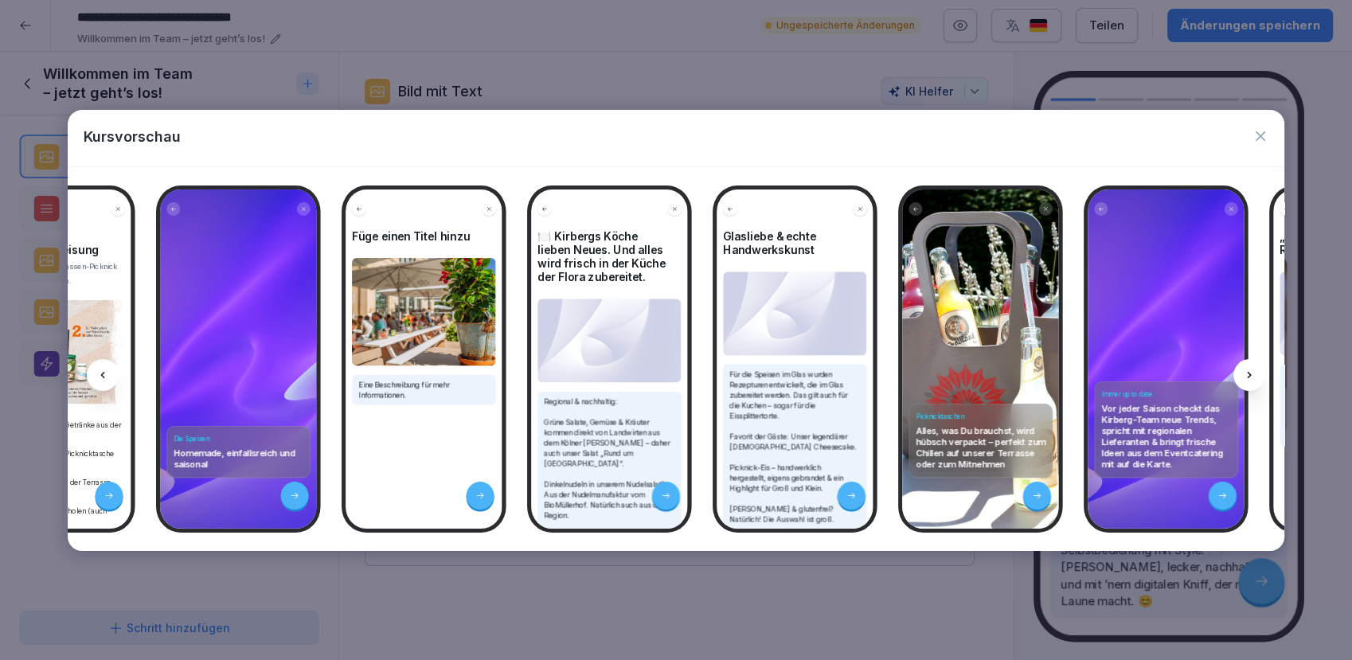
click at [101, 379] on icon at bounding box center [102, 375] width 13 height 13
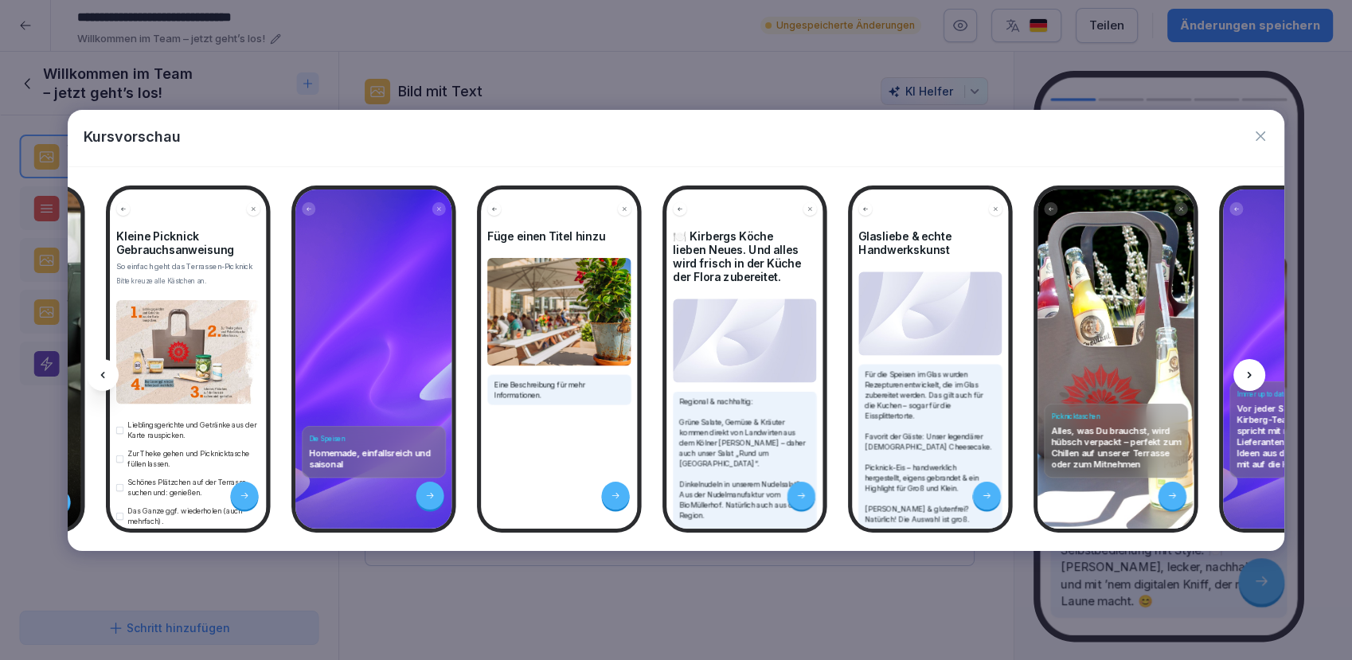
click at [101, 379] on icon at bounding box center [102, 375] width 13 height 13
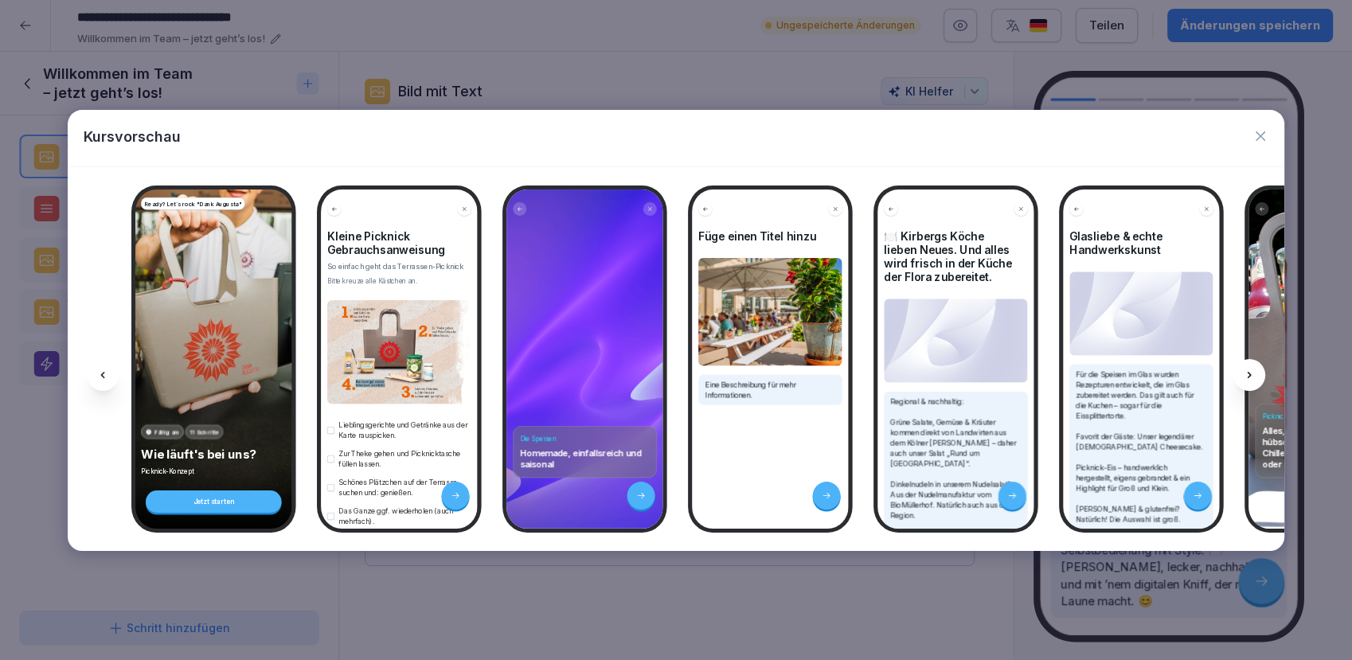
click at [101, 379] on icon at bounding box center [102, 375] width 13 height 13
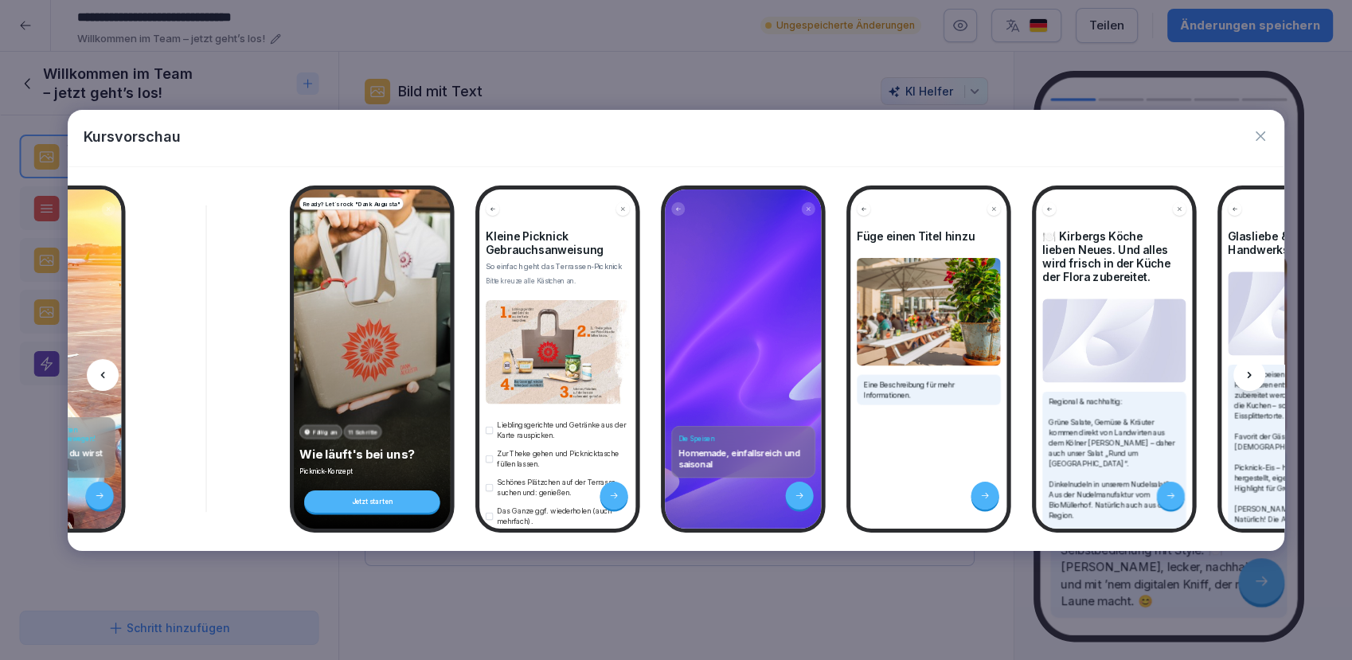
click at [101, 379] on icon at bounding box center [102, 375] width 13 height 13
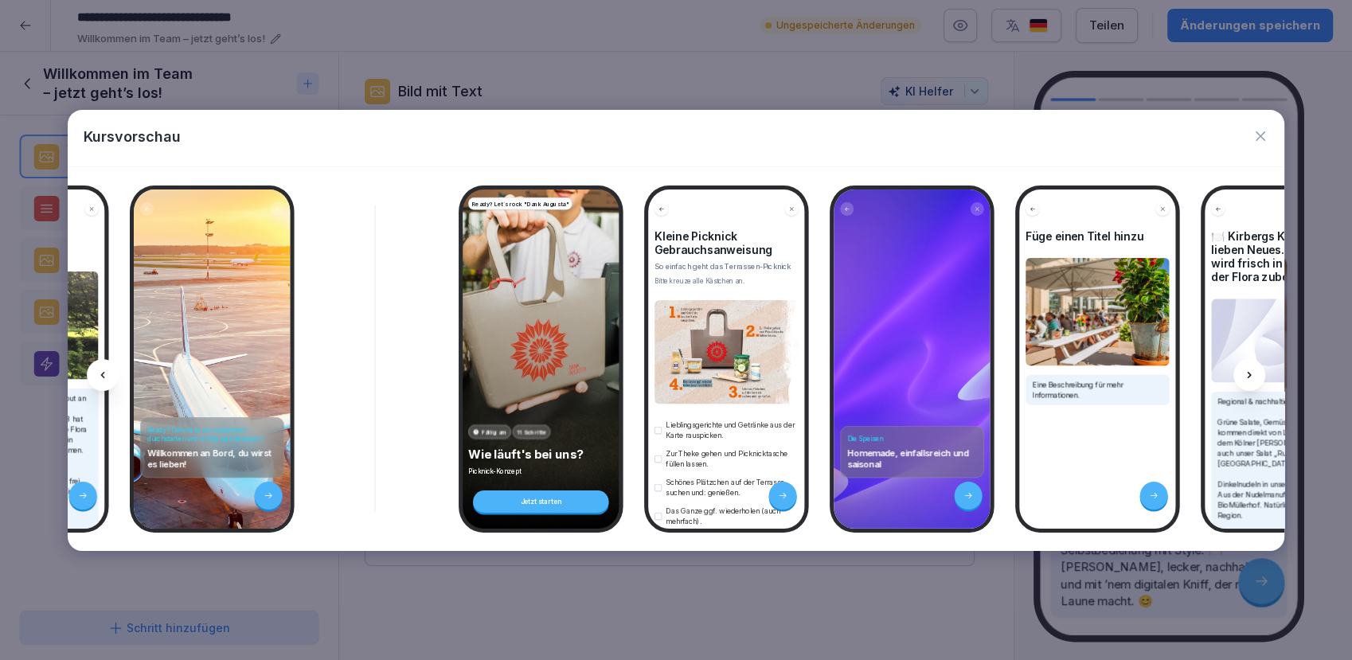
click at [101, 379] on icon at bounding box center [102, 375] width 13 height 13
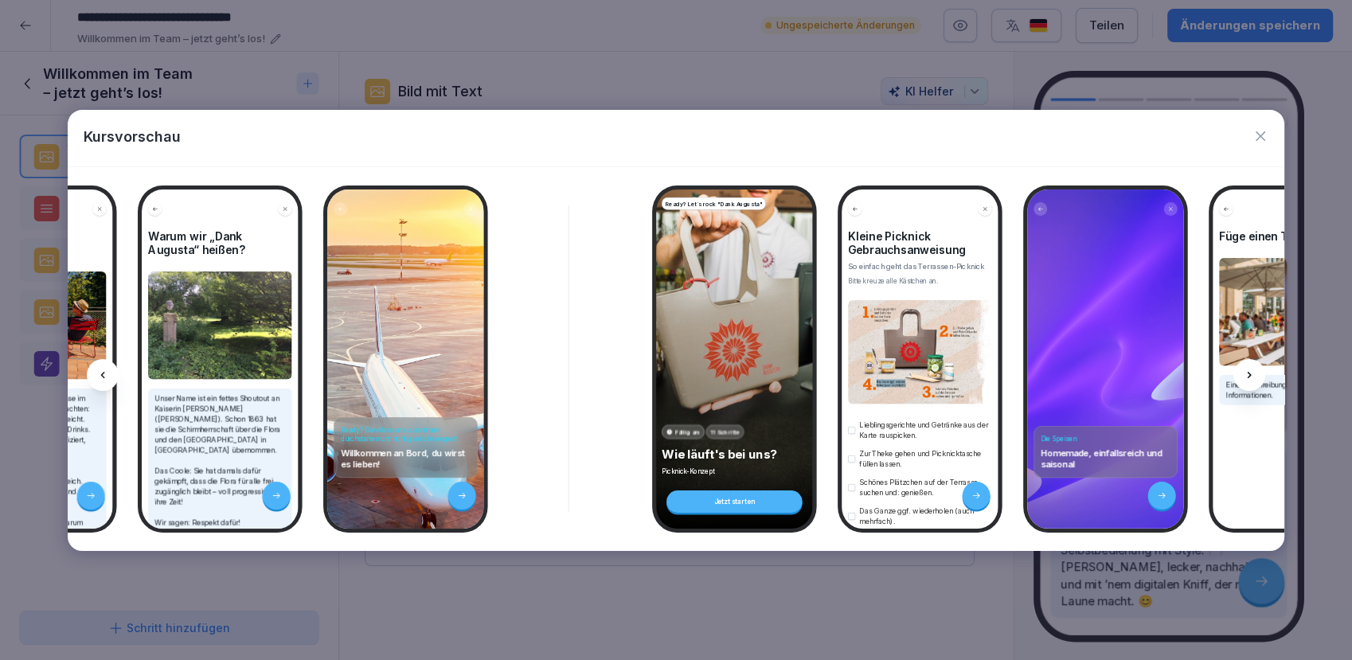
click at [101, 379] on icon at bounding box center [102, 375] width 13 height 13
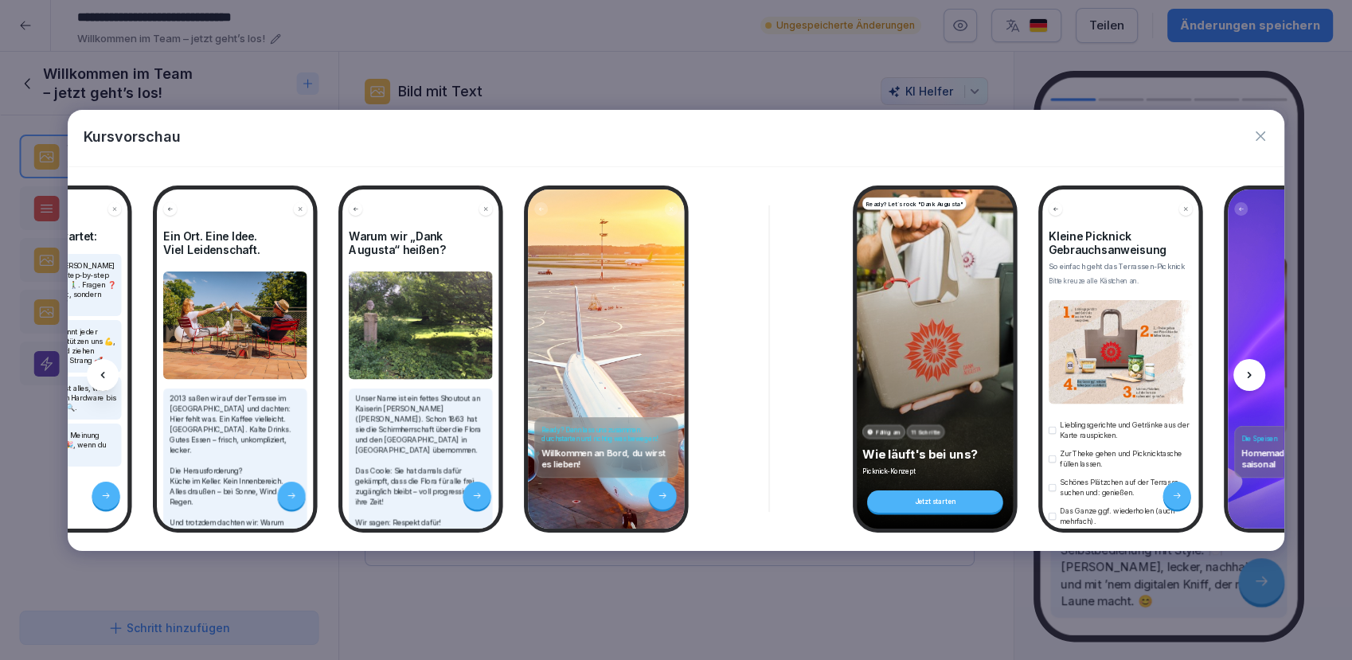
click at [101, 379] on icon at bounding box center [102, 375] width 13 height 13
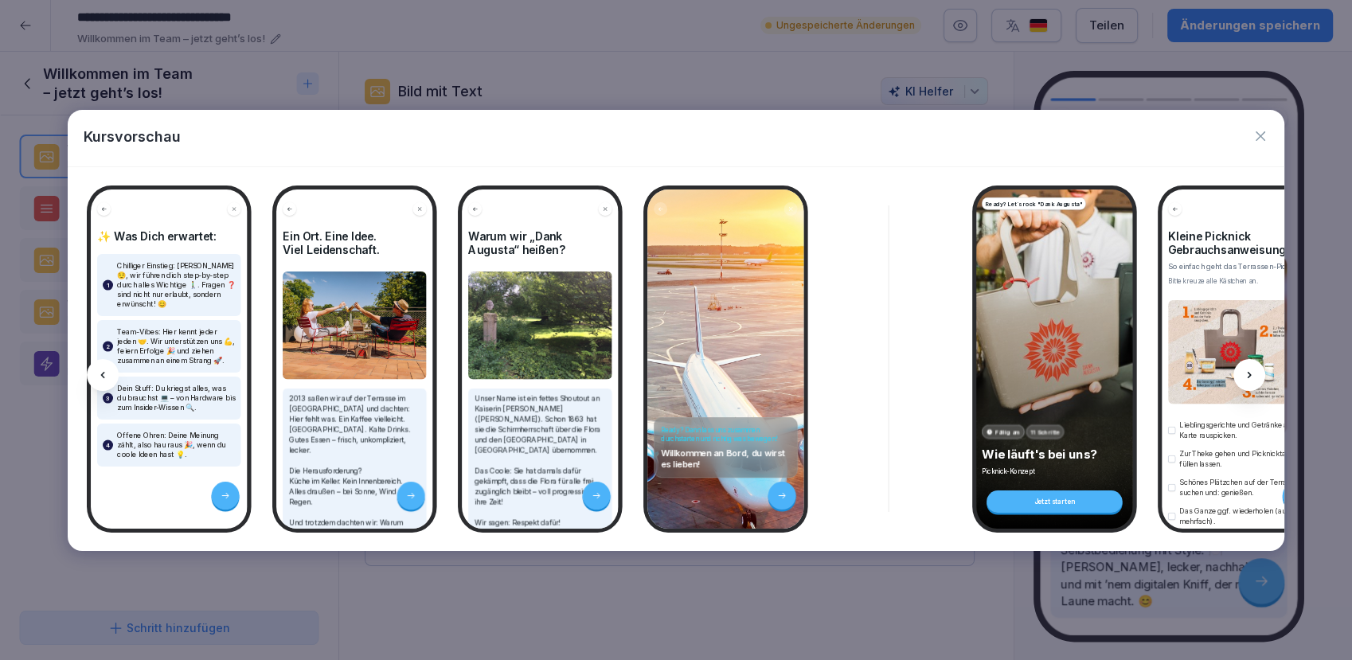
click at [101, 379] on icon at bounding box center [102, 375] width 13 height 13
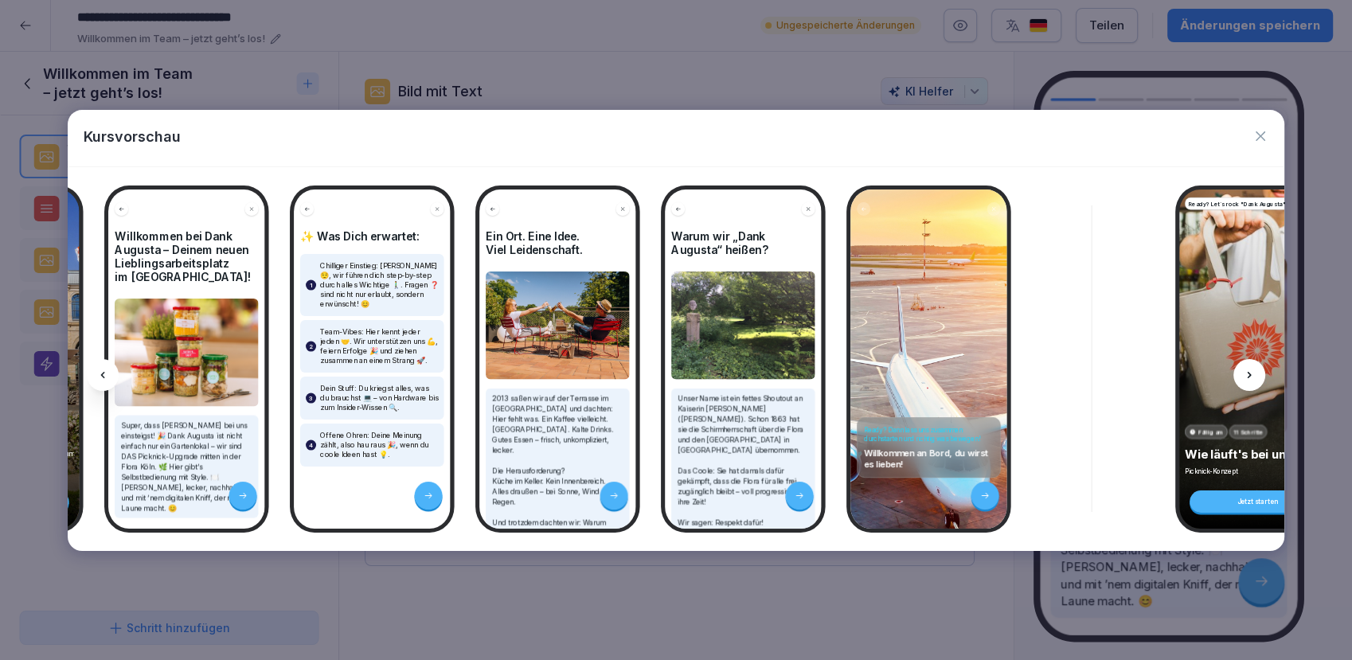
click at [101, 379] on icon at bounding box center [102, 375] width 13 height 13
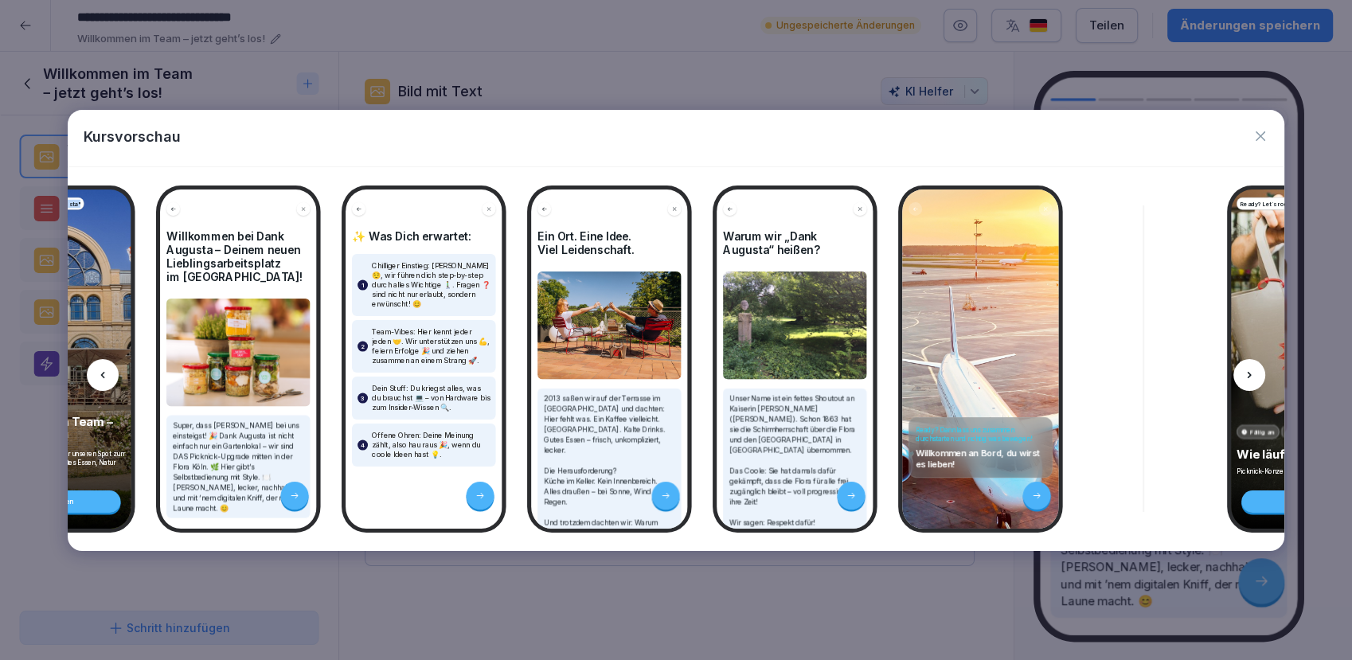
scroll to position [0, 25]
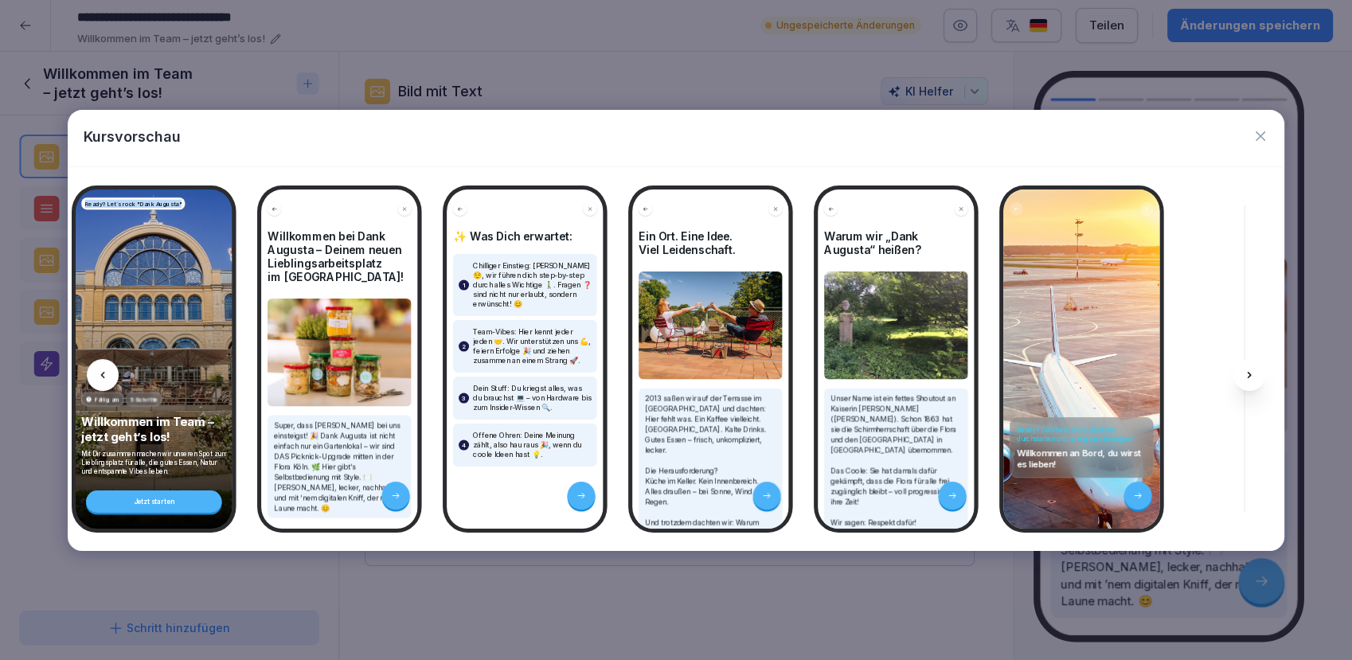
click at [101, 379] on icon at bounding box center [102, 375] width 13 height 13
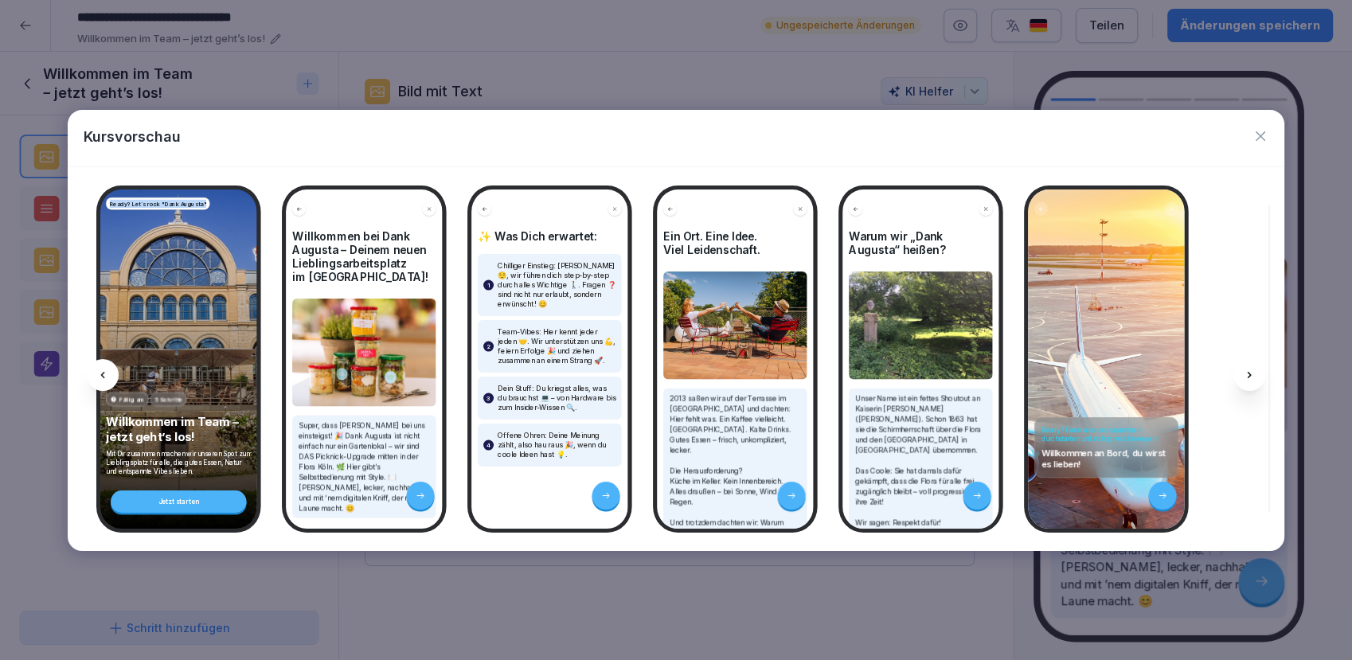
click at [101, 379] on icon at bounding box center [102, 375] width 13 height 13
click at [1248, 381] on div at bounding box center [1249, 375] width 32 height 32
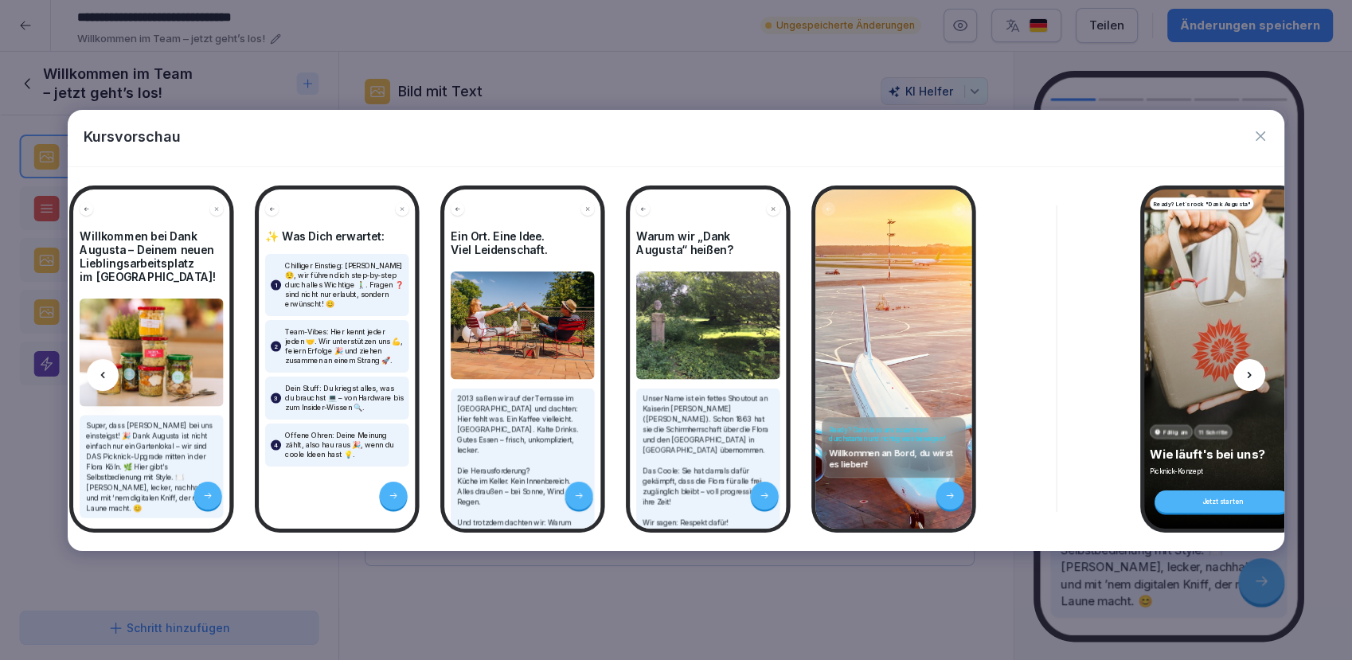
click at [1248, 380] on icon at bounding box center [1249, 375] width 13 height 13
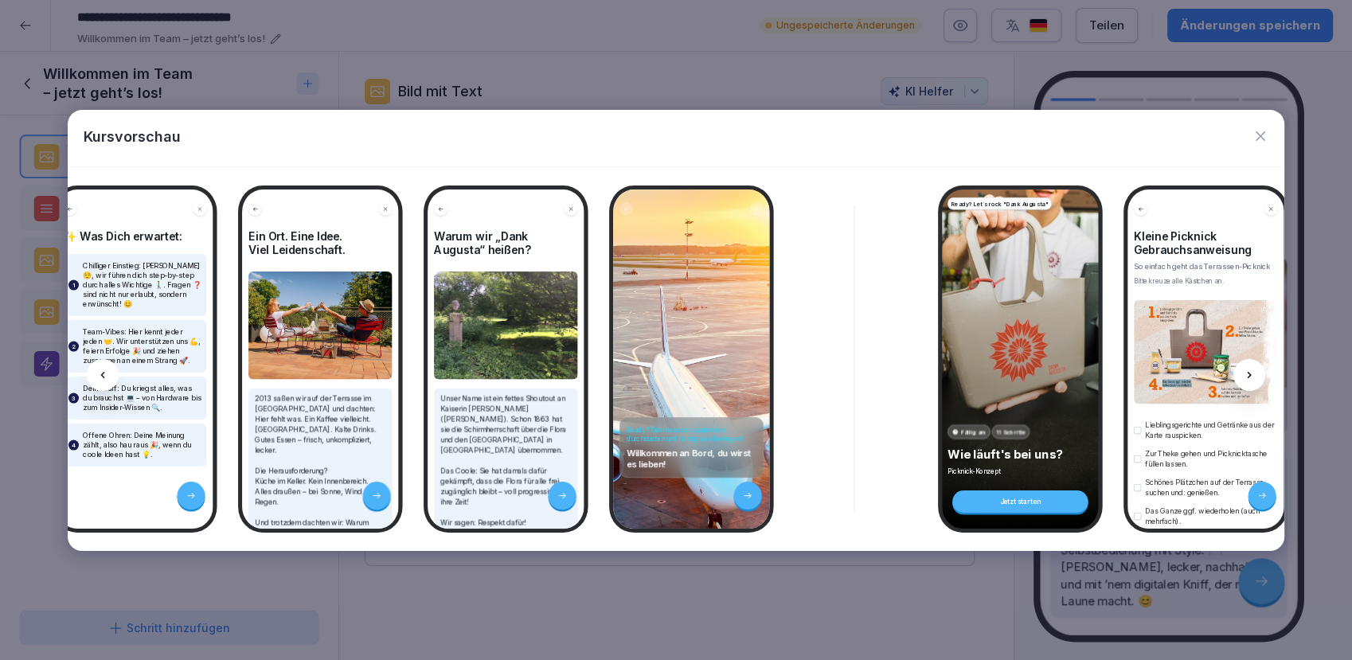
click at [1248, 380] on icon at bounding box center [1249, 375] width 13 height 13
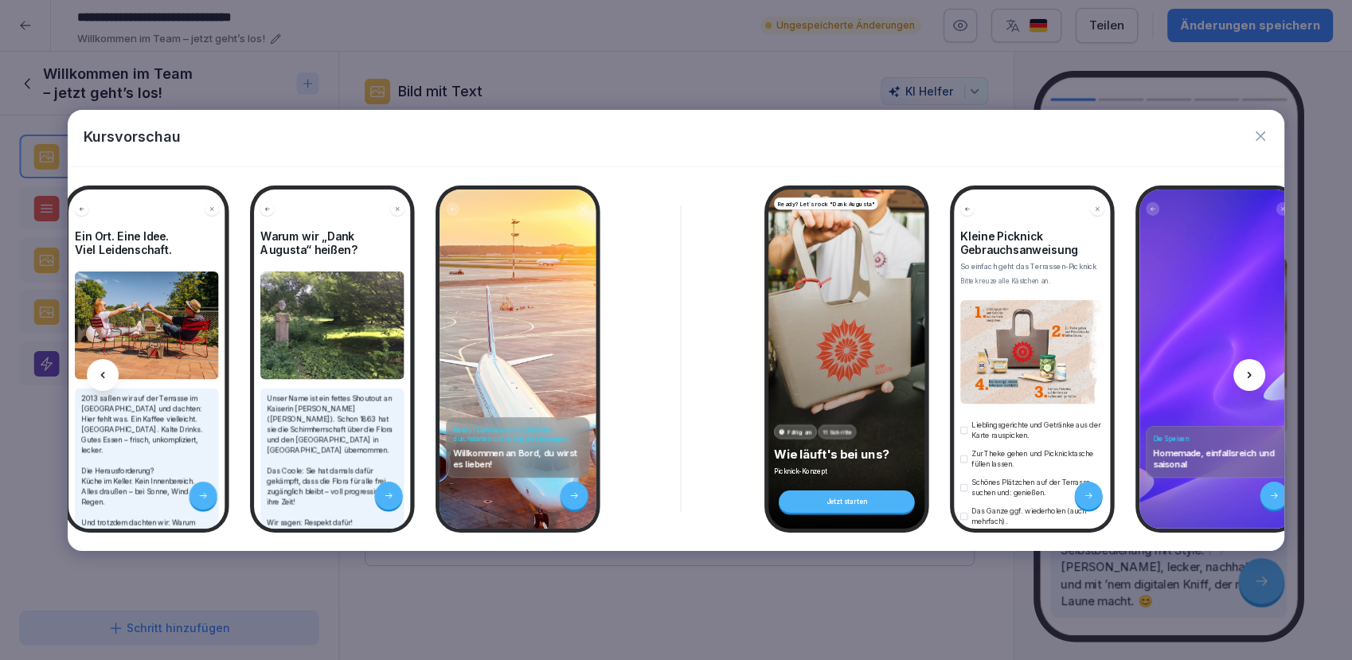
click at [1248, 380] on icon at bounding box center [1249, 375] width 13 height 13
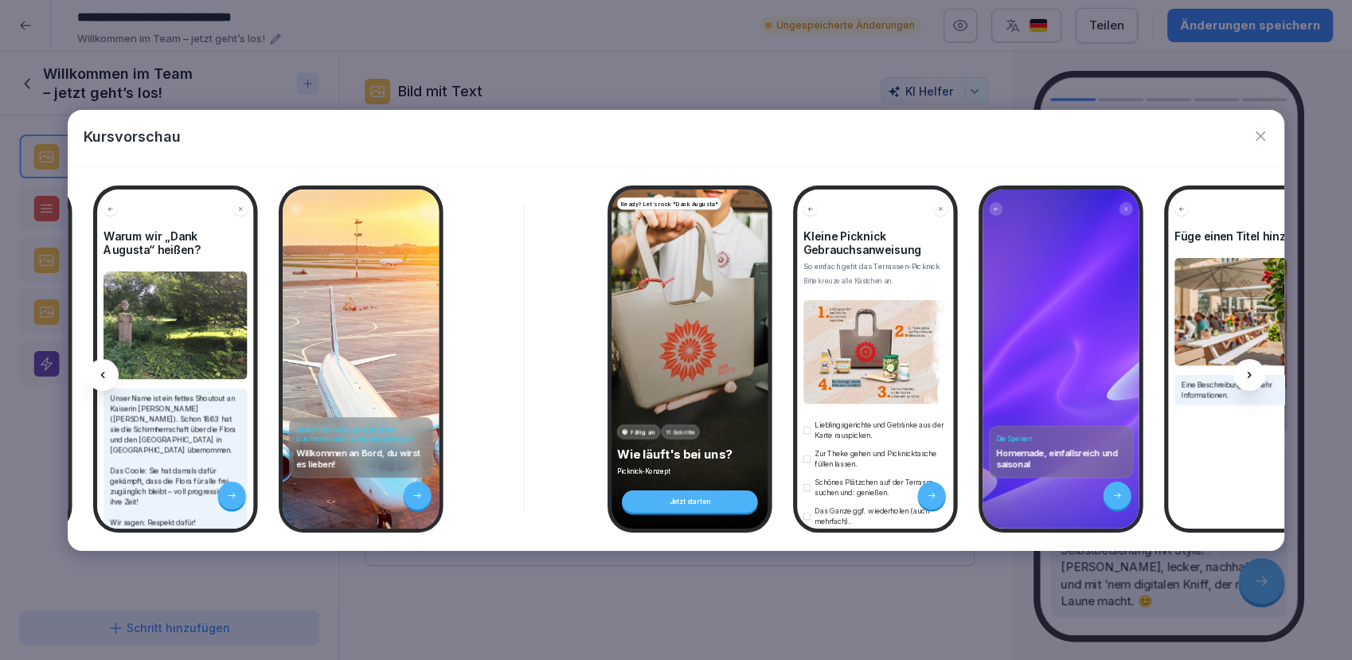
click at [1248, 380] on icon at bounding box center [1249, 375] width 13 height 13
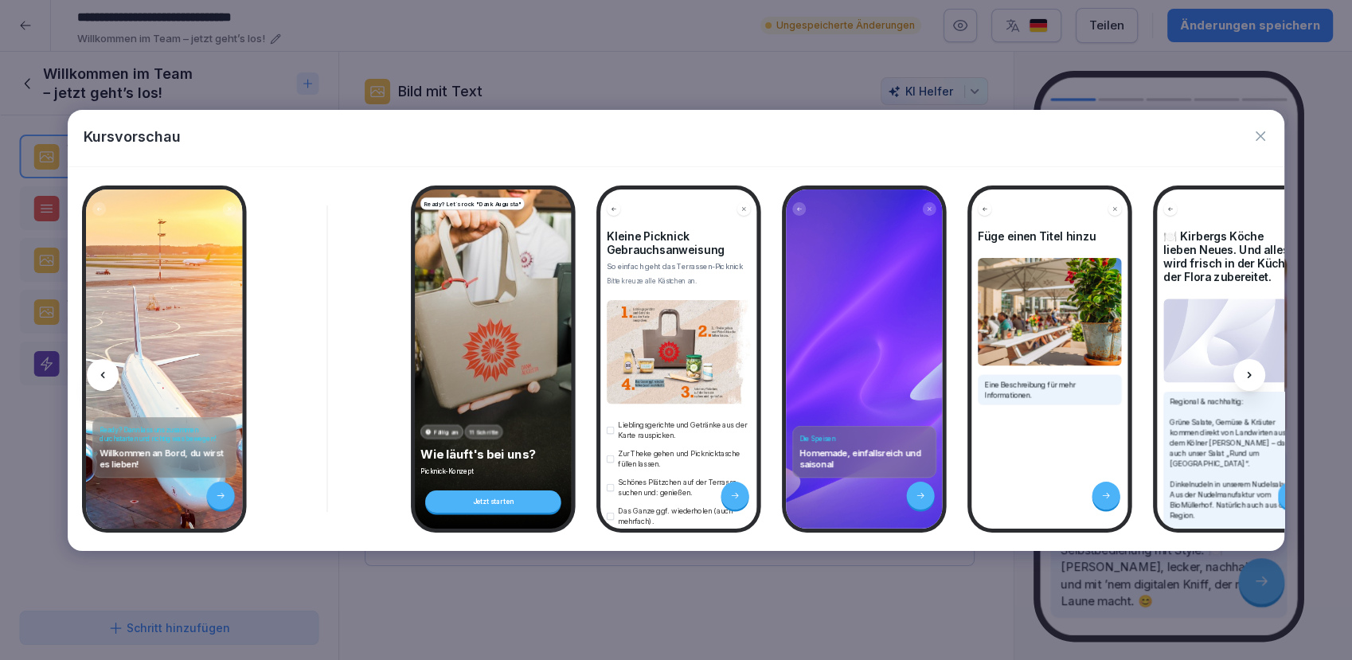
click at [1248, 380] on icon at bounding box center [1249, 375] width 13 height 13
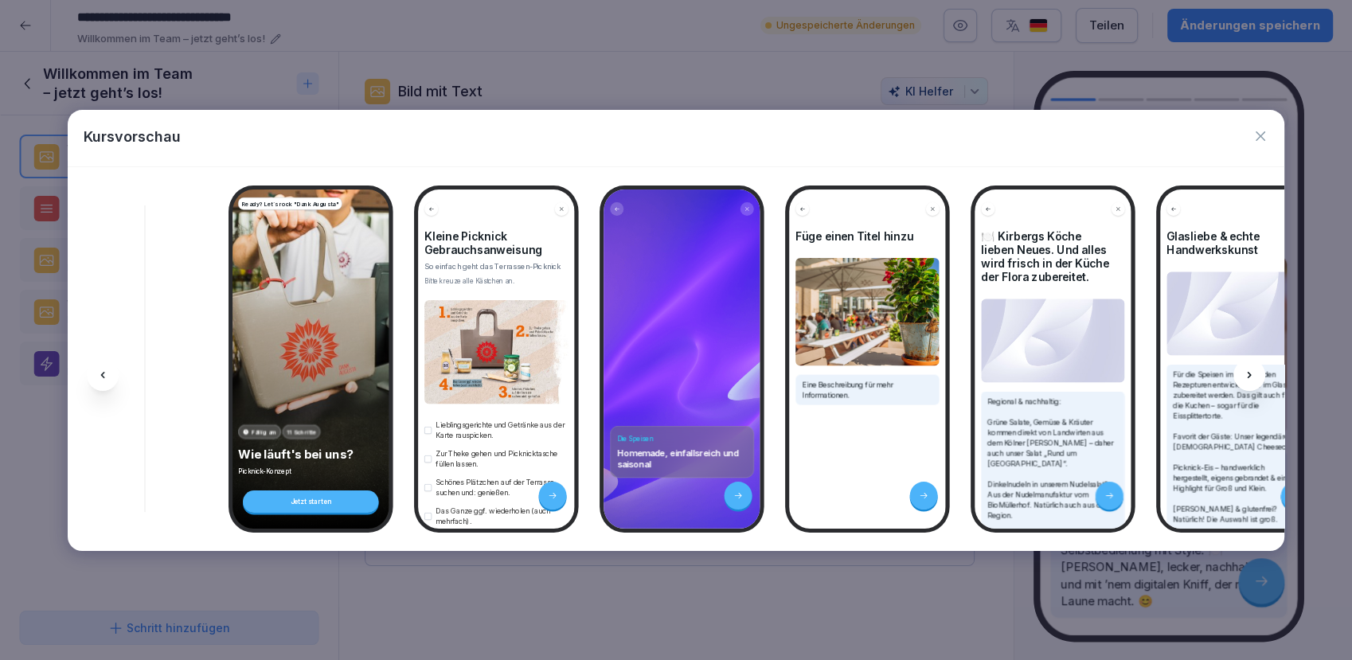
click at [1248, 380] on icon at bounding box center [1249, 375] width 13 height 13
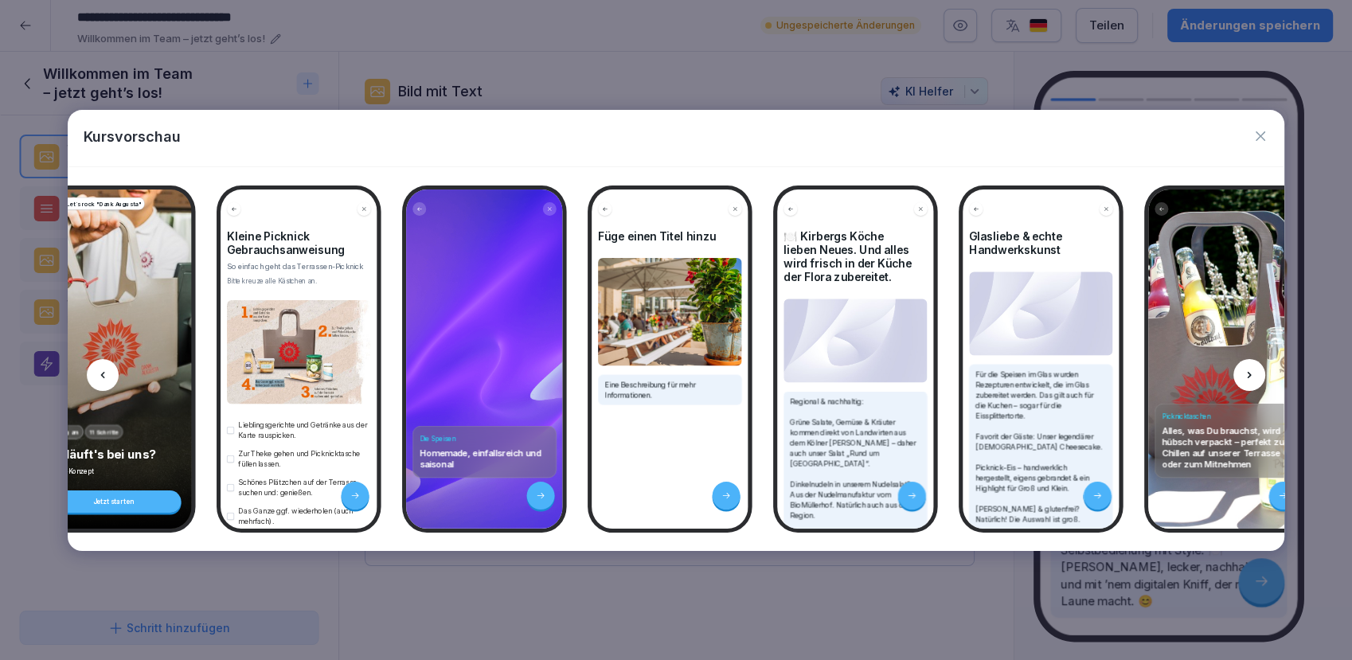
click at [1248, 380] on icon at bounding box center [1249, 375] width 13 height 13
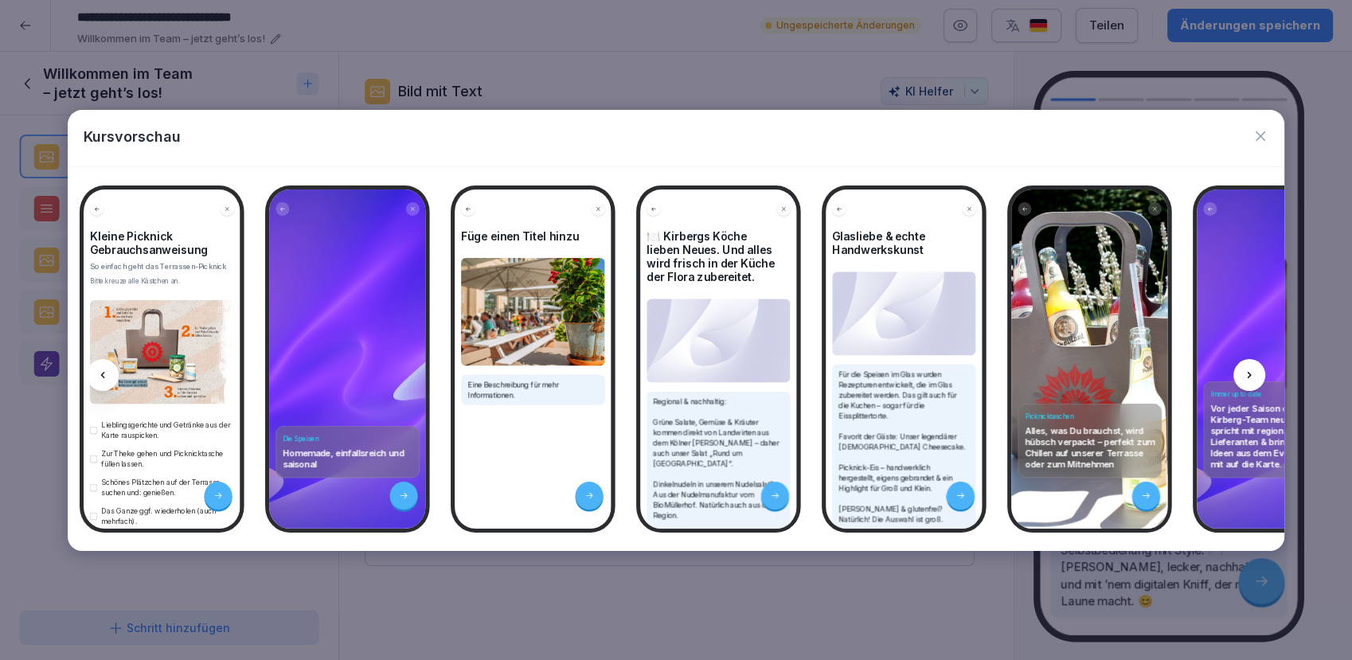
click at [1248, 380] on icon at bounding box center [1249, 375] width 13 height 13
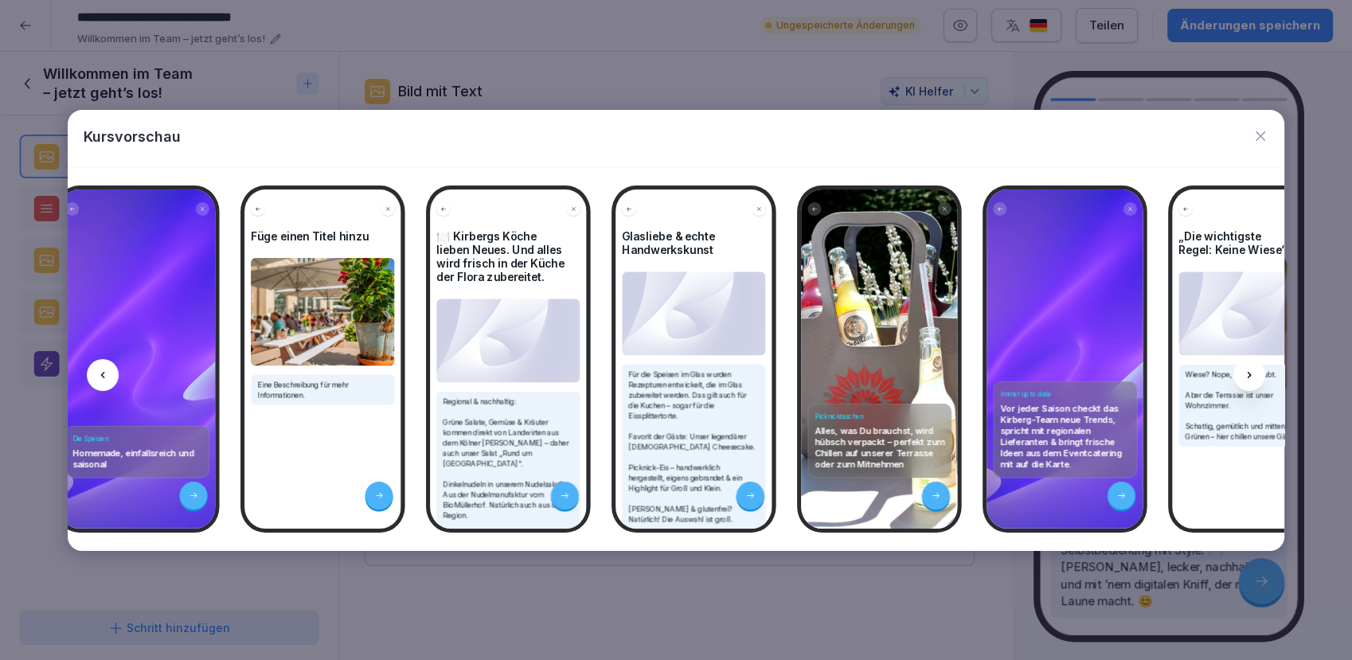
click at [1248, 380] on icon at bounding box center [1249, 375] width 13 height 13
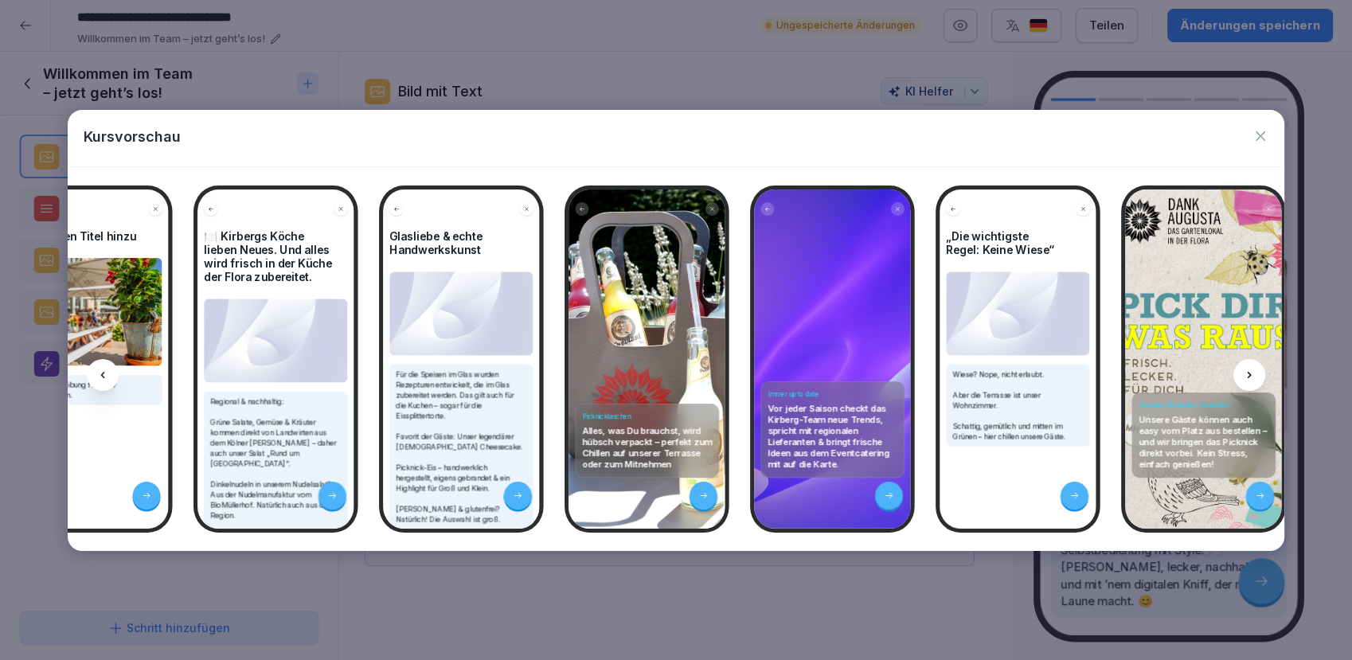
click at [1248, 380] on icon at bounding box center [1249, 375] width 13 height 13
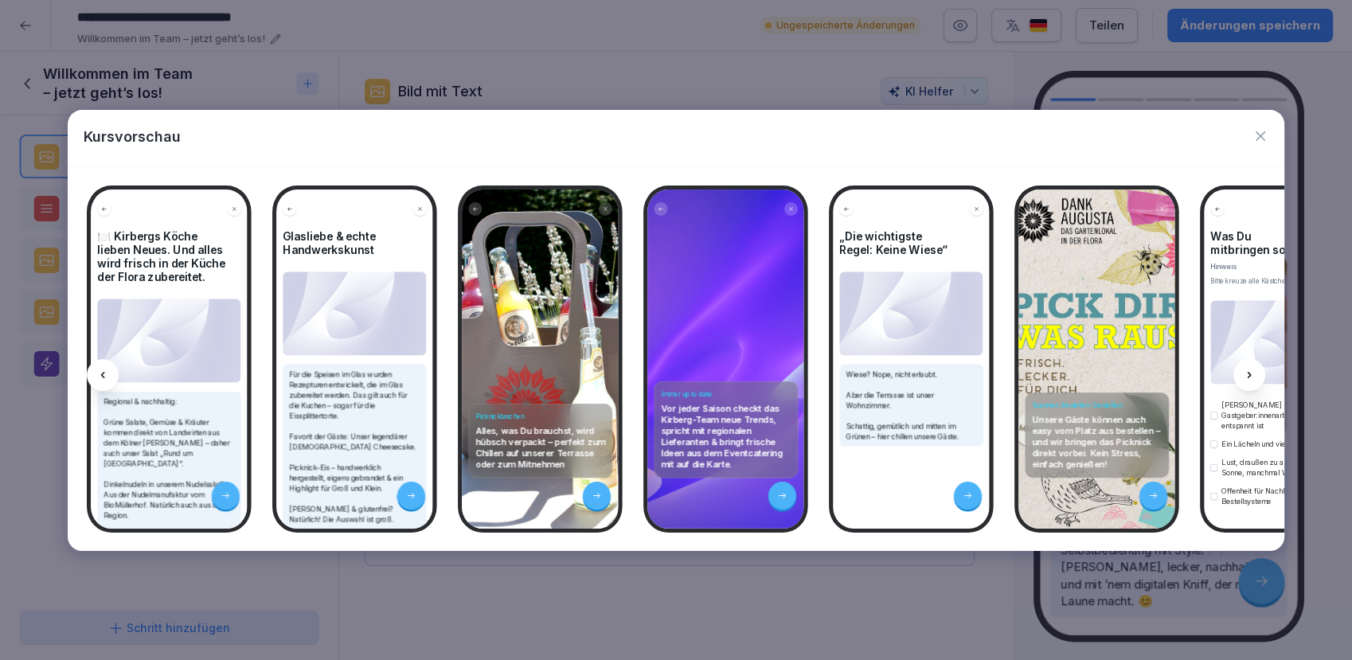
click at [1248, 380] on icon at bounding box center [1249, 375] width 13 height 13
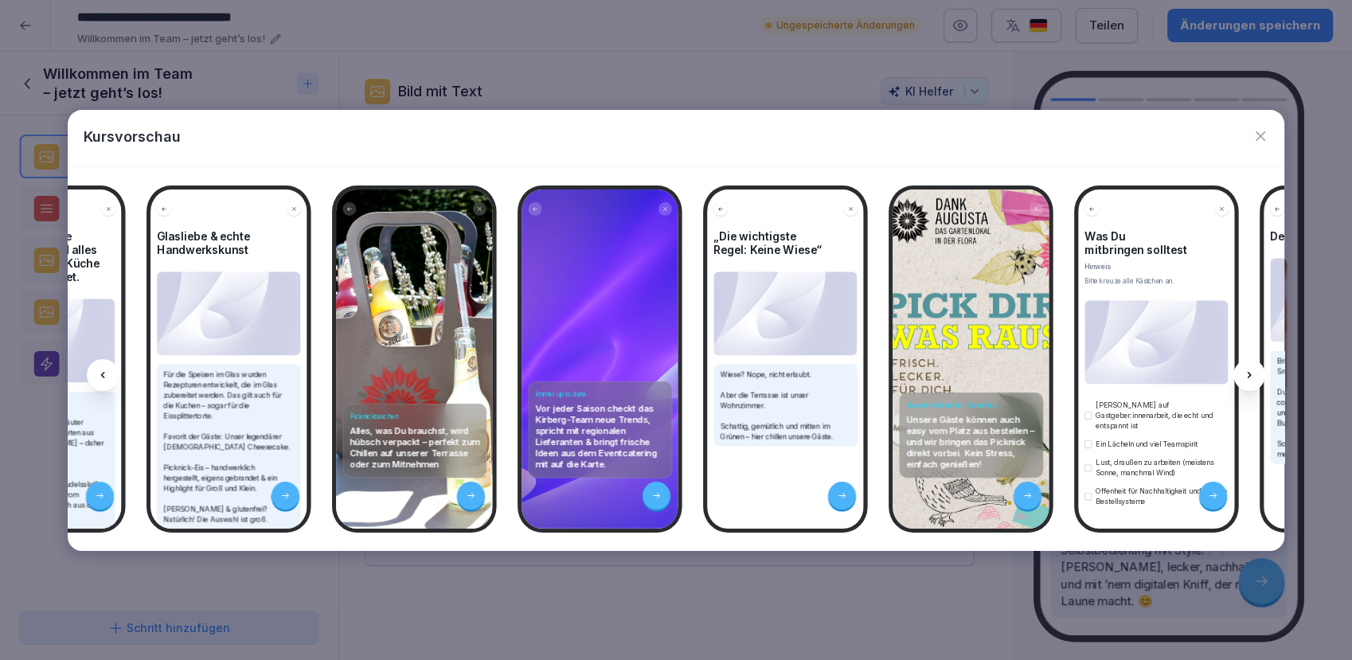
click at [1248, 380] on icon at bounding box center [1249, 375] width 13 height 13
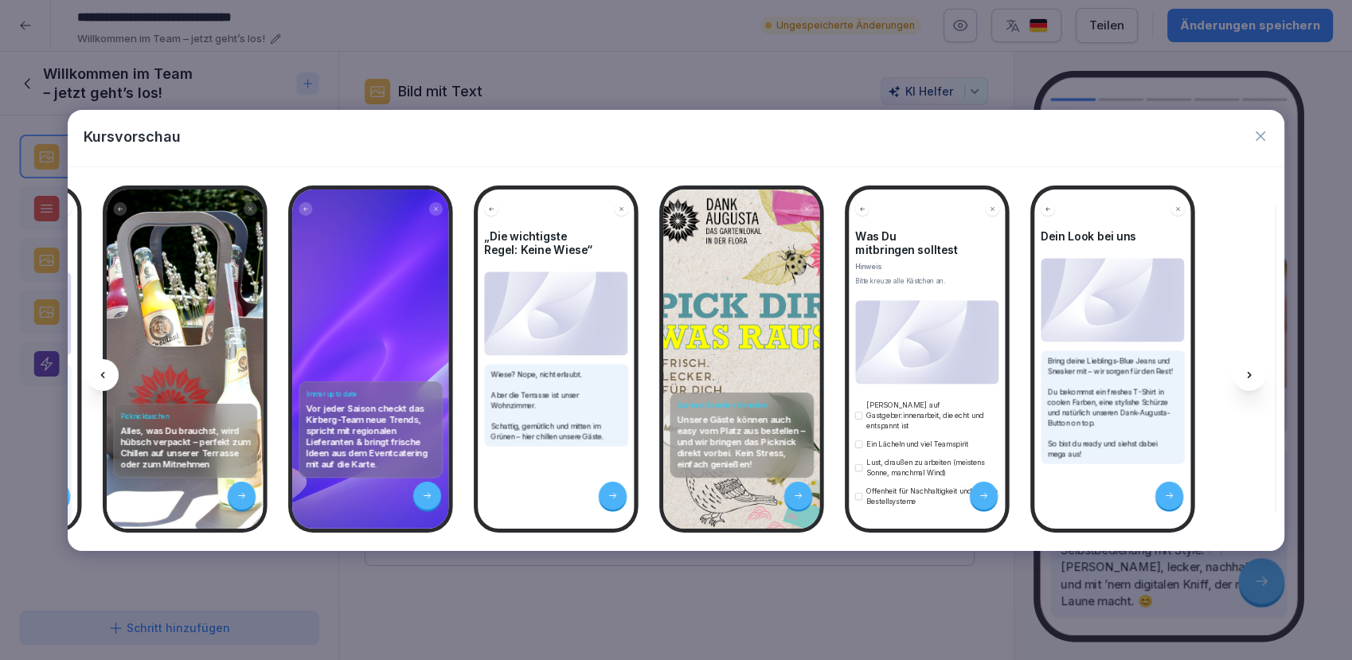
click at [1248, 380] on icon at bounding box center [1249, 375] width 13 height 13
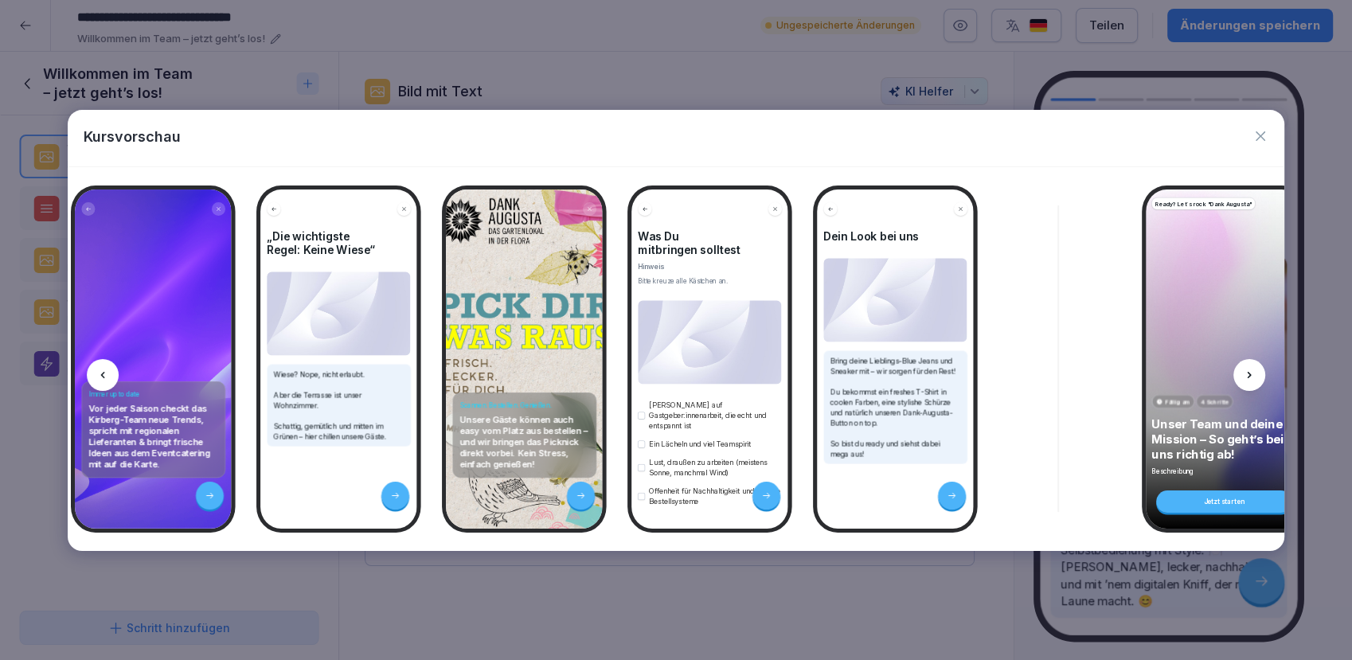
click at [1248, 380] on icon at bounding box center [1249, 375] width 13 height 13
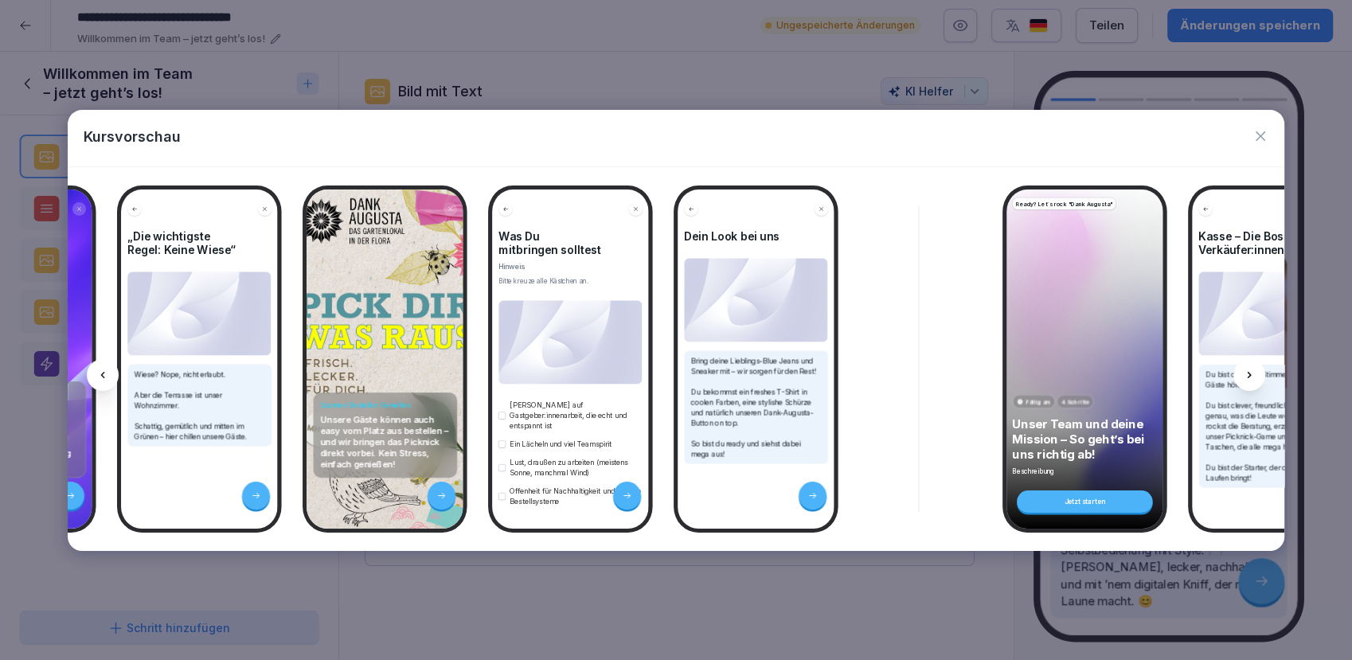
click at [1248, 380] on icon at bounding box center [1249, 375] width 13 height 13
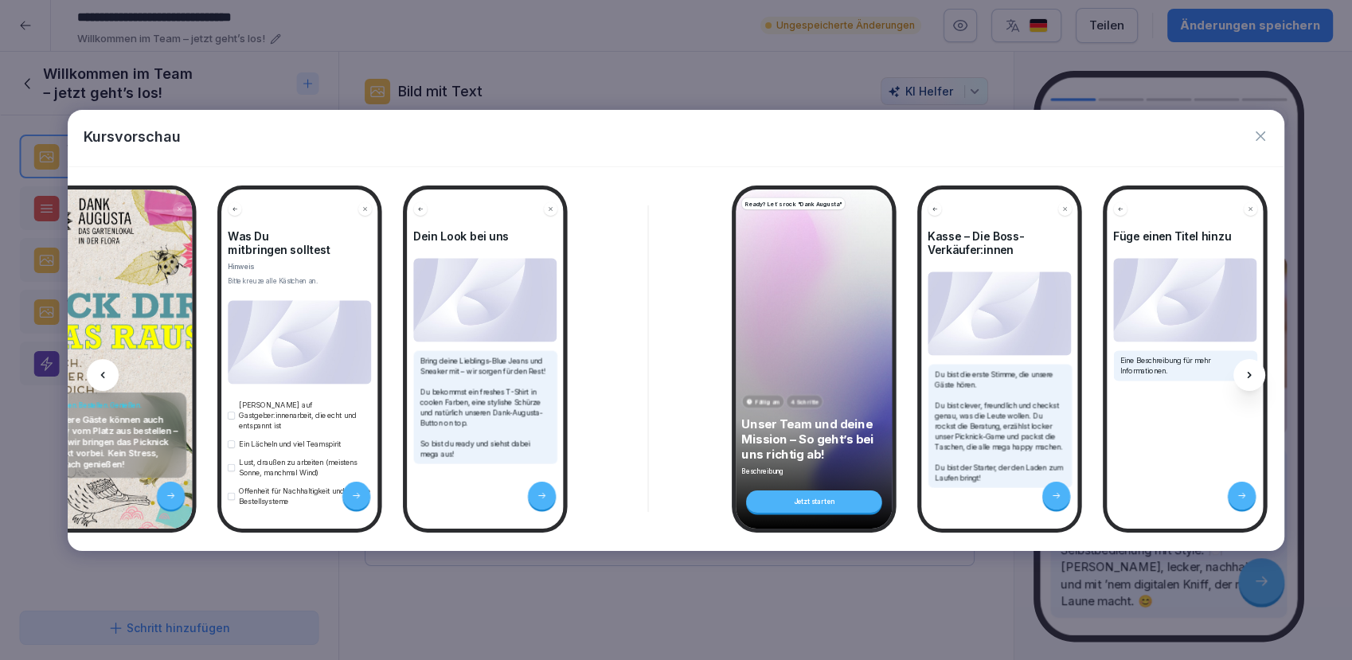
click at [1248, 380] on icon at bounding box center [1249, 375] width 13 height 13
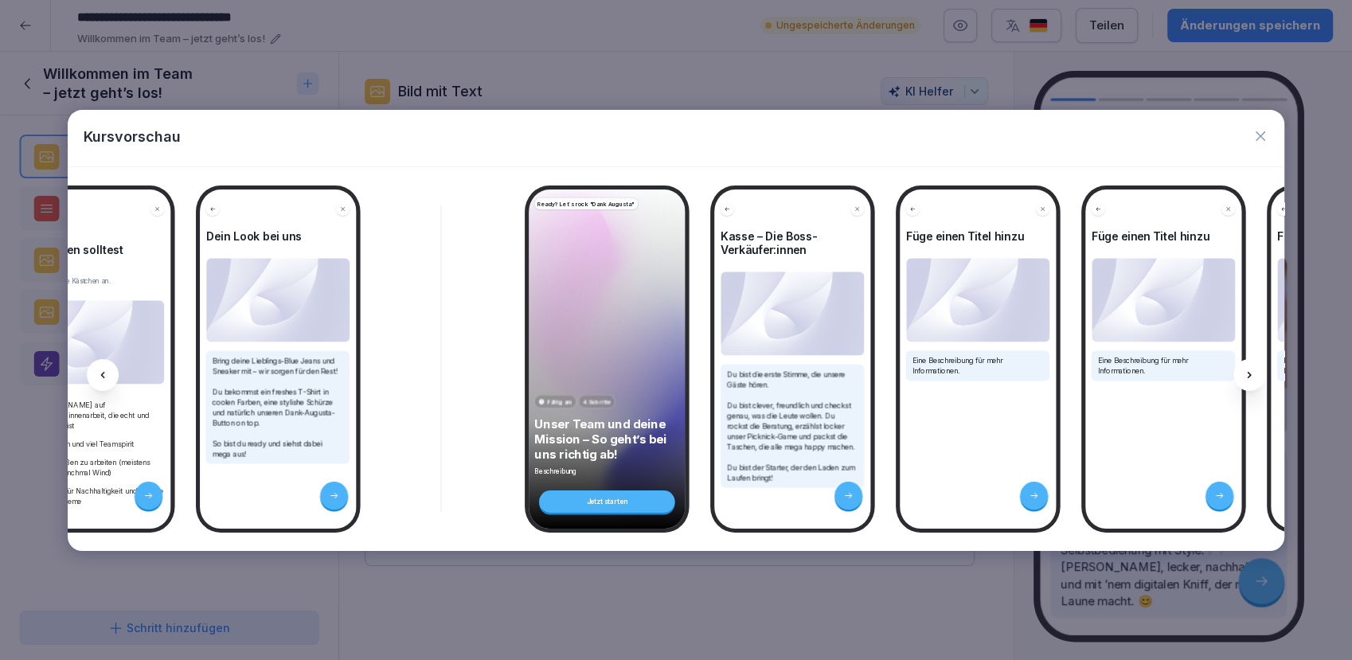
click at [1248, 380] on icon at bounding box center [1249, 375] width 13 height 13
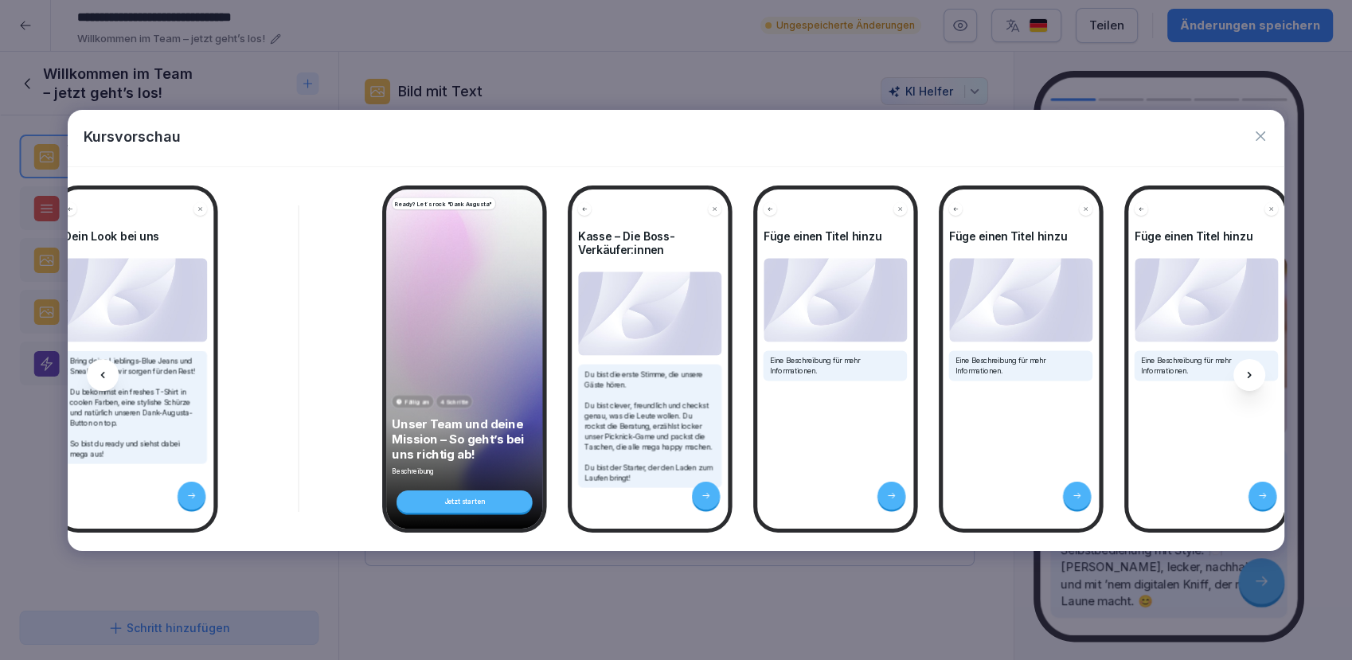
click at [1248, 380] on icon at bounding box center [1249, 375] width 13 height 13
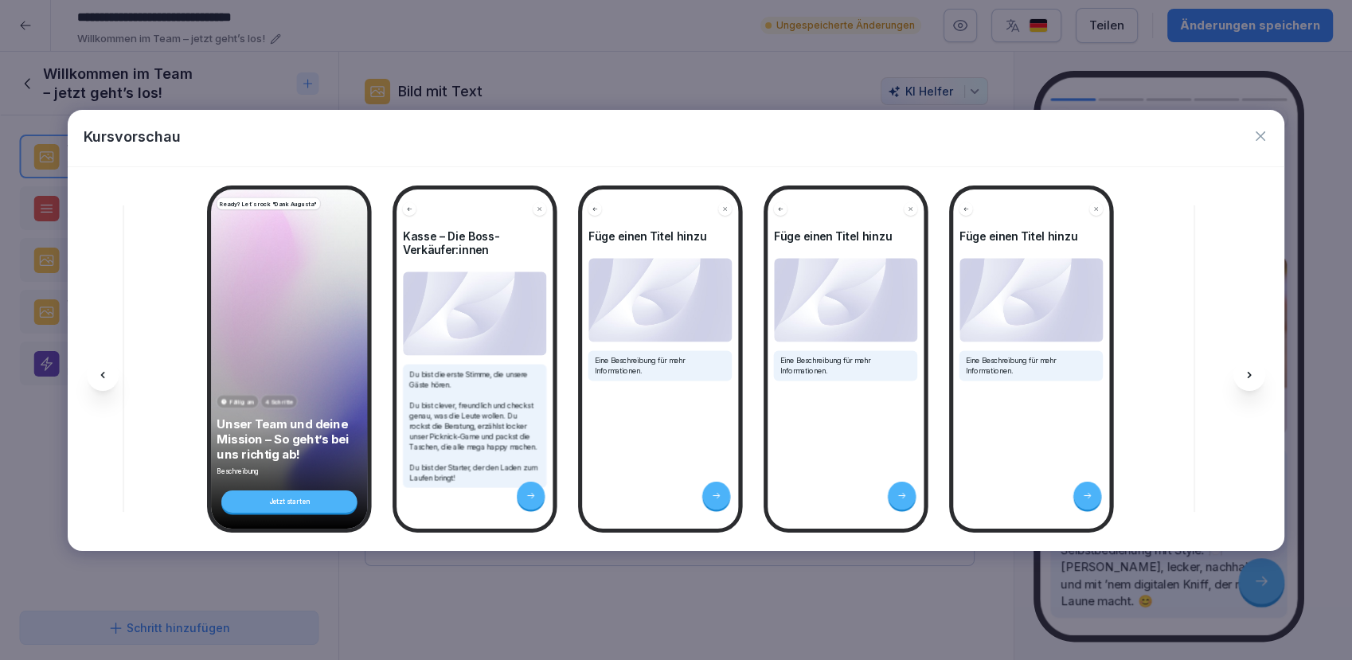
click at [1248, 380] on icon at bounding box center [1249, 375] width 13 height 13
click at [1251, 137] on div "Kursvorschau" at bounding box center [676, 138] width 1216 height 57
click at [1262, 139] on icon "button" at bounding box center [1260, 136] width 16 height 16
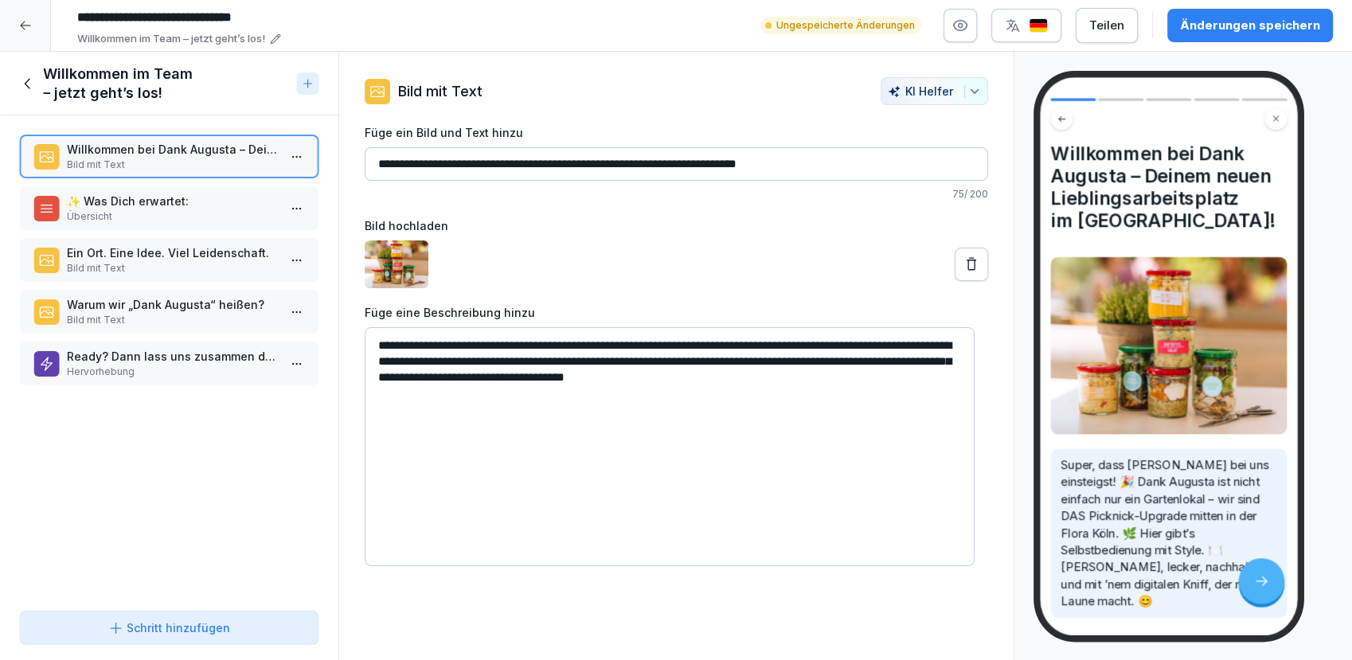
click at [24, 28] on icon at bounding box center [25, 25] width 13 height 13
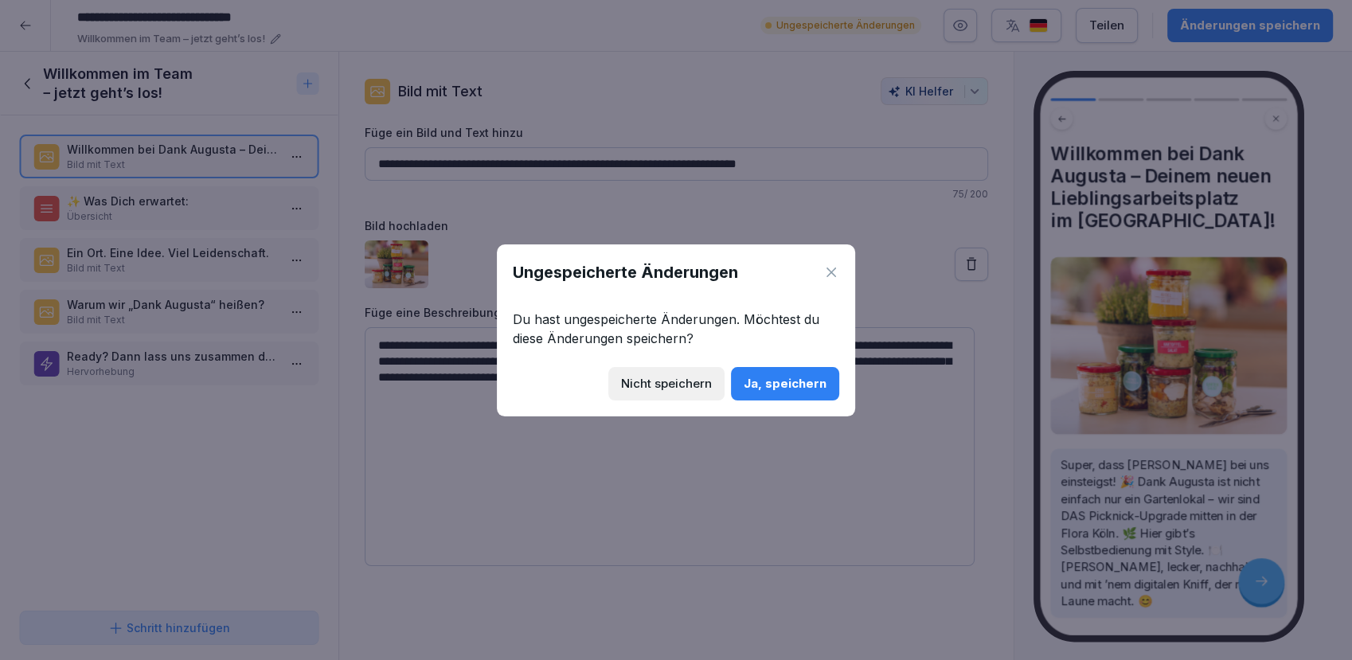
click at [770, 385] on div "Ja, speichern" at bounding box center [785, 384] width 83 height 18
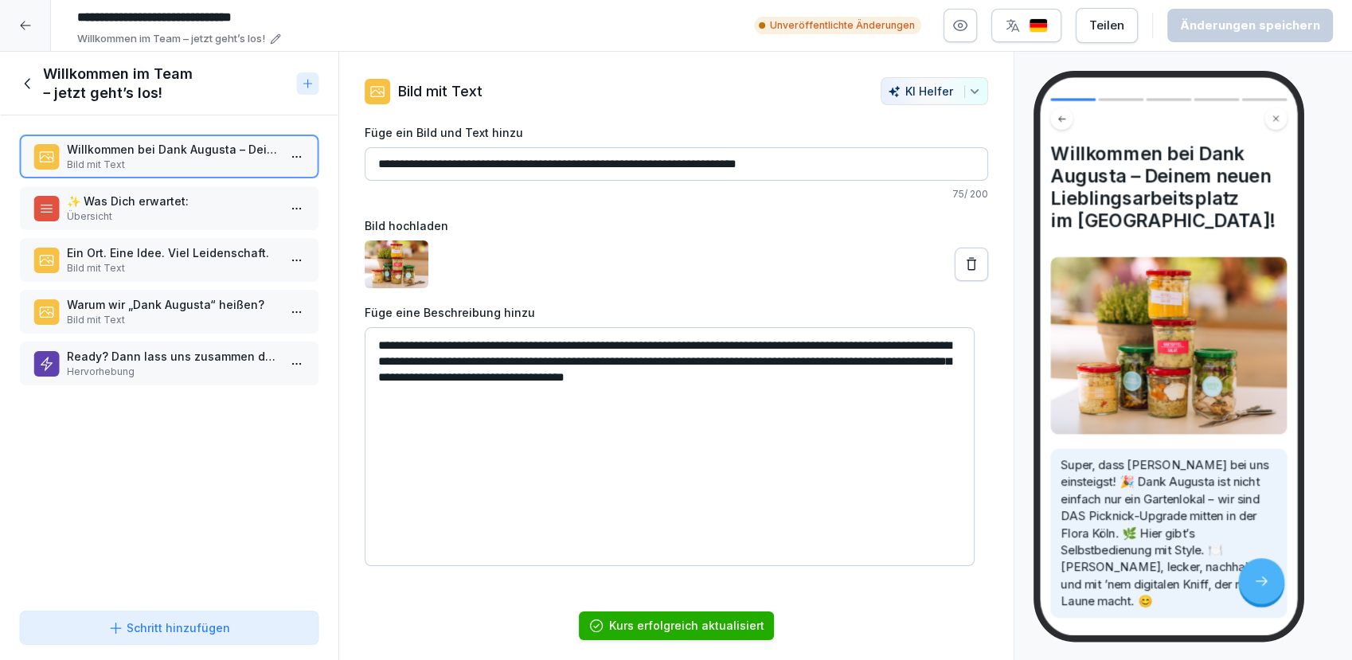
click at [32, 85] on icon at bounding box center [28, 84] width 18 height 18
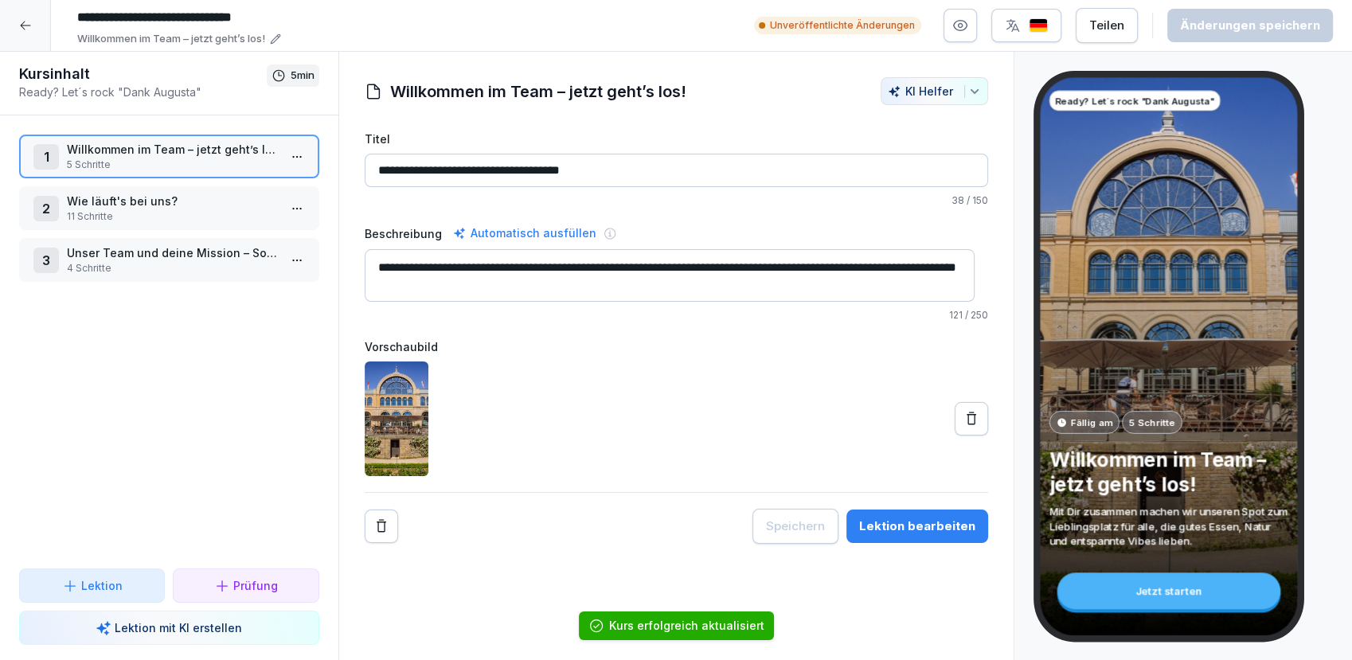
click at [18, 35] on div at bounding box center [25, 25] width 51 height 51
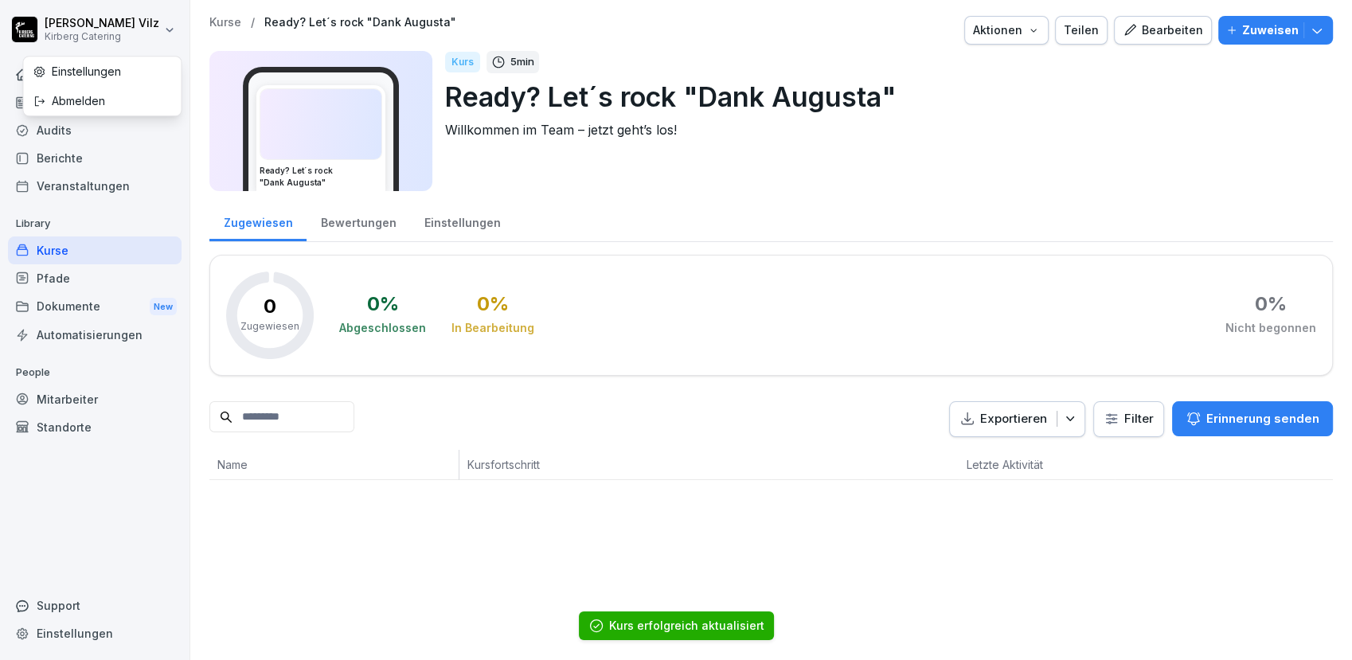
click at [19, 25] on html "Christiane Vilz Kirberg Catering Home News Audits Berichte Veranstaltungen Libr…" at bounding box center [676, 330] width 1352 height 660
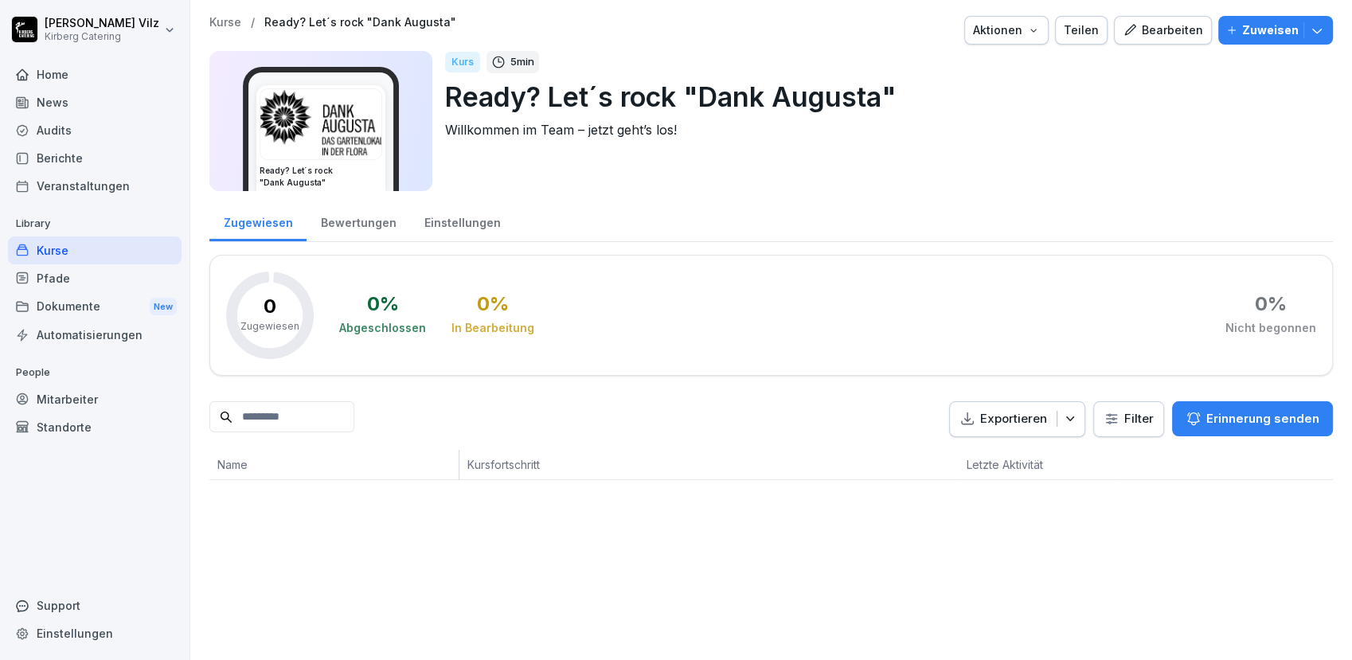
click at [45, 253] on html "Christiane Vilz Kirberg Catering Home News Audits Berichte Veranstaltungen Libr…" at bounding box center [676, 330] width 1352 height 660
click at [73, 251] on div "Kurse" at bounding box center [95, 250] width 174 height 28
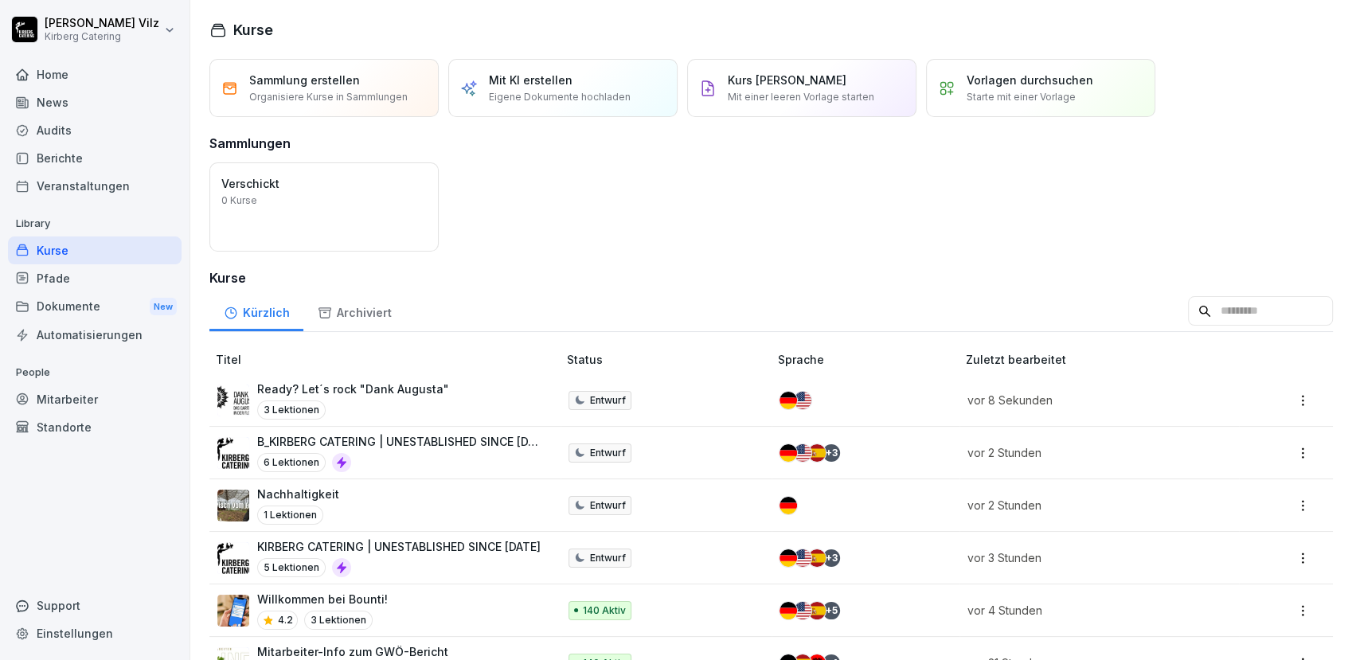
click at [413, 451] on div "B_KIRBERG CATERING | UNESTABLISHED SINCE 1982 6 Lektionen" at bounding box center [399, 452] width 284 height 39
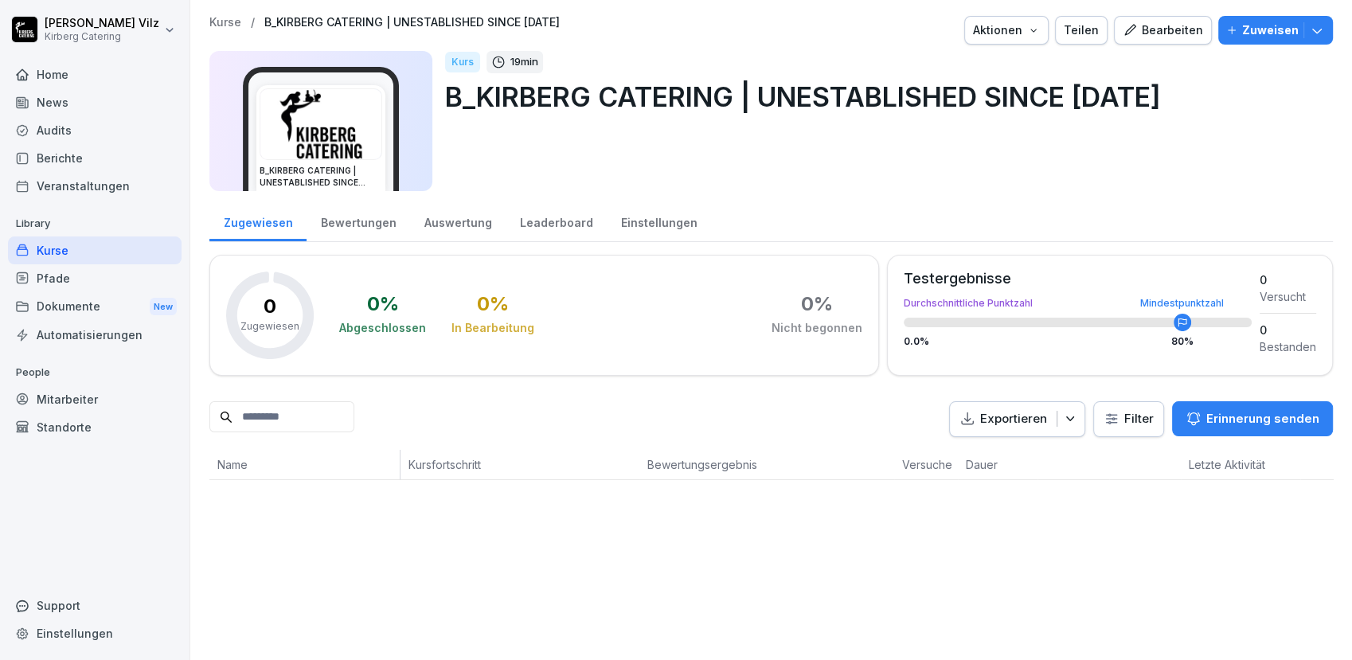
click at [1162, 34] on div "Bearbeiten" at bounding box center [1163, 30] width 80 height 18
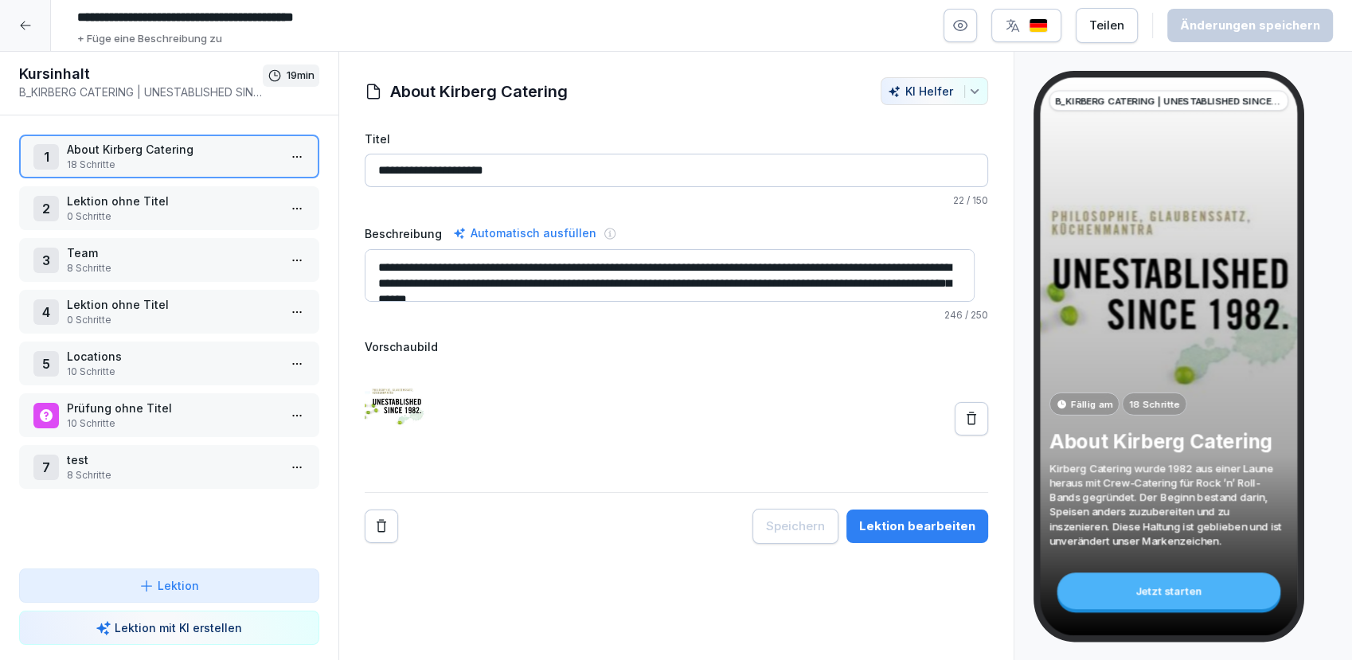
click at [24, 27] on icon at bounding box center [25, 25] width 13 height 13
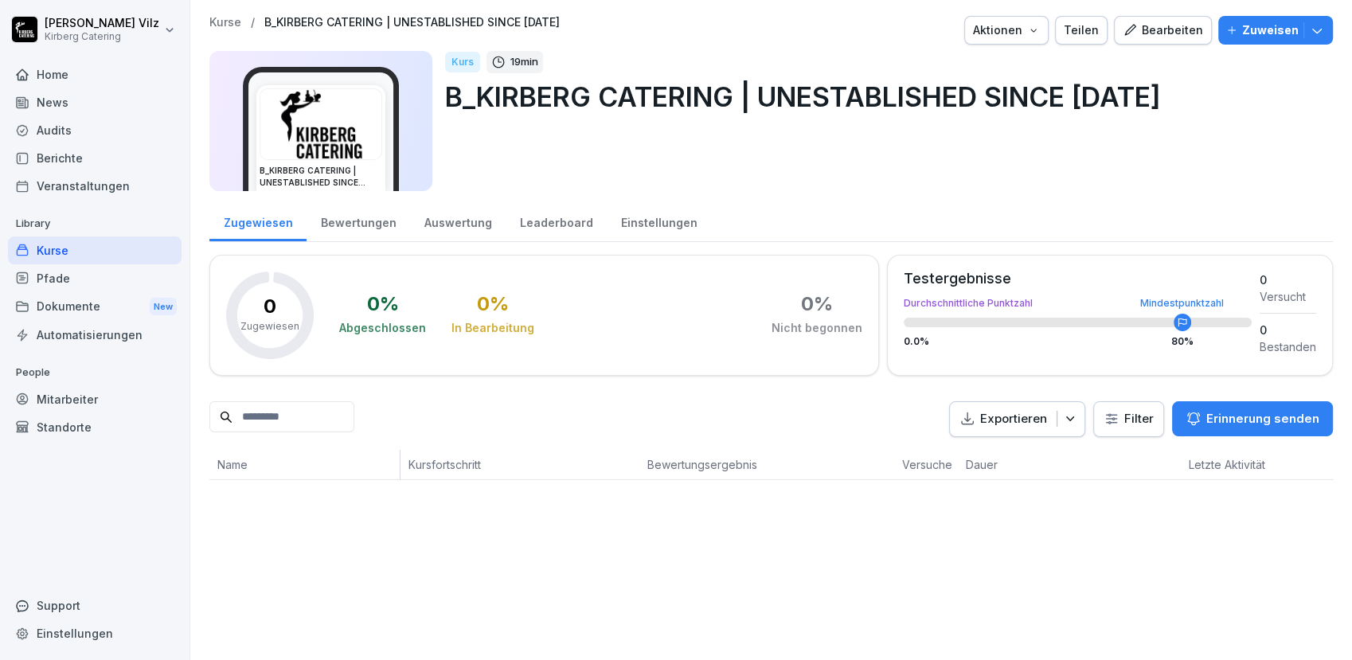
click at [441, 546] on div "Kurse / B_KIRBERG CATERING | UNESTABLISHED SINCE 1982 Aktionen Teilen Bearbeite…" at bounding box center [771, 330] width 1162 height 660
click at [64, 256] on div "Kurse" at bounding box center [95, 250] width 174 height 28
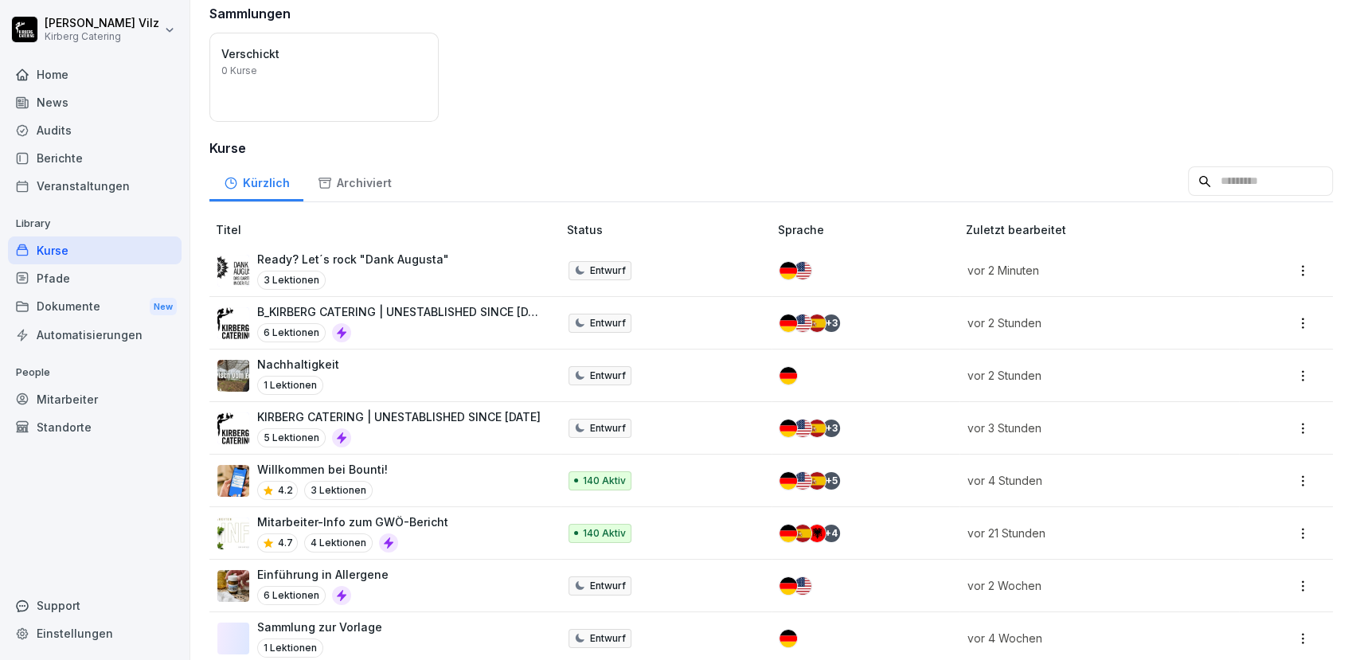
scroll to position [177, 0]
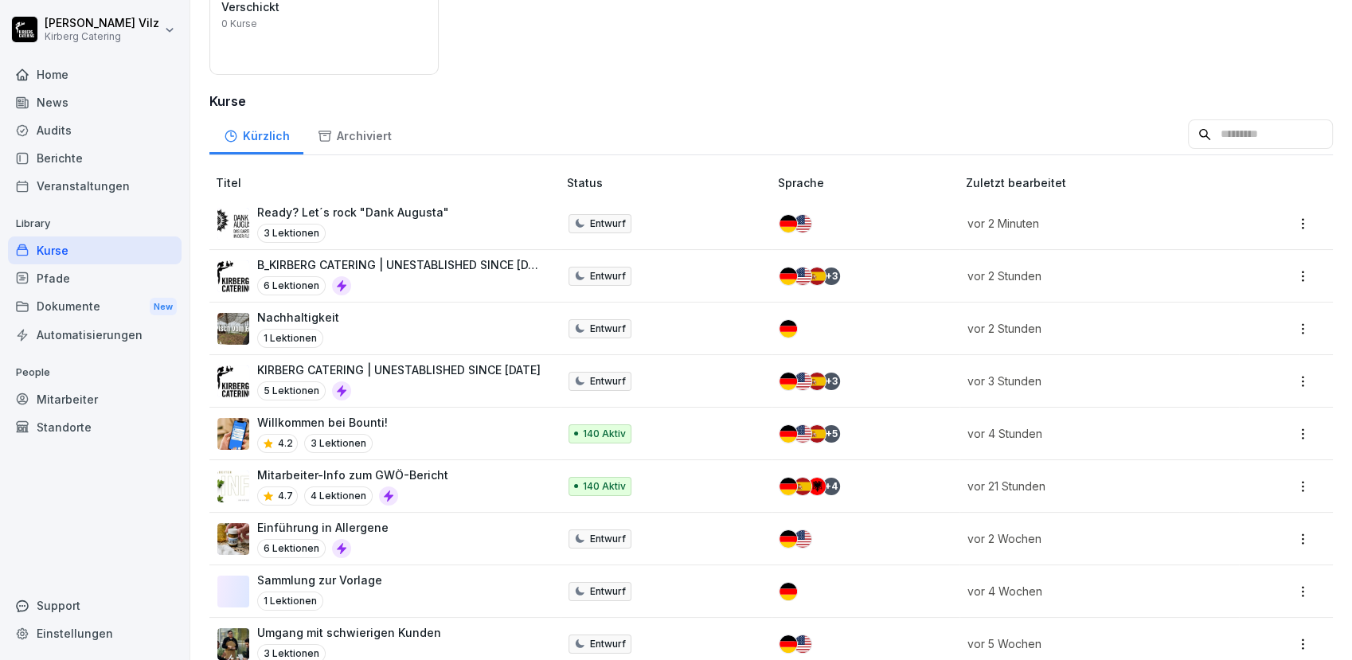
click at [401, 385] on div "5 Lektionen" at bounding box center [398, 390] width 283 height 19
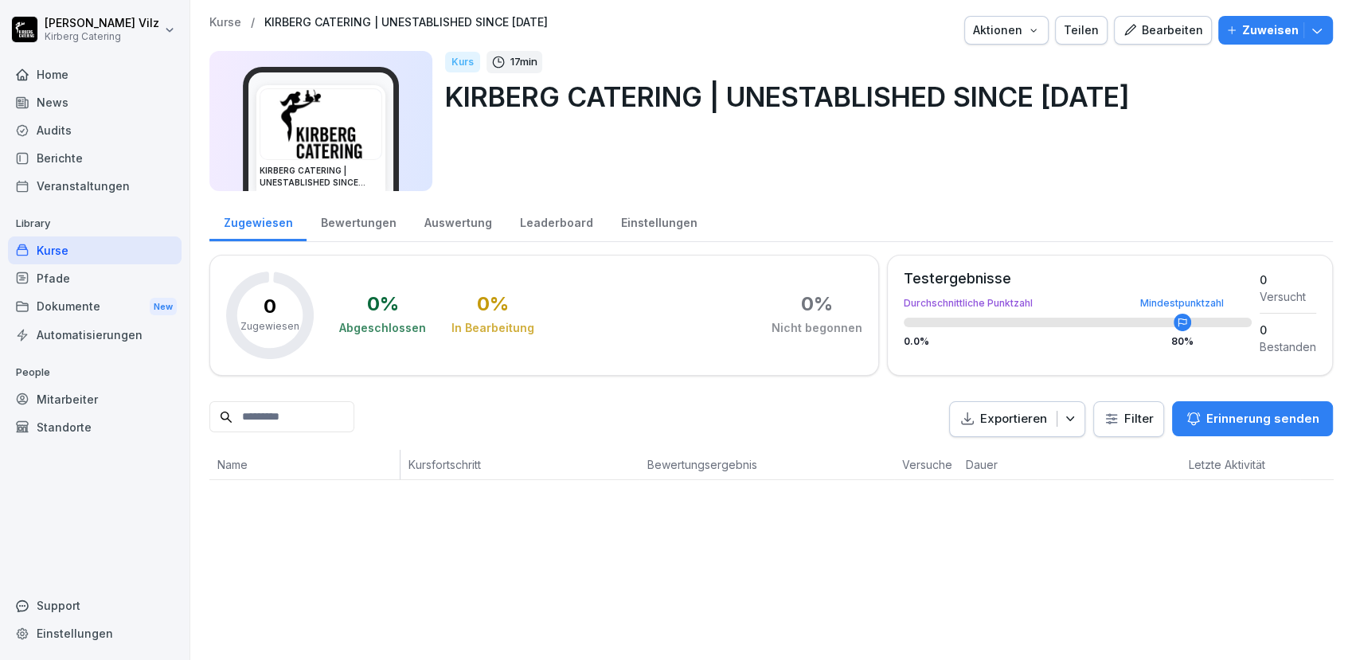
click at [68, 248] on div "Kurse" at bounding box center [95, 250] width 174 height 28
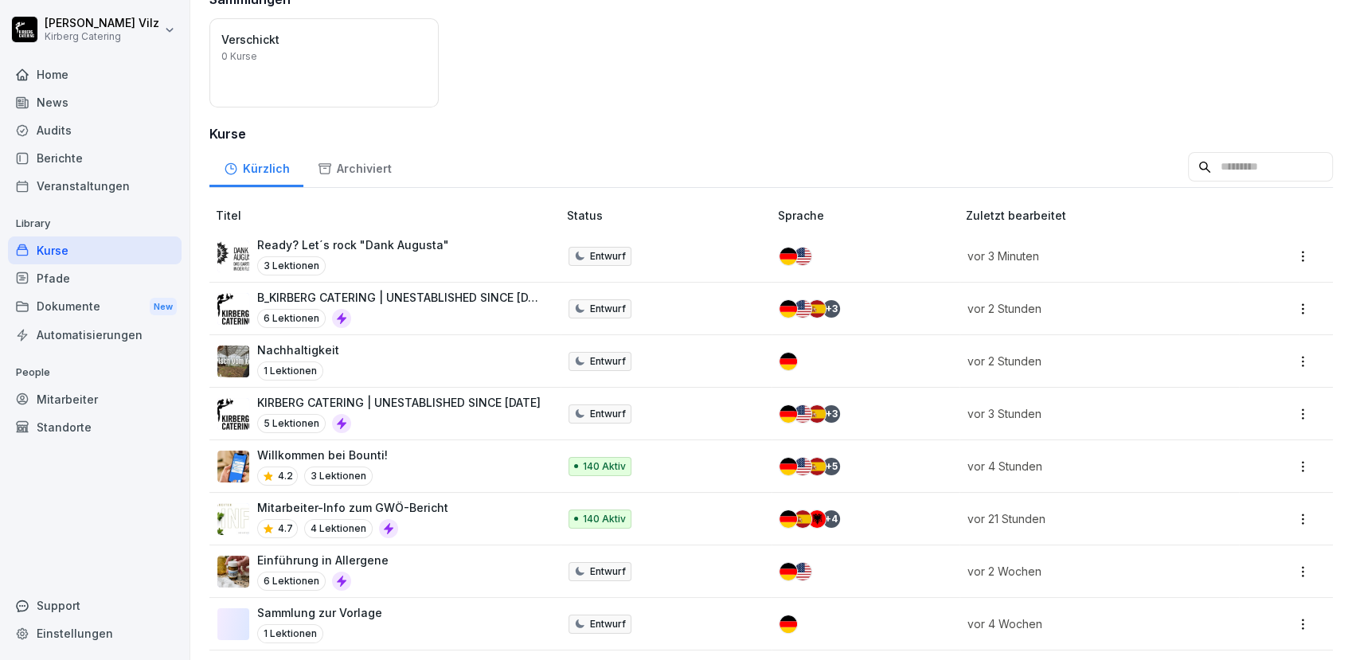
scroll to position [177, 0]
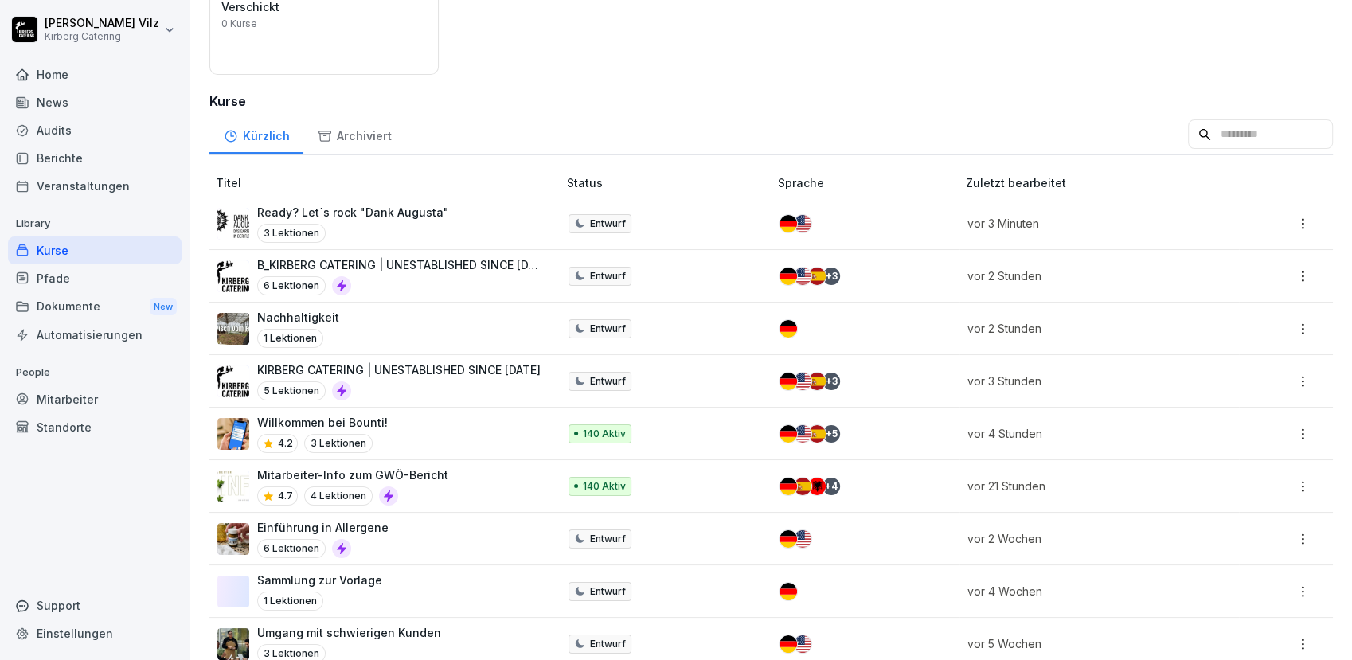
click at [427, 376] on p "KIRBERG CATERING | UNESTABLISHED SINCE [DATE]" at bounding box center [398, 369] width 283 height 17
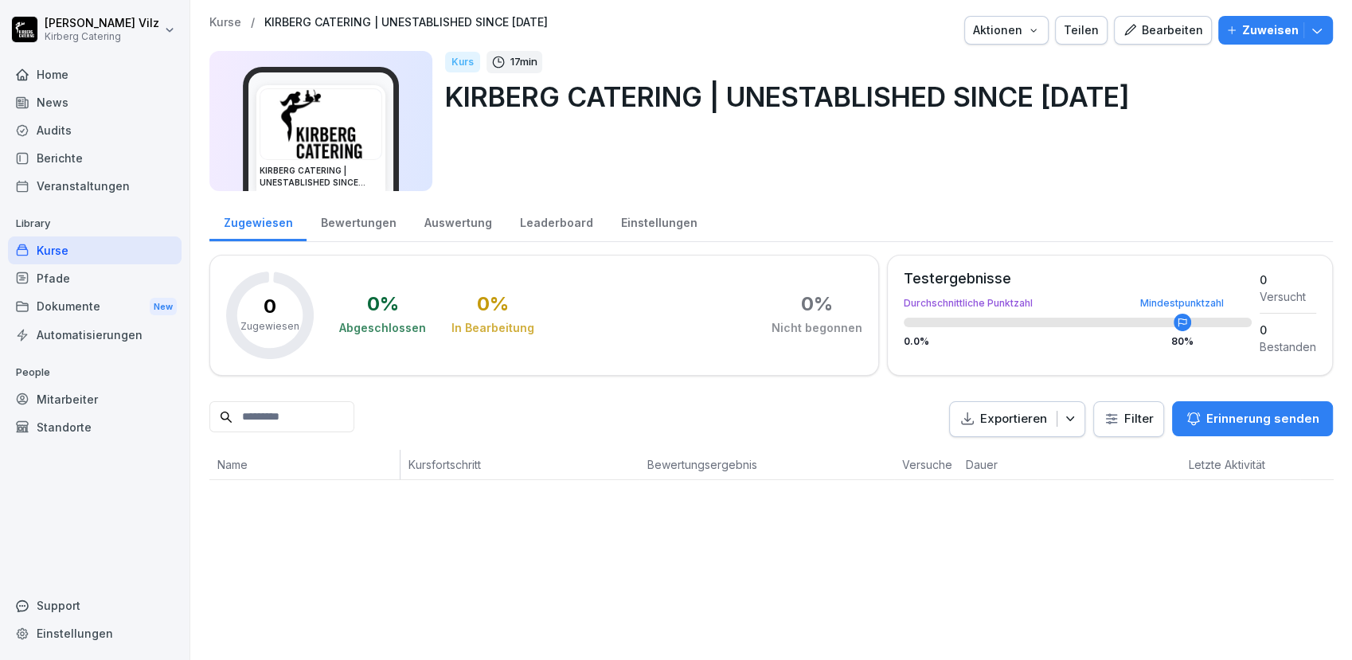
click at [1148, 35] on div "Bearbeiten" at bounding box center [1163, 30] width 80 height 18
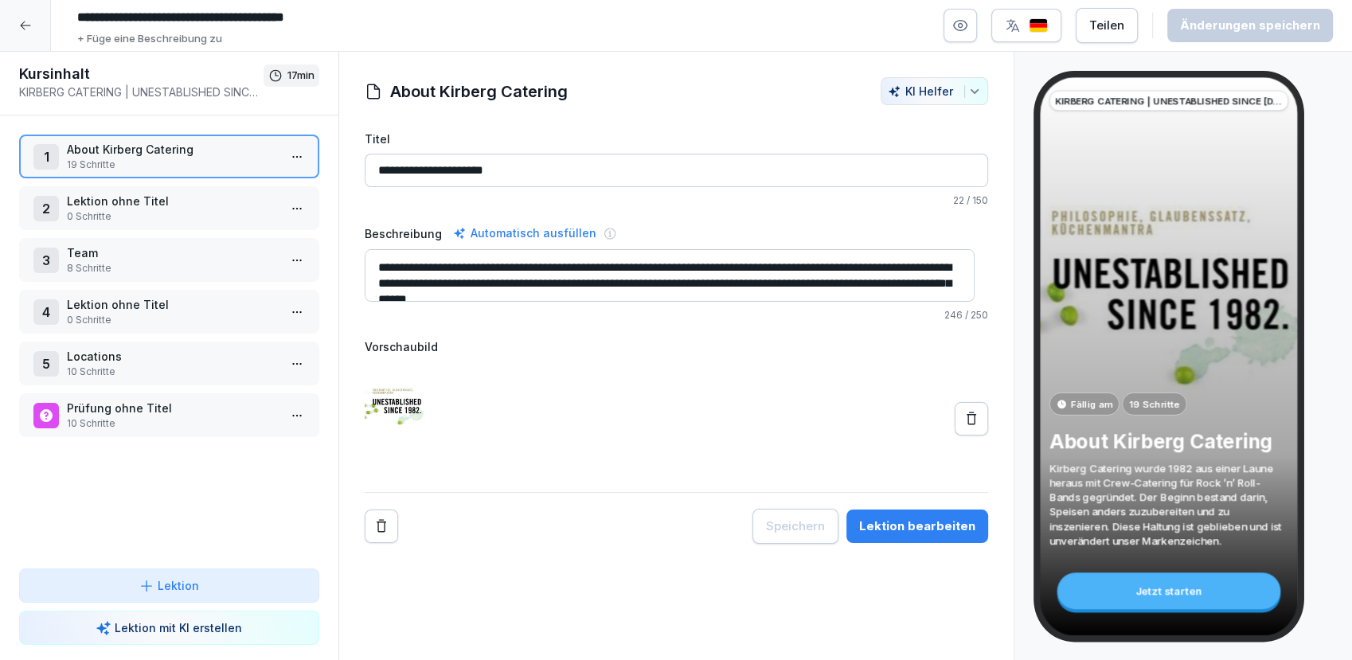
click at [26, 37] on div at bounding box center [25, 25] width 51 height 51
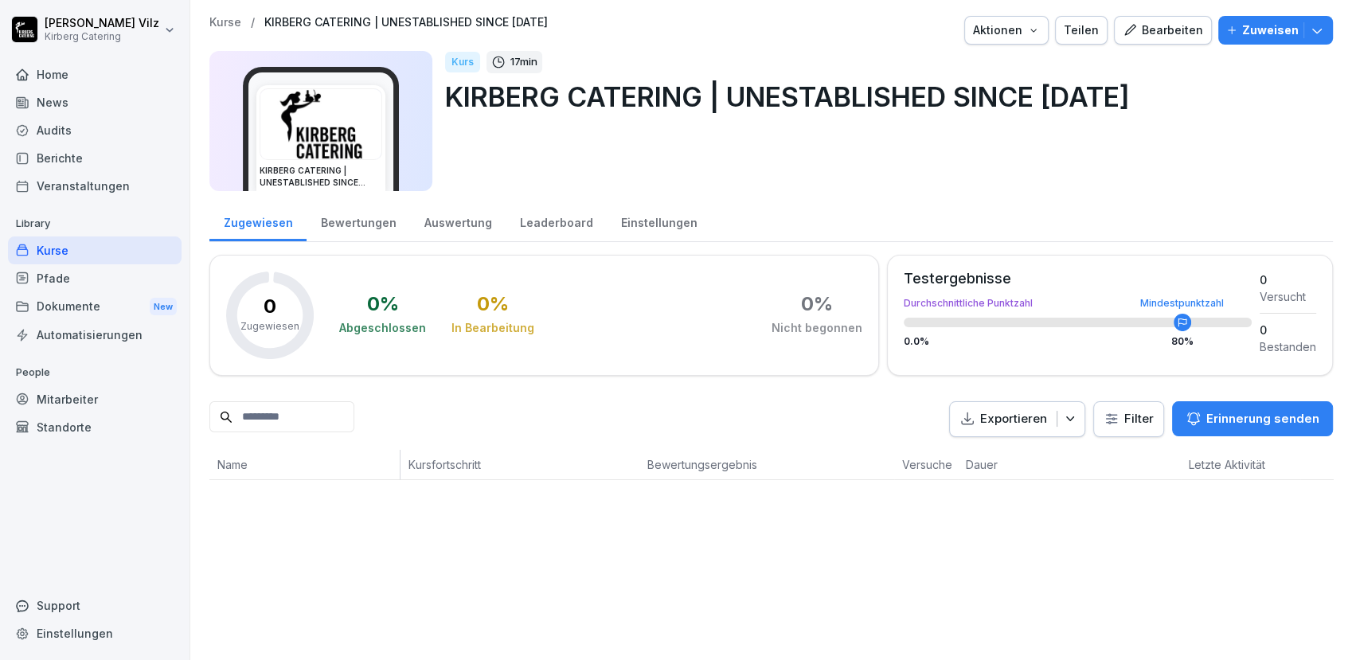
click at [64, 251] on div "Kurse" at bounding box center [95, 250] width 174 height 28
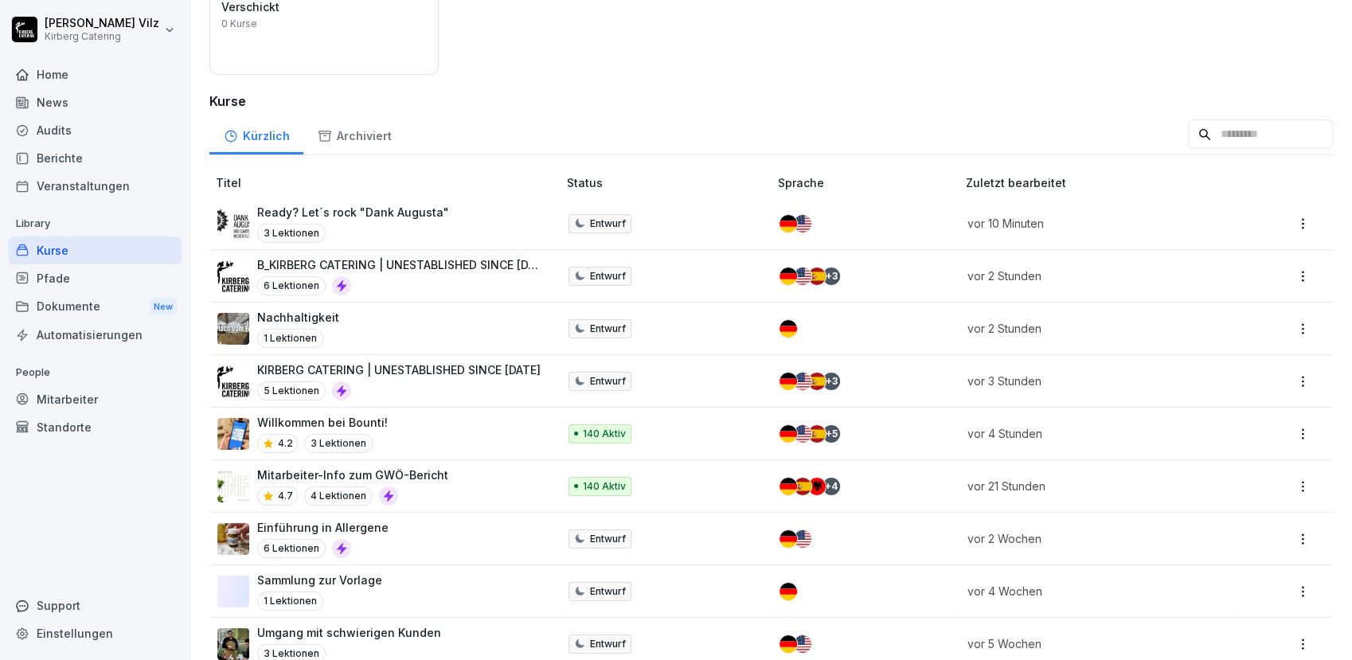
scroll to position [264, 0]
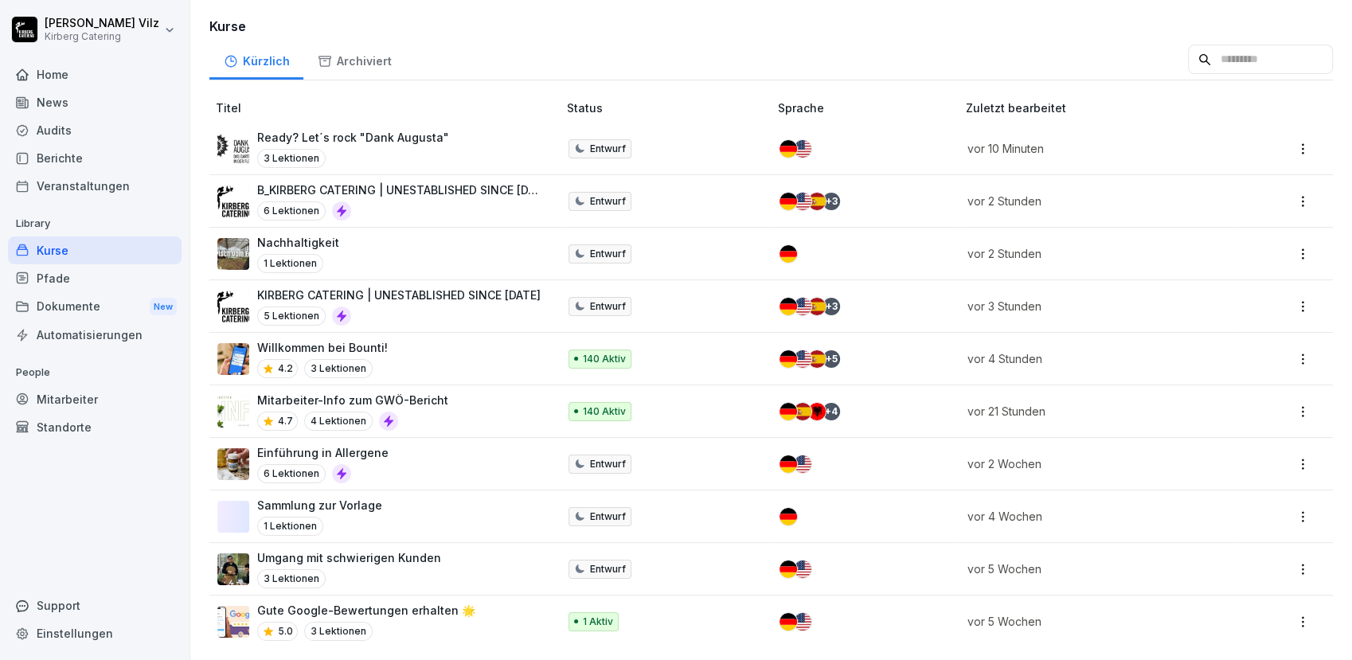
click at [443, 460] on div "Einführung in Allergene 6 Lektionen" at bounding box center [379, 463] width 324 height 39
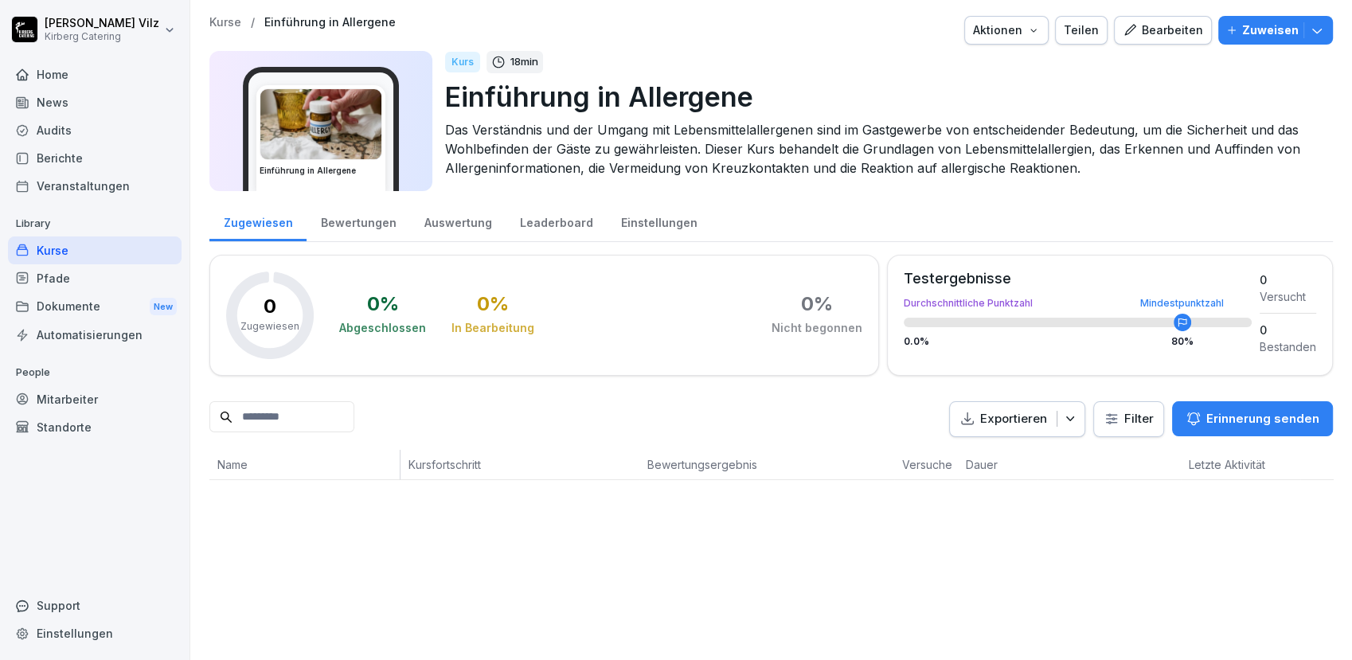
click at [1142, 27] on div "Bearbeiten" at bounding box center [1163, 30] width 80 height 18
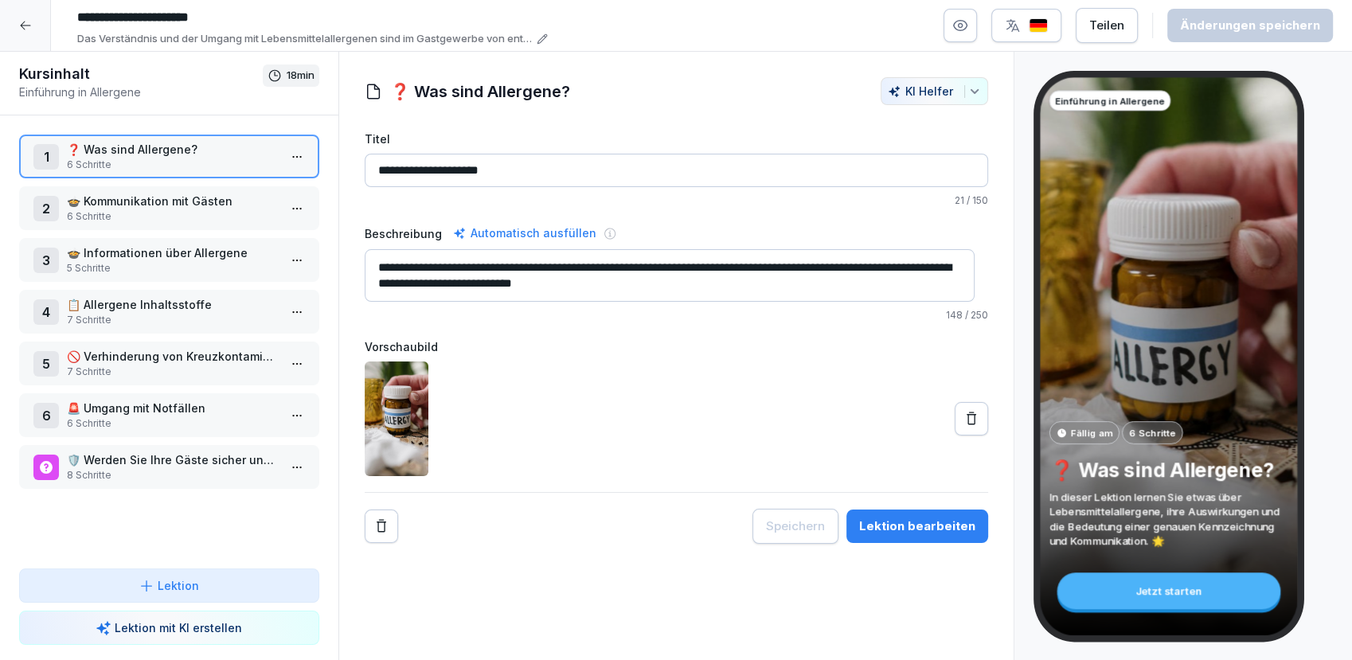
click at [134, 201] on p "🍲 Kommunikation mit Gästen" at bounding box center [172, 201] width 211 height 17
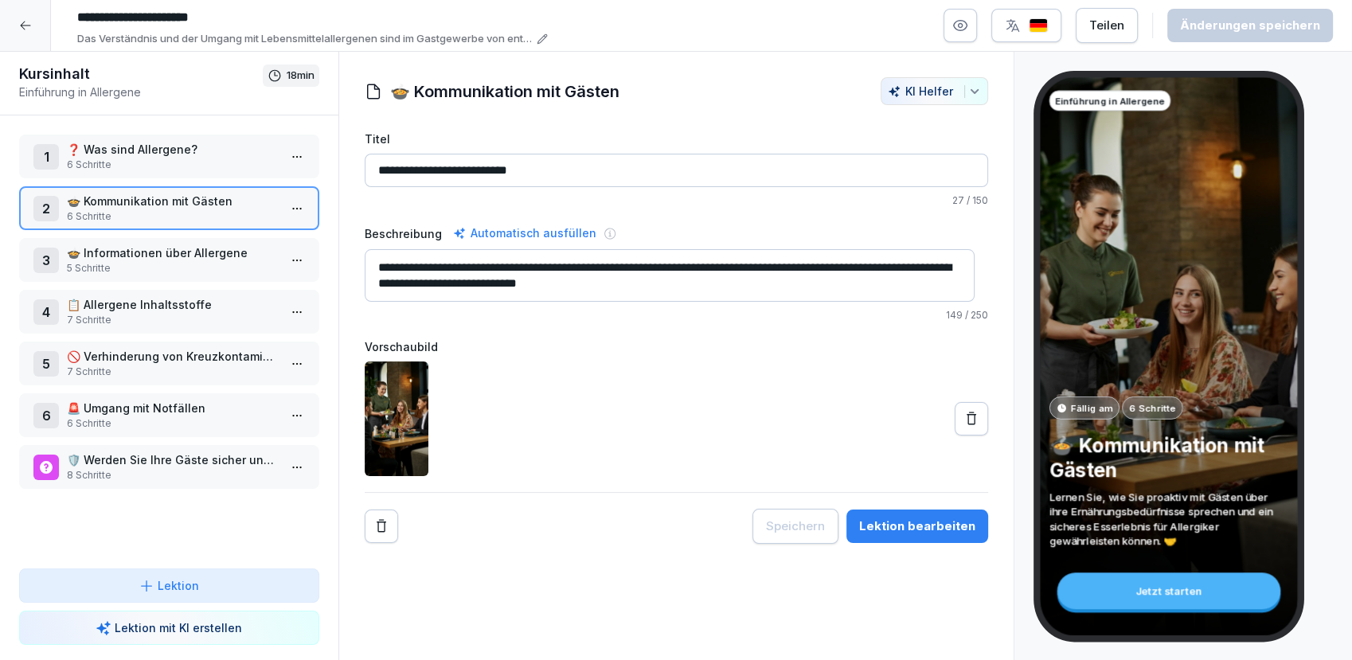
click at [122, 251] on p "🍲 Informationen über Allergene" at bounding box center [172, 252] width 211 height 17
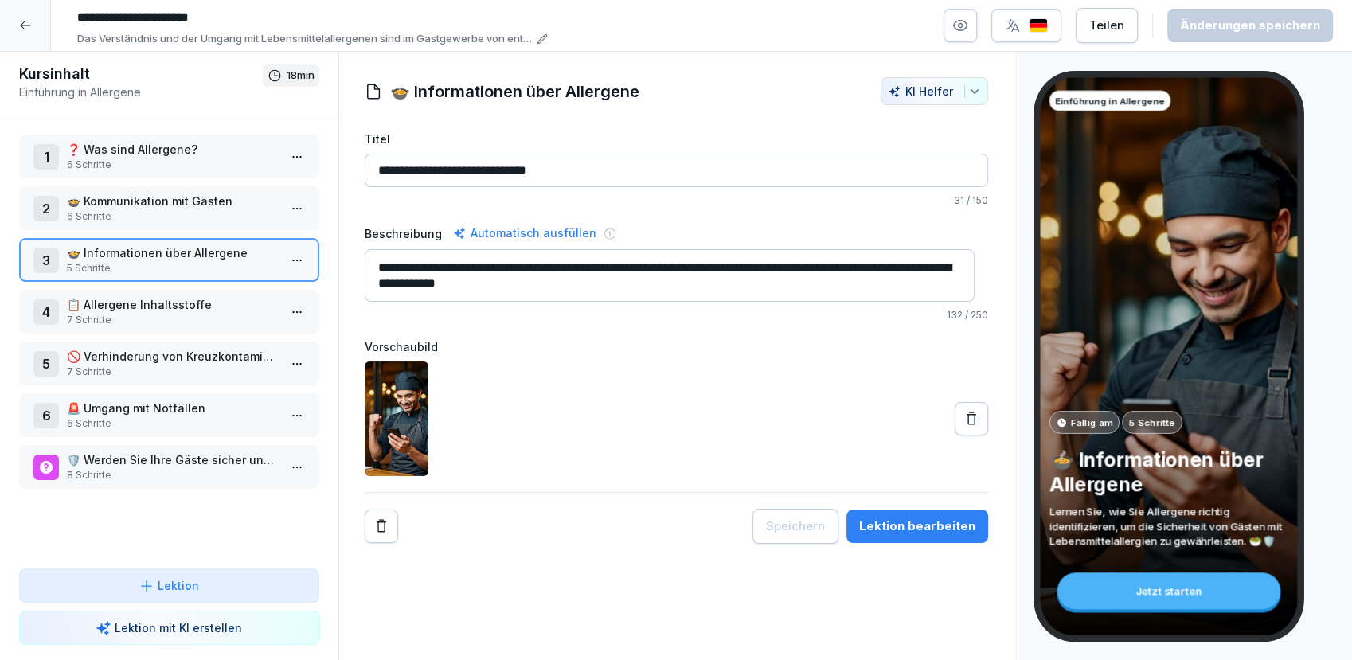
click at [146, 304] on p "📋 Allergene Inhaltsstoffe" at bounding box center [172, 304] width 211 height 17
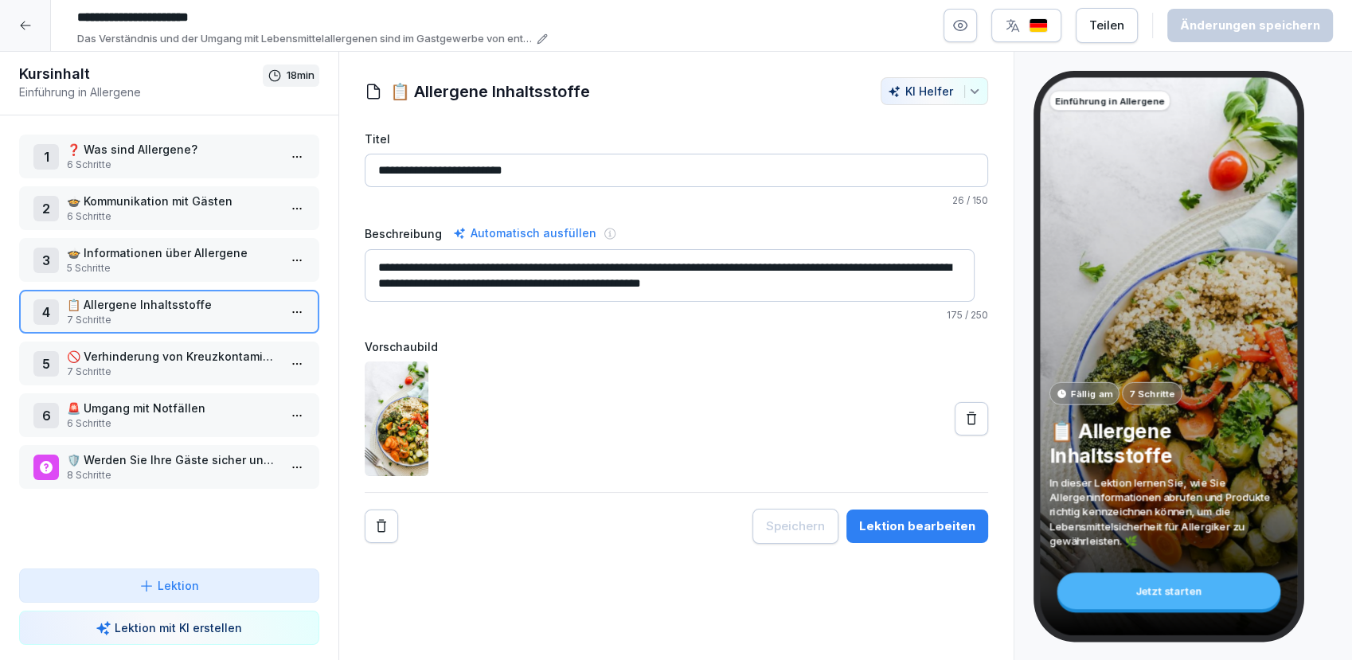
click at [161, 365] on p "7 Schritte" at bounding box center [172, 372] width 211 height 14
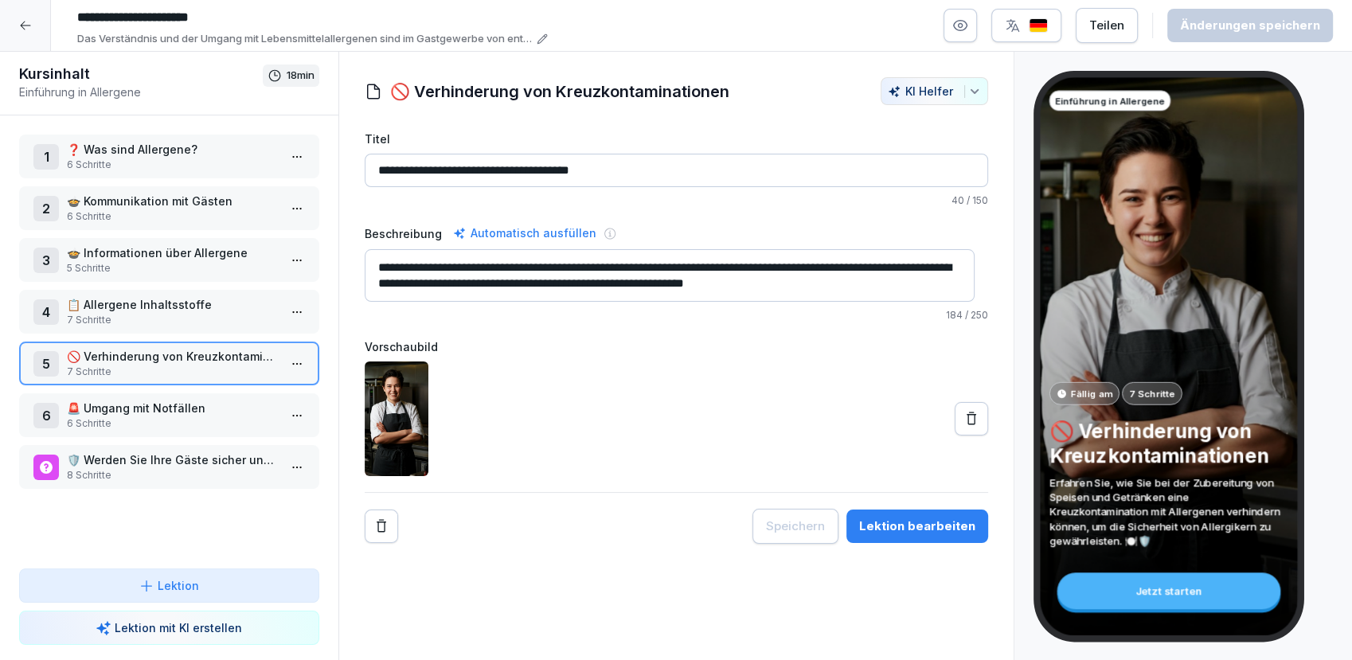
click at [159, 411] on p "🚨 Umgang mit Notfällen" at bounding box center [172, 408] width 211 height 17
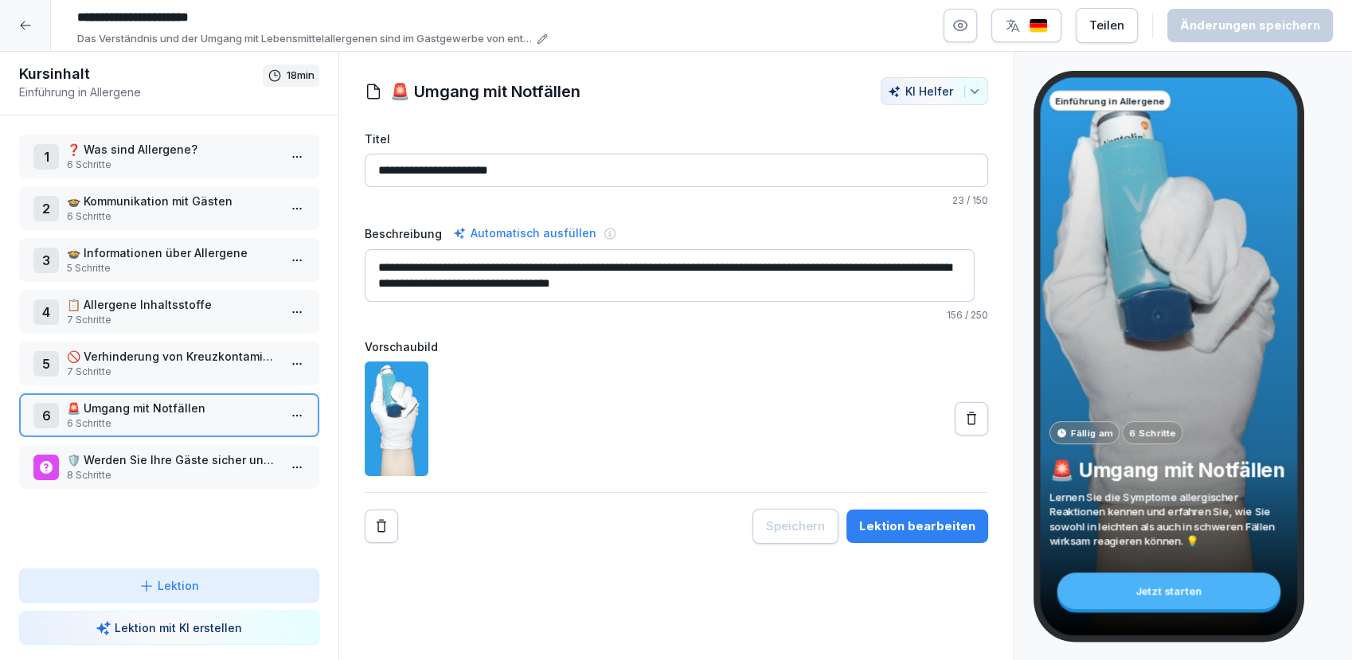
click at [150, 464] on p "🛡️ Werden Sie Ihre Gäste sicher unterbringen?" at bounding box center [172, 459] width 211 height 17
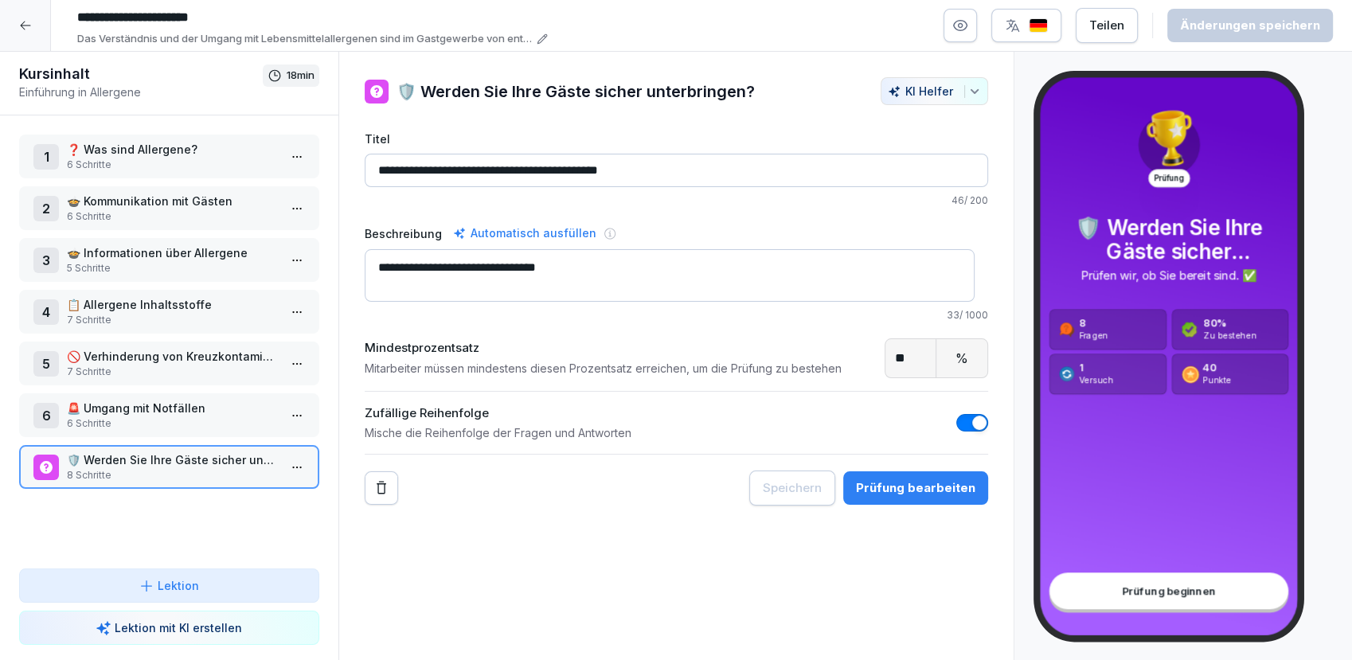
click at [25, 29] on icon at bounding box center [25, 25] width 13 height 13
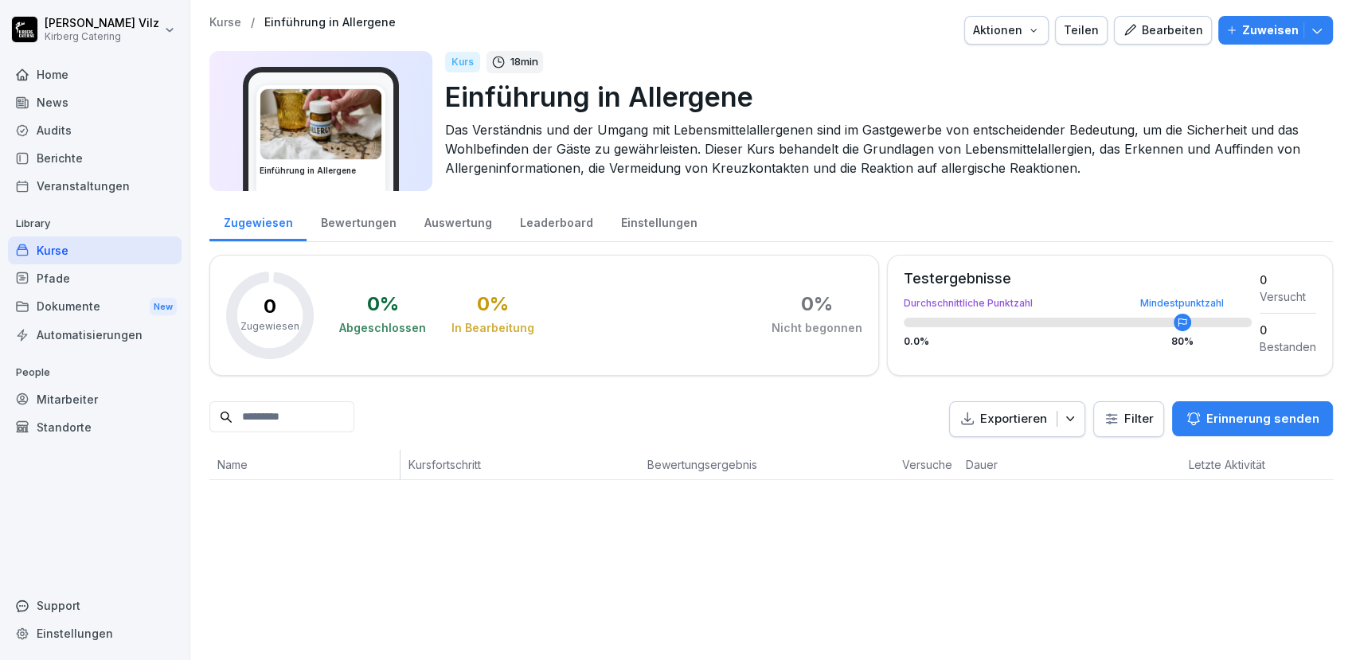
click at [64, 250] on div "Kurse" at bounding box center [95, 250] width 174 height 28
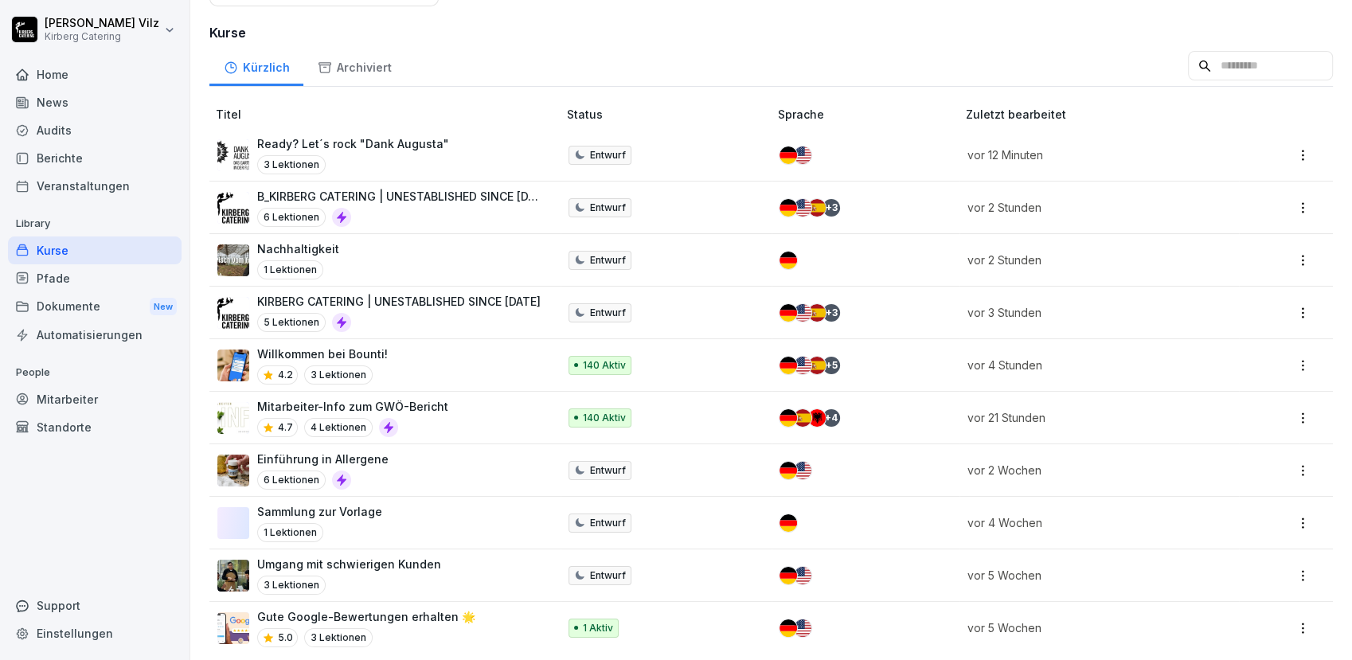
scroll to position [264, 0]
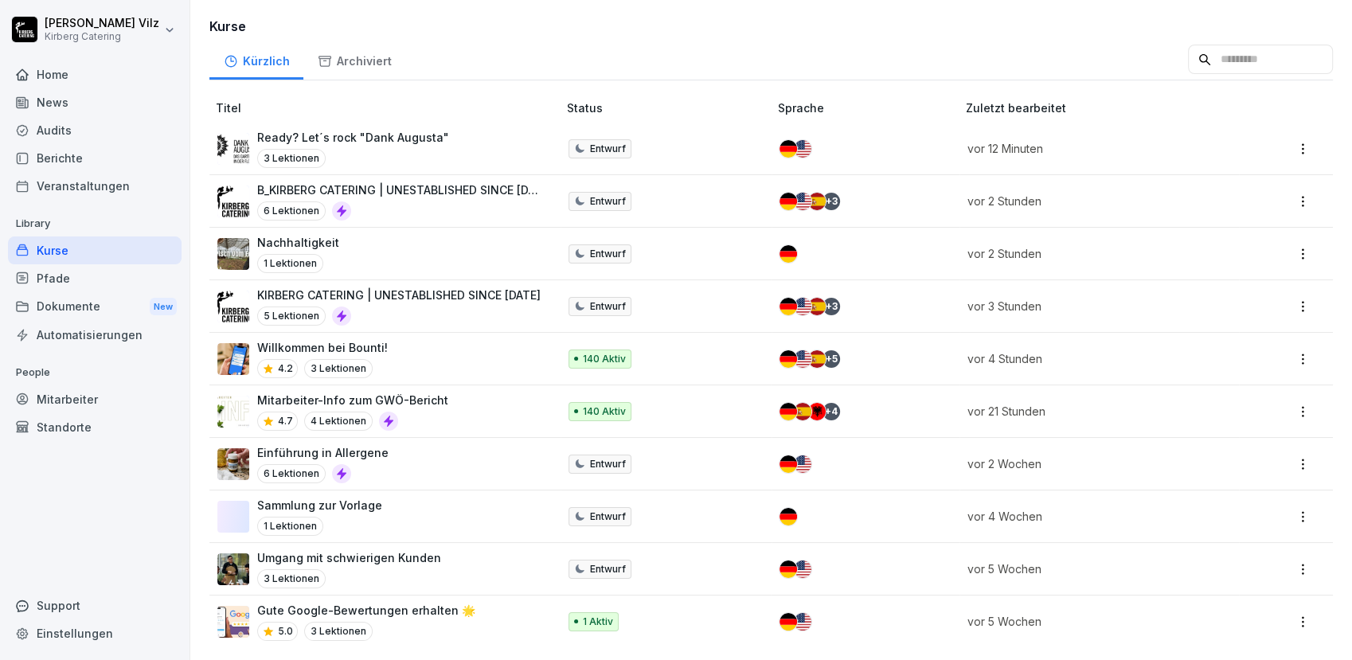
click at [444, 307] on div "5 Lektionen" at bounding box center [398, 316] width 283 height 19
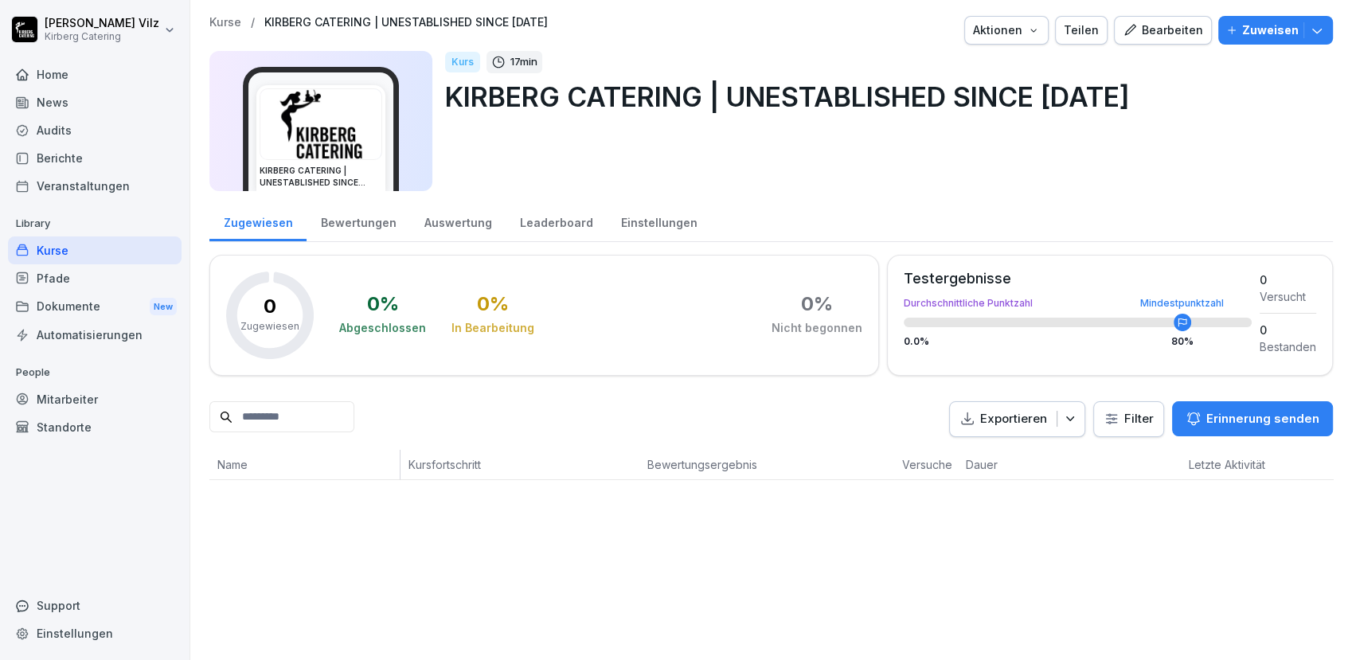
click at [1167, 29] on div "Bearbeiten" at bounding box center [1163, 30] width 80 height 18
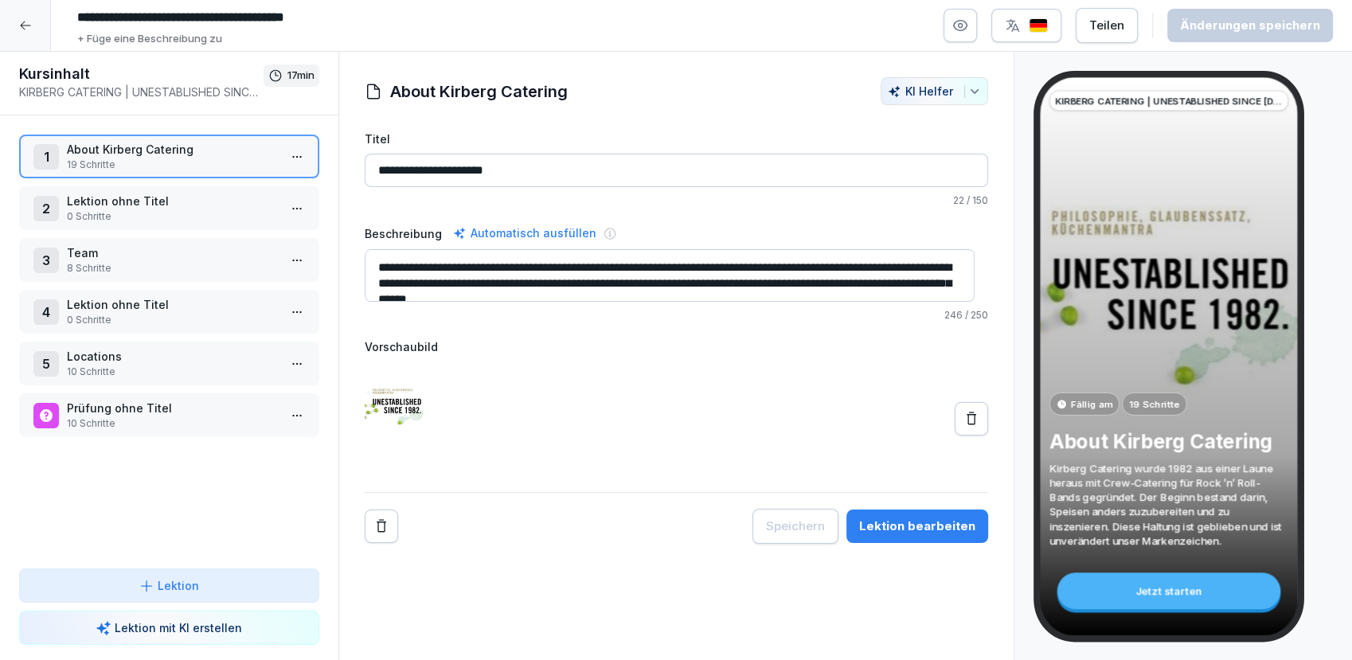
click at [282, 161] on html "**********" at bounding box center [676, 330] width 1352 height 660
click at [234, 193] on div "Schritte bearbeiten" at bounding box center [224, 187] width 122 height 17
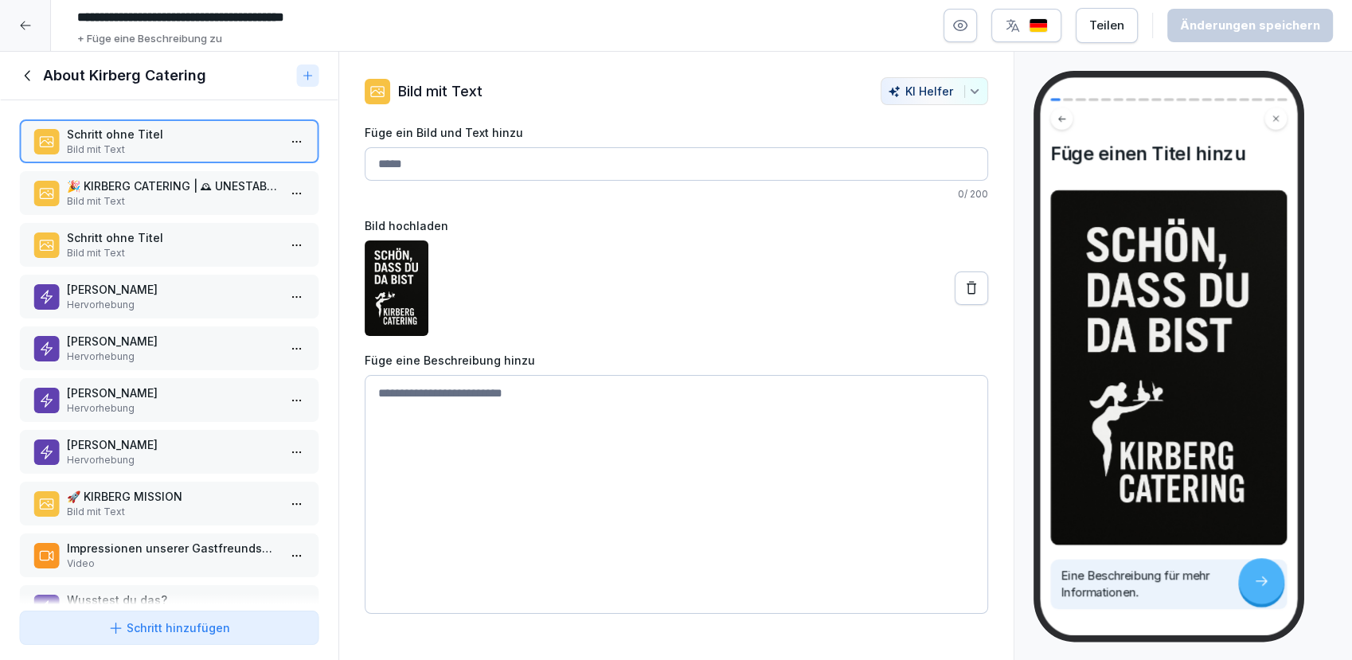
click at [139, 198] on p "Bild mit Text" at bounding box center [172, 201] width 211 height 14
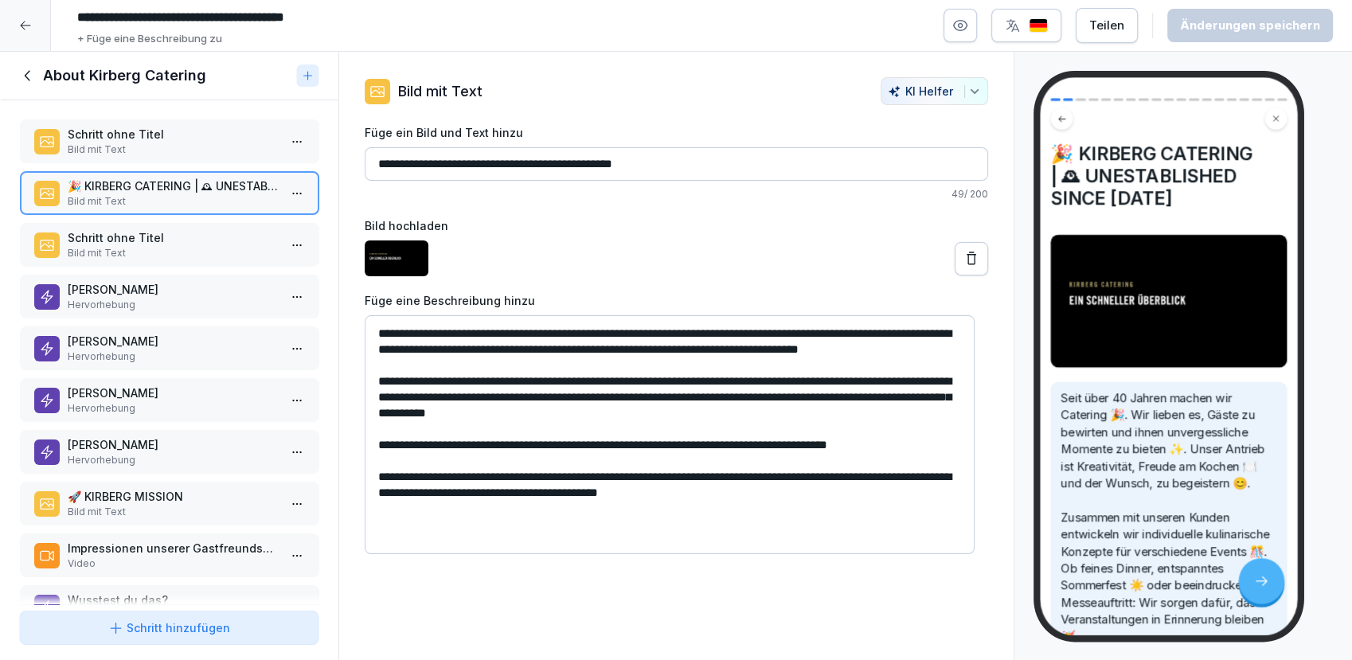
click at [127, 246] on p "Bild mit Text" at bounding box center [172, 253] width 211 height 14
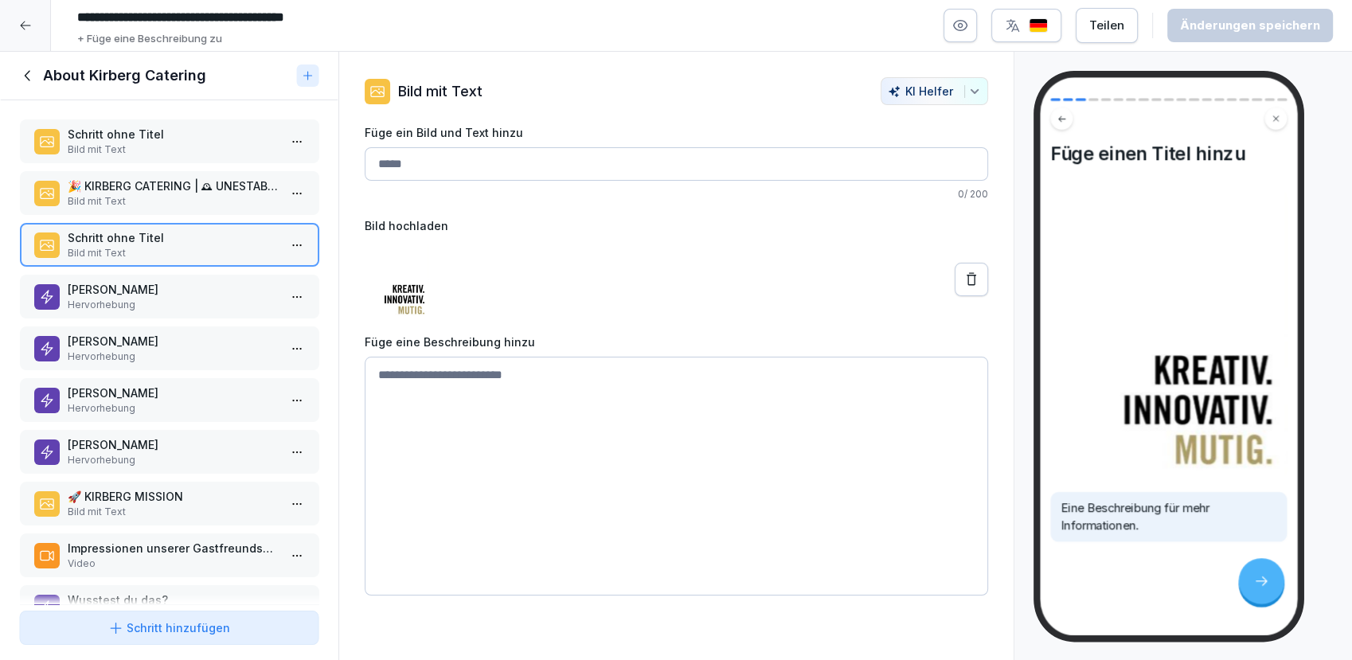
click at [135, 289] on p "[PERSON_NAME]" at bounding box center [172, 289] width 211 height 17
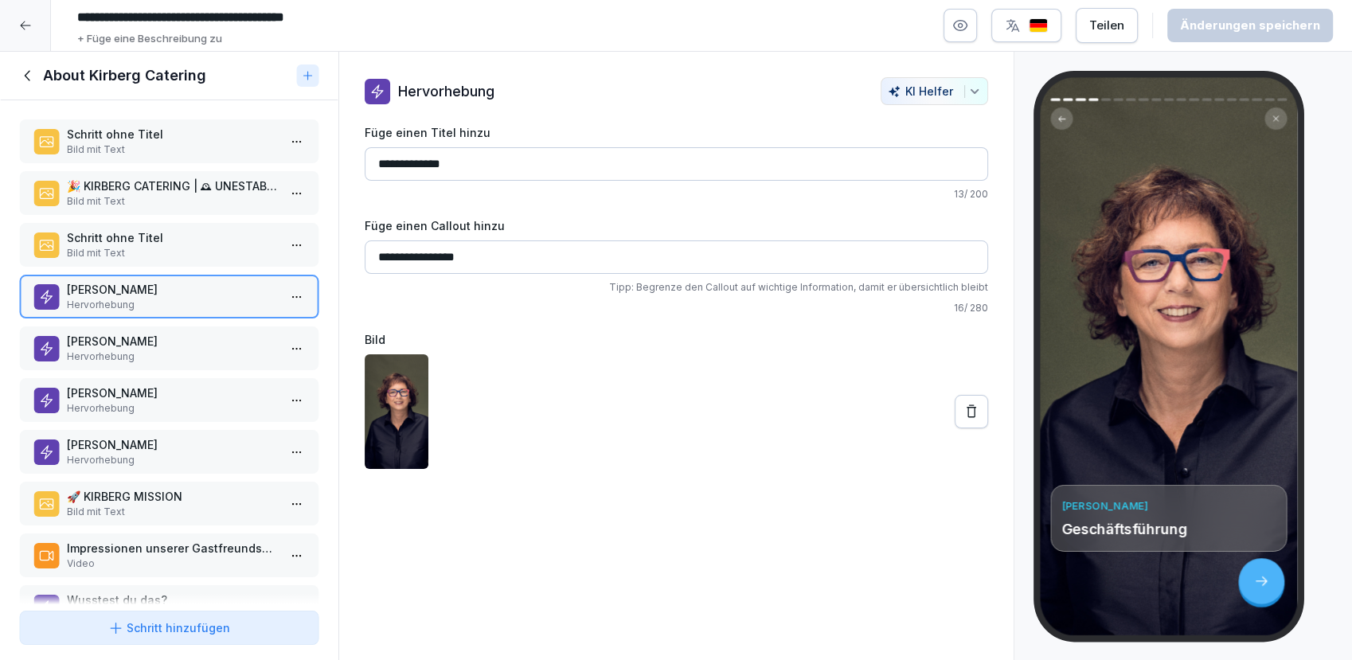
click at [130, 343] on p "[PERSON_NAME]" at bounding box center [172, 341] width 211 height 17
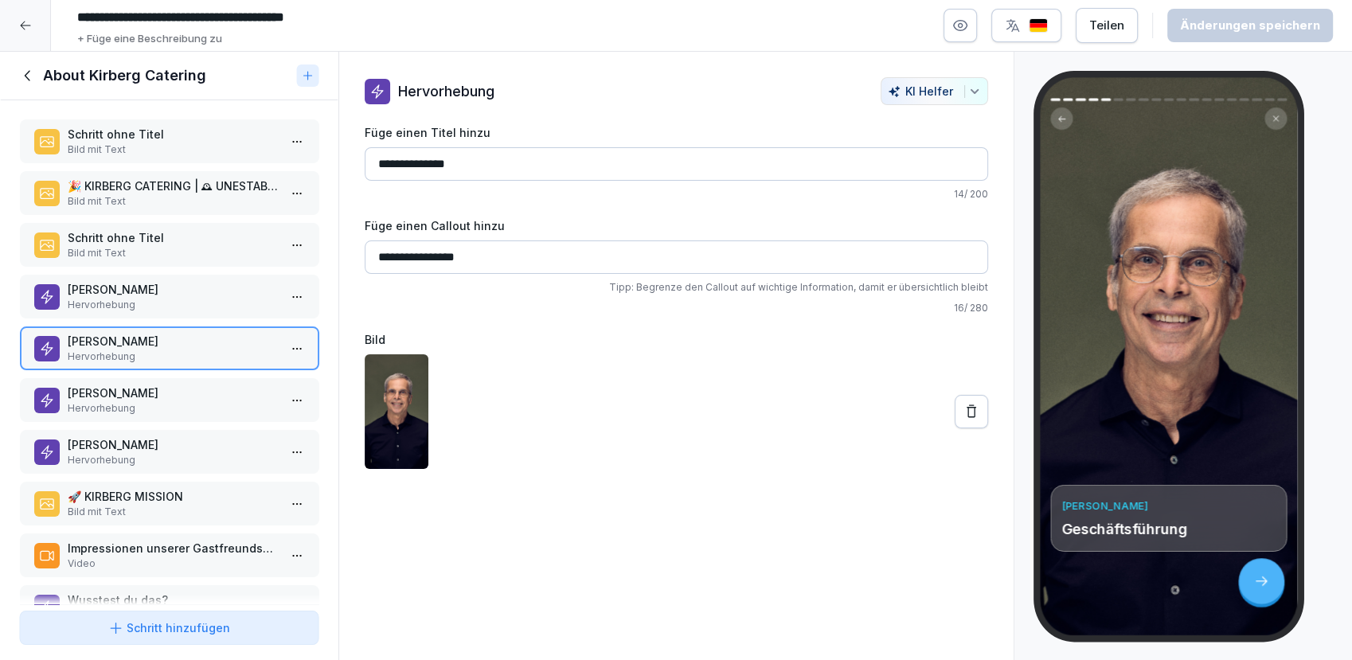
click at [128, 490] on p "🚀 KIRBERG MISSION" at bounding box center [172, 496] width 211 height 17
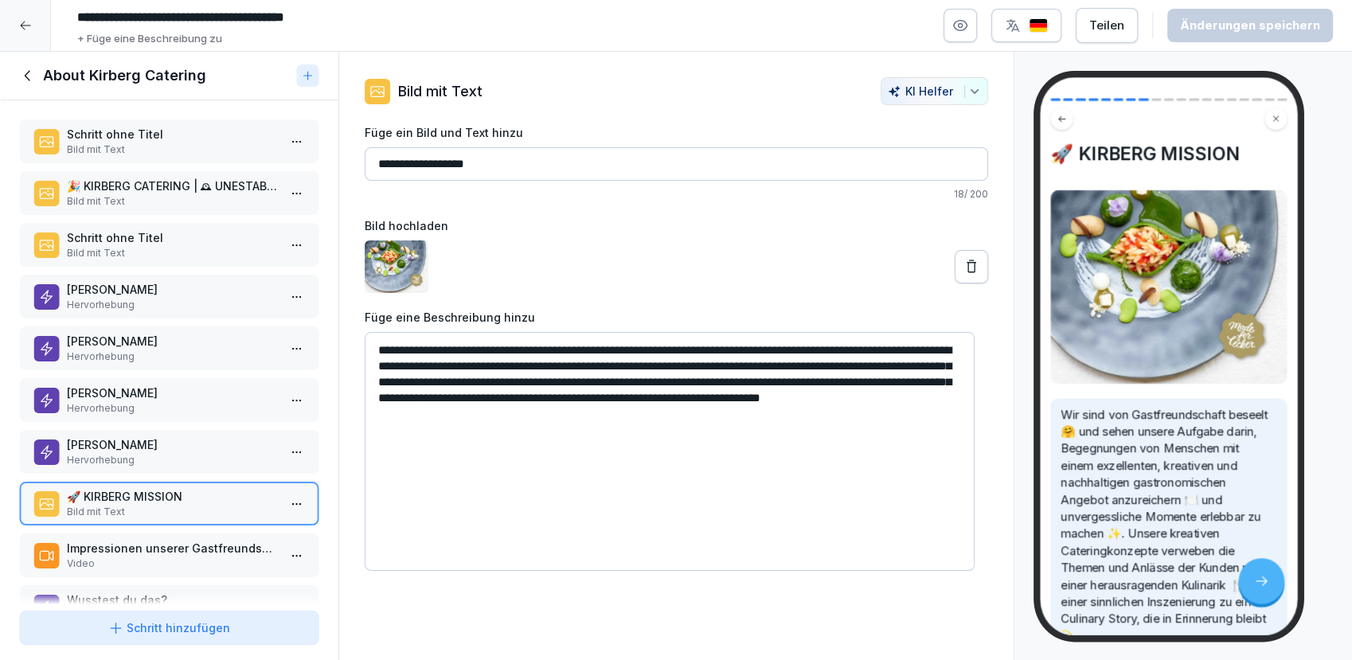
click at [129, 552] on p "Impressionen unserer Gastfreundschaft" at bounding box center [172, 548] width 211 height 17
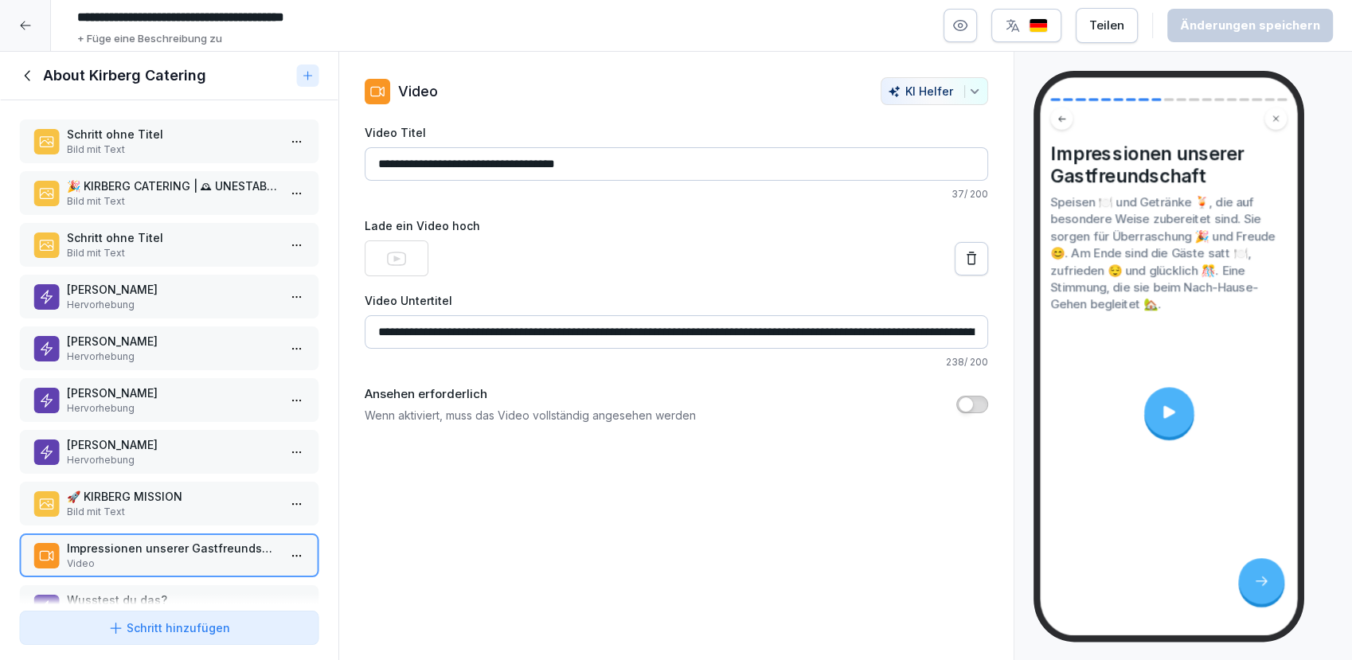
click at [34, 23] on div at bounding box center [25, 25] width 51 height 51
